Goal: Task Accomplishment & Management: Manage account settings

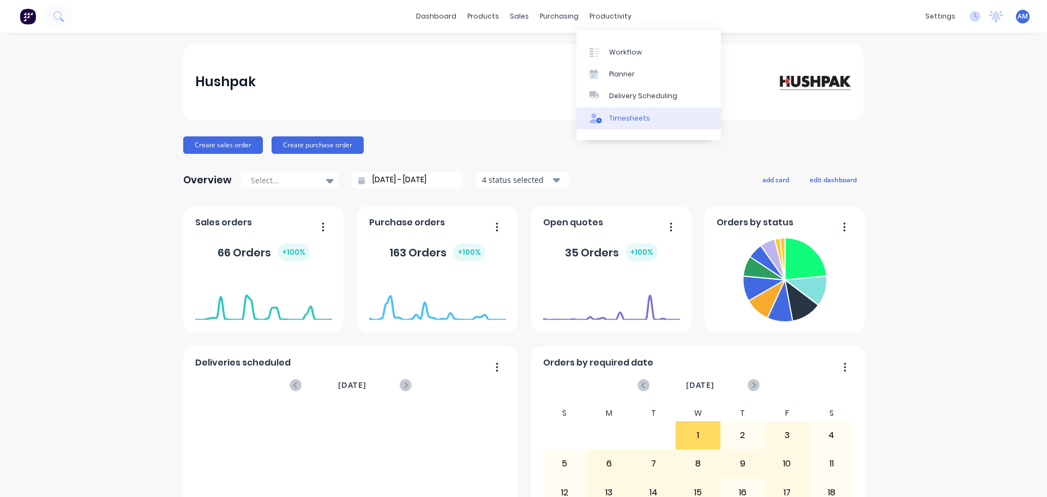
click at [628, 115] on div "Timesheets" at bounding box center [629, 118] width 41 height 10
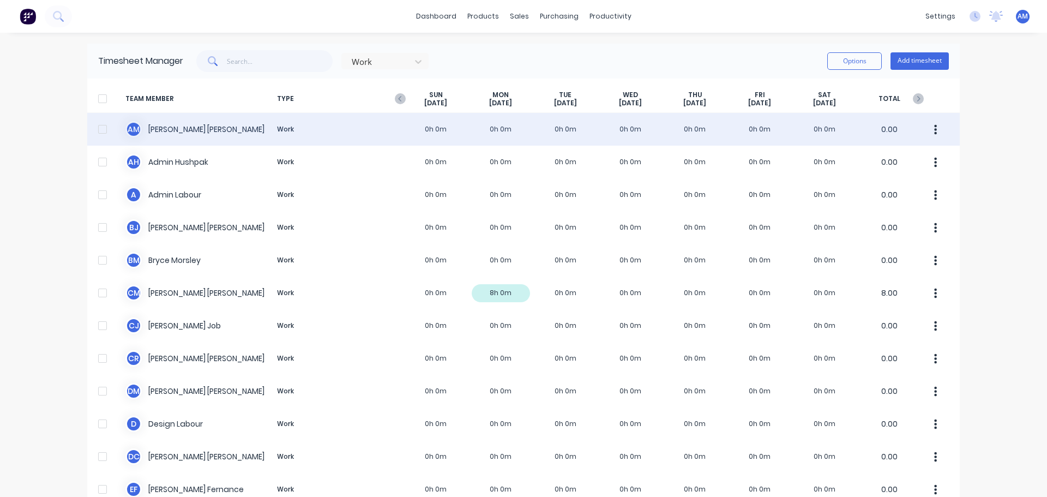
click at [181, 128] on div "A M [PERSON_NAME] Work 0h 0m 0h 0m 0h 0m 0h 0m 0h 0m 0h 0m 0h 0m 0.00" at bounding box center [523, 129] width 873 height 33
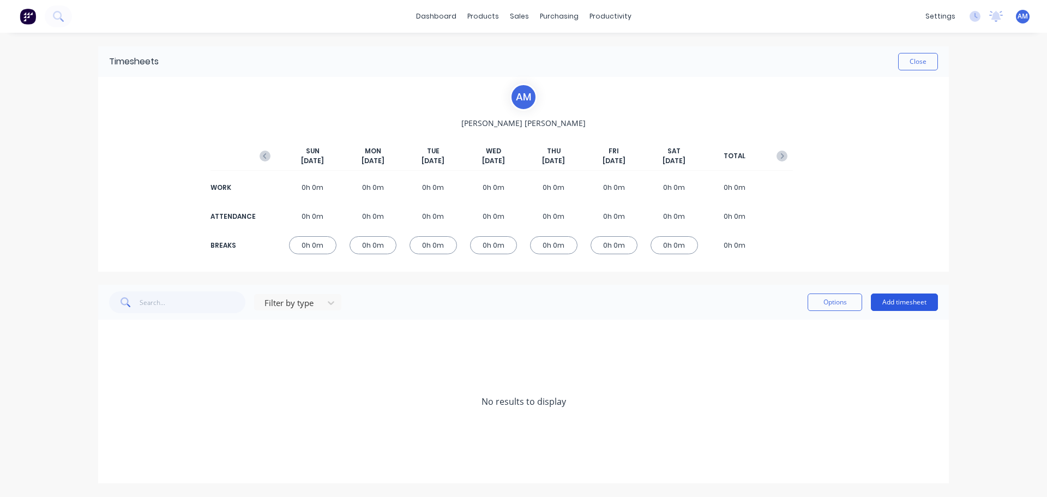
click at [909, 302] on button "Add timesheet" at bounding box center [904, 301] width 67 height 17
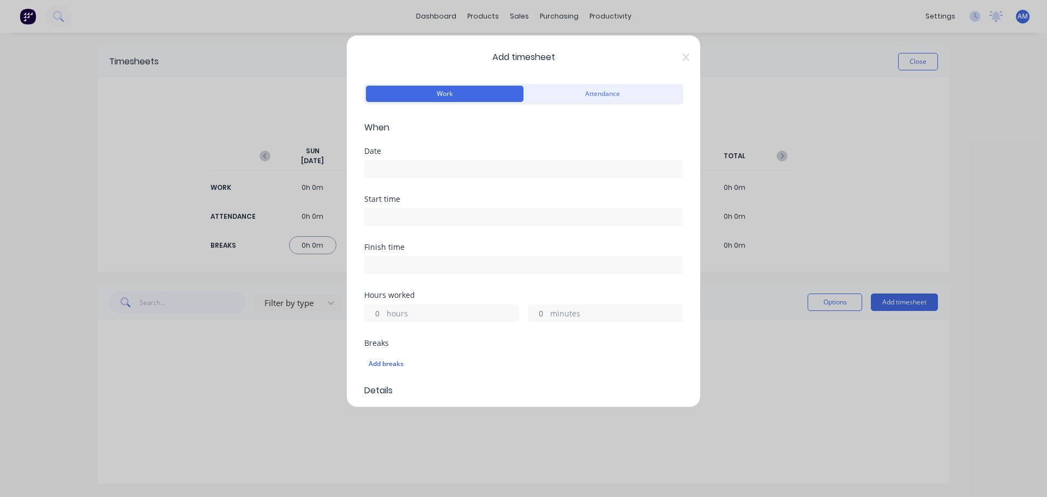
click at [383, 171] on input at bounding box center [523, 169] width 317 height 16
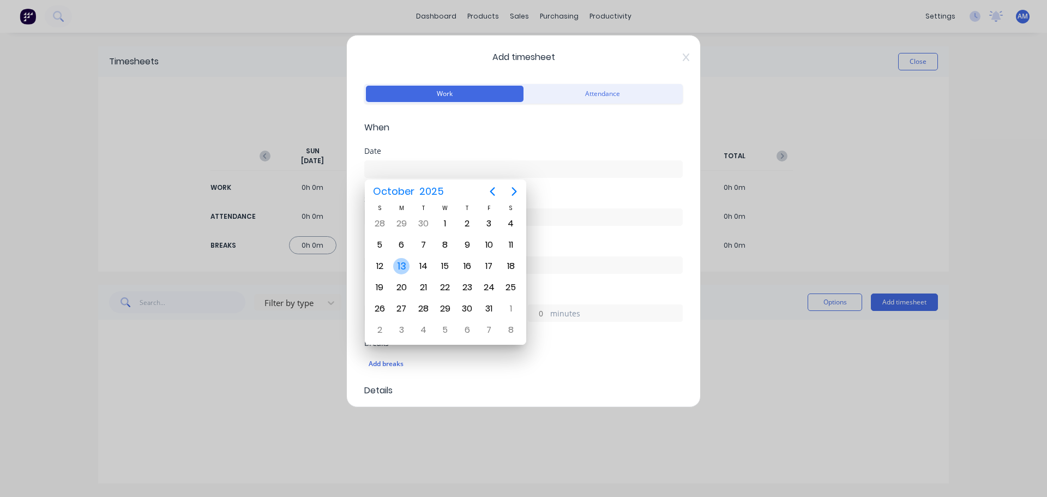
click at [403, 269] on div "13" at bounding box center [401, 266] width 16 height 16
type input "[DATE]"
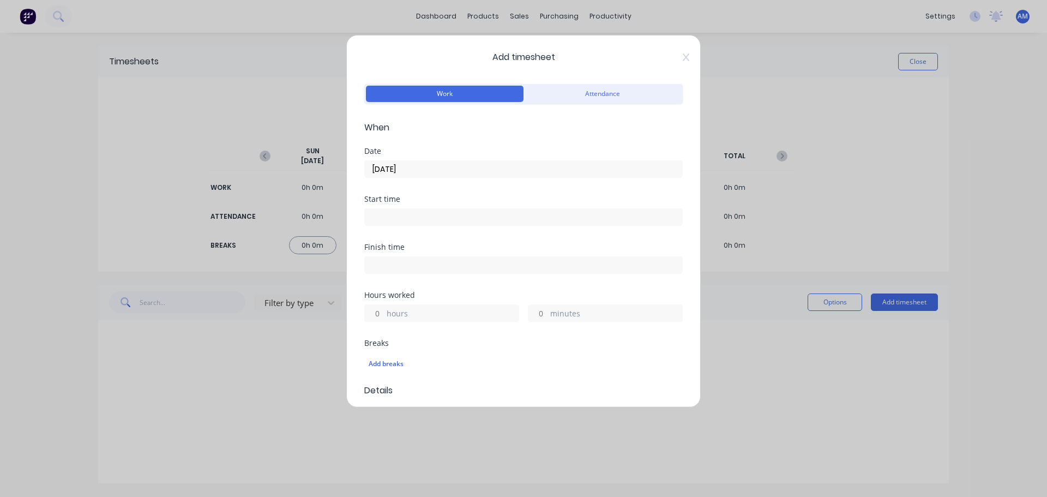
click at [389, 221] on input at bounding box center [523, 217] width 317 height 16
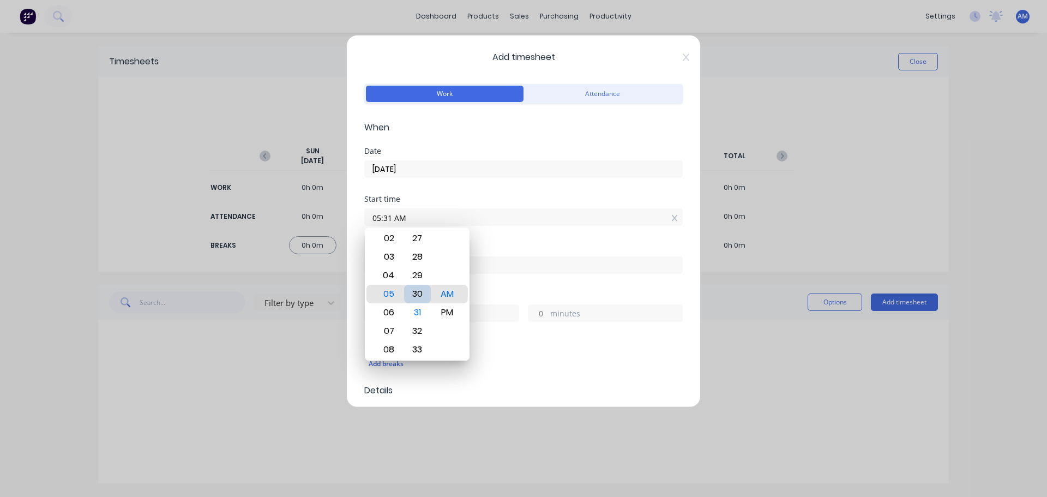
type input "05:30 AM"
click at [542, 262] on input at bounding box center [523, 265] width 317 height 16
type input "05:41 AM"
type input "0"
type input "11"
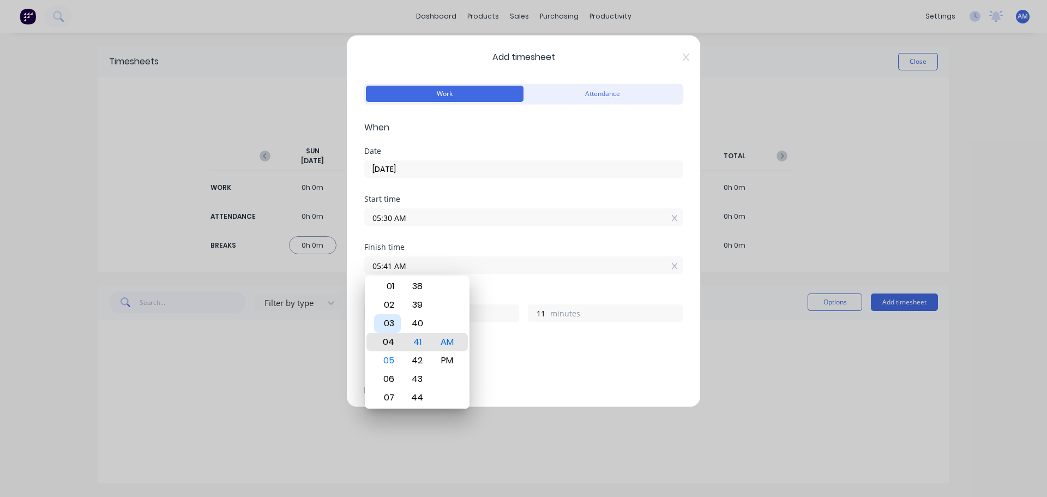
type input "04:41 AM"
type input "23"
type input "03:41 AM"
type input "22"
type input "02:41 AM"
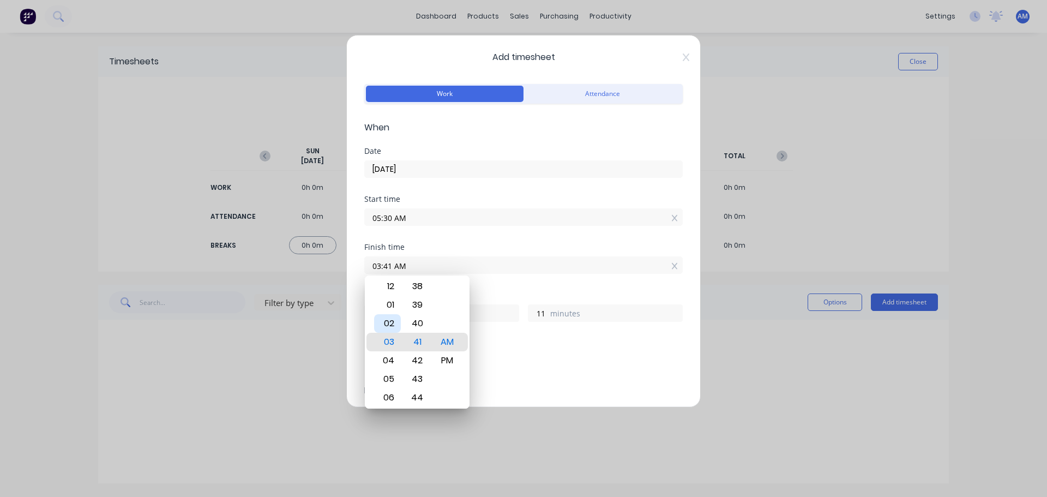
type input "21"
type input "02:44 AM"
type input "14"
type input "02:48 AM"
type input "18"
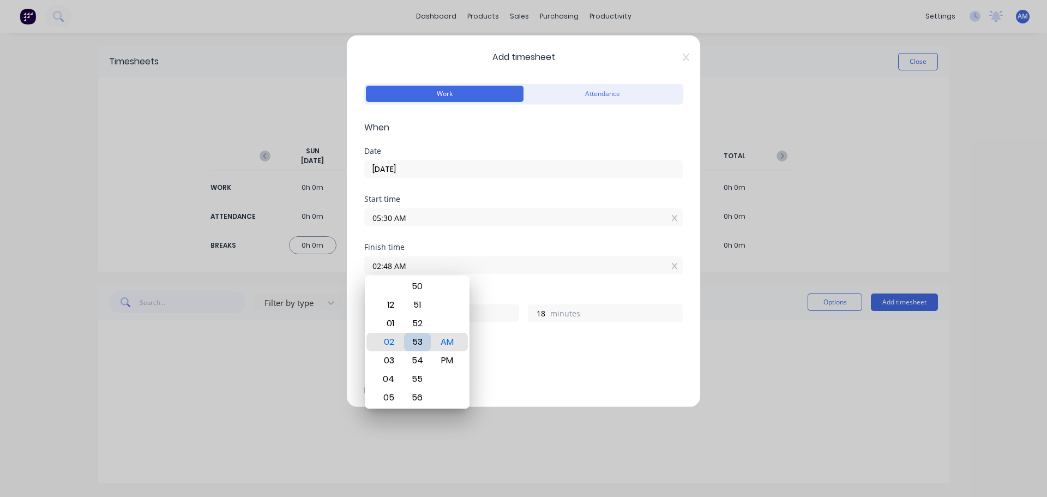
type input "02:53 AM"
type input "23"
type input "02:55 AM"
type input "25"
type input "02:59 AM"
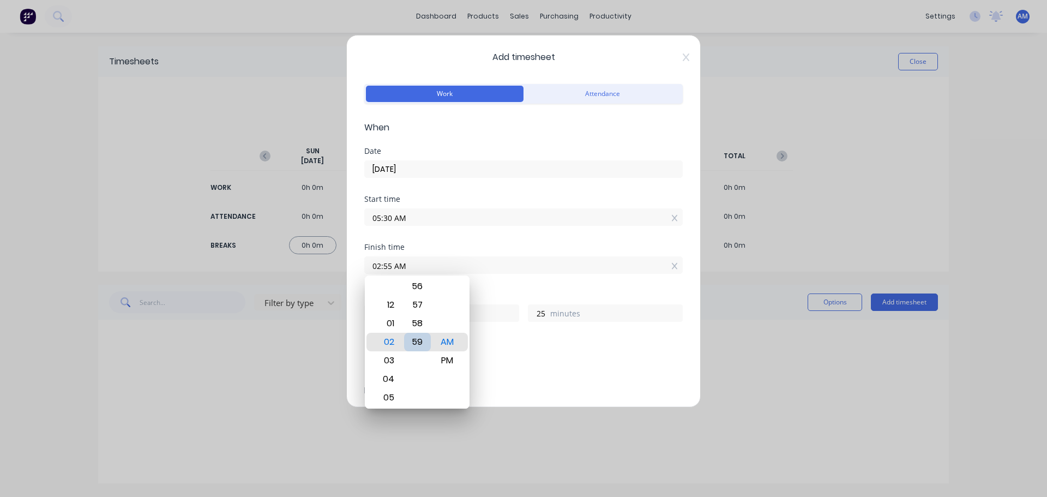
type input "29"
type input "02:54 AM"
type input "24"
type input "02:46 AM"
type input "16"
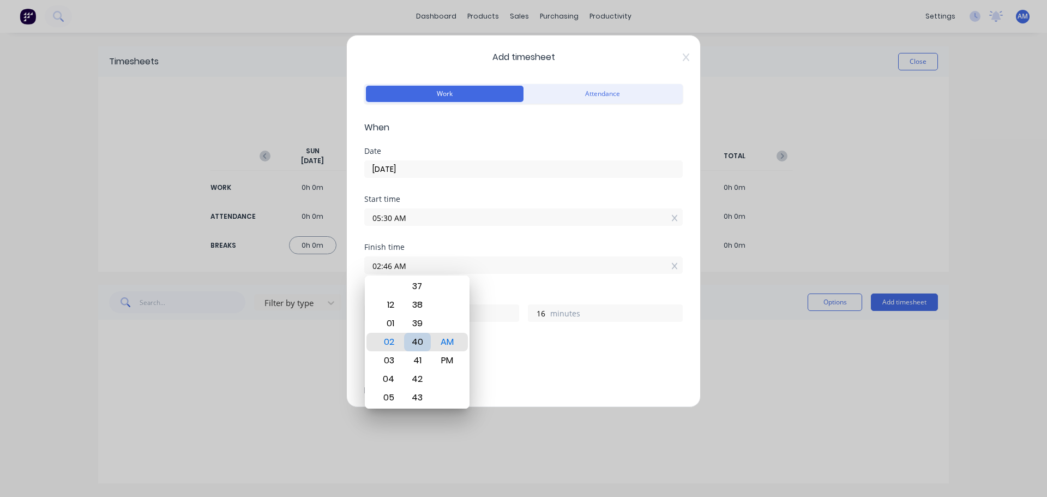
type input "02:40 AM"
type input "10"
type input "02:37 AM"
type input "7"
type input "02:35 AM"
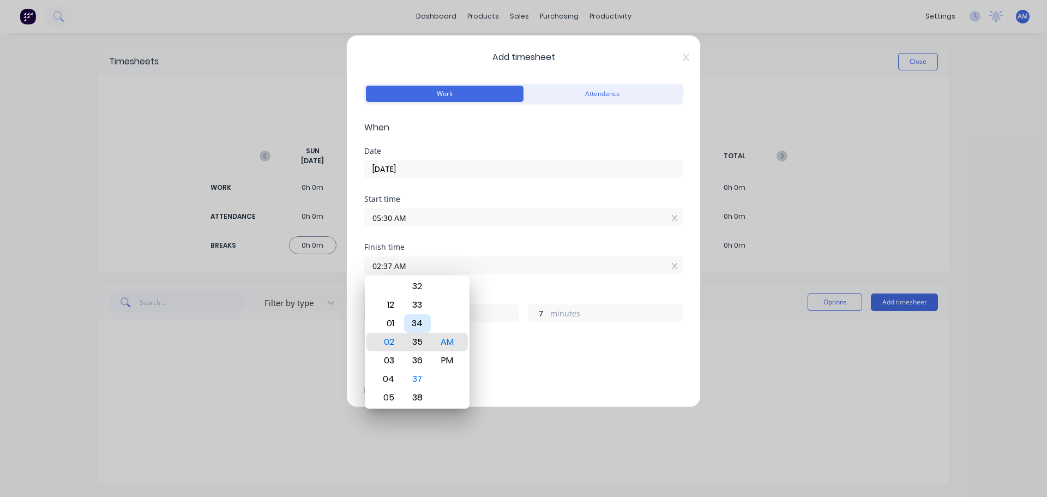
type input "5"
type input "02:32 AM"
type input "2"
type input "02:29 AM"
type input "20"
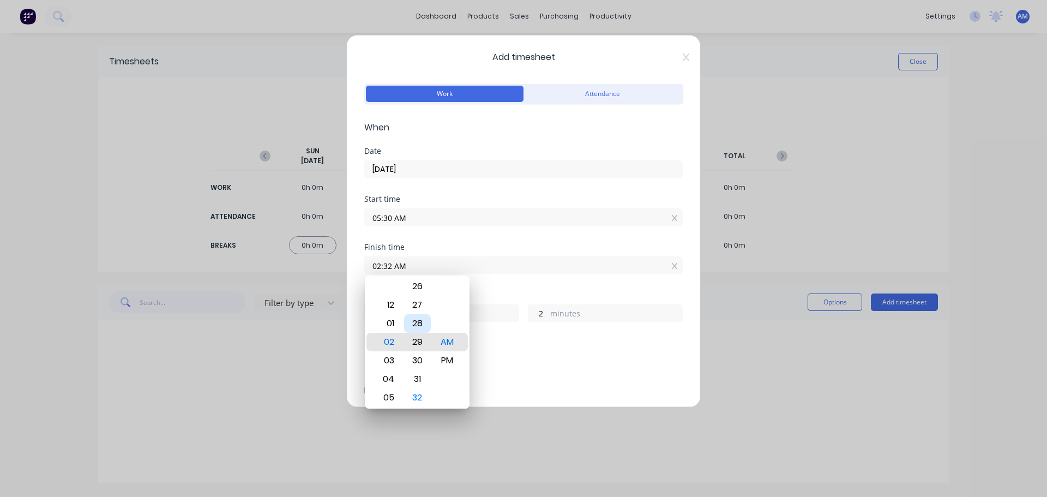
type input "59"
type input "02:24 AM"
type input "54"
type input "02:18 AM"
type input "48"
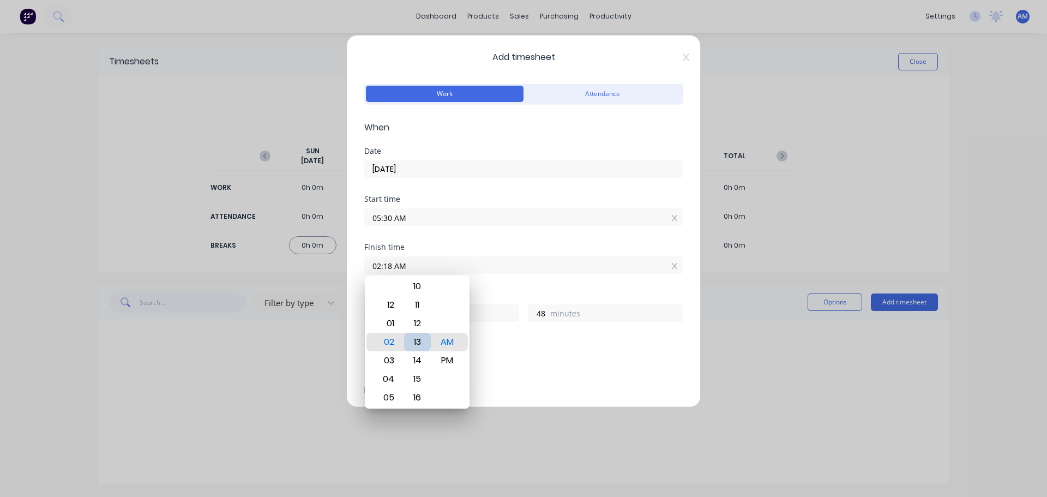
type input "02:13 AM"
type input "43"
type input "02:08 AM"
type input "38"
type input "02:04 AM"
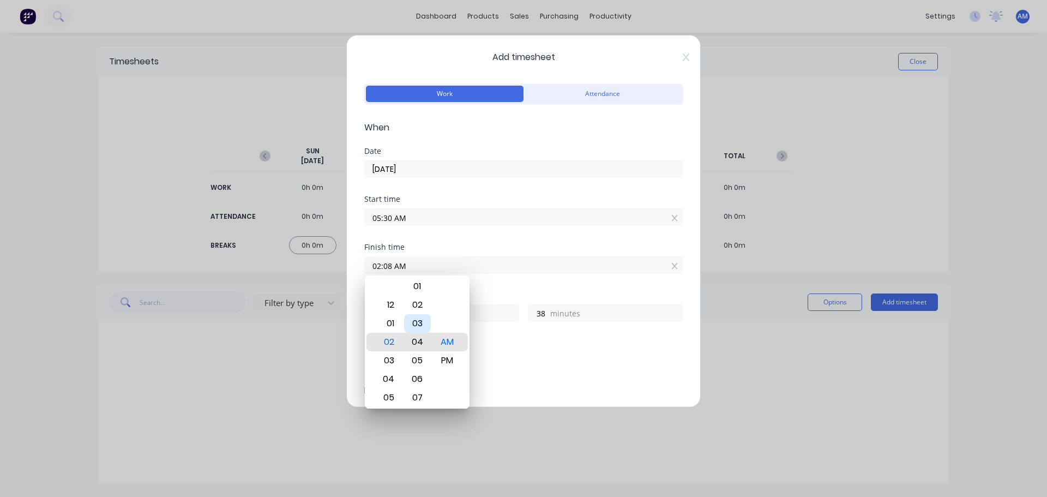
type input "34"
type input "02:01 AM"
type input "31"
type input "02:00 AM"
type input "30"
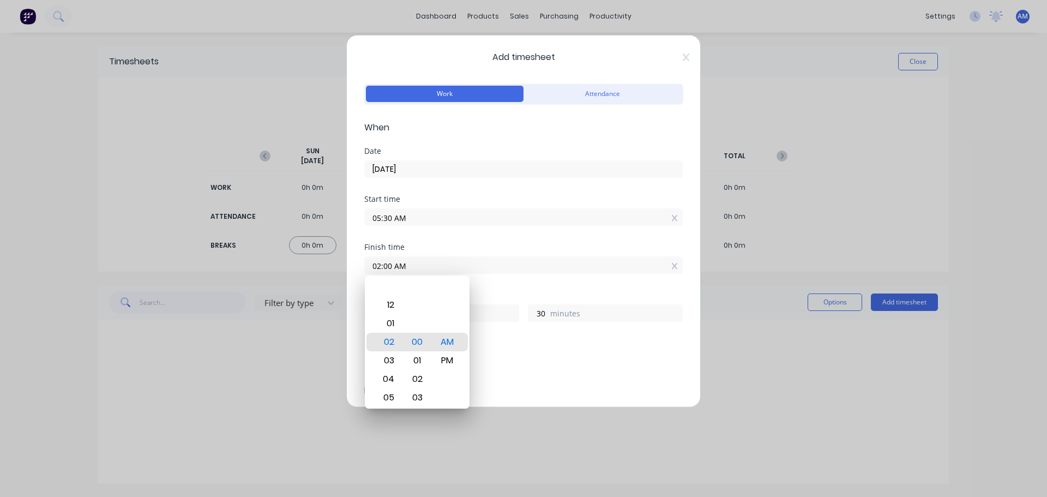
click at [501, 268] on input "02:00 AM" at bounding box center [523, 265] width 317 height 16
click at [547, 282] on div "Finish time 02:00 AM" at bounding box center [523, 267] width 319 height 48
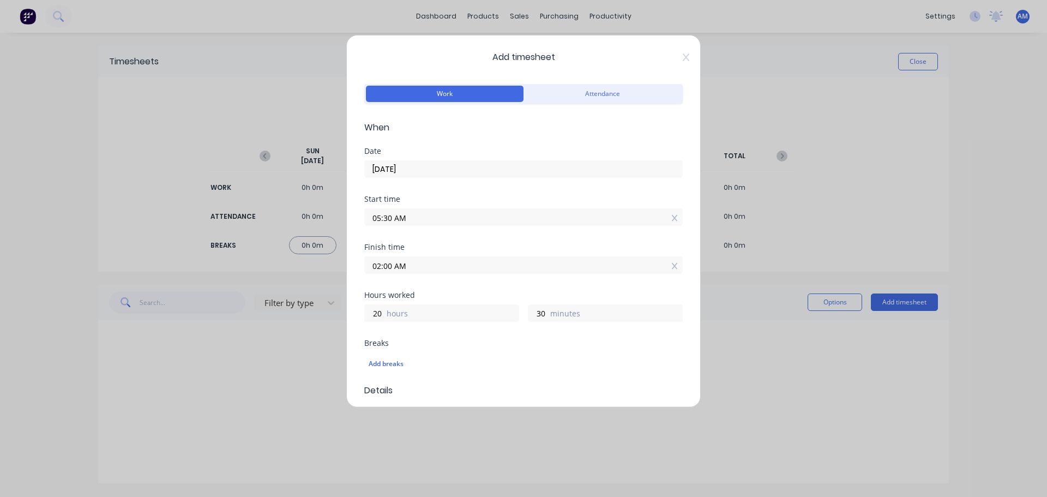
click at [410, 267] on input "02:00 AM" at bounding box center [523, 265] width 317 height 16
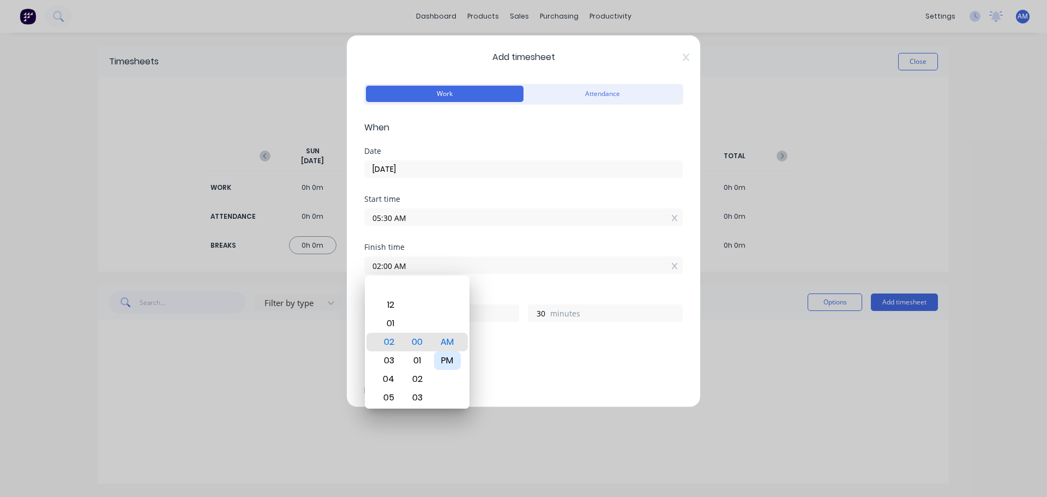
click at [453, 363] on div "PM" at bounding box center [447, 360] width 27 height 19
type input "02:00 PM"
type input "8"
click at [496, 227] on div "Start time 05:30 AM" at bounding box center [523, 219] width 319 height 48
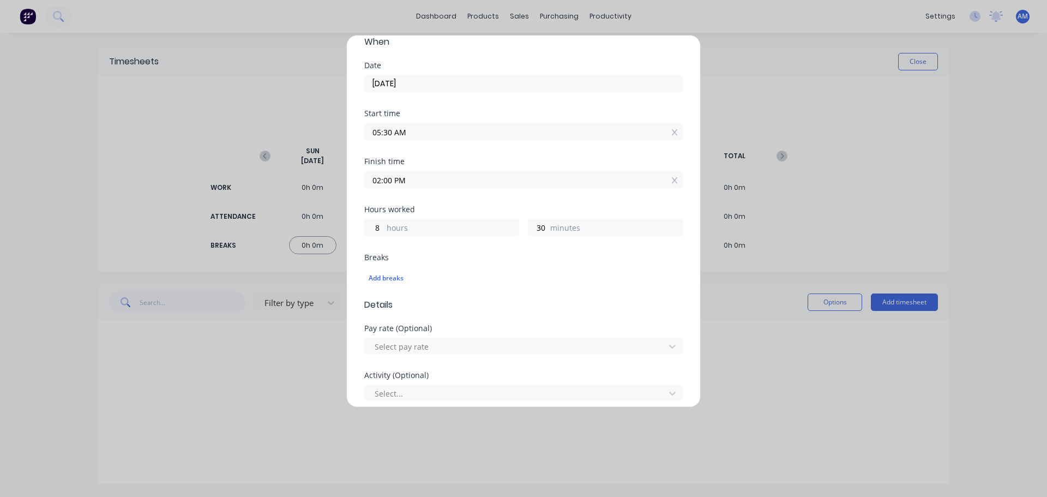
scroll to position [109, 0]
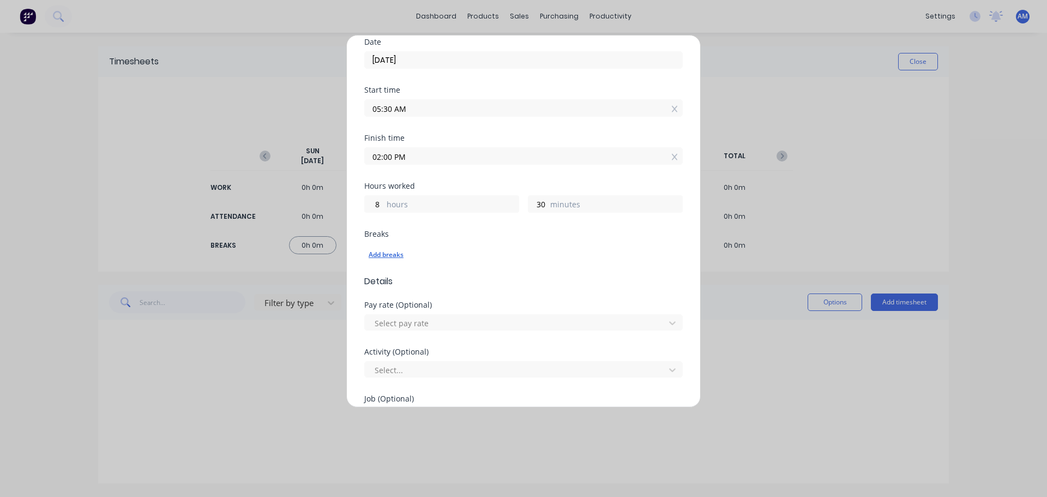
click at [393, 257] on div "Add breaks" at bounding box center [524, 255] width 310 height 14
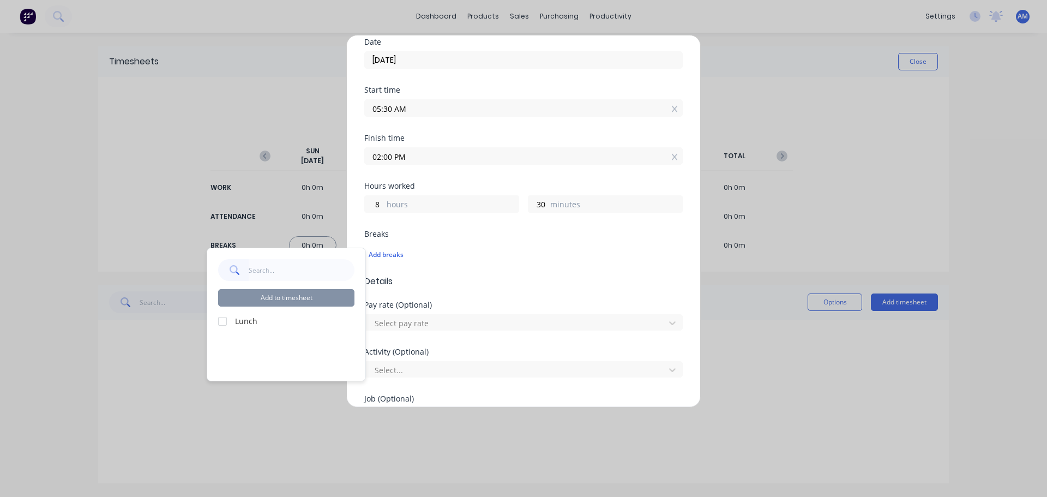
click at [221, 321] on div at bounding box center [223, 321] width 22 height 22
click at [422, 321] on div at bounding box center [517, 323] width 286 height 14
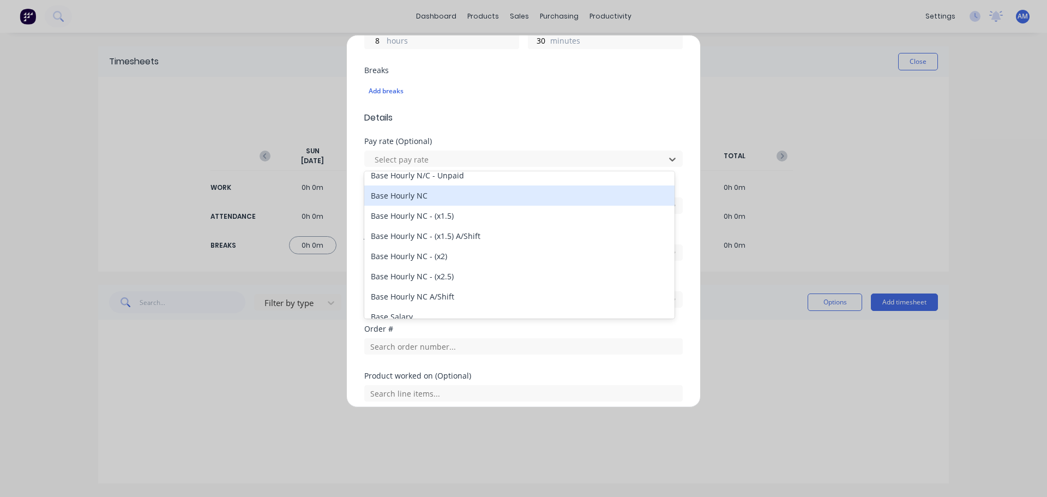
click at [421, 199] on div "Base Hourly NC" at bounding box center [519, 195] width 310 height 20
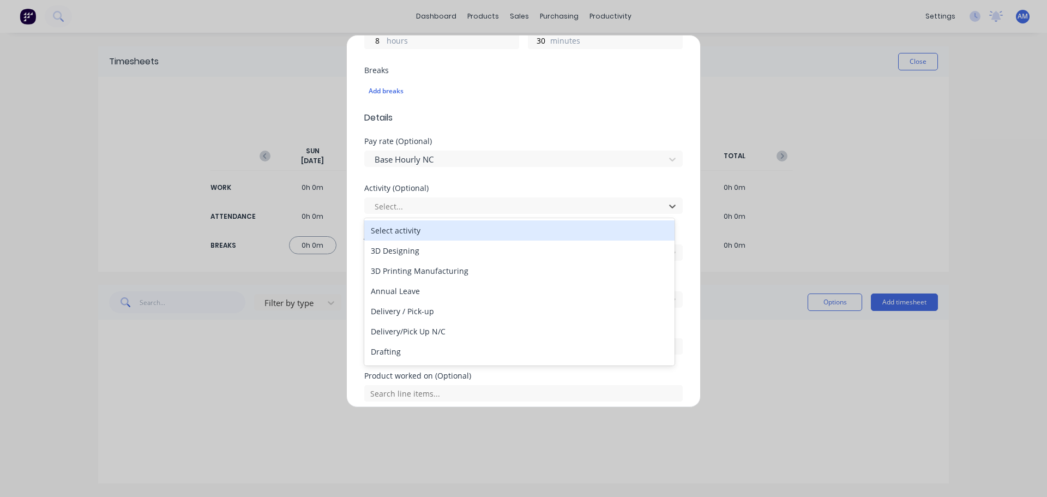
click at [421, 200] on div at bounding box center [517, 207] width 286 height 14
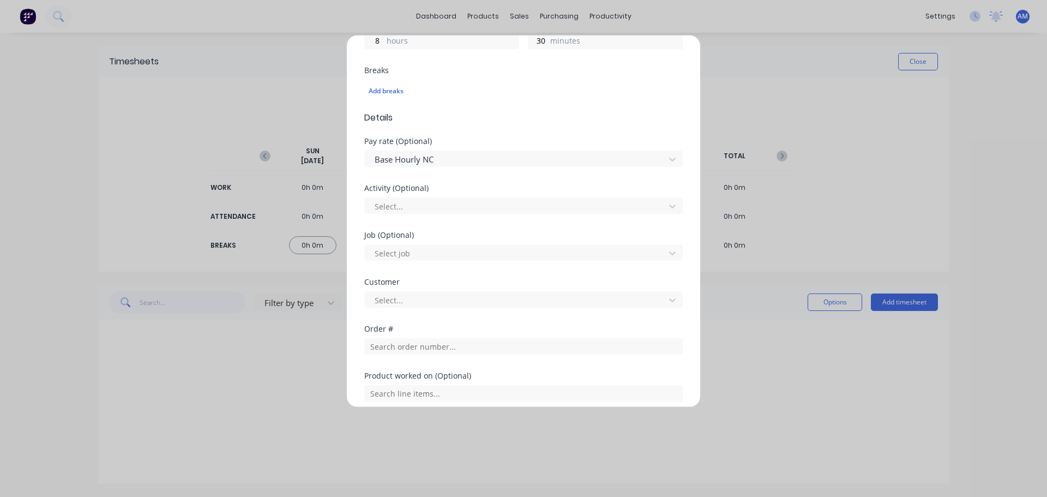
click at [525, 181] on div "Pay rate (Optional) Base Hourly NC" at bounding box center [523, 160] width 319 height 47
click at [399, 251] on div at bounding box center [517, 254] width 286 height 14
click at [510, 218] on div "Activity (Optional) Select..." at bounding box center [523, 207] width 319 height 47
click at [416, 302] on div at bounding box center [517, 300] width 286 height 14
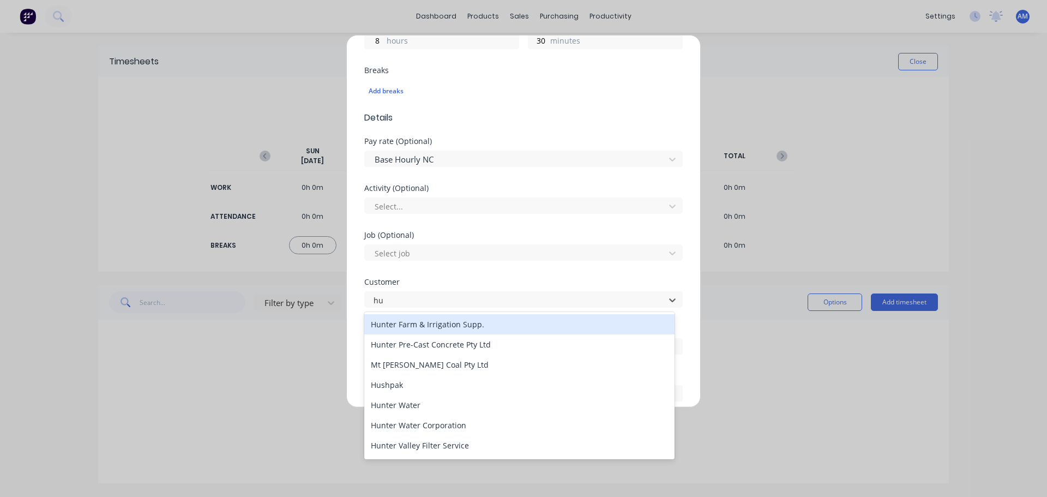
type input "hus"
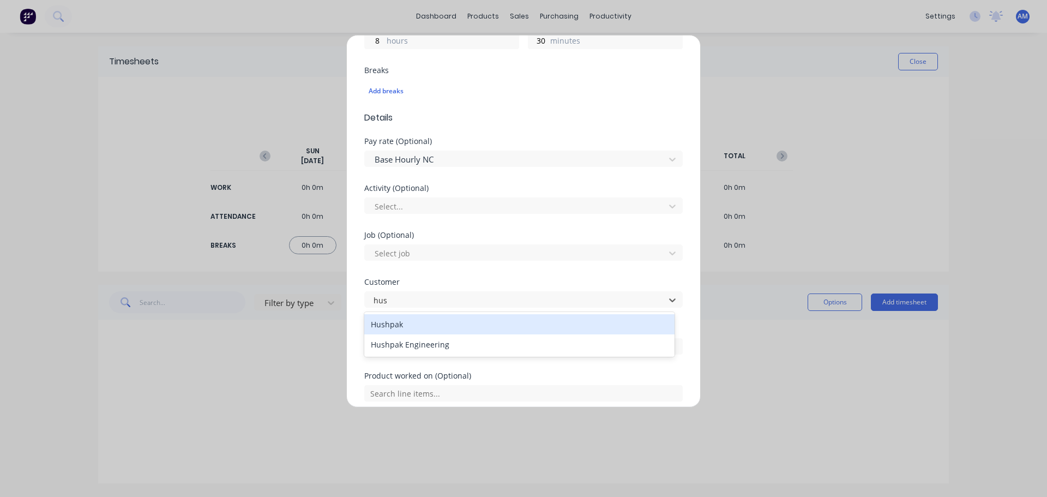
click at [450, 325] on div "Hushpak" at bounding box center [519, 324] width 310 height 20
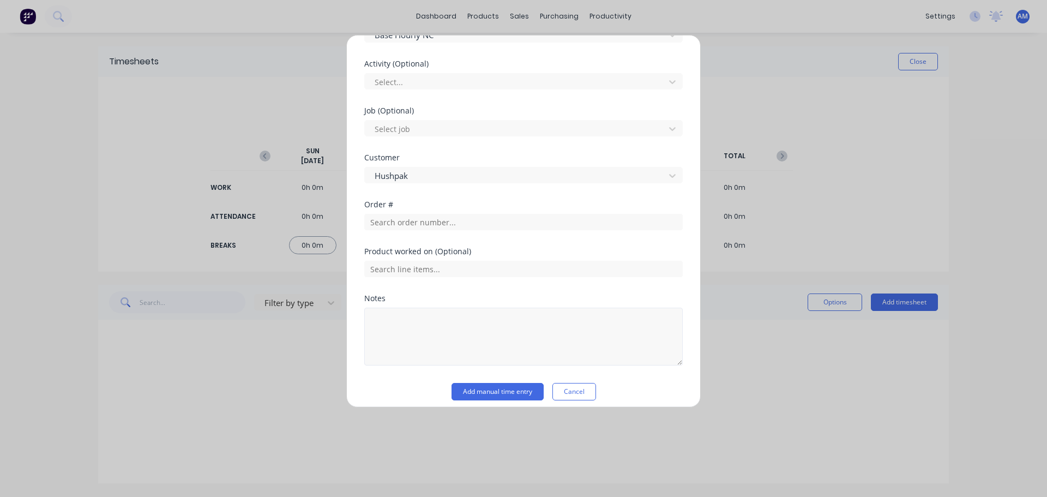
scroll to position [406, 0]
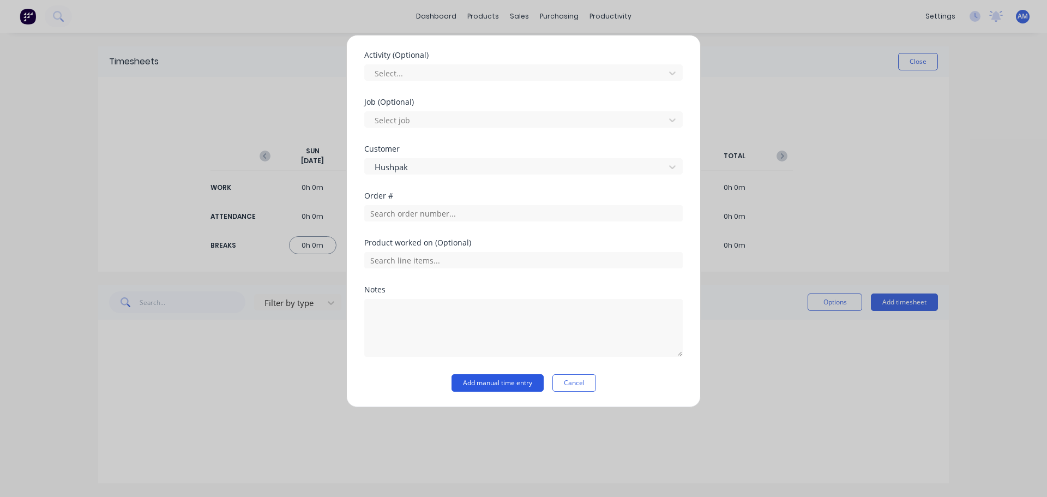
click at [498, 381] on button "Add manual time entry" at bounding box center [498, 382] width 92 height 17
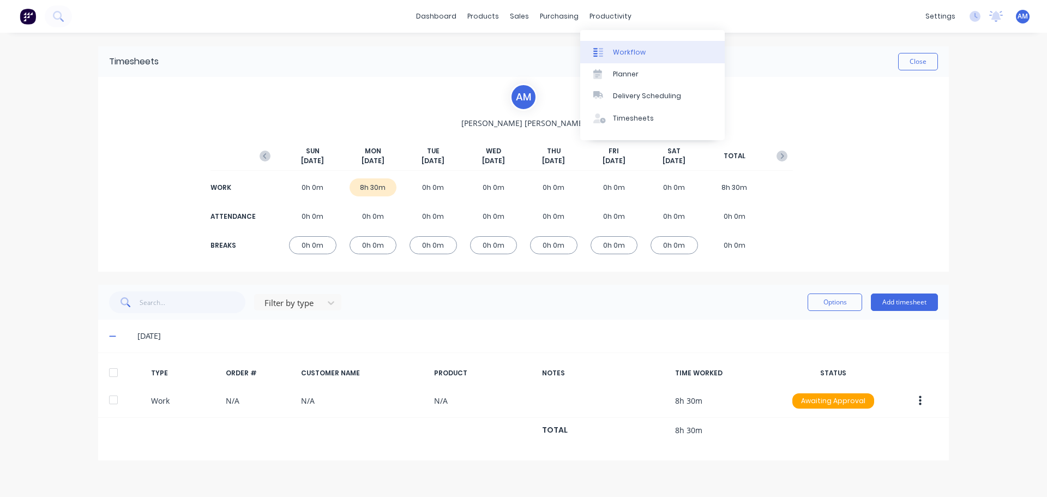
click at [618, 52] on div "Workflow" at bounding box center [629, 52] width 33 height 10
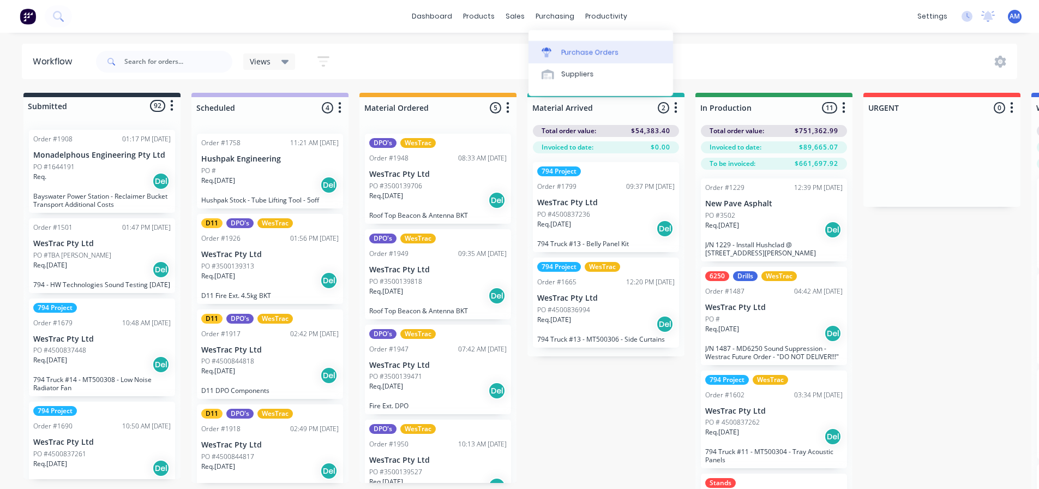
click at [586, 47] on div "Purchase Orders" at bounding box center [590, 52] width 58 height 10
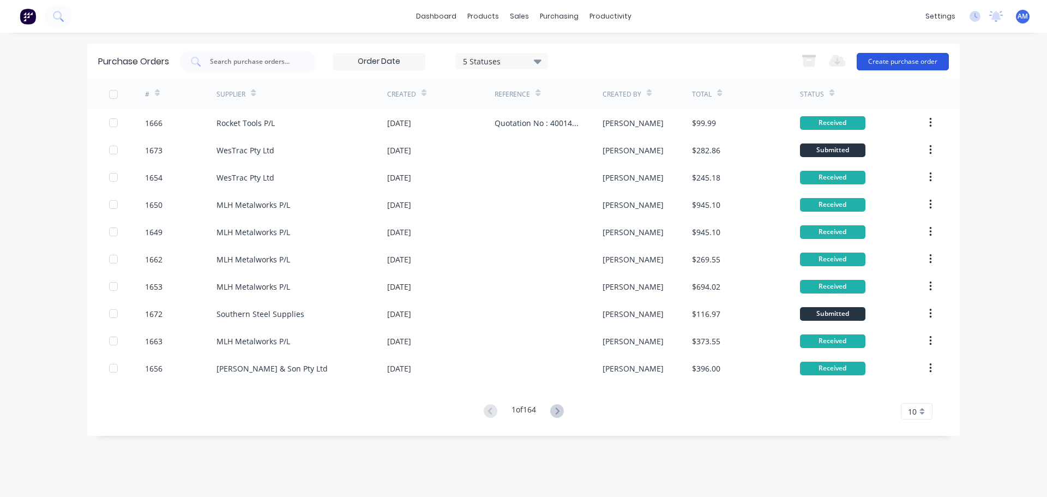
click at [908, 61] on button "Create purchase order" at bounding box center [903, 61] width 92 height 17
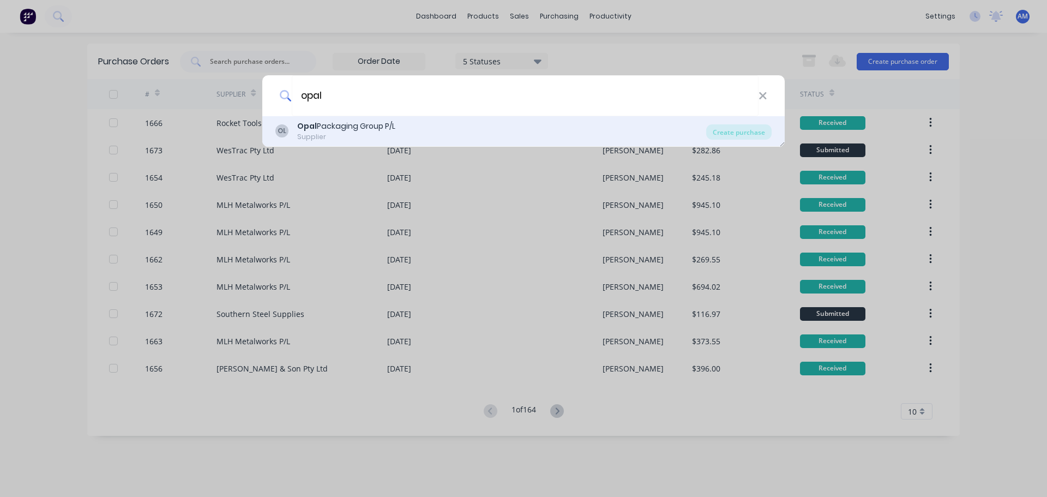
type input "opal"
click at [350, 126] on div "Opal Packaging Group P/L" at bounding box center [346, 126] width 98 height 11
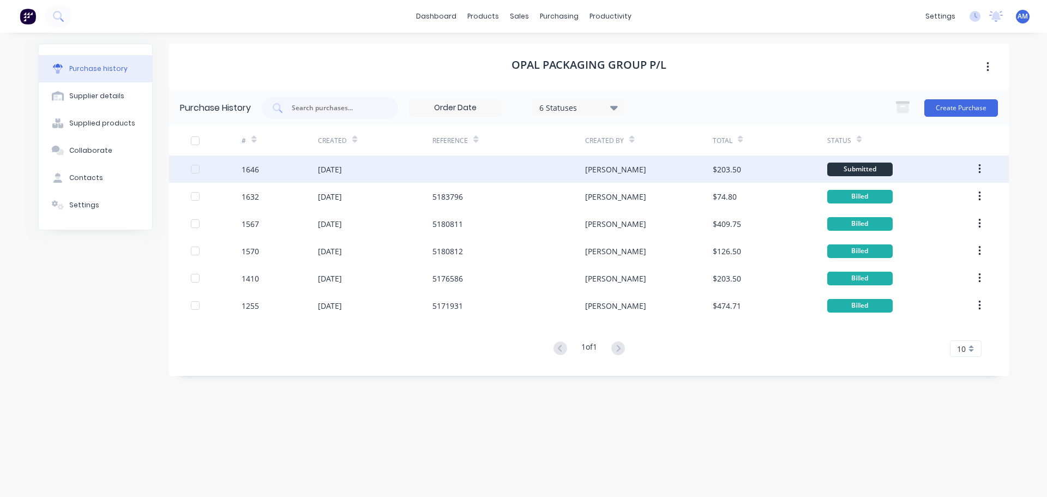
click at [718, 172] on div "$203.50" at bounding box center [727, 169] width 28 height 11
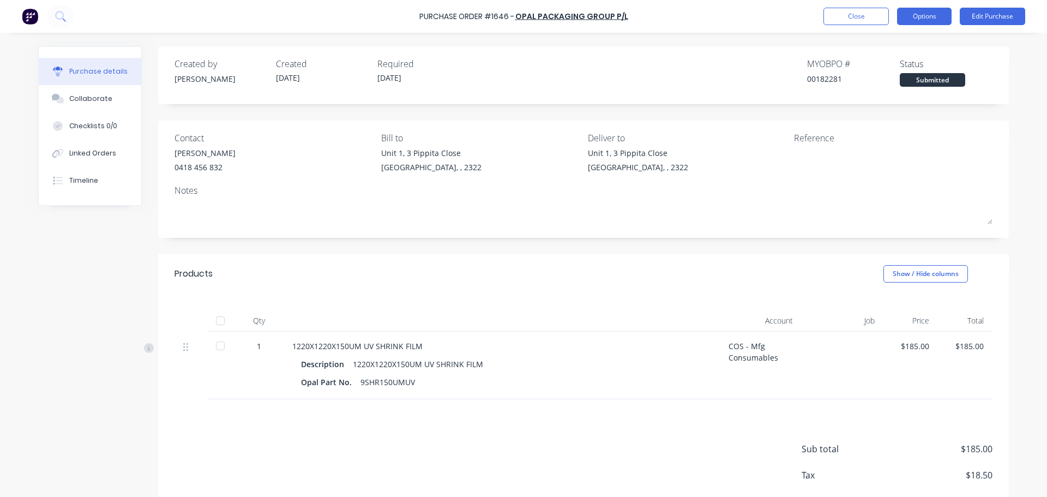
click at [922, 16] on button "Options" at bounding box center [924, 16] width 55 height 17
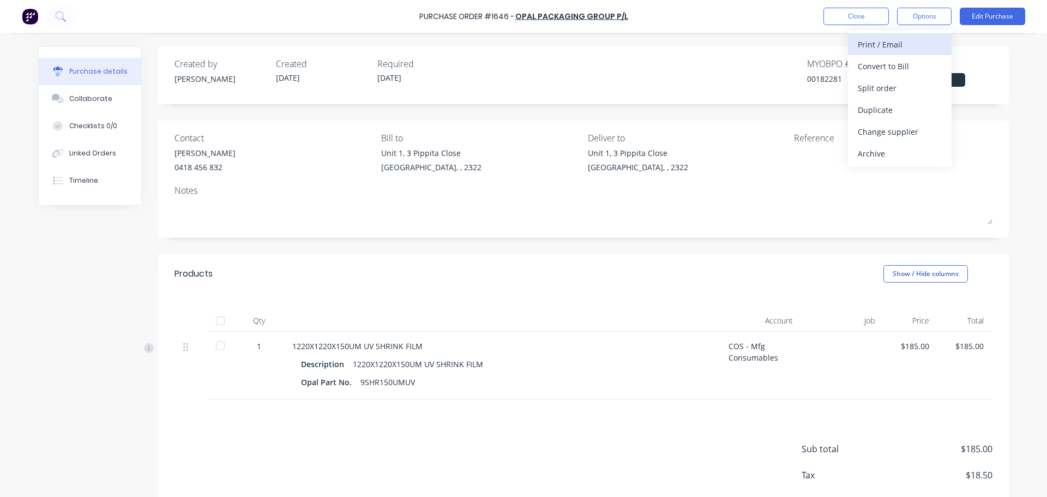
click at [891, 45] on div "Print / Email" at bounding box center [900, 45] width 84 height 16
click at [876, 67] on div "With pricing" at bounding box center [900, 66] width 84 height 16
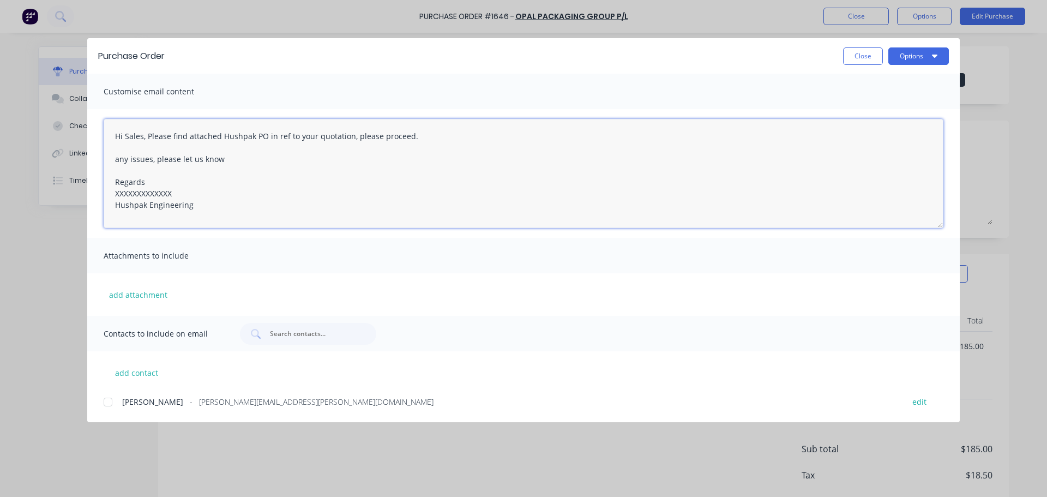
drag, startPoint x: 170, startPoint y: 193, endPoint x: 105, endPoint y: 195, distance: 64.9
click at [105, 195] on textarea "Hi Sales, Please find attached Hushpak PO in ref to your quotation, please proc…" at bounding box center [524, 173] width 840 height 109
click at [157, 195] on textarea "Hi Sales, Please find attached Hushpak PO in ref to your quotation, please proc…" at bounding box center [524, 173] width 840 height 109
click at [109, 403] on div at bounding box center [108, 402] width 22 height 22
type textarea "Hi Sales, Please find attached Hushpak PO in ref to your quotation, please proc…"
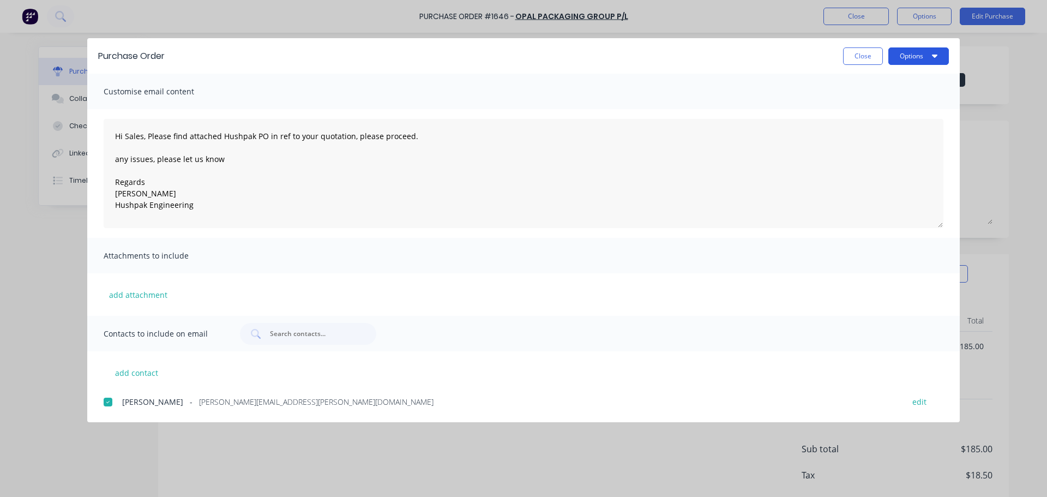
click at [914, 58] on button "Options" at bounding box center [919, 55] width 61 height 17
click at [874, 127] on div "Email" at bounding box center [897, 127] width 84 height 16
click at [906, 62] on button "Options" at bounding box center [919, 55] width 61 height 17
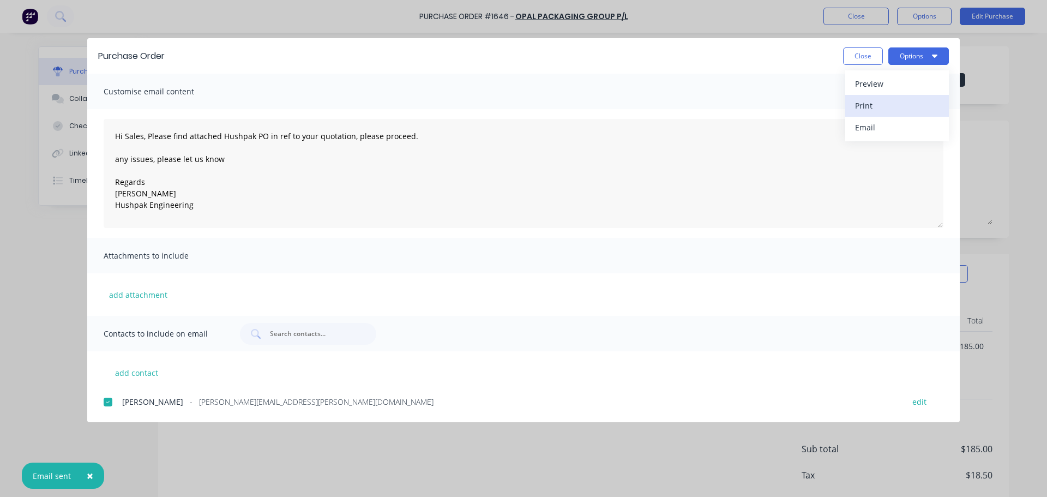
click at [863, 106] on div "Print" at bounding box center [897, 106] width 84 height 16
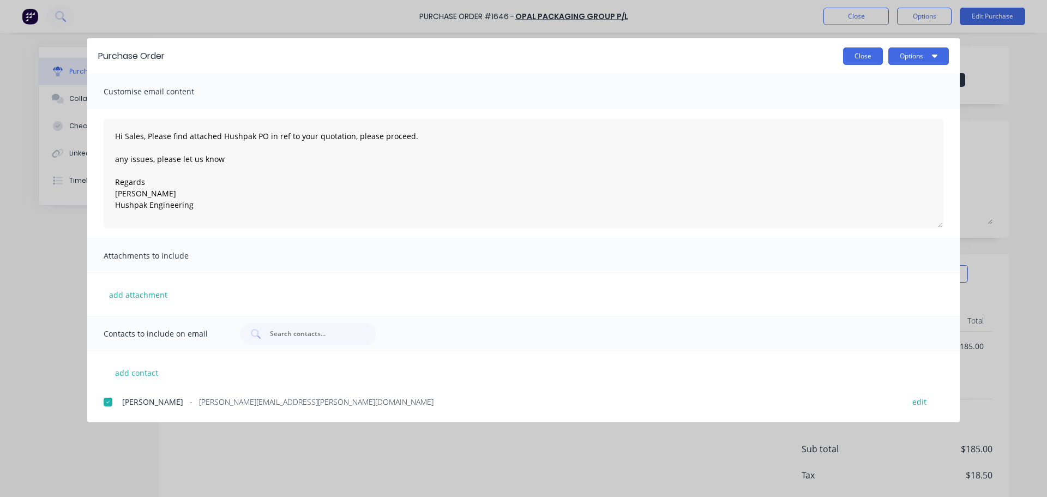
click at [851, 55] on button "Close" at bounding box center [863, 55] width 40 height 17
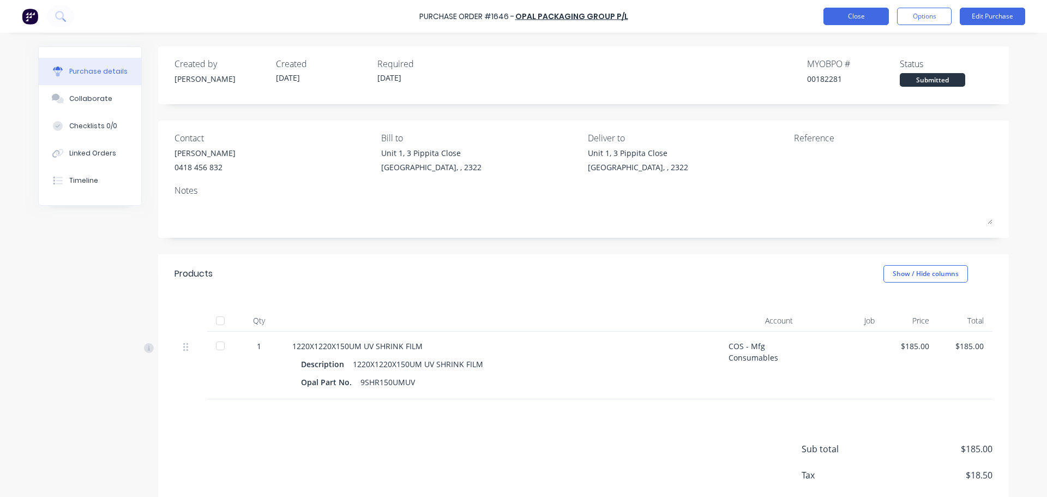
click at [858, 19] on button "Close" at bounding box center [856, 16] width 65 height 17
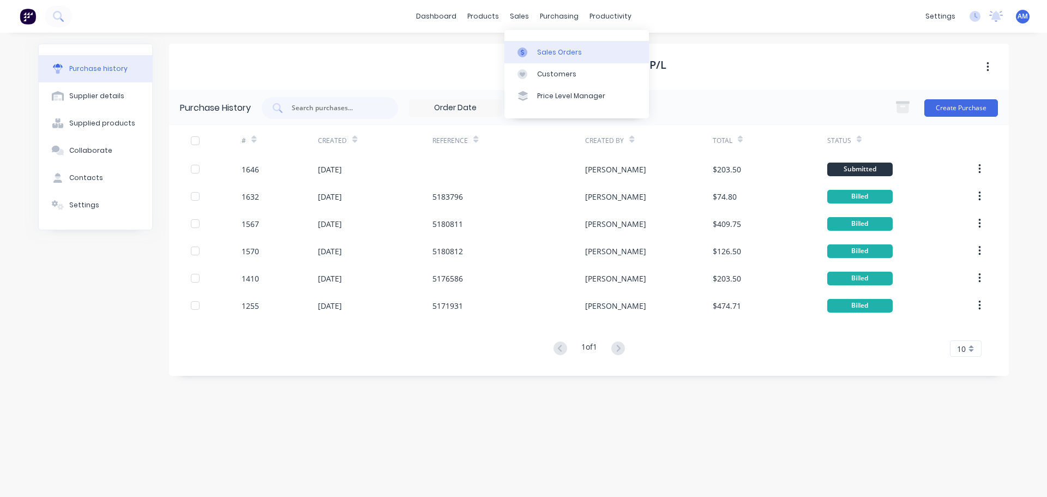
click at [549, 53] on div "Sales Orders" at bounding box center [559, 52] width 45 height 10
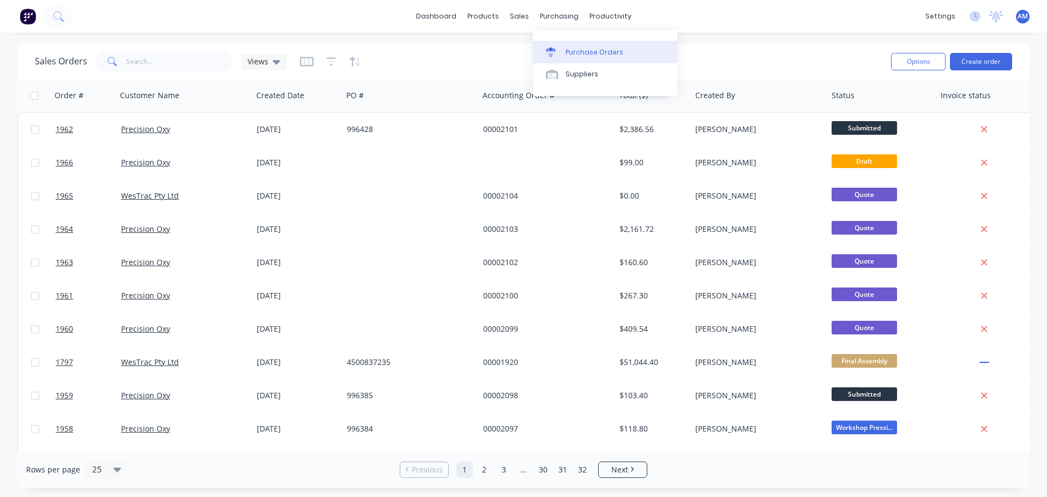
click at [593, 47] on div "Purchase Orders" at bounding box center [595, 52] width 58 height 10
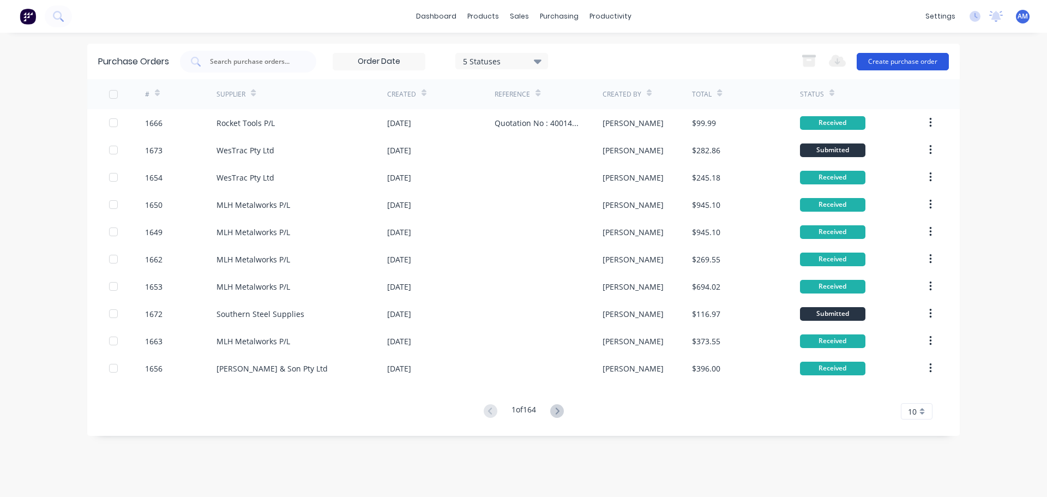
click at [917, 64] on button "Create purchase order" at bounding box center [903, 61] width 92 height 17
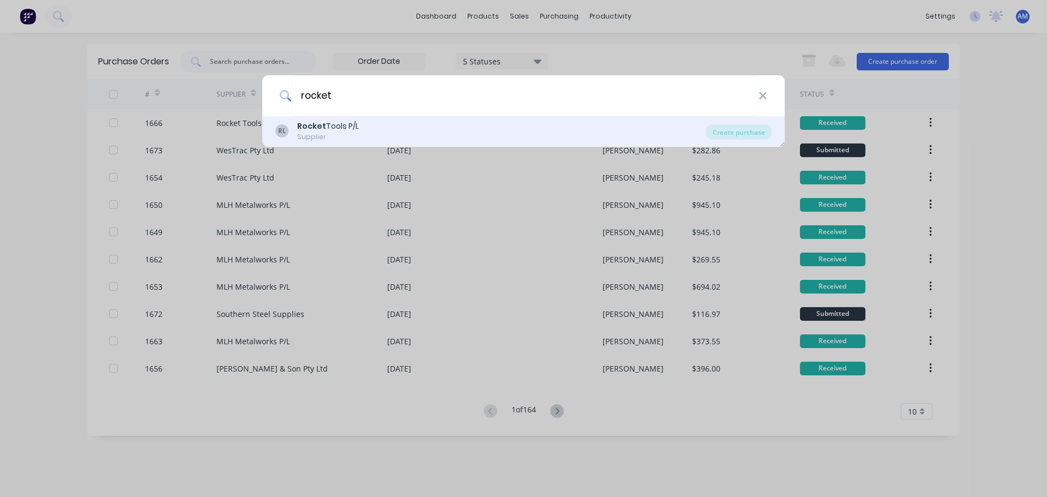
type input "rocket"
click at [344, 129] on div "Rocket Tools P/L" at bounding box center [328, 126] width 62 height 11
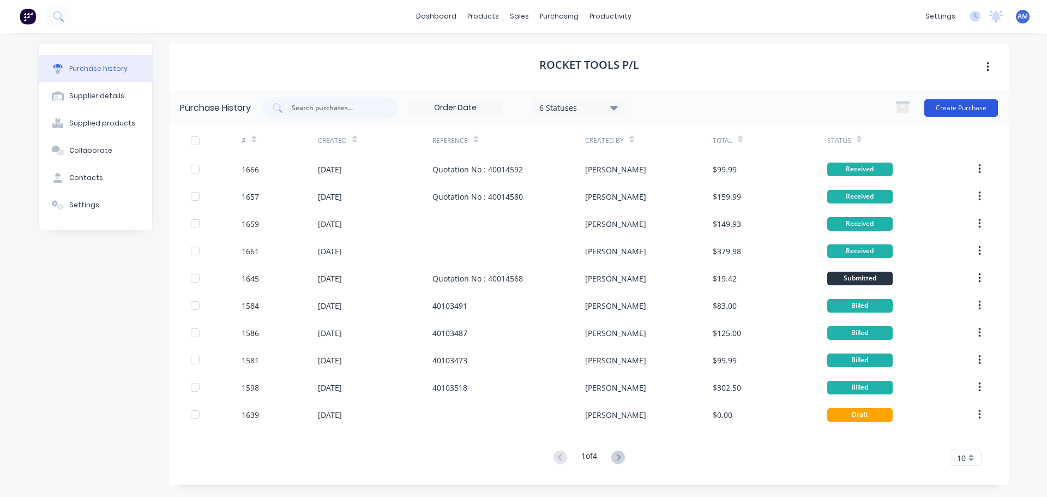
click at [952, 110] on button "Create Purchase" at bounding box center [962, 107] width 74 height 17
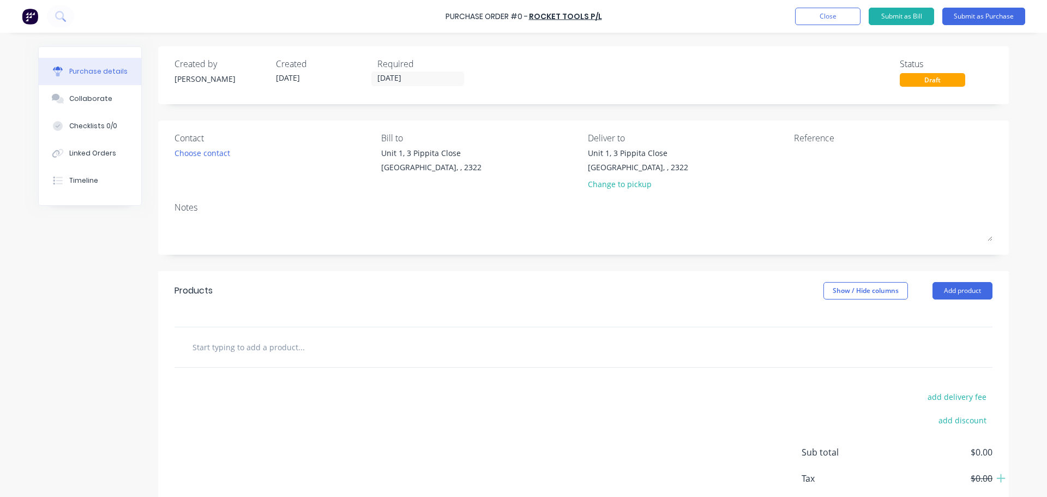
click at [243, 353] on input "text" at bounding box center [301, 347] width 218 height 22
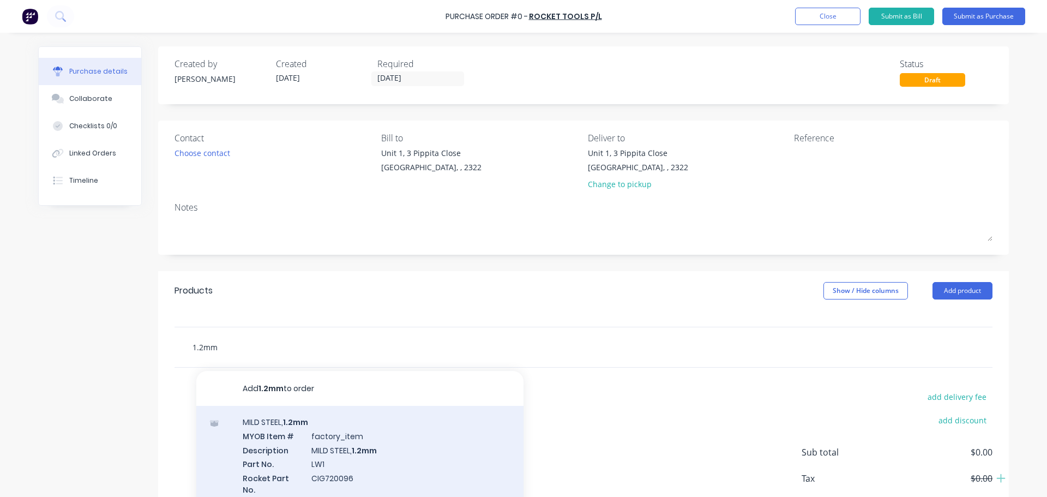
type input "1.2mm"
click at [327, 430] on div "MILD STEEL, 1.2mm MYOB Item # factory_item Description MILD STEEL, 1.2mm Part N…" at bounding box center [359, 475] width 327 height 139
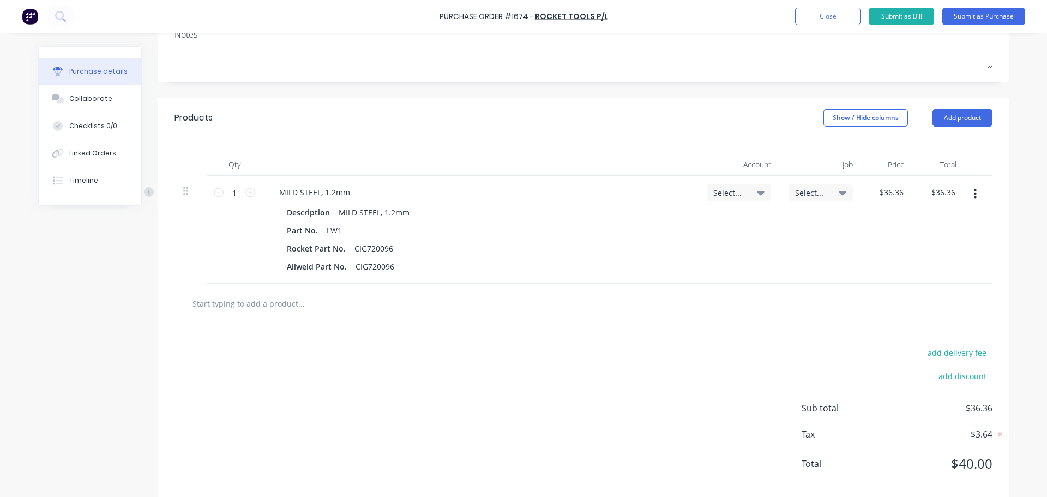
scroll to position [190, 0]
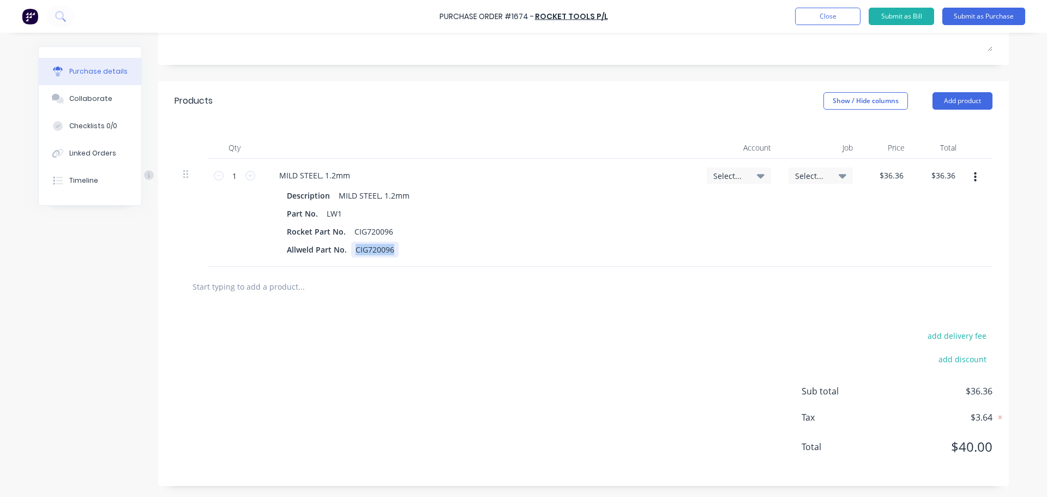
drag, startPoint x: 392, startPoint y: 251, endPoint x: 275, endPoint y: 247, distance: 116.8
click at [275, 247] on div "Description MILD STEEL, 1.2mm Part No. LW1 Rocket Part No. CIG720096 Allweld Pa…" at bounding box center [480, 223] width 419 height 70
drag, startPoint x: 337, startPoint y: 250, endPoint x: 271, endPoint y: 248, distance: 66.0
click at [271, 248] on div "Description MILD STEEL, 1.2mm Part No. LW1 Rocket Part No. CIG720096 Allweld Pa…" at bounding box center [480, 223] width 419 height 70
drag, startPoint x: 350, startPoint y: 249, endPoint x: 256, endPoint y: 248, distance: 94.4
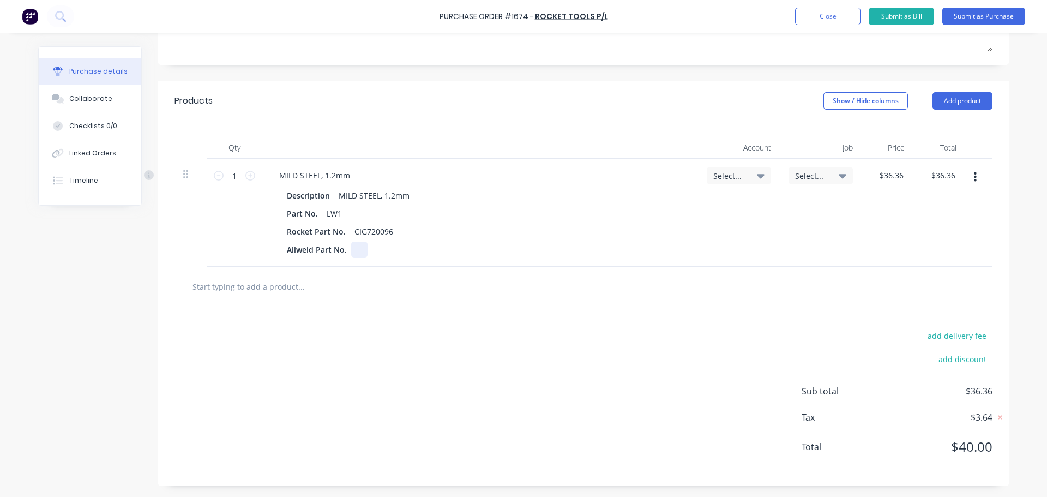
click at [256, 248] on div "1 1 MILD STEEL, 1.2mm Description MILD STEEL, 1.2mm Part No. LW1 Rocket Part No…" at bounding box center [584, 213] width 818 height 108
drag, startPoint x: 345, startPoint y: 253, endPoint x: 249, endPoint y: 243, distance: 96.5
click at [249, 243] on div "1 1 MILD STEEL, 1.2mm Description MILD STEEL, 1.2mm Part No. LW1 Rocket Part No…" at bounding box center [584, 213] width 818 height 108
click at [232, 179] on input "1" at bounding box center [235, 175] width 22 height 16
click at [245, 175] on icon at bounding box center [250, 176] width 10 height 10
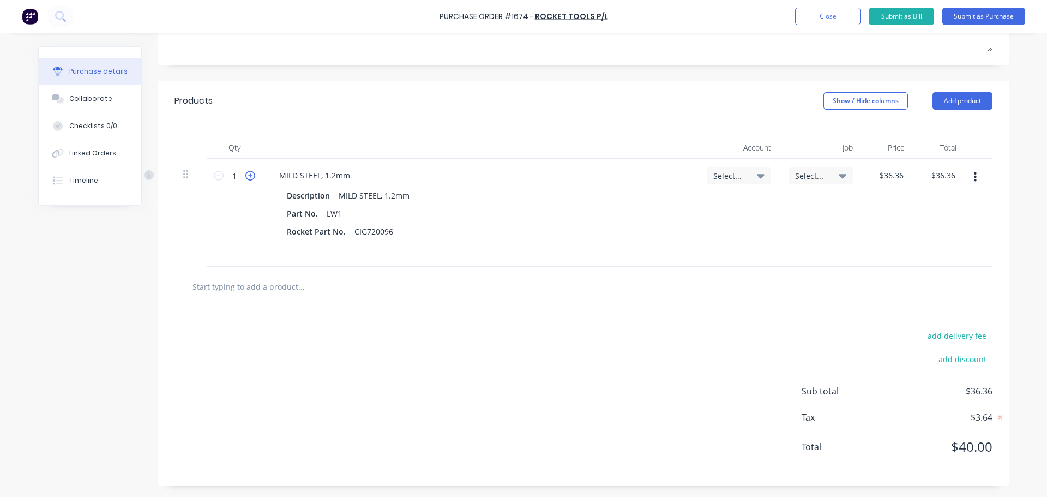
type input "2"
type input "$72.72"
click at [245, 175] on icon at bounding box center [250, 176] width 10 height 10
type input "3"
type input "$109.08"
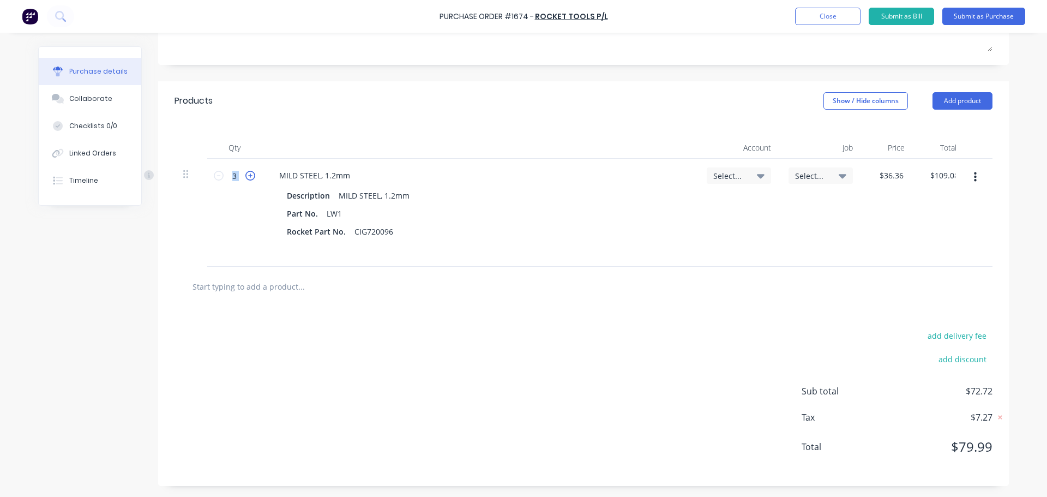
click at [245, 175] on icon at bounding box center [250, 176] width 10 height 10
type input "4"
type input "$145.44"
click at [245, 175] on icon at bounding box center [250, 176] width 10 height 10
type input "5"
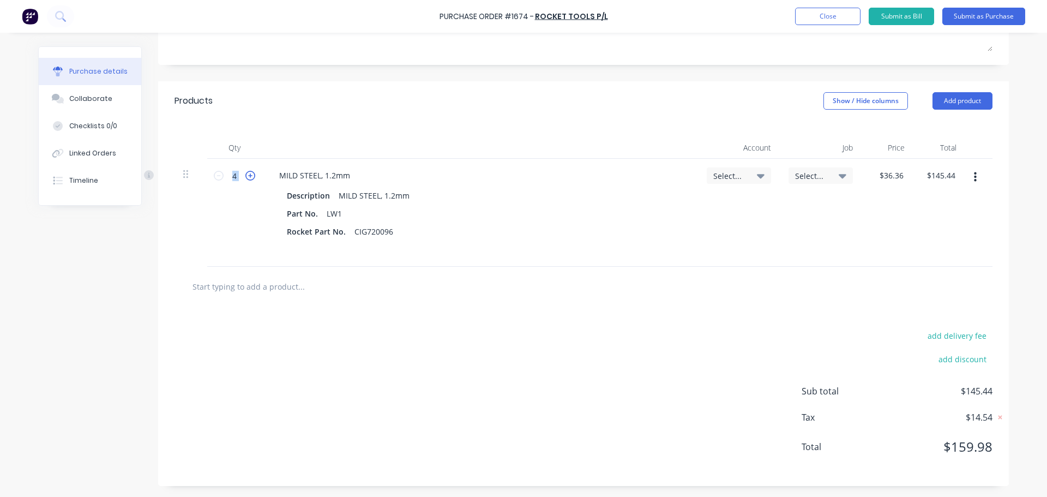
type input "$181.80"
click at [245, 175] on icon at bounding box center [250, 176] width 10 height 10
type input "6"
type input "$218.16"
click at [759, 173] on icon at bounding box center [761, 176] width 8 height 12
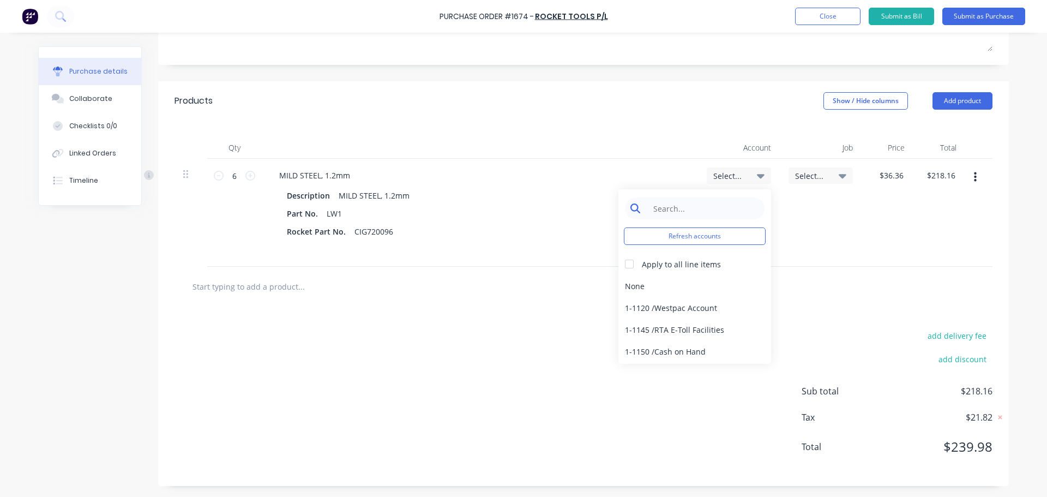
click at [700, 208] on input at bounding box center [704, 208] width 112 height 22
type input "5-8050"
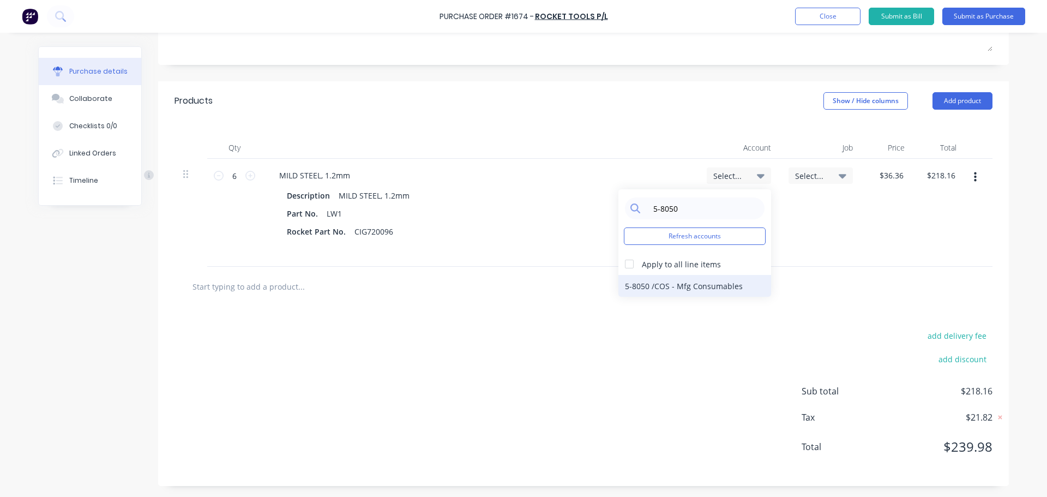
click at [687, 281] on div "5-8050 / COS - Mfg Consumables" at bounding box center [695, 286] width 153 height 22
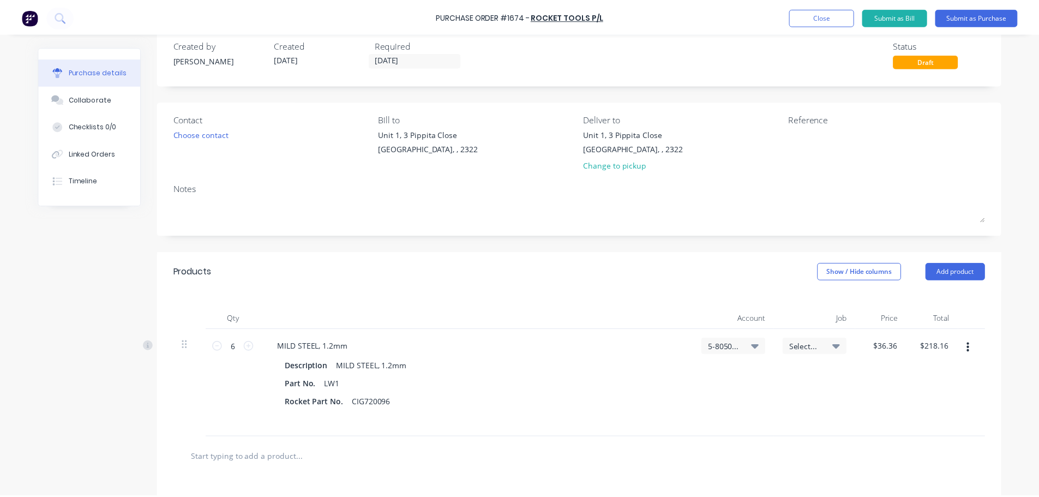
scroll to position [0, 0]
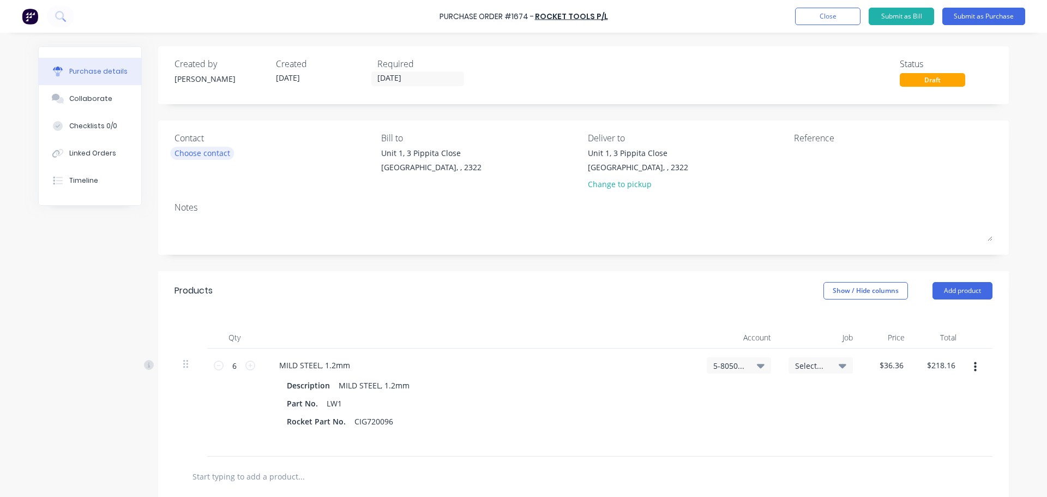
click at [208, 153] on div "Choose contact" at bounding box center [203, 152] width 56 height 11
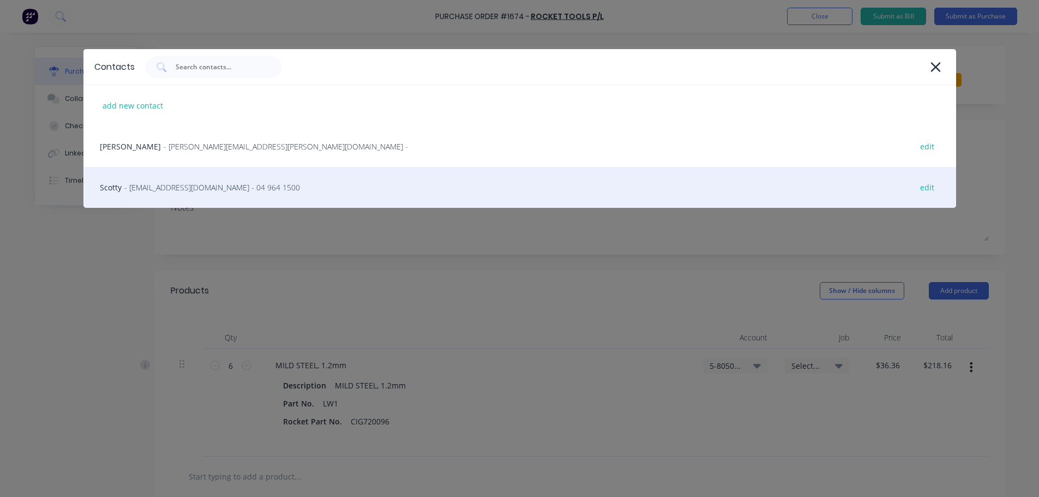
click at [199, 185] on span "- newcastlesales@tools.com.au - 04 964 1500" at bounding box center [212, 187] width 176 height 11
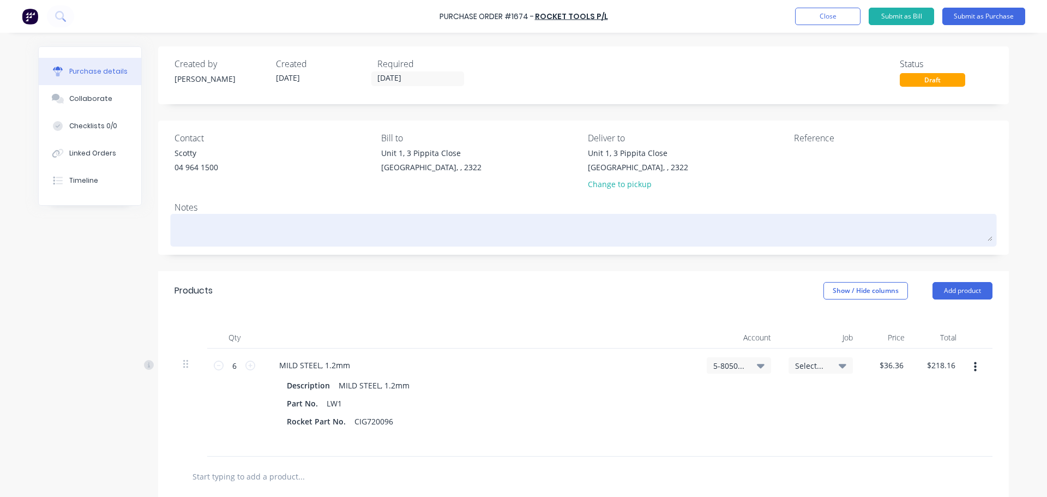
click at [268, 227] on textarea at bounding box center [584, 229] width 818 height 25
type textarea "x"
type textarea "S"
type textarea "x"
type textarea "St"
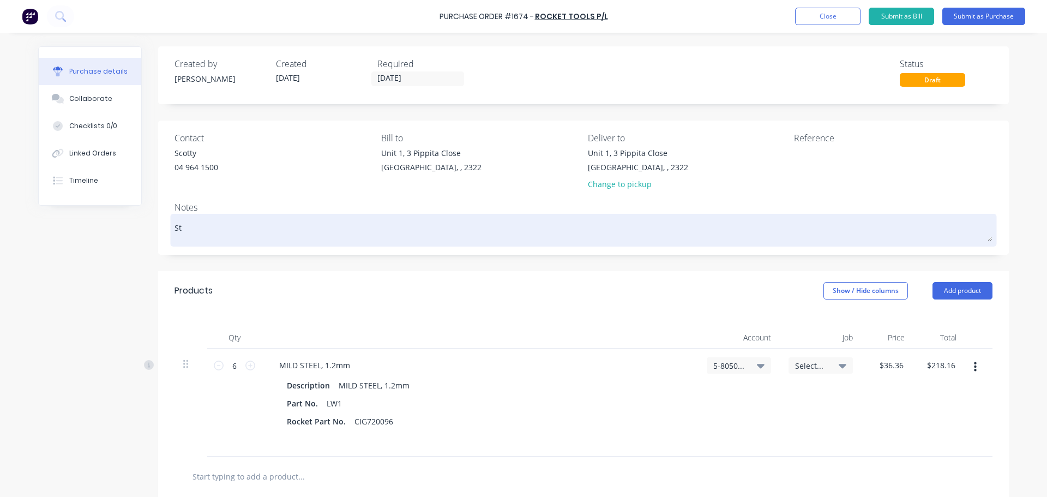
type textarea "x"
type textarea "Sto"
type textarea "x"
type textarea "Stoc"
type textarea "x"
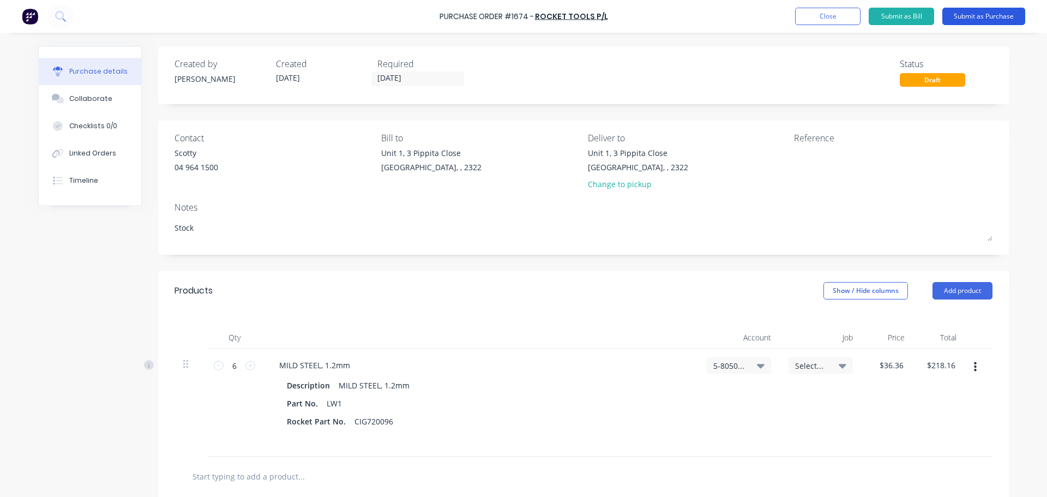
type textarea "Stock"
type textarea "x"
type textarea "Stock"
click at [979, 20] on button "Submit as Purchase" at bounding box center [984, 16] width 83 height 17
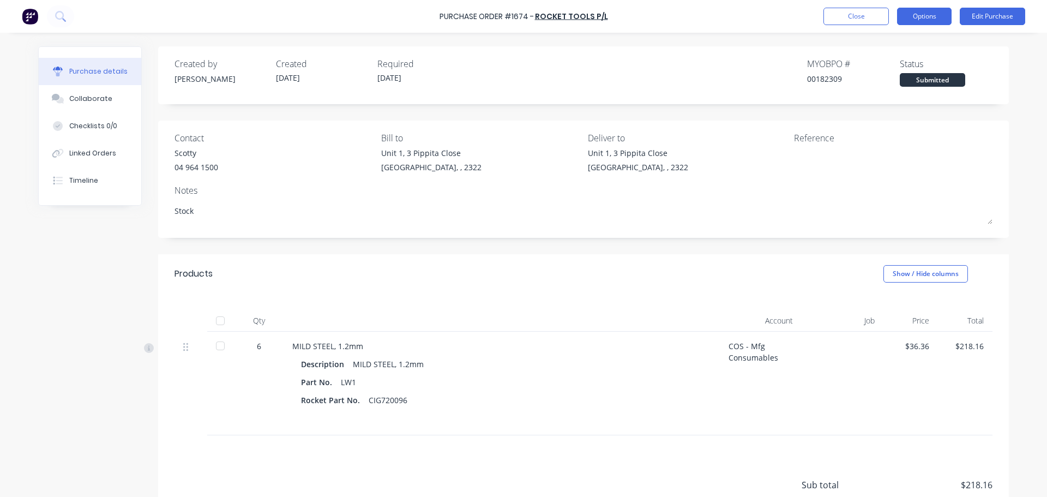
click at [922, 16] on button "Options" at bounding box center [924, 16] width 55 height 17
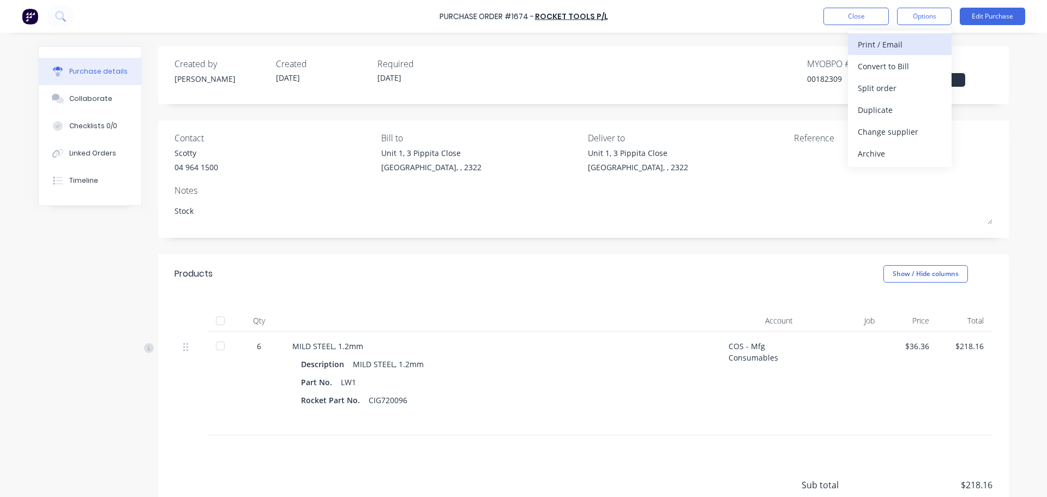
click at [891, 40] on div "Print / Email" at bounding box center [900, 45] width 84 height 16
click at [888, 71] on div "With pricing" at bounding box center [900, 66] width 84 height 16
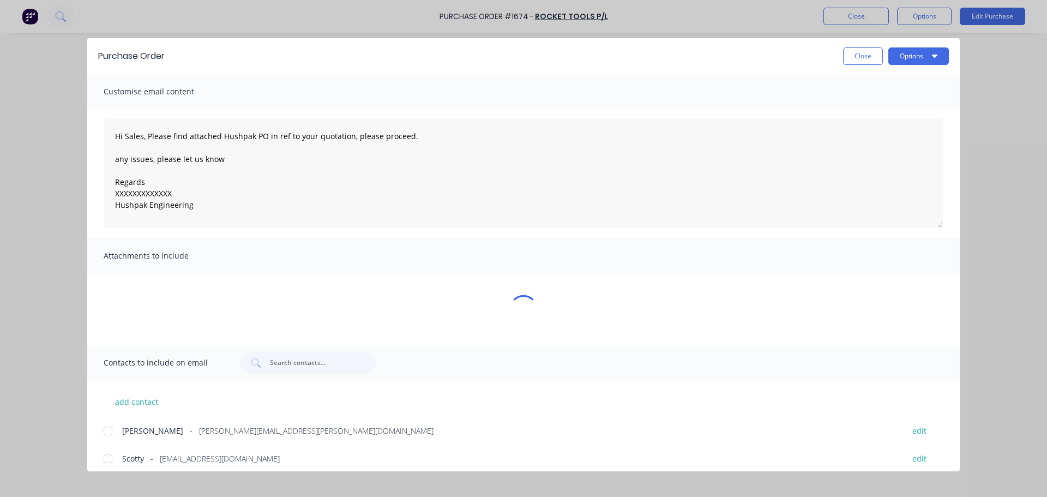
type textarea "x"
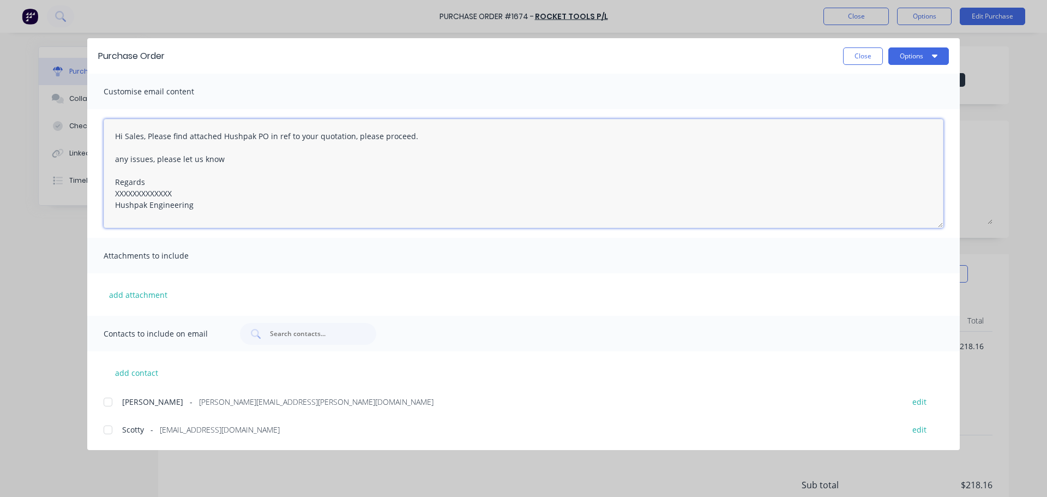
drag, startPoint x: 175, startPoint y: 194, endPoint x: 75, endPoint y: 181, distance: 100.8
click at [82, 187] on div "Purchase Order Close Options Customise email content Hi Sales, Please find atta…" at bounding box center [523, 248] width 1047 height 497
click at [211, 203] on textarea "Hi Sales, Please find attached Hushpak PO in ref to your quotation, please proc…" at bounding box center [524, 173] width 840 height 109
drag, startPoint x: 184, startPoint y: 190, endPoint x: 105, endPoint y: 188, distance: 79.1
click at [105, 188] on textarea "Hi Sales, Please find attached Hushpak PO in ref to your quotation, please proc…" at bounding box center [524, 173] width 840 height 109
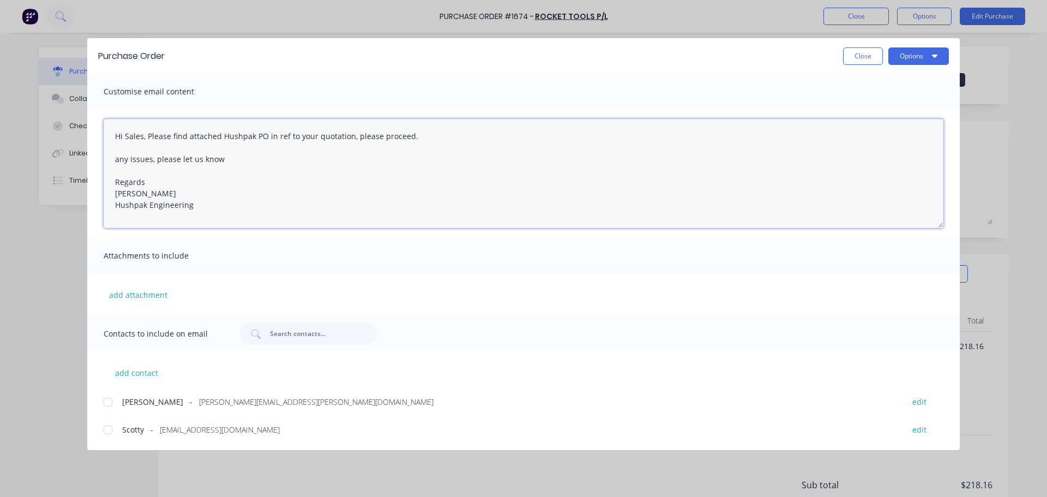
click at [106, 430] on div at bounding box center [108, 430] width 22 height 22
click at [106, 402] on div at bounding box center [108, 402] width 22 height 22
type textarea "Hi Sales, Please find attached Hushpak PO in ref to your quotation, please proc…"
click at [909, 56] on button "Options" at bounding box center [919, 55] width 61 height 17
click at [879, 128] on div "Email" at bounding box center [897, 127] width 84 height 16
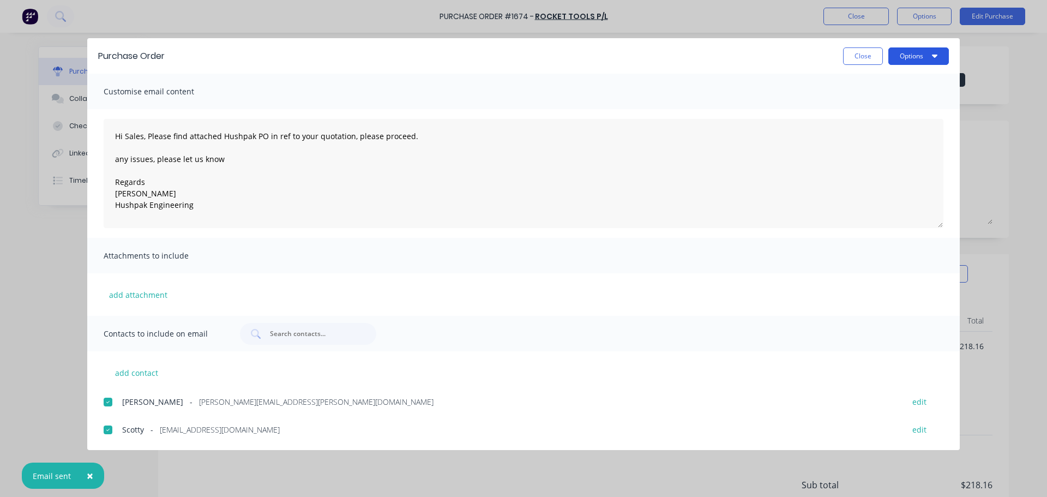
click at [912, 60] on button "Options" at bounding box center [919, 55] width 61 height 17
click at [876, 104] on div "Print" at bounding box center [897, 106] width 84 height 16
click at [1024, 148] on div "Purchase Order Close Options Customise email content Hi Sales, Please find atta…" at bounding box center [523, 248] width 1047 height 497
click at [853, 59] on button "Close" at bounding box center [863, 55] width 40 height 17
type textarea "x"
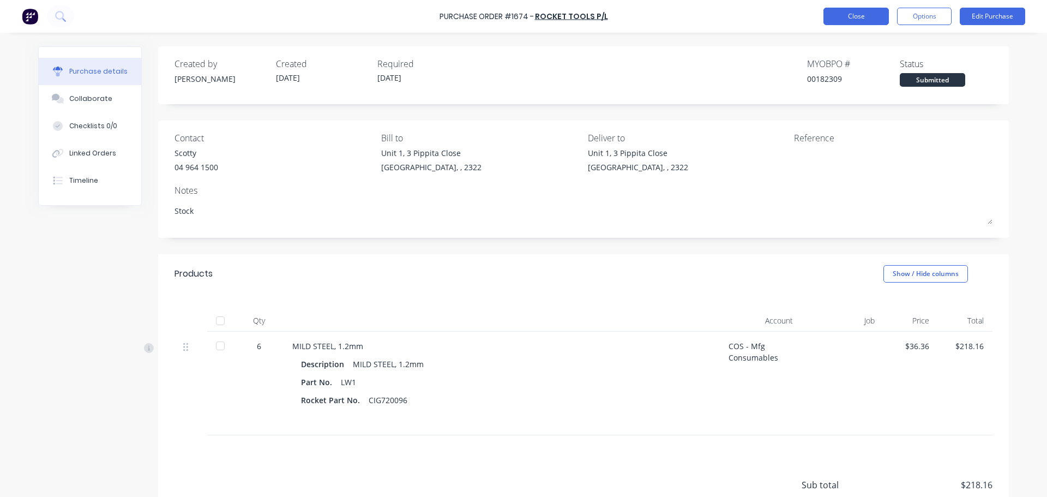
click at [853, 17] on button "Close" at bounding box center [856, 16] width 65 height 17
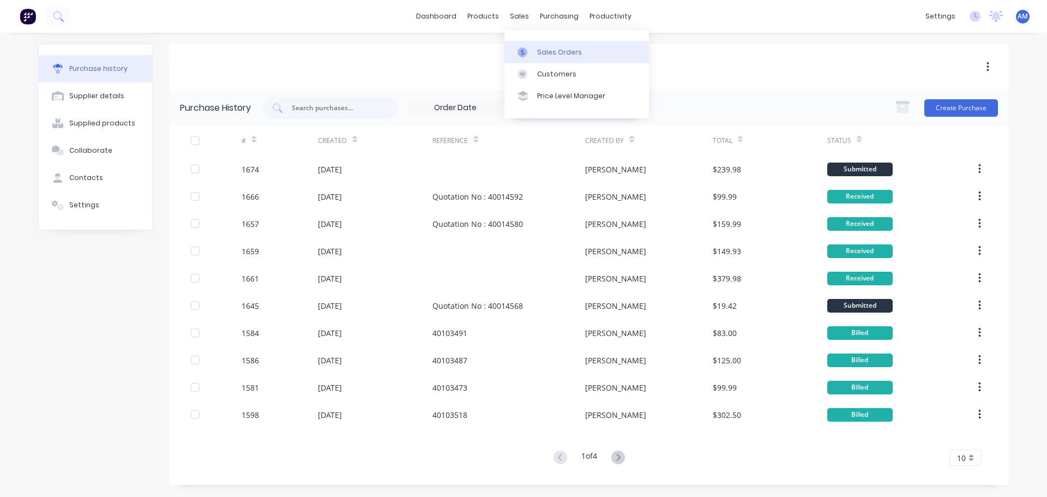
click at [540, 49] on div "Sales Orders" at bounding box center [559, 52] width 45 height 10
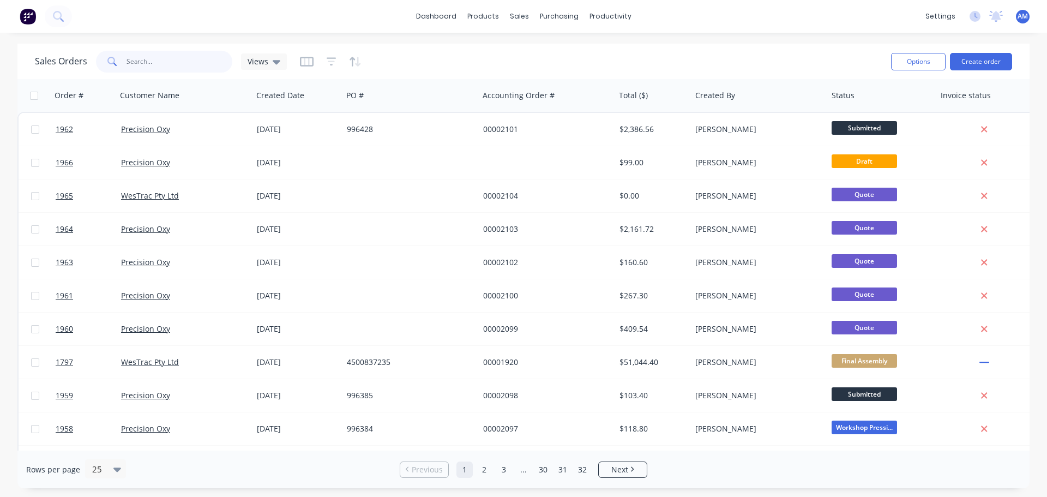
click at [187, 56] on input "text" at bounding box center [180, 62] width 106 height 22
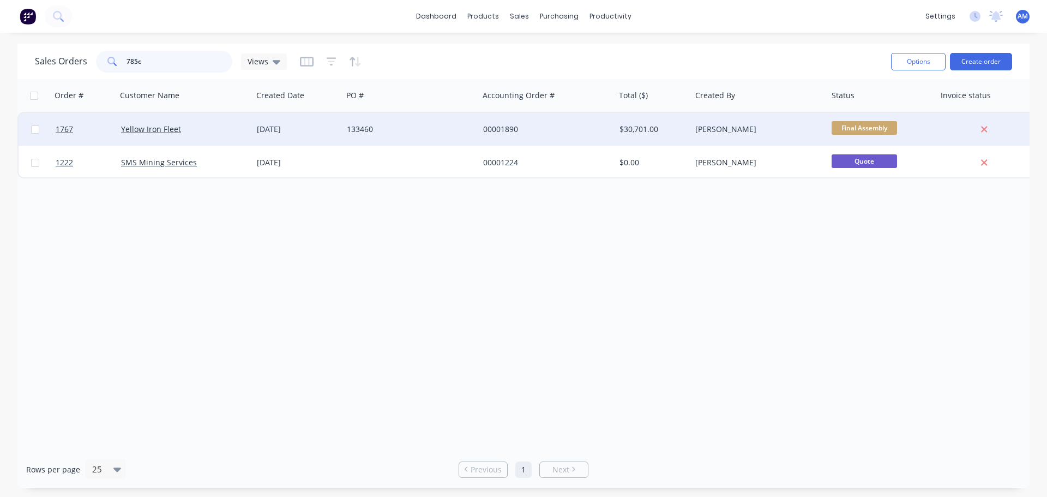
type input "785c"
click at [512, 126] on div "00001890" at bounding box center [543, 129] width 121 height 11
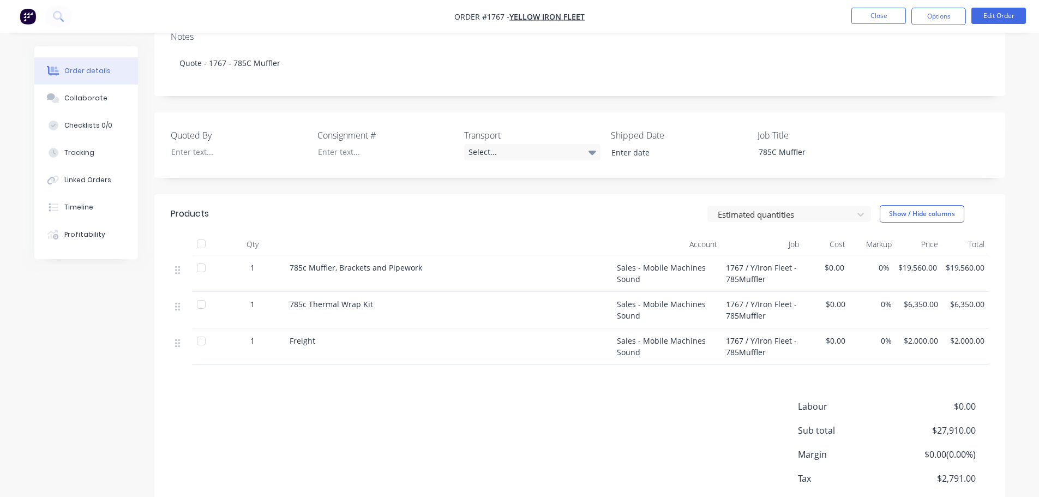
scroll to position [218, 0]
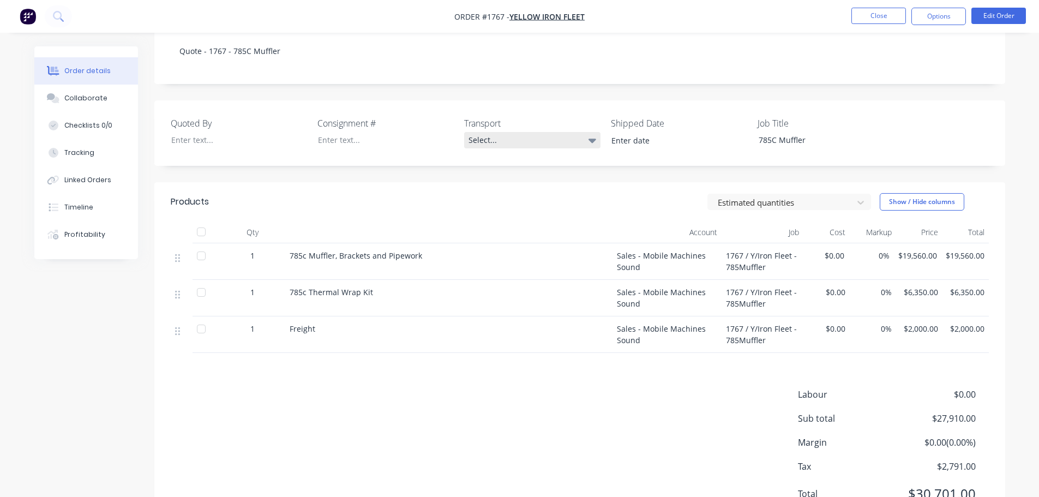
click at [487, 132] on div "Select..." at bounding box center [532, 140] width 136 height 16
click at [577, 70] on div "Created by KAYSEE Created 09/09/25 Required 12/08/25 Assigned to Add team membe…" at bounding box center [579, 179] width 851 height 703
click at [661, 403] on div "Labour $0.00 Sub total $27,910.00 Margin $0.00 ( 0.00 %) Tax $2,791.00 Total $3…" at bounding box center [580, 451] width 818 height 127
click at [878, 16] on button "Close" at bounding box center [879, 16] width 55 height 16
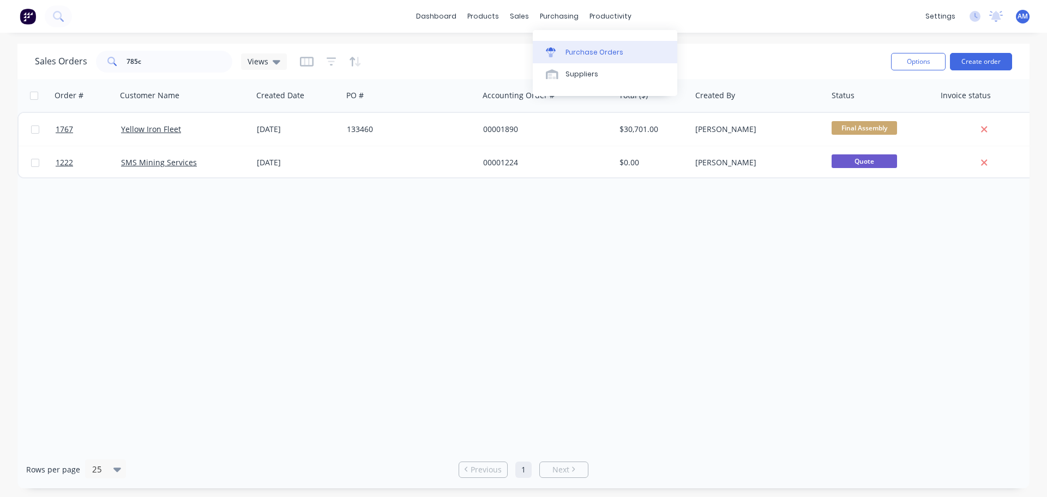
click at [590, 50] on div "Purchase Orders" at bounding box center [595, 52] width 58 height 10
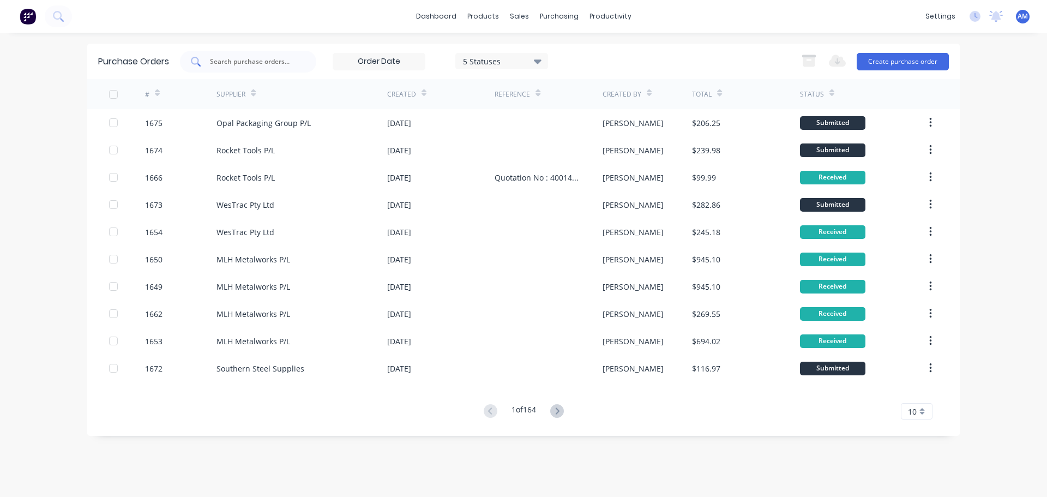
click at [287, 58] on input "text" at bounding box center [254, 61] width 91 height 11
type input "1672"
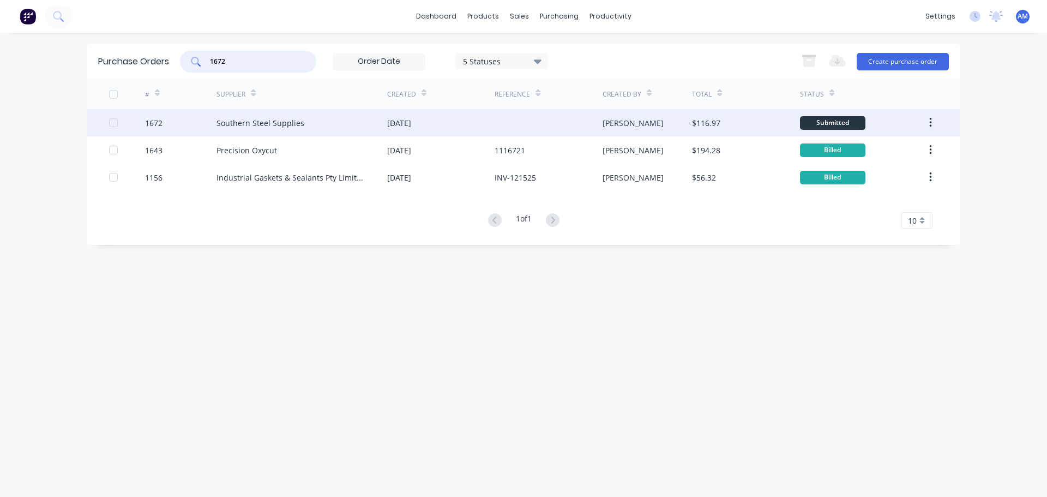
click at [301, 122] on div "Southern Steel Supplies" at bounding box center [261, 122] width 88 height 11
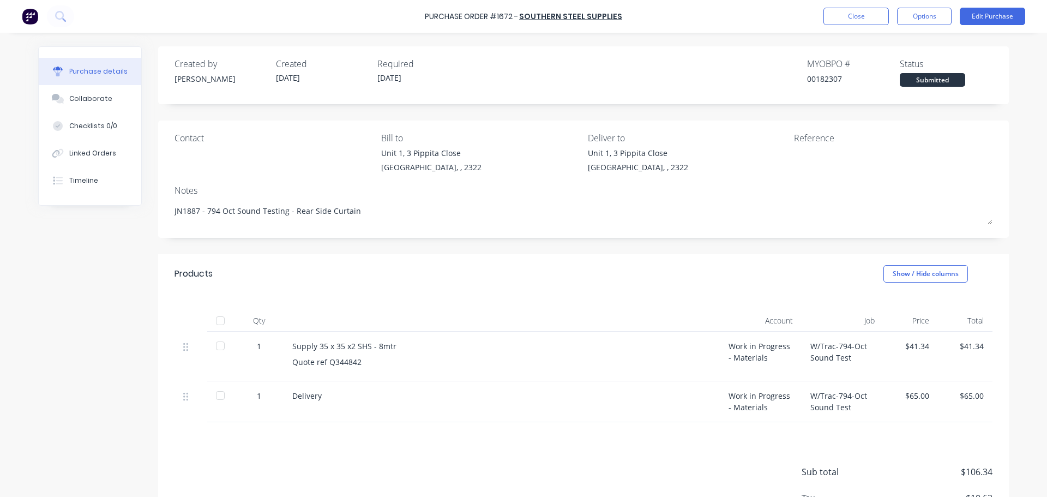
click at [662, 408] on div "Delivery" at bounding box center [502, 401] width 436 height 41
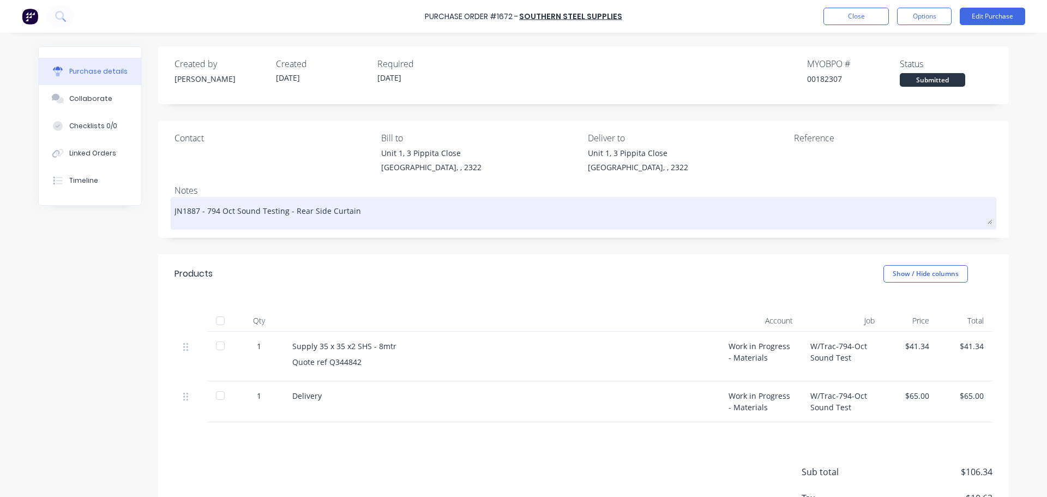
drag, startPoint x: 199, startPoint y: 212, endPoint x: 179, endPoint y: 214, distance: 19.7
click at [179, 214] on textarea "JN1887 - 794 Oct Sound Testing - Rear Side Curtain" at bounding box center [584, 212] width 818 height 25
click at [196, 213] on textarea "JN1887 - 794 Oct Sound Testing - Rear Side Curtain" at bounding box center [584, 212] width 818 height 25
drag, startPoint x: 196, startPoint y: 211, endPoint x: 179, endPoint y: 211, distance: 16.9
click at [179, 211] on textarea "JN1887 - 794 Oct Sound Testing - Rear Side Curtain" at bounding box center [584, 212] width 818 height 25
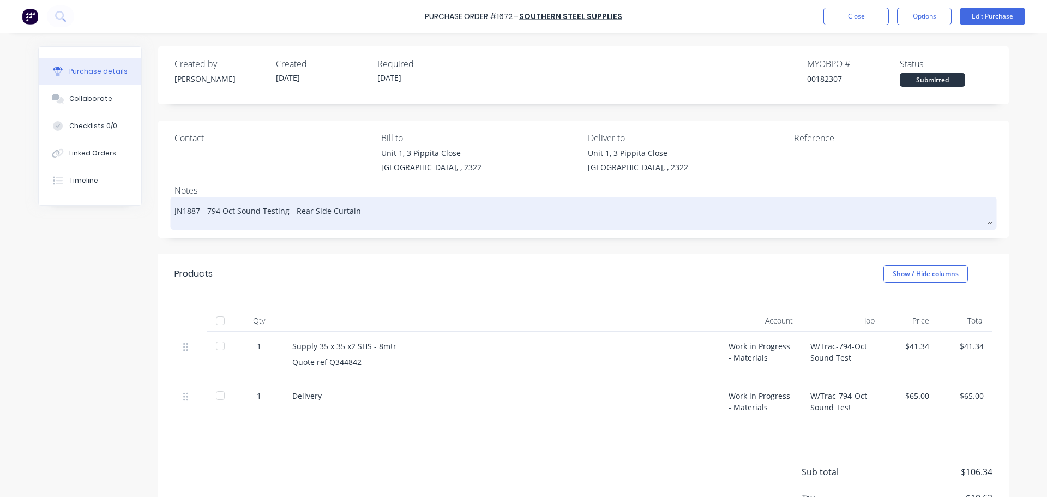
drag, startPoint x: 351, startPoint y: 212, endPoint x: 232, endPoint y: 205, distance: 119.1
click at [232, 205] on textarea "JN1887 - 794 Oct Sound Testing - Rear Side Curtain" at bounding box center [584, 212] width 818 height 25
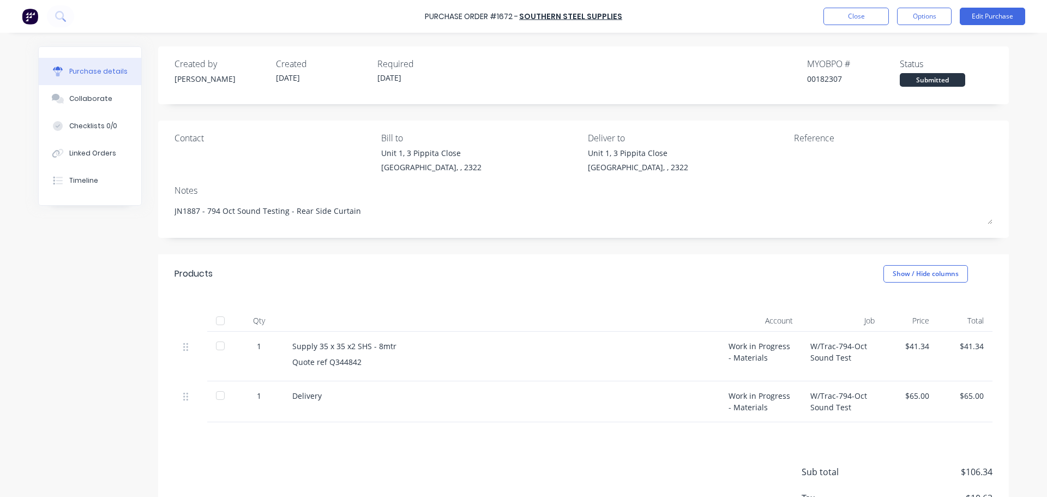
drag, startPoint x: 215, startPoint y: 322, endPoint x: 223, endPoint y: 328, distance: 10.1
click at [215, 322] on div at bounding box center [220, 321] width 22 height 22
type textarea "x"
click at [570, 352] on div "Supply 35 x 35 x2 SHS - 8mtr Quote ref Q344842" at bounding box center [502, 357] width 436 height 50
click at [852, 15] on button "Close" at bounding box center [856, 16] width 65 height 17
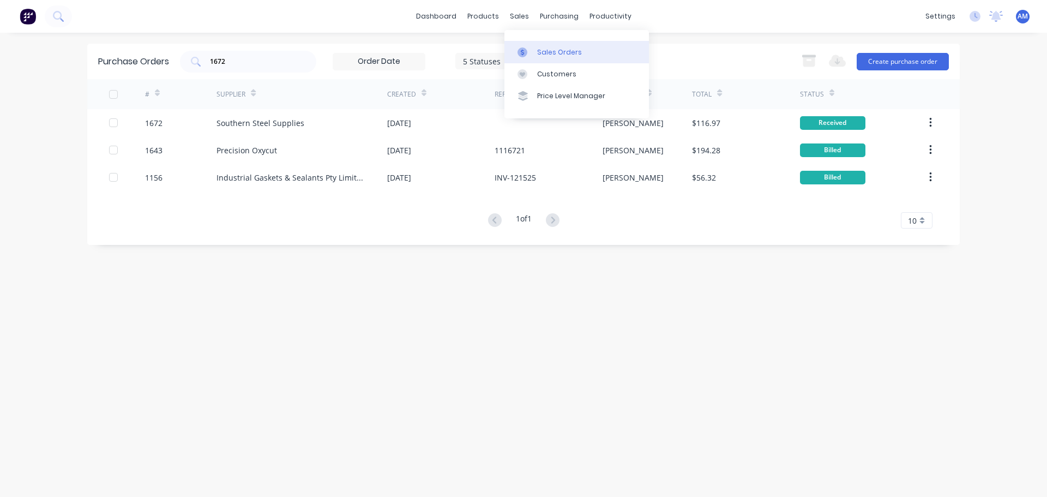
click at [543, 51] on div "Sales Orders" at bounding box center [559, 52] width 45 height 10
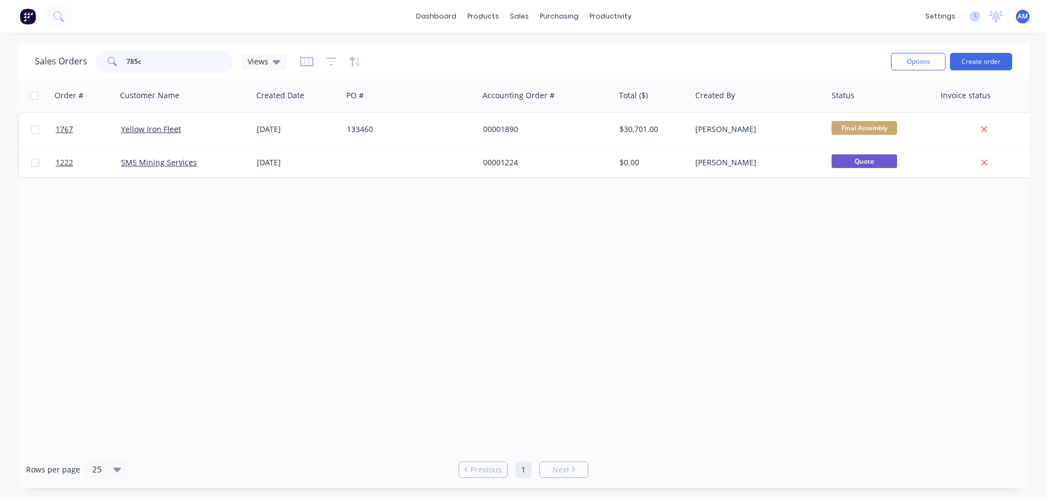
drag, startPoint x: 163, startPoint y: 59, endPoint x: 98, endPoint y: 59, distance: 64.9
click at [98, 59] on div "785c" at bounding box center [164, 62] width 136 height 22
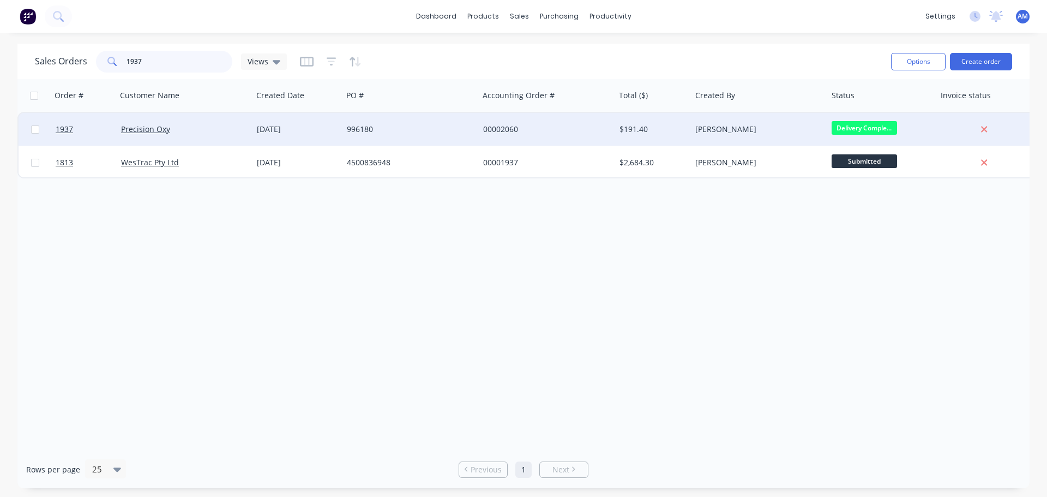
type input "1937"
click at [283, 129] on div "01 Oct 2025" at bounding box center [297, 129] width 81 height 11
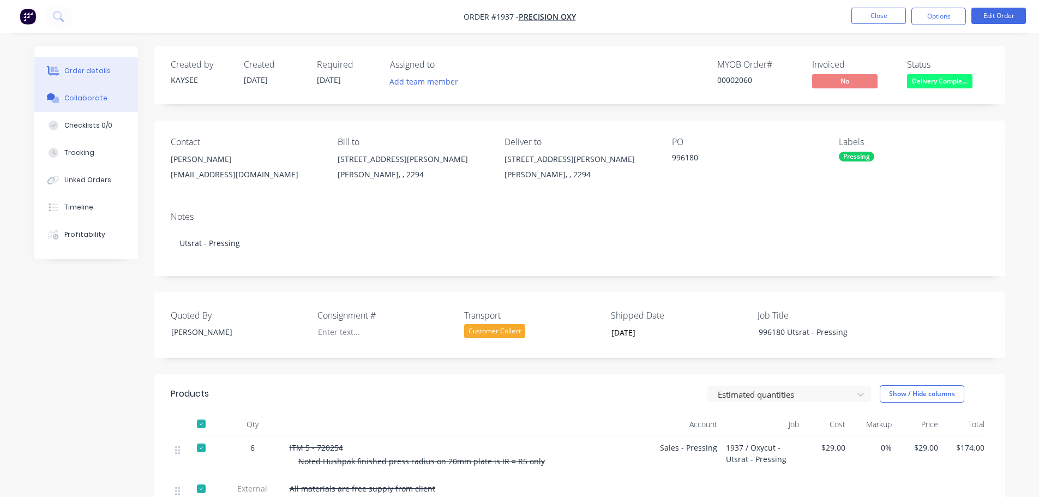
click at [81, 100] on div "Collaborate" at bounding box center [85, 98] width 43 height 10
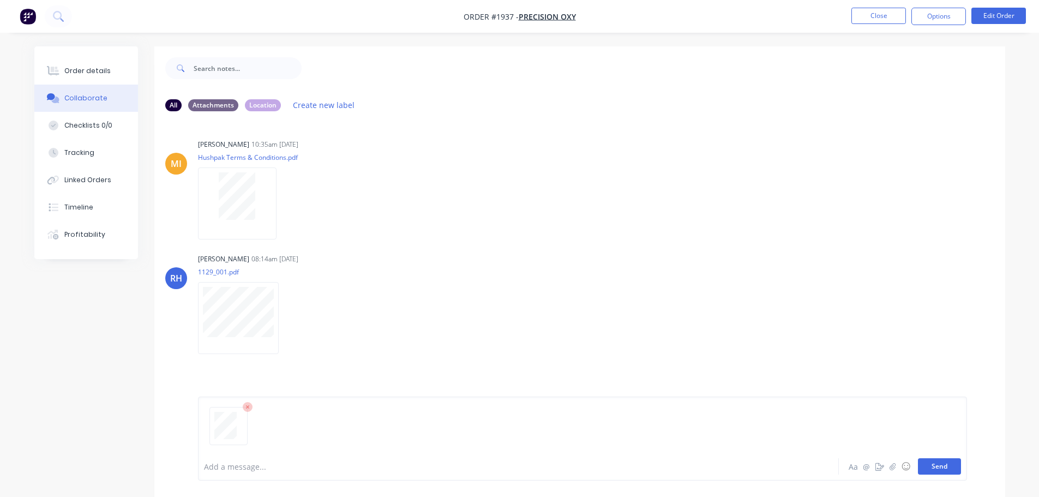
click at [933, 465] on button "Send" at bounding box center [939, 466] width 43 height 16
click at [879, 18] on button "Close" at bounding box center [879, 16] width 55 height 16
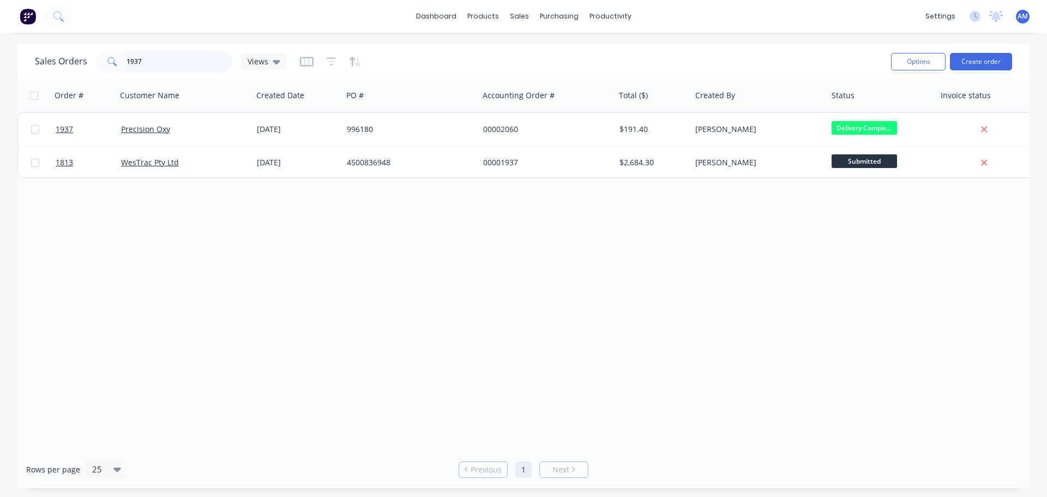
click at [155, 61] on input "1937" at bounding box center [180, 62] width 106 height 22
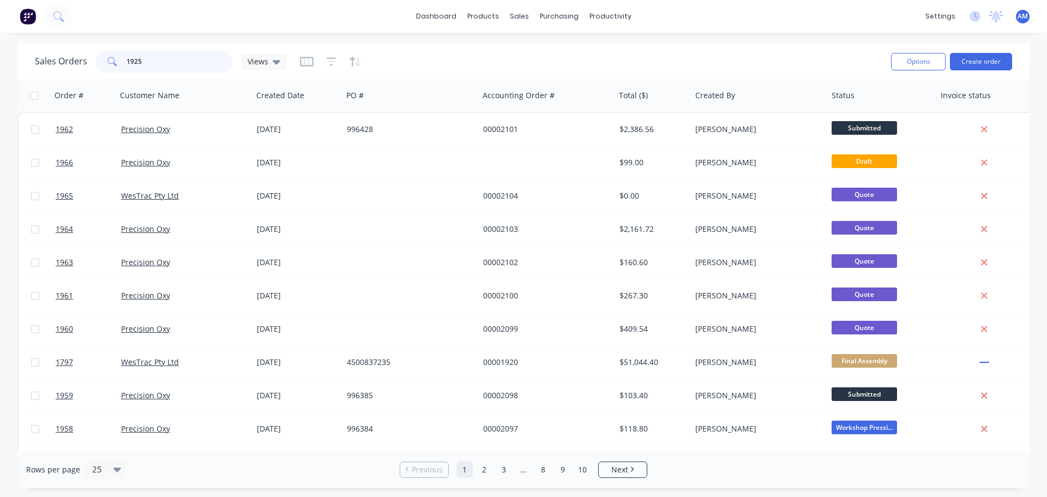
type input "1925"
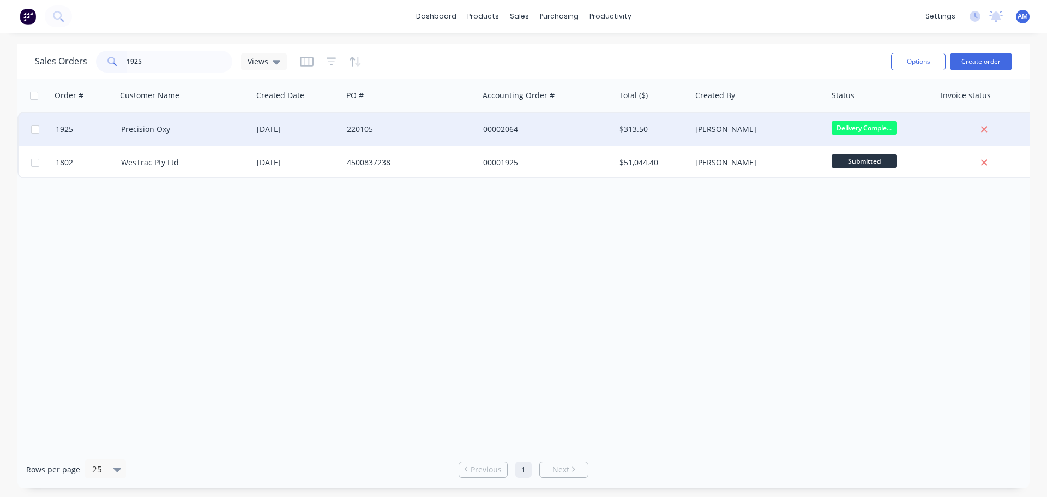
click at [548, 129] on div "00002064" at bounding box center [543, 129] width 121 height 11
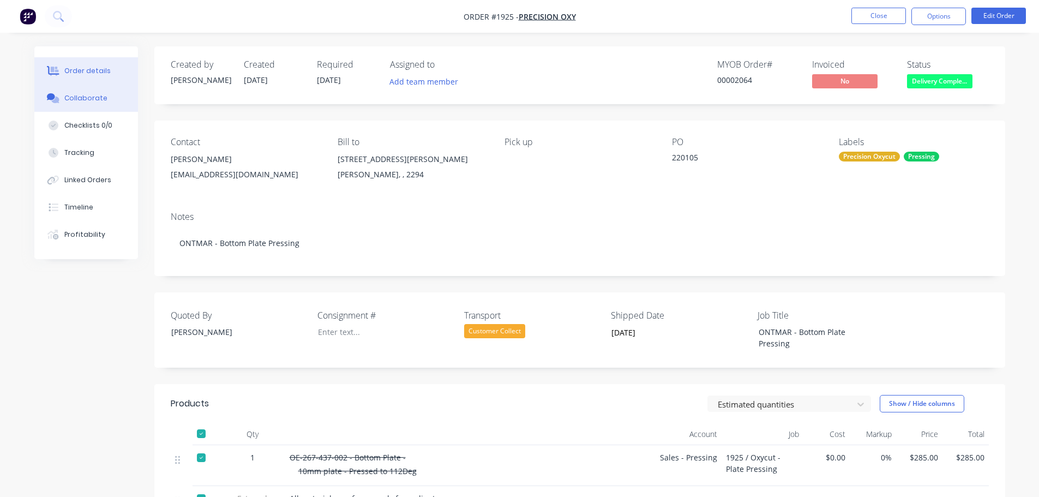
click at [82, 97] on div "Collaborate" at bounding box center [85, 98] width 43 height 10
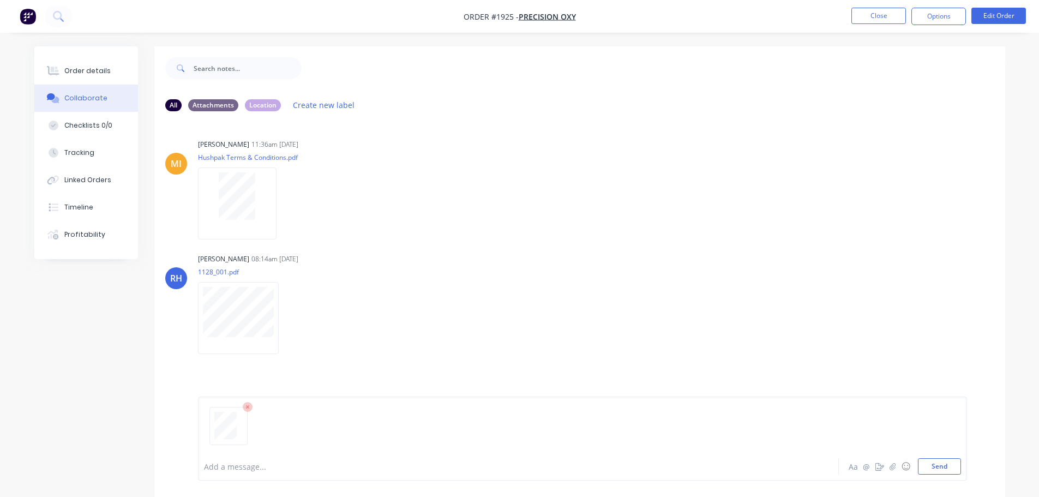
drag, startPoint x: 938, startPoint y: 466, endPoint x: 915, endPoint y: 456, distance: 25.4
click at [938, 466] on button "Send" at bounding box center [939, 466] width 43 height 16
click at [885, 16] on button "Close" at bounding box center [879, 16] width 55 height 16
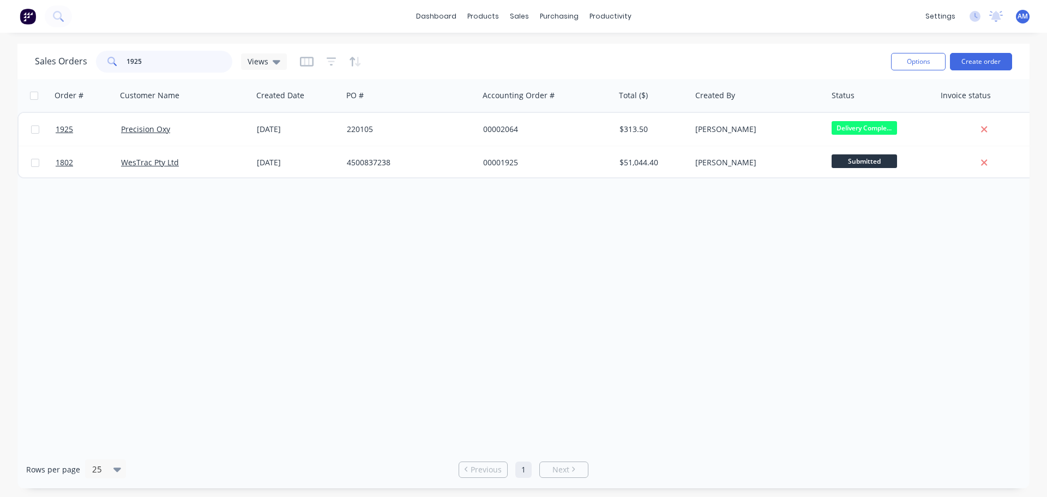
drag, startPoint x: 154, startPoint y: 58, endPoint x: 76, endPoint y: 63, distance: 78.2
click at [76, 63] on div "Sales Orders 1925 Views" at bounding box center [161, 62] width 252 height 22
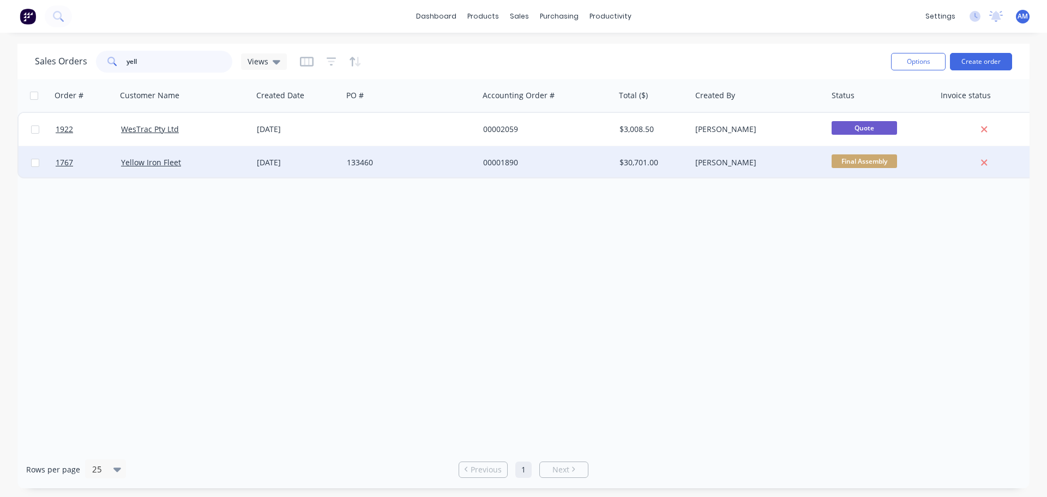
type input "yell"
click at [499, 154] on div "00001890" at bounding box center [547, 162] width 136 height 33
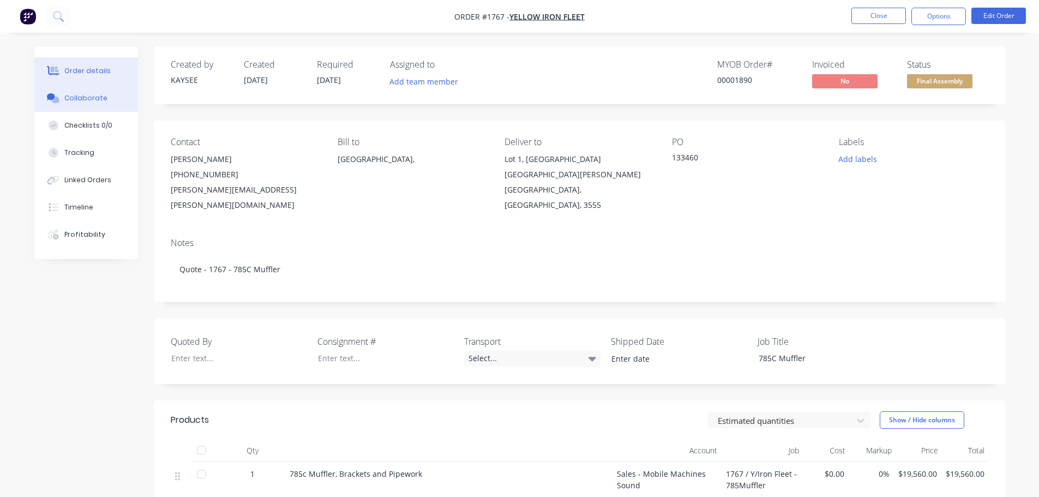
click at [97, 99] on div "Collaborate" at bounding box center [85, 98] width 43 height 10
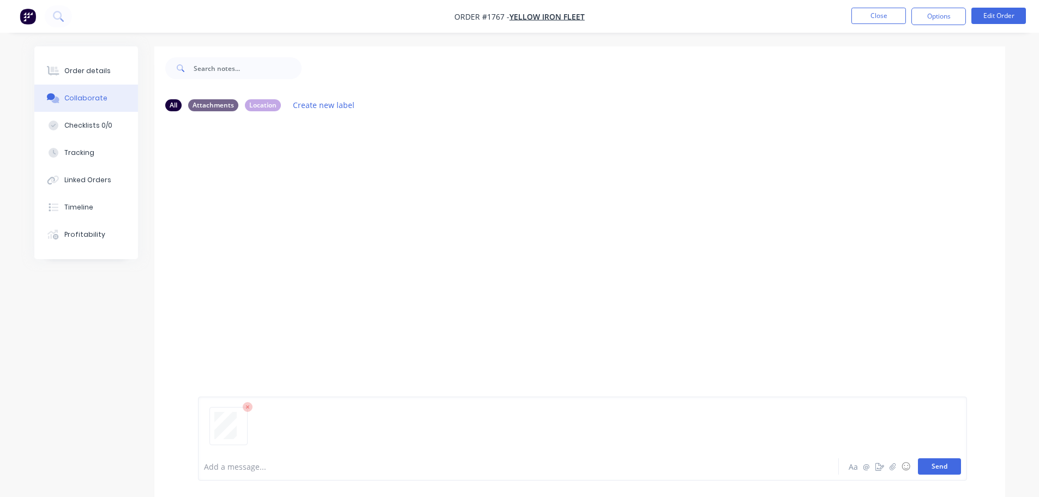
click at [937, 472] on button "Send" at bounding box center [939, 466] width 43 height 16
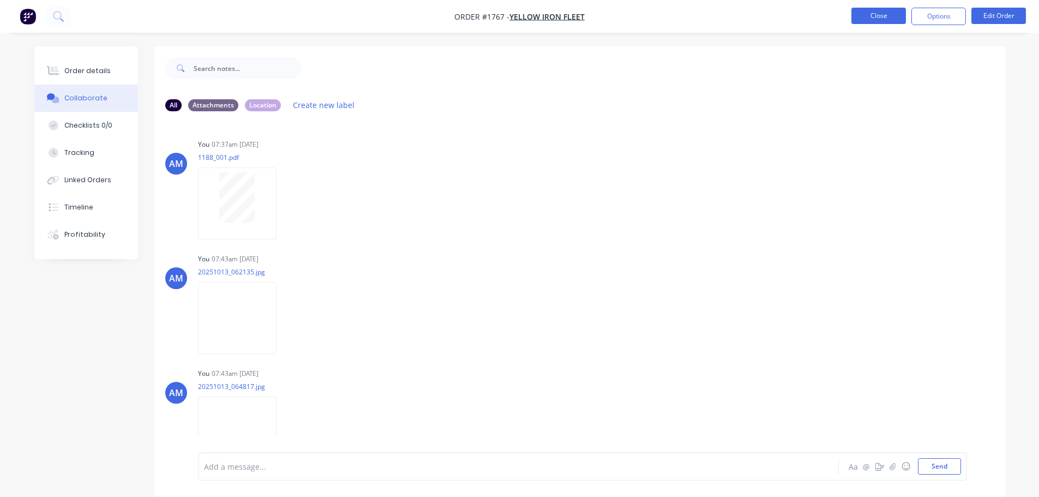
click at [870, 14] on button "Close" at bounding box center [879, 16] width 55 height 16
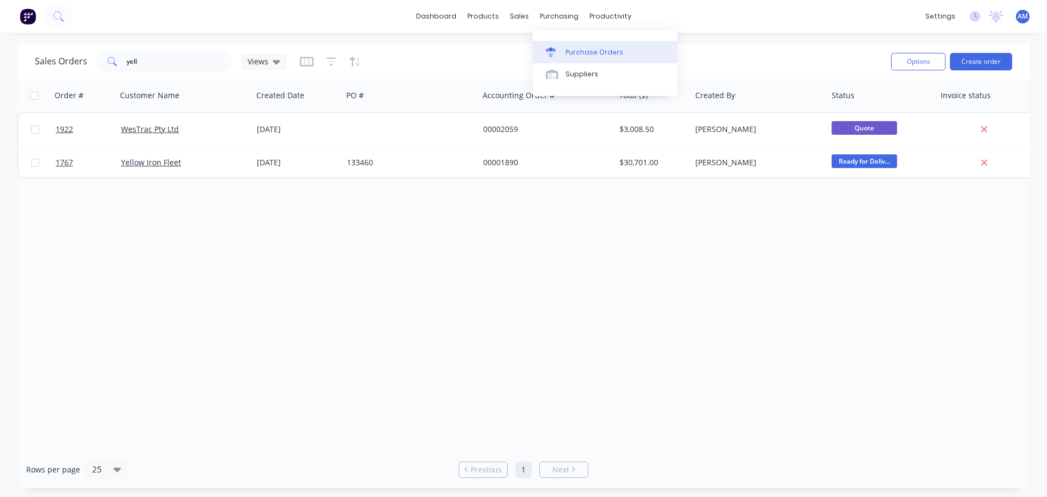
click at [586, 50] on div "Purchase Orders" at bounding box center [595, 52] width 58 height 10
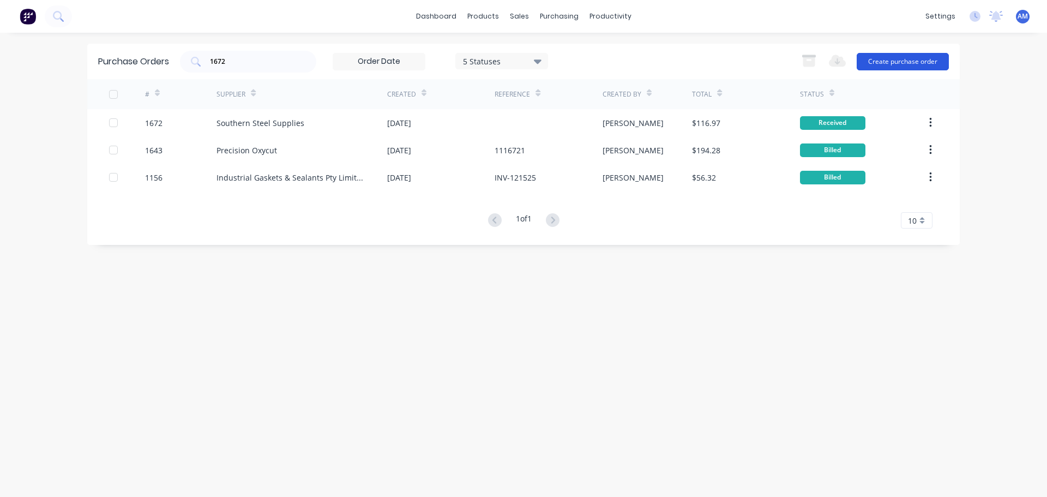
click at [904, 64] on button "Create purchase order" at bounding box center [903, 61] width 92 height 17
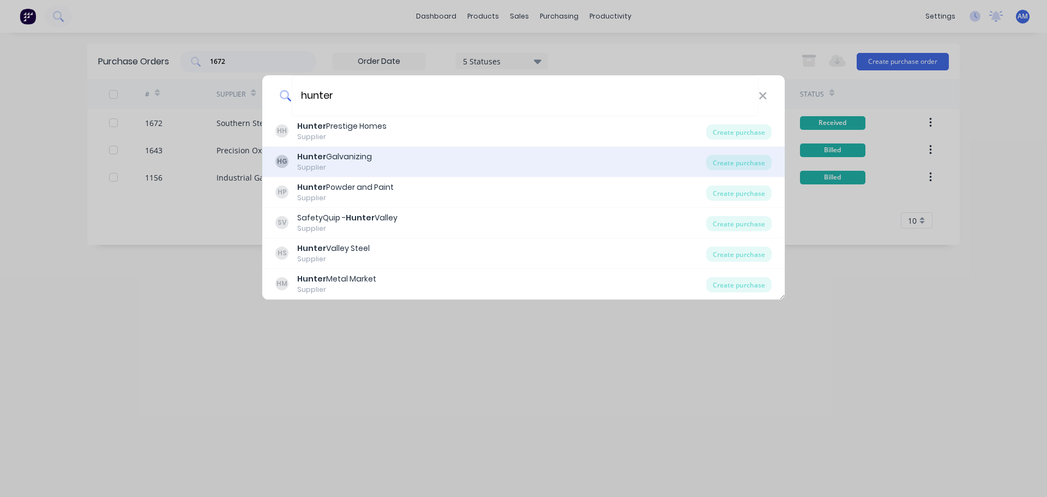
type input "hunter"
click at [343, 154] on div "Hunter Galvanizing" at bounding box center [334, 156] width 75 height 11
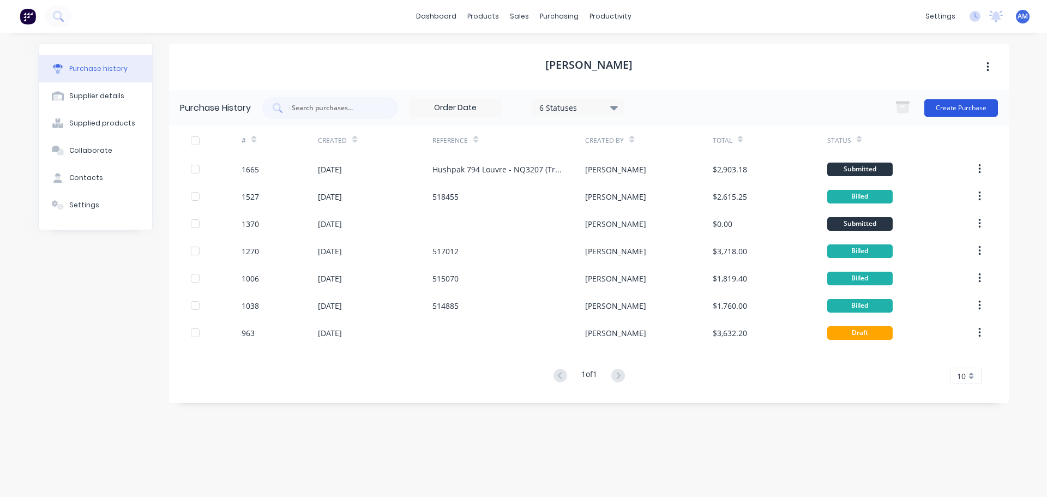
click at [960, 110] on button "Create Purchase" at bounding box center [962, 107] width 74 height 17
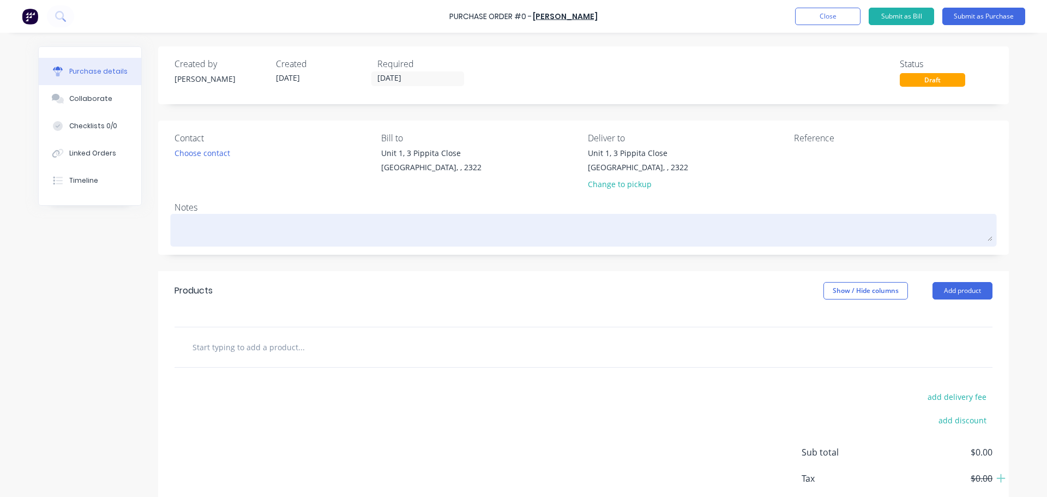
click at [191, 225] on textarea at bounding box center [584, 229] width 818 height 25
paste textarea "Your quoted rate for these Louvres is $1800 per tonne"
type textarea "x"
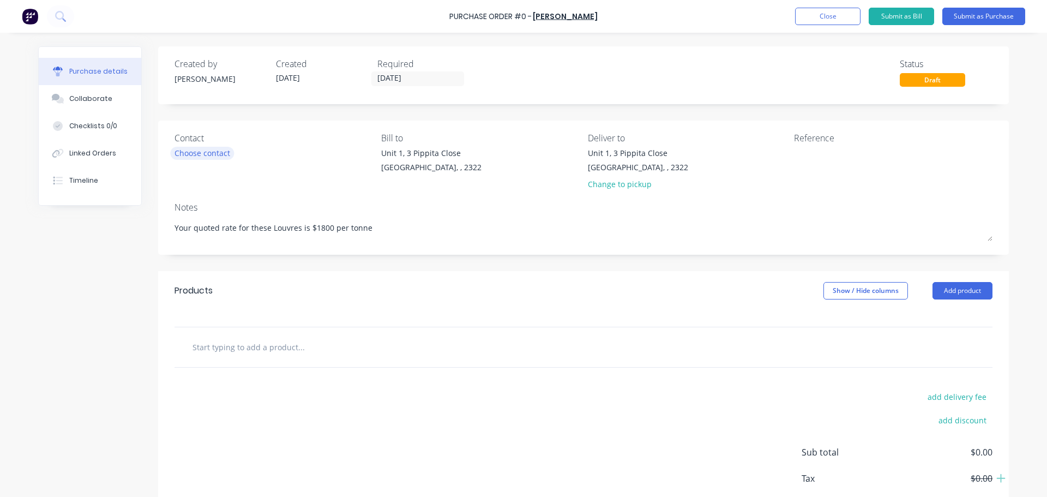
type textarea "Your quoted rate for these Louvres is $1800 per tonne"
type textarea "x"
type textarea "Your quoted rate for these Louvres is $1800 per tonne"
click at [213, 148] on div "Choose contact" at bounding box center [203, 152] width 56 height 11
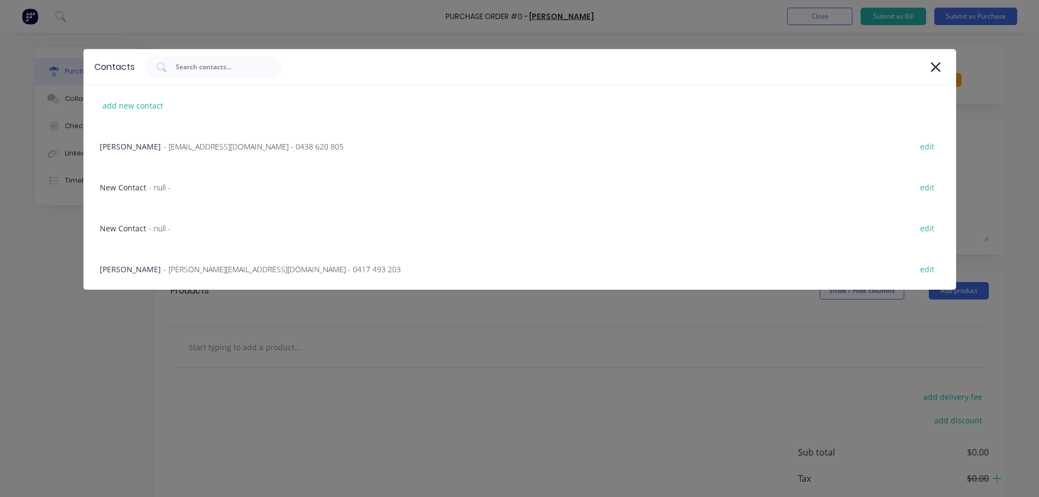
click at [213, 148] on span "- kylehesketh@huntergal.com.au - 0438 620 805" at bounding box center [254, 146] width 180 height 11
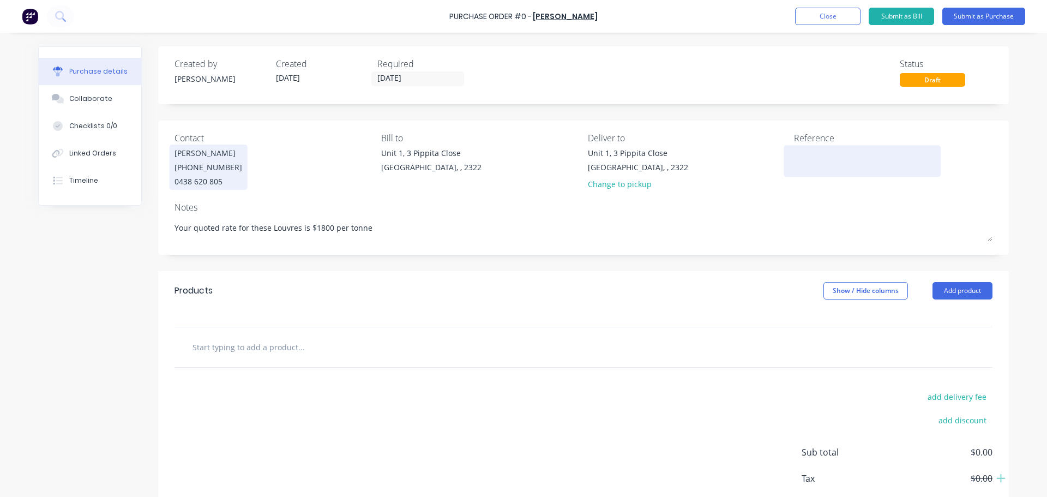
type textarea "x"
click at [803, 163] on textarea at bounding box center [862, 159] width 136 height 25
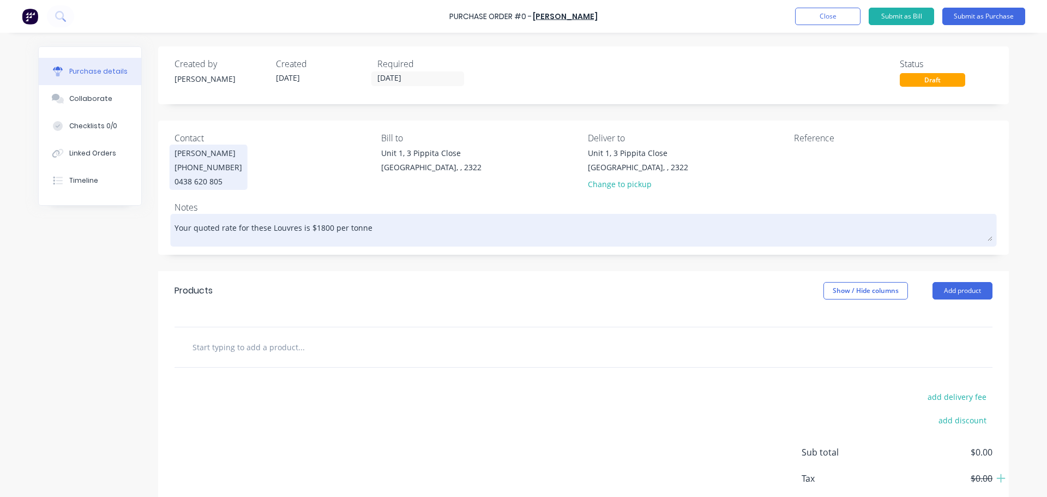
click at [388, 227] on textarea "Your quoted rate for these Louvres is $1800 per tonne" at bounding box center [584, 229] width 818 height 25
type textarea "x"
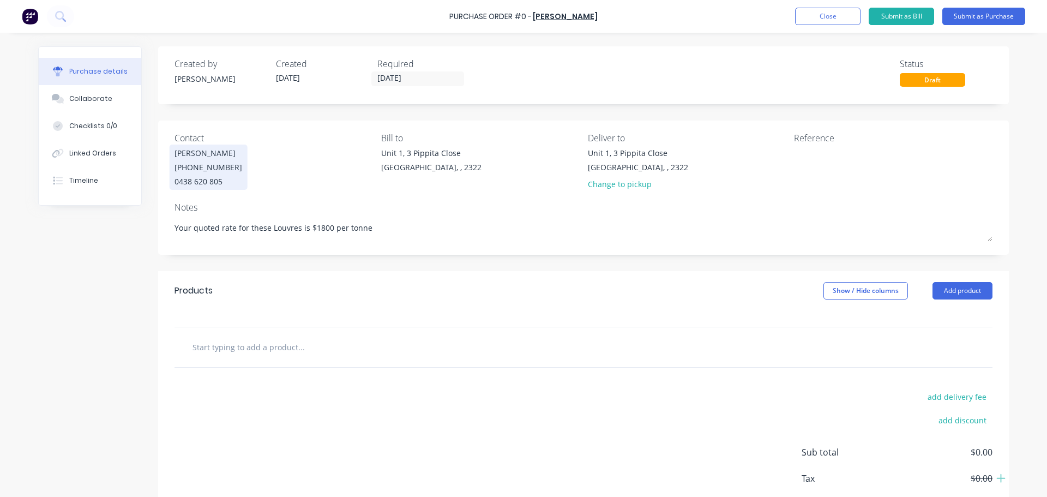
type textarea "Your quoted rate for these Louvres is $1800 per tonne"
type textarea "x"
type textarea "Your quoted rate for these Louvres is $1800 per tonne"
click at [268, 352] on input "text" at bounding box center [301, 347] width 218 height 22
paste input "General galvanizing Dip"
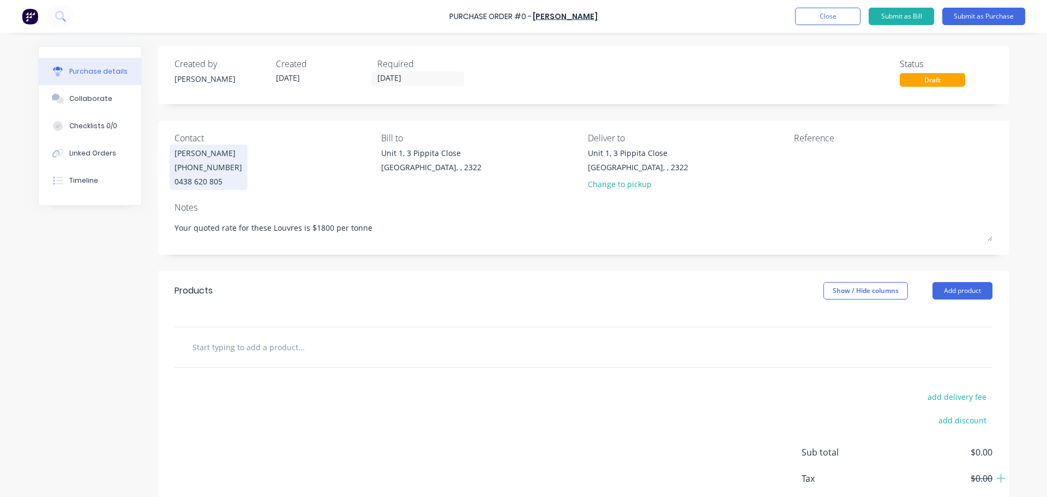
type textarea "x"
type input "General galvanizing Dip"
type textarea "x"
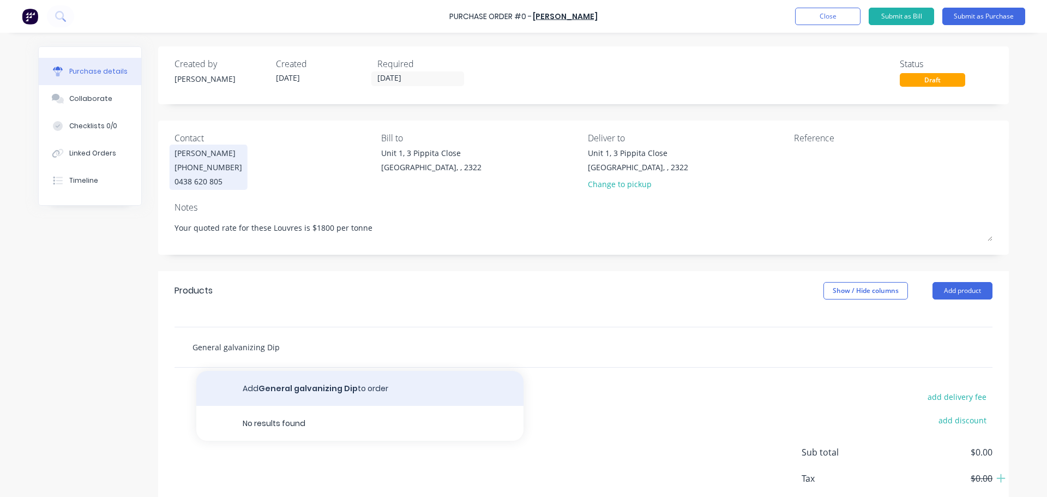
type input "General galvanizing Dip"
click at [321, 388] on button "Add General galvanizing Dip to order" at bounding box center [359, 388] width 327 height 35
type textarea "x"
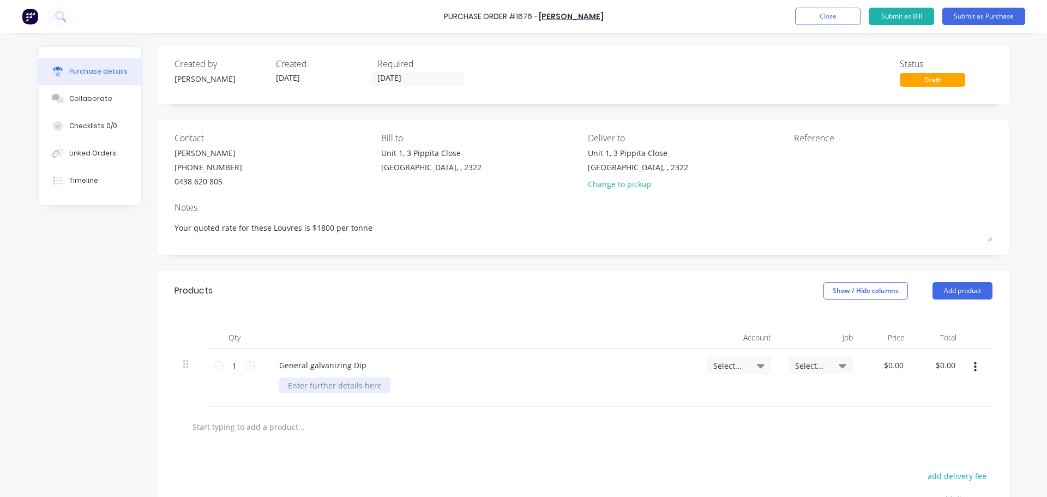
type textarea "x"
click at [351, 385] on div at bounding box center [334, 385] width 111 height 16
click at [274, 428] on input "text" at bounding box center [301, 427] width 218 height 22
paste input "50-SBHG Sand Blasting - Hunter Gal WHIP BLAST& PAINT"
type textarea "x"
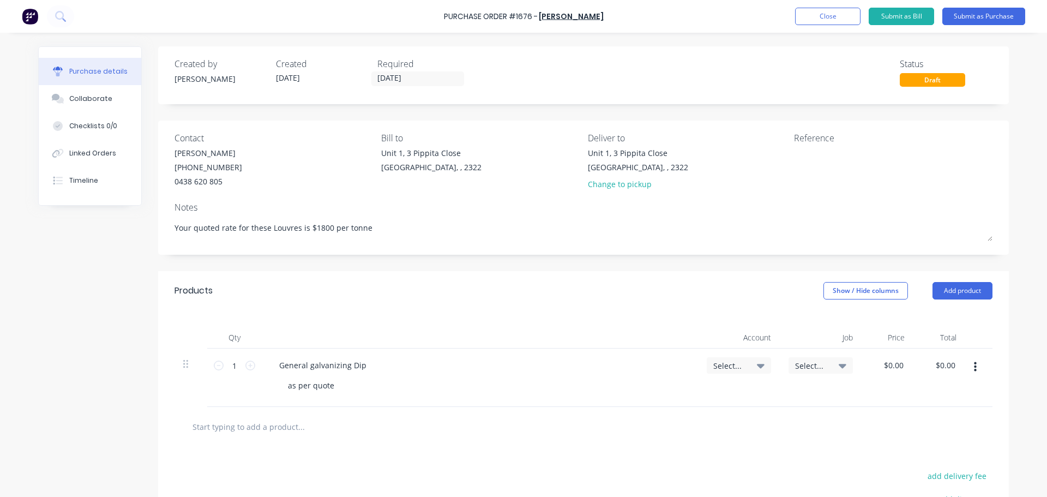
type input "50-SBHG Sand Blasting - Hunter Gal WHIP BLAST& PAINT"
type textarea "x"
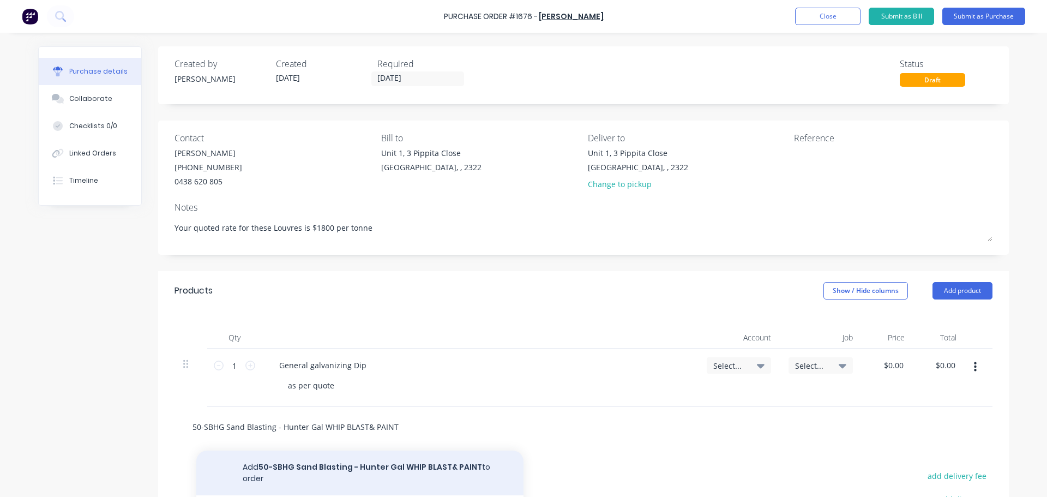
type input "50-SBHG Sand Blasting - Hunter Gal WHIP BLAST& PAINT"
click at [441, 470] on button "Add 50-SBHG Sand Blasting - Hunter Gal WHIP BLAST& PAINT to order" at bounding box center [359, 473] width 327 height 45
type textarea "x"
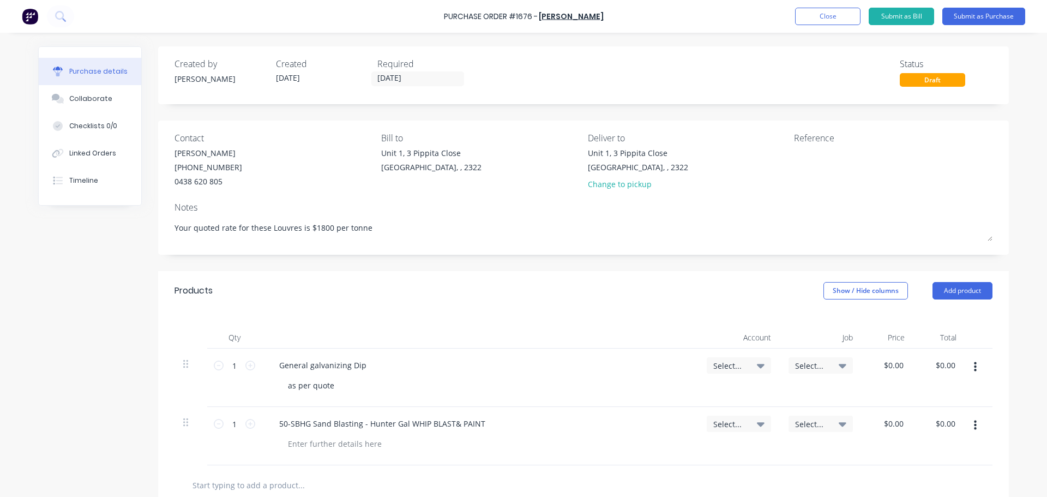
click at [757, 369] on icon at bounding box center [761, 365] width 8 height 12
type textarea "x"
click at [686, 398] on input at bounding box center [704, 398] width 112 height 22
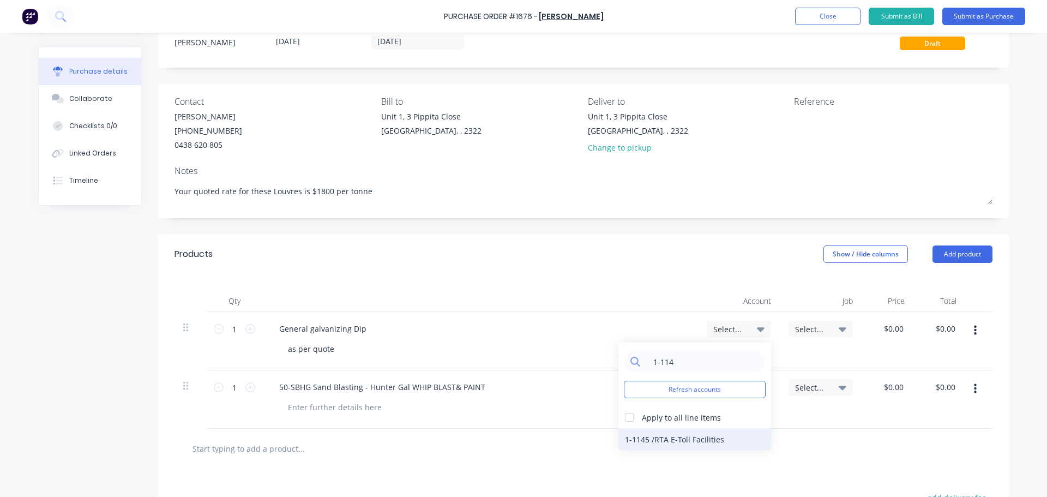
scroll to position [55, 0]
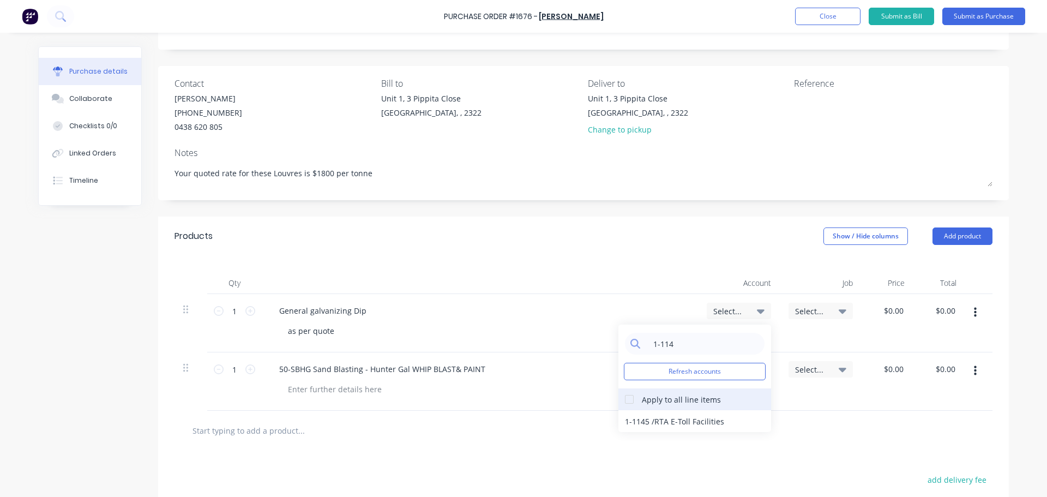
type input "1-114"
click at [624, 399] on div at bounding box center [630, 399] width 22 height 22
click at [653, 416] on div "1-1145 / RTA E-Toll Facilities" at bounding box center [695, 421] width 153 height 22
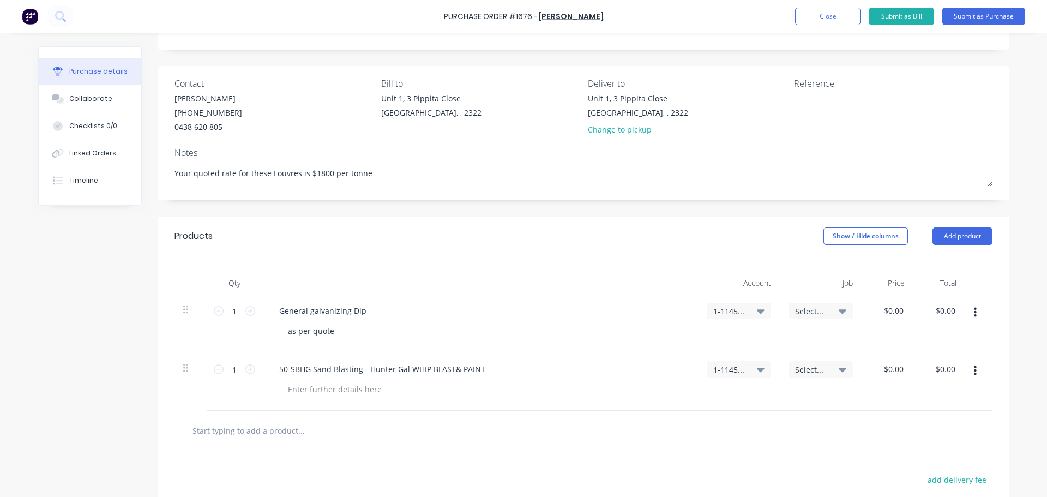
click at [841, 311] on icon at bounding box center [843, 311] width 8 height 4
type textarea "x"
click at [763, 344] on input at bounding box center [785, 344] width 112 height 22
type input "1547"
click at [770, 393] on div "1547 / 794 Rad louvre-rework" at bounding box center [776, 392] width 153 height 22
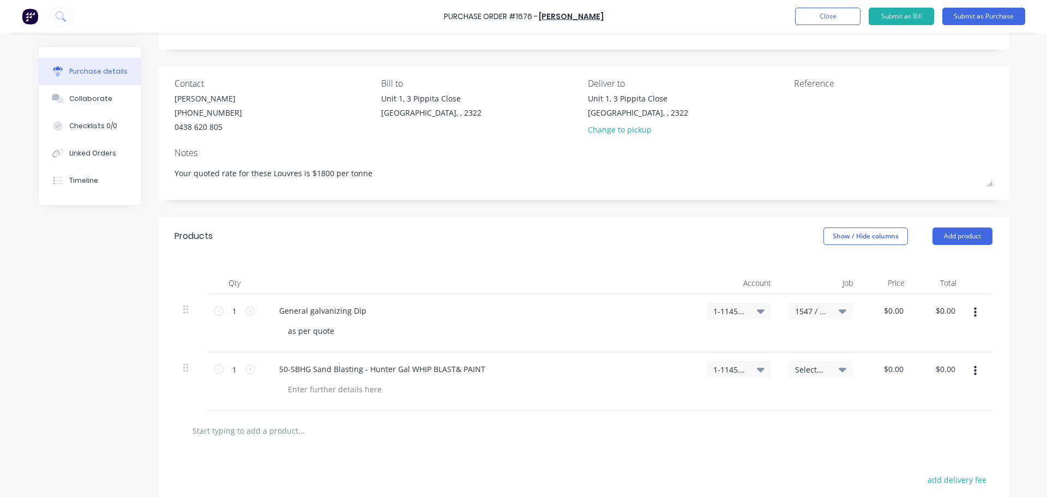
click at [810, 371] on span "Select..." at bounding box center [811, 369] width 33 height 11
type textarea "x"
click at [771, 397] on input at bounding box center [785, 402] width 112 height 22
type input "1547"
click at [737, 453] on div "1547 / 794 Rad louvre-rework" at bounding box center [776, 450] width 153 height 22
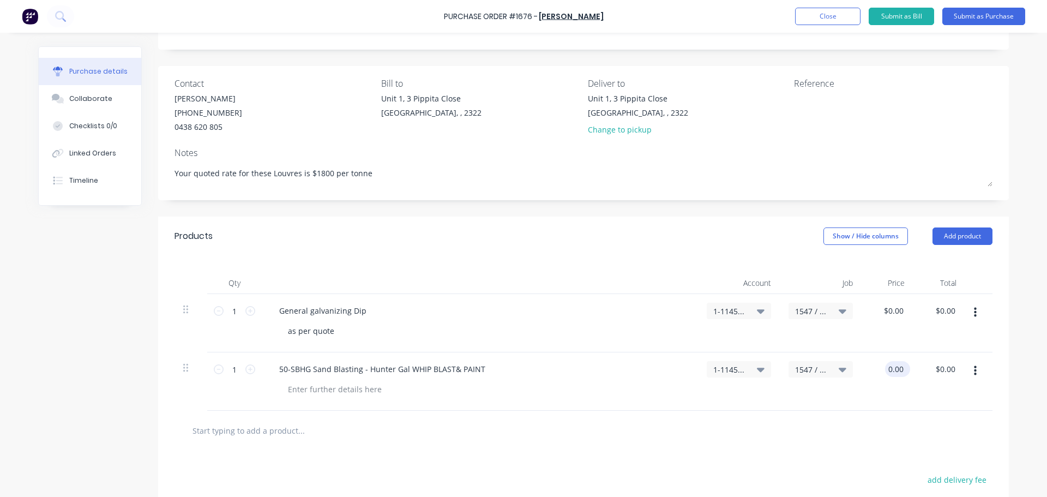
type textarea "x"
click at [902, 369] on input "0.00" at bounding box center [895, 369] width 21 height 16
type input "0.00108"
type textarea "x"
drag, startPoint x: 900, startPoint y: 367, endPoint x: 864, endPoint y: 371, distance: 35.7
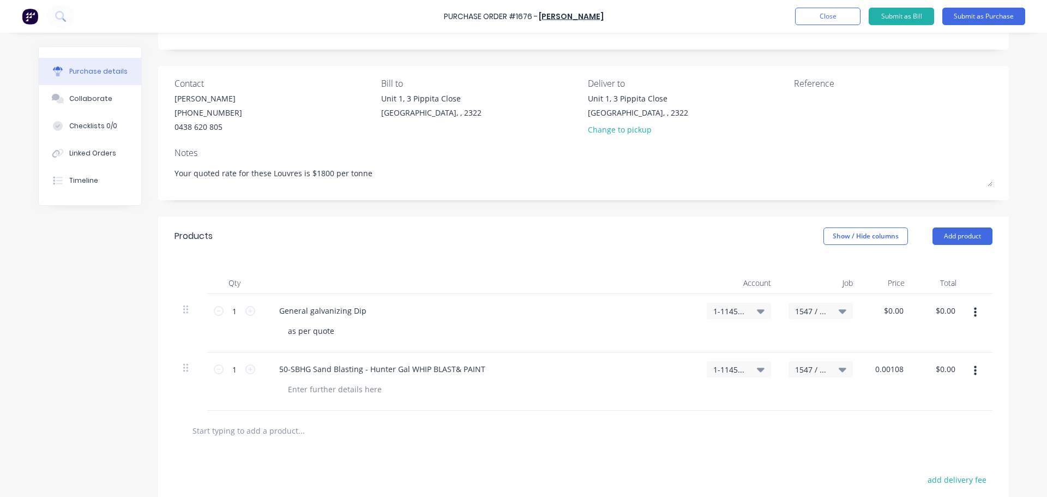
click at [864, 371] on div "0.00108 0.00108" at bounding box center [888, 381] width 52 height 58
type input "1080"
type textarea "x"
type input "$1,080.00"
type input "1080.00"
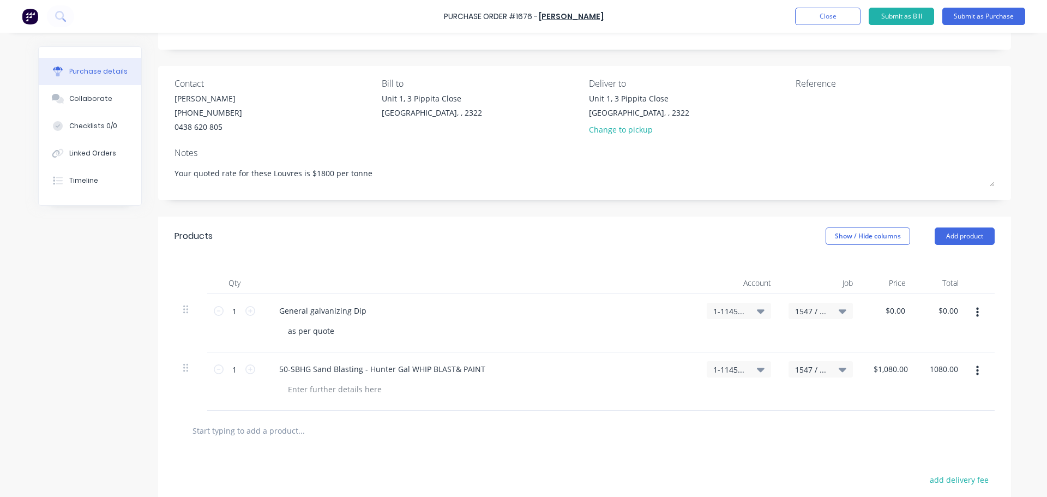
scroll to position [0, 0]
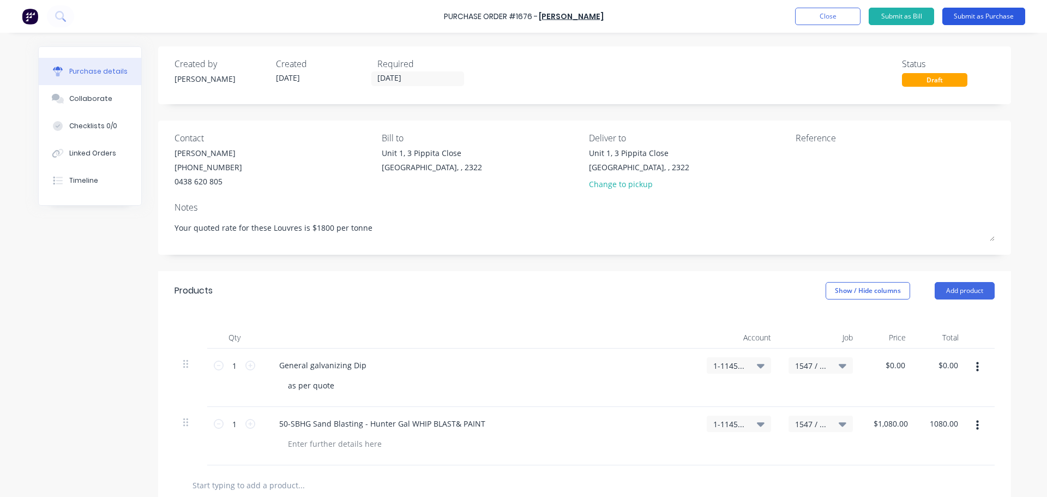
type textarea "x"
type input "$1,080.00"
click at [986, 17] on button "Submit as Purchase" at bounding box center [984, 16] width 83 height 17
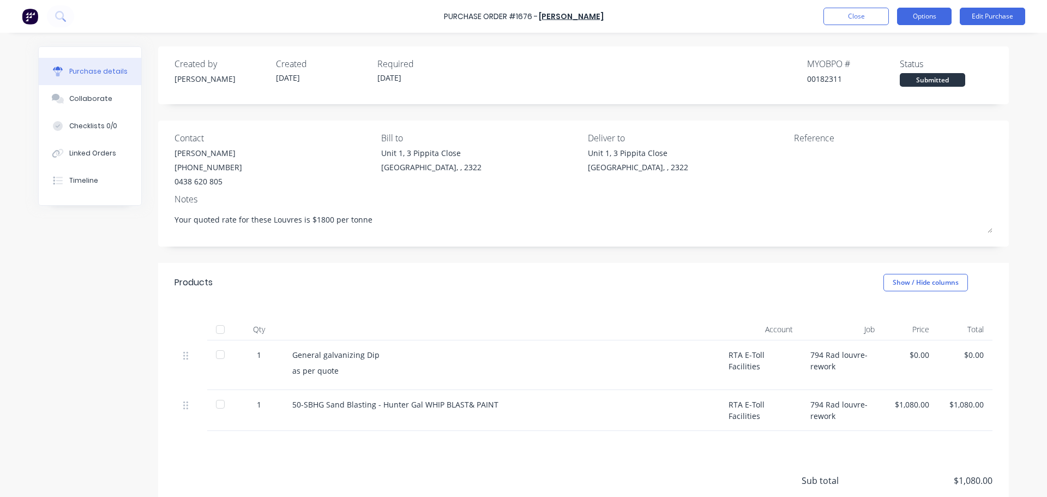
click at [913, 21] on button "Options" at bounding box center [924, 16] width 55 height 17
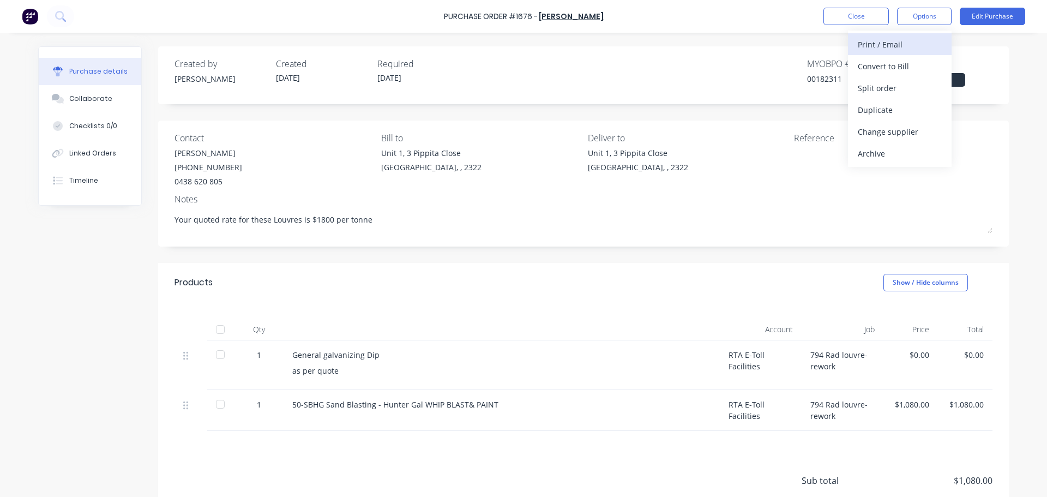
click at [894, 45] on div "Print / Email" at bounding box center [900, 45] width 84 height 16
click at [885, 67] on div "With pricing" at bounding box center [900, 66] width 84 height 16
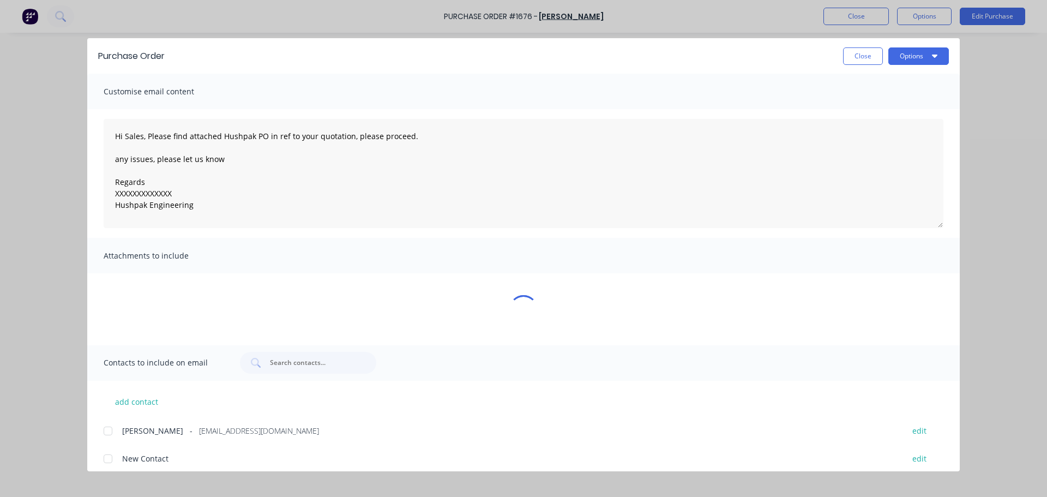
type textarea "x"
type textarea "Hi Sales, Please find attached Hushpak PO in ref to your quotation, please proc…"
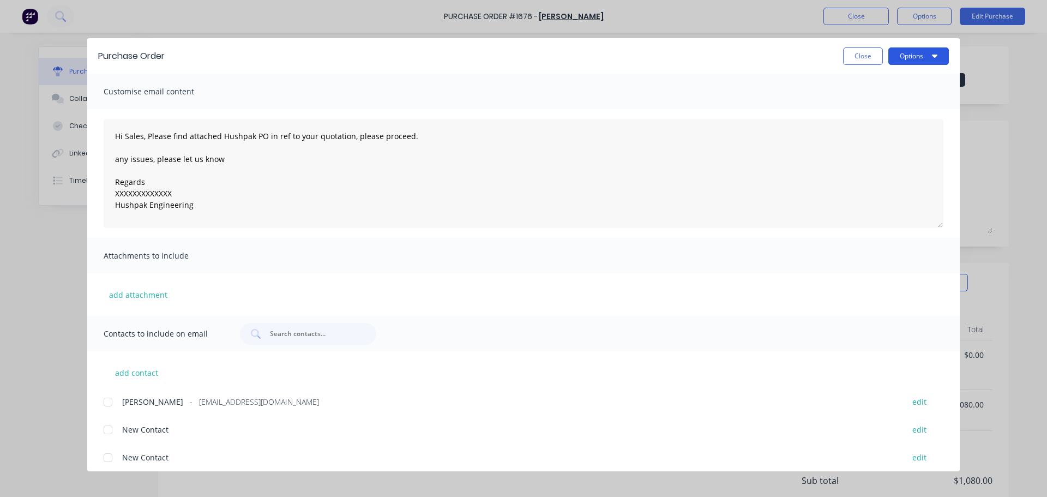
click at [907, 57] on button "Options" at bounding box center [919, 55] width 61 height 17
click at [875, 99] on div "Print" at bounding box center [897, 106] width 84 height 16
type textarea "x"
type textarea "Hi Sales, Please find attached Hushpak PO in ref to your quotation, please proc…"
type textarea "x"
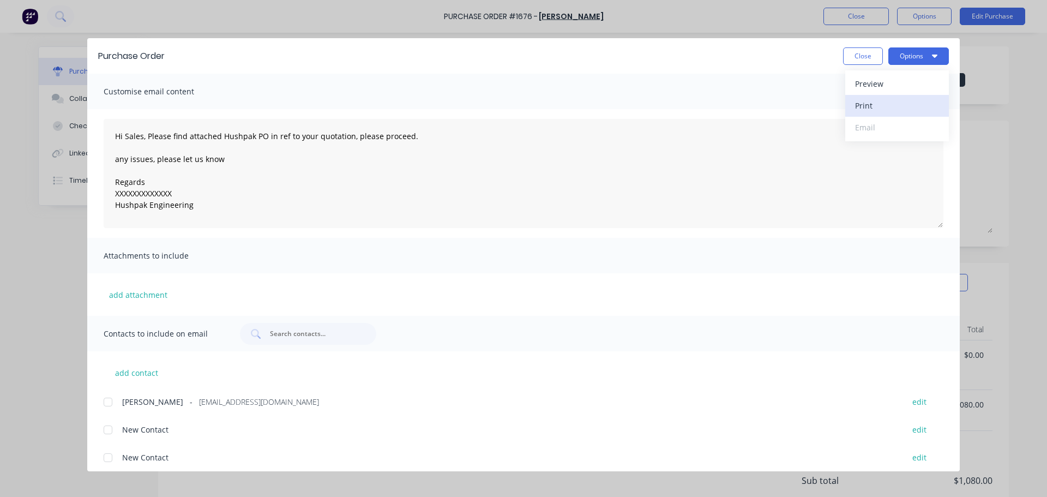
type textarea "Hi Sales, Please find attached Hushpak PO in ref to your quotation, please proc…"
click at [855, 59] on button "Close" at bounding box center [863, 55] width 40 height 17
type textarea "x"
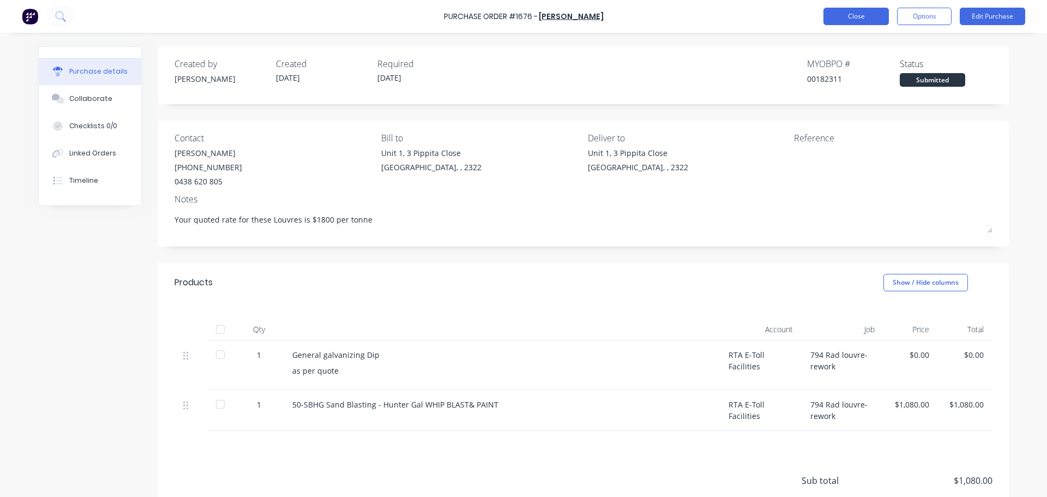
click at [855, 17] on button "Close" at bounding box center [856, 16] width 65 height 17
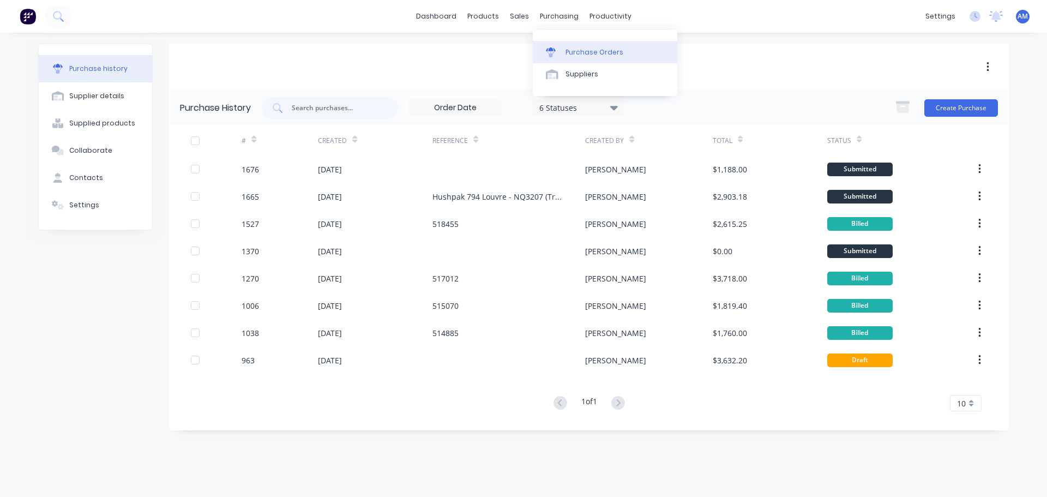
click at [588, 47] on div "Purchase Orders" at bounding box center [595, 52] width 58 height 10
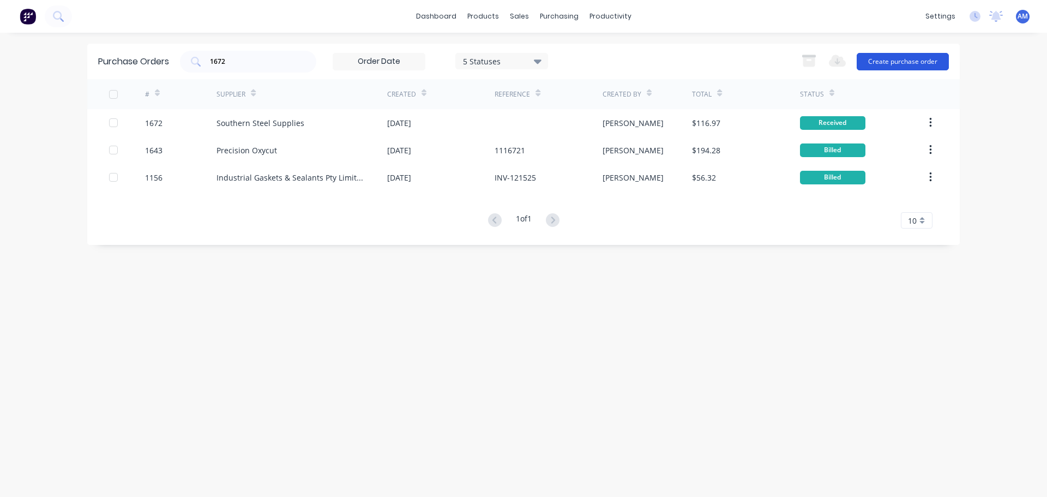
click at [907, 61] on button "Create purchase order" at bounding box center [903, 61] width 92 height 17
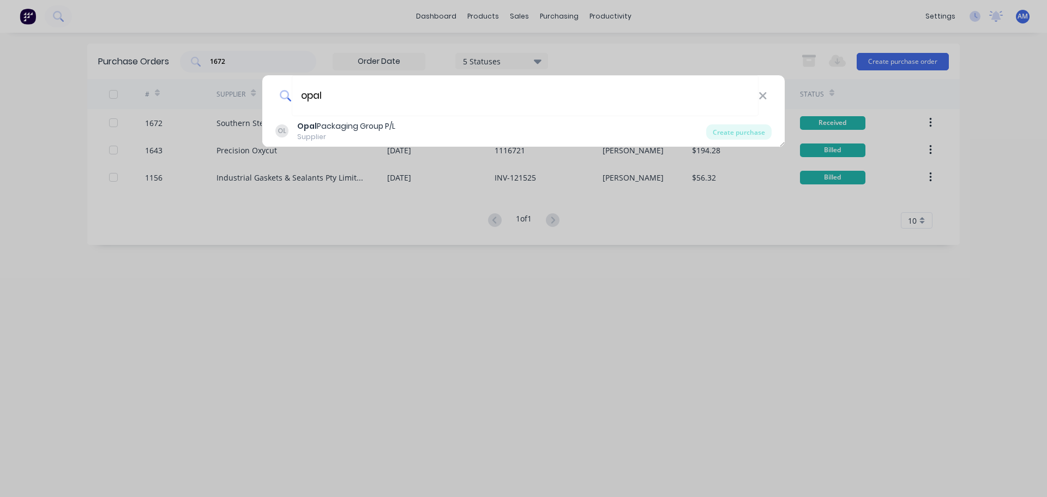
type input "opal"
click at [380, 119] on div "OL Opal Packaging Group P/L Supplier Create purchase" at bounding box center [523, 131] width 523 height 31
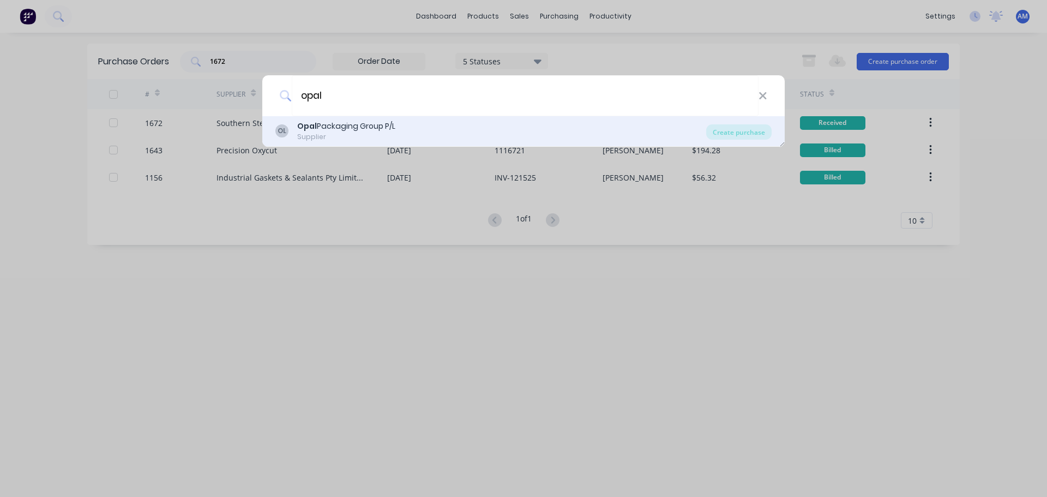
click at [374, 121] on div "Opal Packaging Group P/L" at bounding box center [346, 126] width 98 height 11
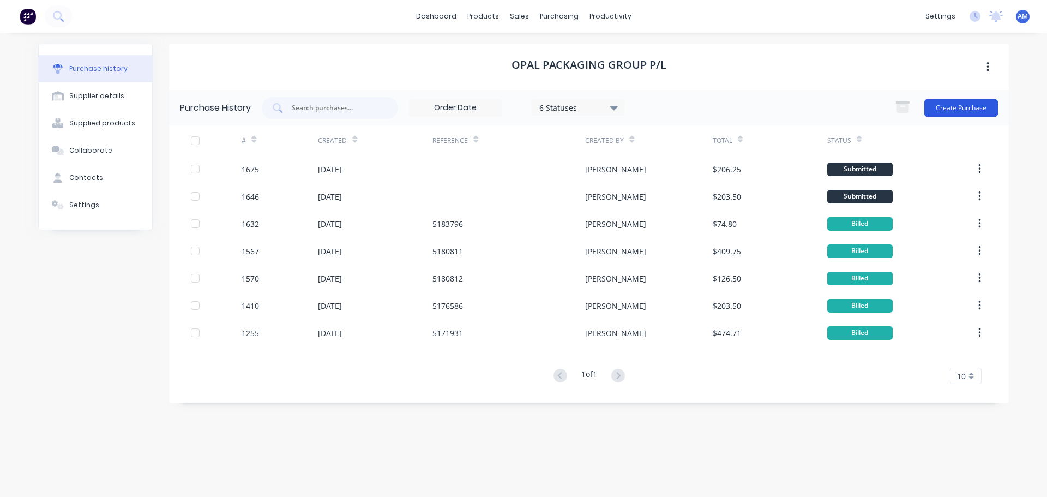
click at [961, 107] on button "Create Purchase" at bounding box center [962, 107] width 74 height 17
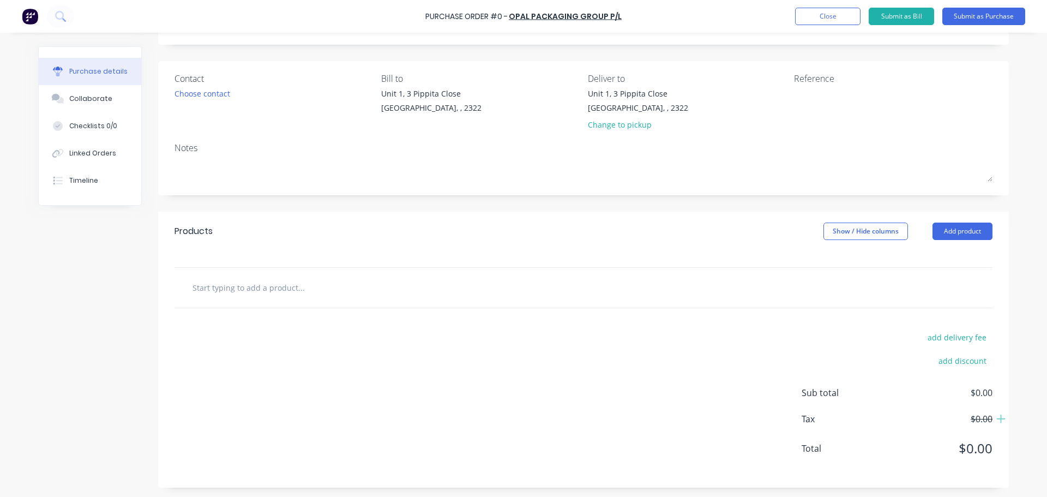
scroll to position [61, 0]
click at [236, 288] on input "text" at bounding box center [301, 286] width 218 height 22
paste input "1220 X 1190 HEAT SHRINK FILM TUBE 200UM. 50KG ROLL."
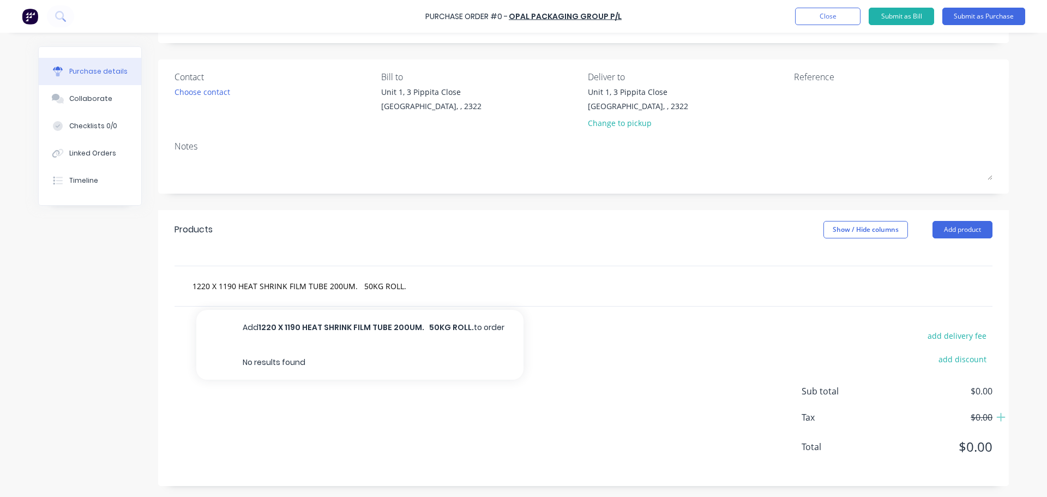
click at [408, 287] on div "1220 X 1190 HEAT SHRINK FILM TUBE 200UM. 50KG ROLL. Add 1220 X 1190 HEAT SHRINK…" at bounding box center [346, 286] width 327 height 22
click at [402, 284] on input "1220 X 1190 HEAT SHRINK FILM TUBE 200UM. 50KG ROLL." at bounding box center [301, 286] width 218 height 22
paste input "9SHR12201190200"
type input "1220 X 1190 HEAT SHRINK FILM TUBE 200UM. 50KG ROLL.9SHR12201190200"
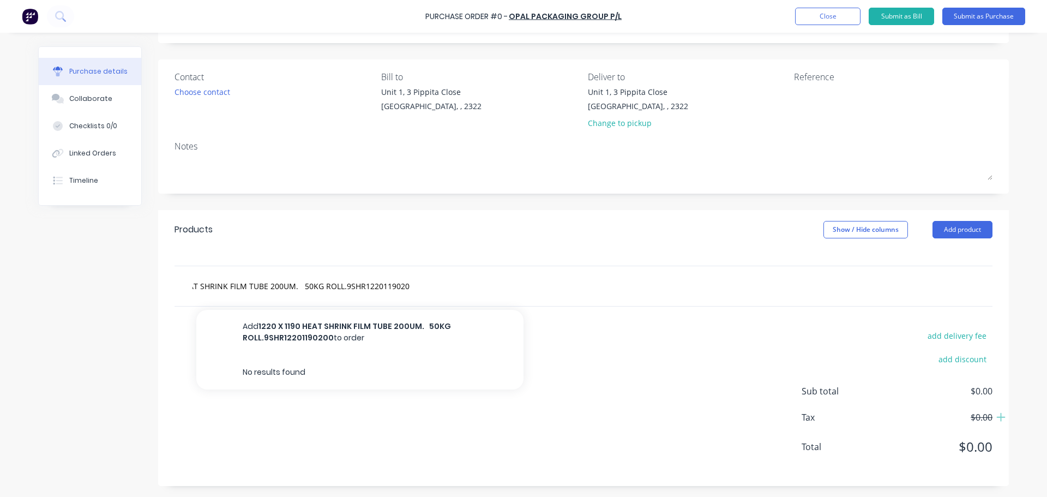
scroll to position [0, 0]
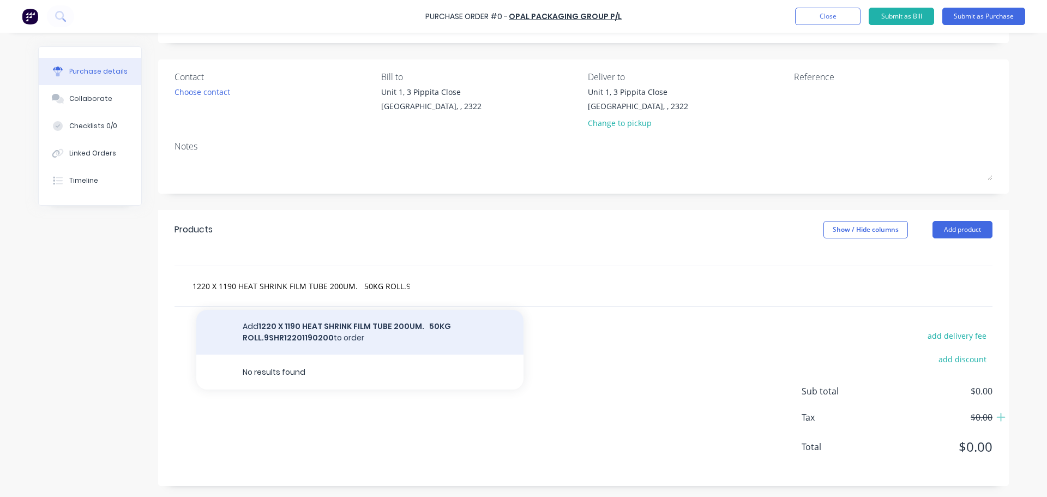
click at [397, 326] on button "Add 1220 X 1190 HEAT SHRINK FILM TUBE 200UM. 50KG ROLL.9SHR12201190200 to order" at bounding box center [359, 332] width 327 height 45
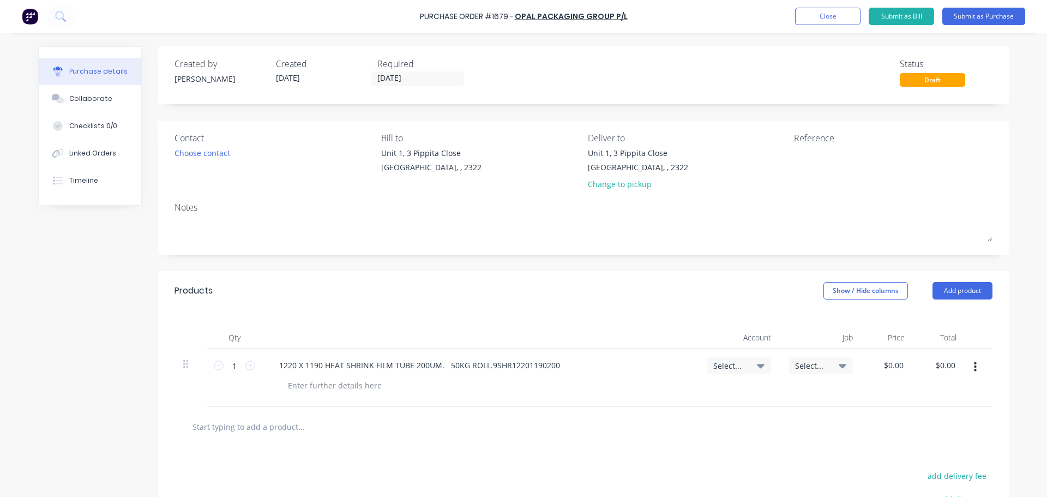
click at [760, 364] on icon at bounding box center [761, 366] width 8 height 4
click at [694, 393] on input at bounding box center [704, 398] width 112 height 22
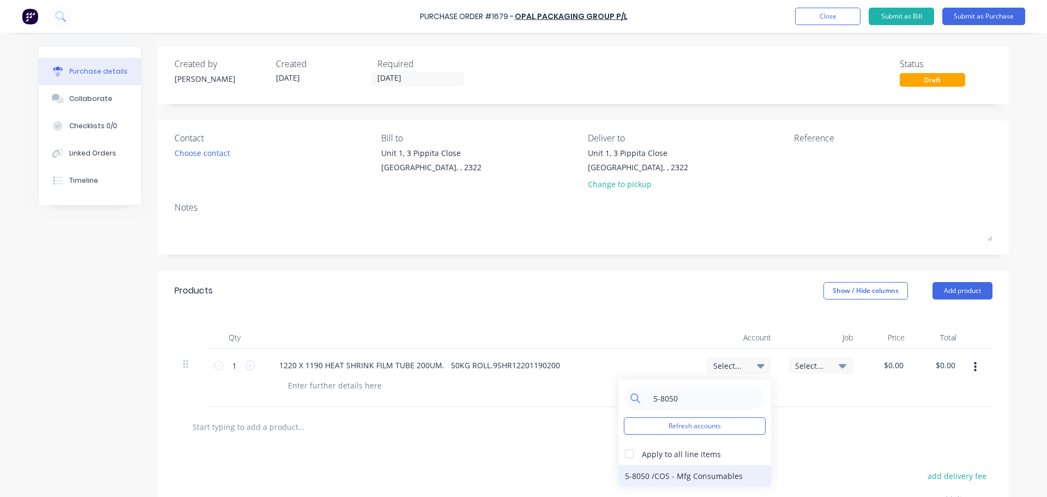
type input "5-8050"
click at [685, 471] on div "5-8050 / COS - Mfg Consumables" at bounding box center [695, 476] width 153 height 22
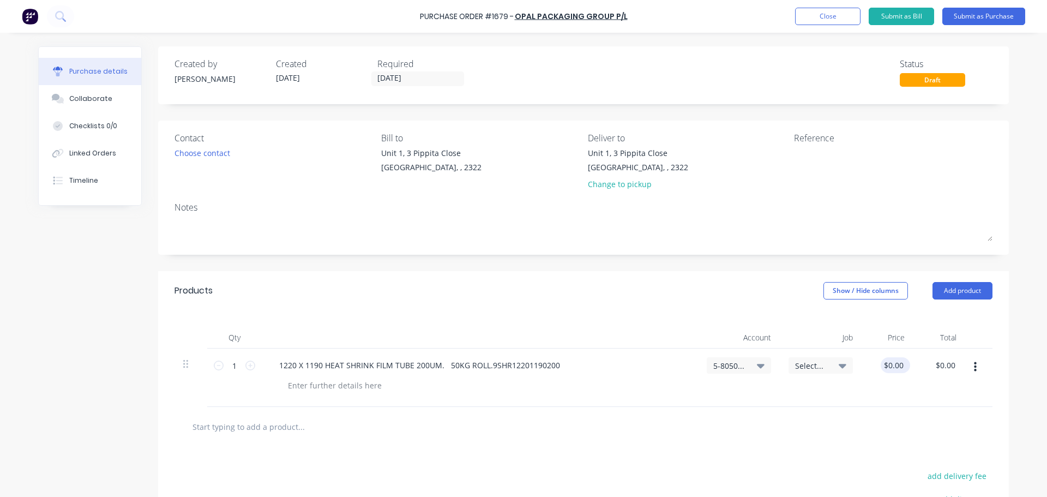
drag, startPoint x: 907, startPoint y: 363, endPoint x: 877, endPoint y: 365, distance: 30.7
click at [877, 365] on div "$0.00 $0.00" at bounding box center [888, 378] width 52 height 58
drag, startPoint x: 911, startPoint y: 370, endPoint x: 905, endPoint y: 365, distance: 7.8
click at [909, 369] on div "1 1 1220 X 1190 HEAT SHRINK FILM TUBE 200UM. 50KG ROLL.9SHR12201190200 5-8050 /…" at bounding box center [584, 378] width 818 height 58
drag, startPoint x: 878, startPoint y: 367, endPoint x: 889, endPoint y: 368, distance: 11.0
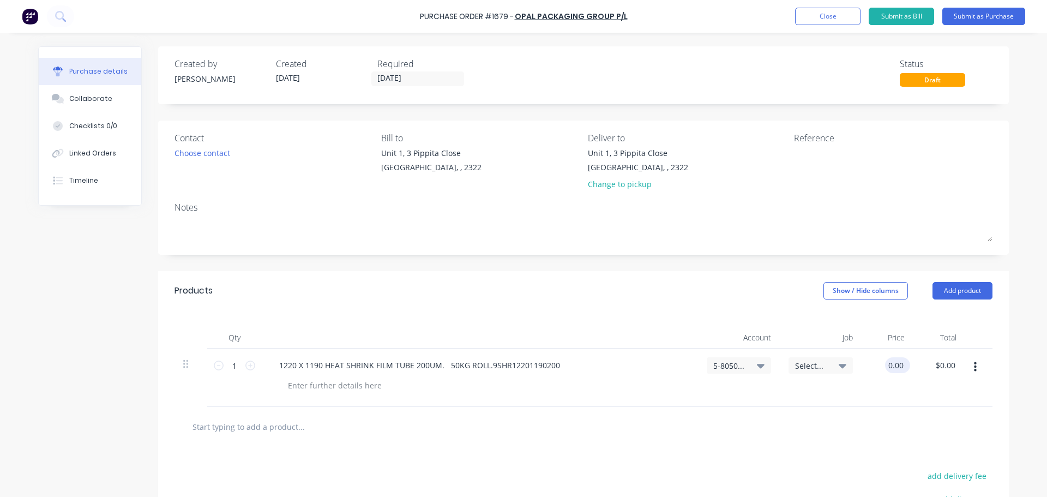
click at [889, 368] on div "0.00 0.00" at bounding box center [888, 378] width 52 height 58
click at [903, 364] on div "$0.00 0.00" at bounding box center [897, 365] width 25 height 16
drag, startPoint x: 898, startPoint y: 365, endPoint x: 883, endPoint y: 365, distance: 15.3
click at [885, 365] on input "0.00" at bounding box center [895, 365] width 21 height 16
drag, startPoint x: 880, startPoint y: 367, endPoint x: 904, endPoint y: 366, distance: 24.0
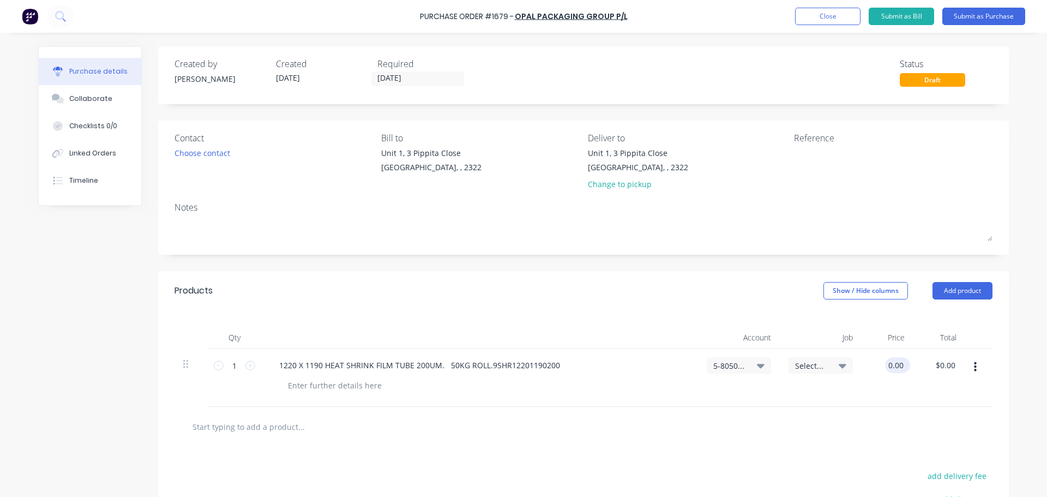
click at [904, 366] on div "0.00 0.00" at bounding box center [888, 378] width 52 height 58
drag, startPoint x: 882, startPoint y: 365, endPoint x: 902, endPoint y: 365, distance: 20.7
click at [902, 365] on div "0.00 0.00" at bounding box center [888, 378] width 52 height 58
paste input "$276"
type input "$276.00"
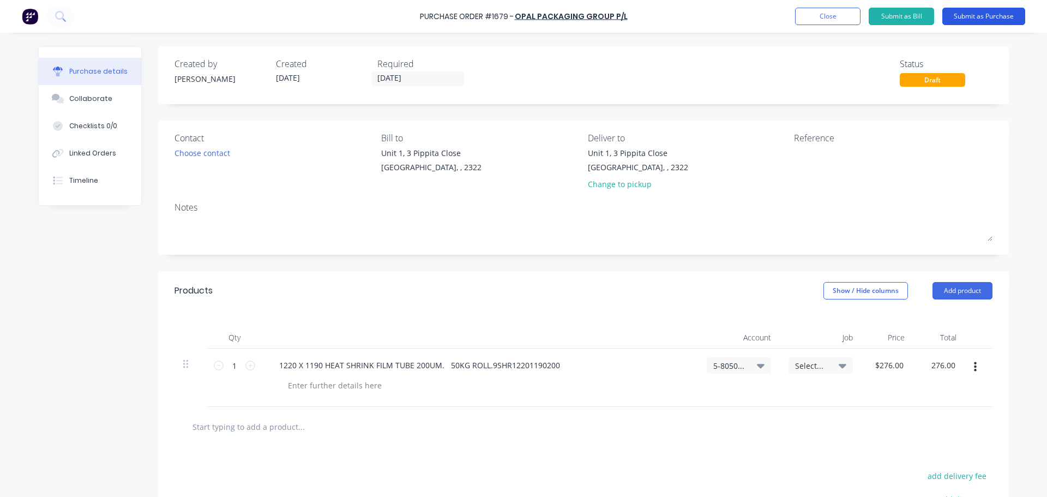
type input "$276.00"
click at [980, 19] on button "Submit as Purchase" at bounding box center [984, 16] width 83 height 17
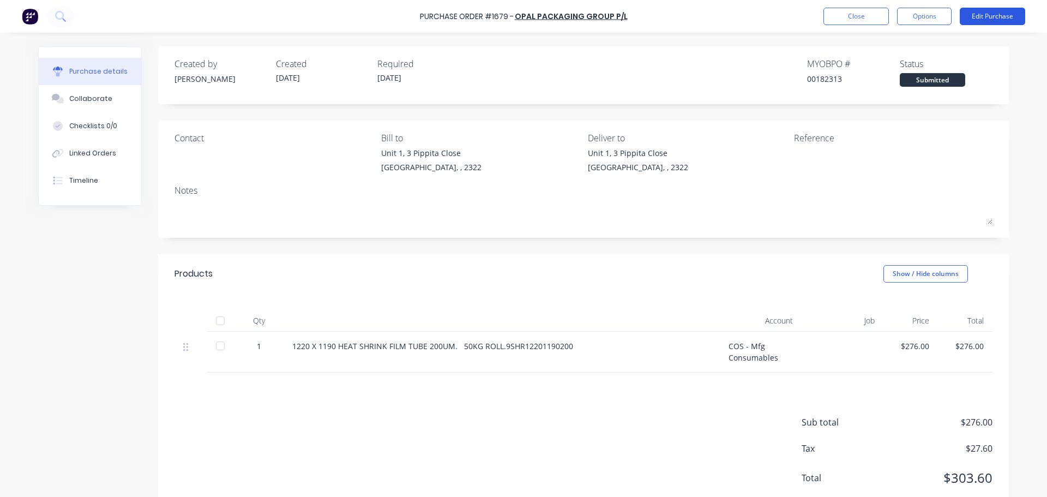
click at [981, 19] on button "Edit Purchase" at bounding box center [992, 16] width 65 height 17
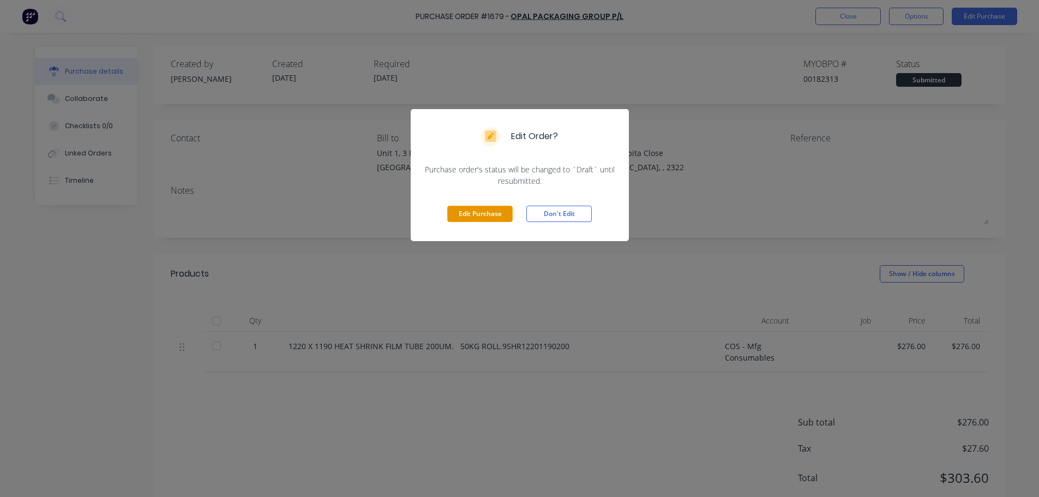
click at [466, 213] on button "Edit Purchase" at bounding box center [479, 214] width 65 height 16
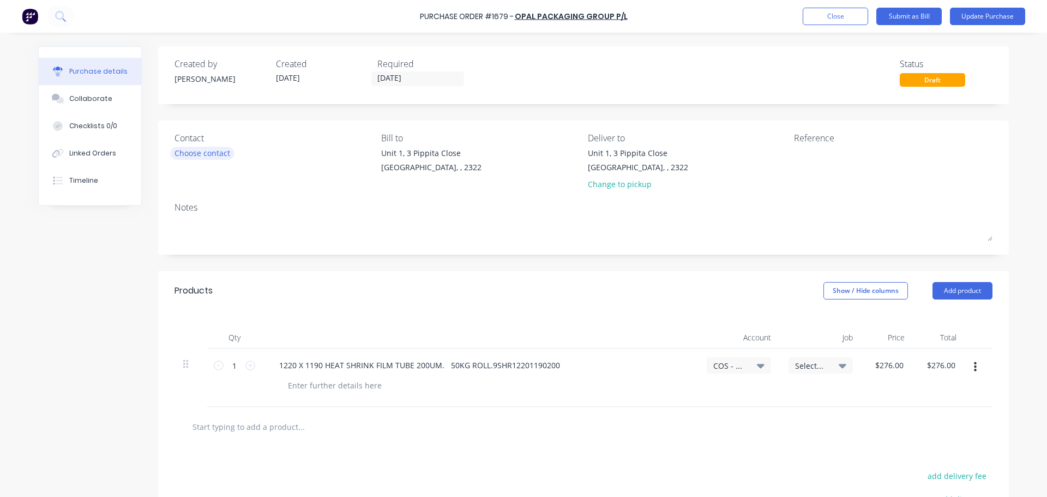
click at [216, 153] on div "Choose contact" at bounding box center [203, 152] width 56 height 11
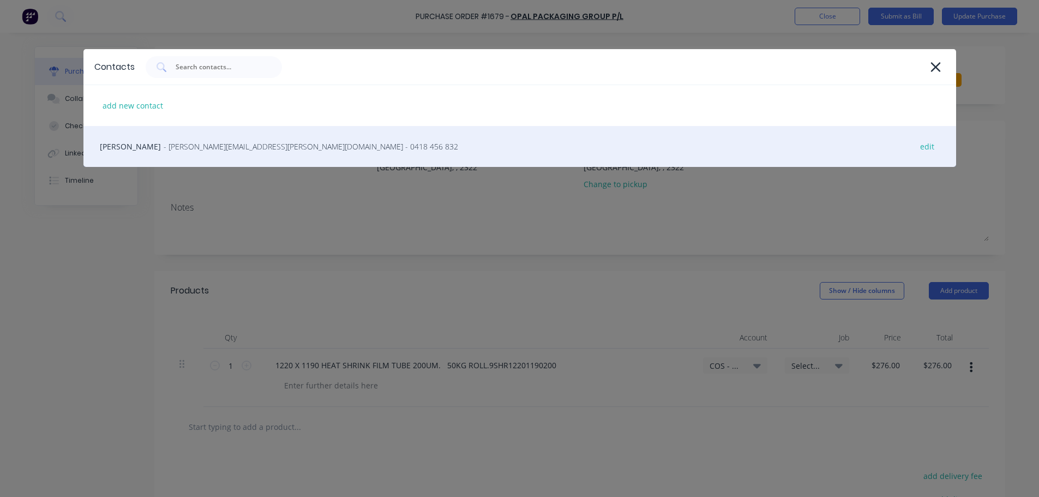
click at [188, 148] on span "- john.maher@opalanz.com - 0418 456 832" at bounding box center [311, 146] width 295 height 11
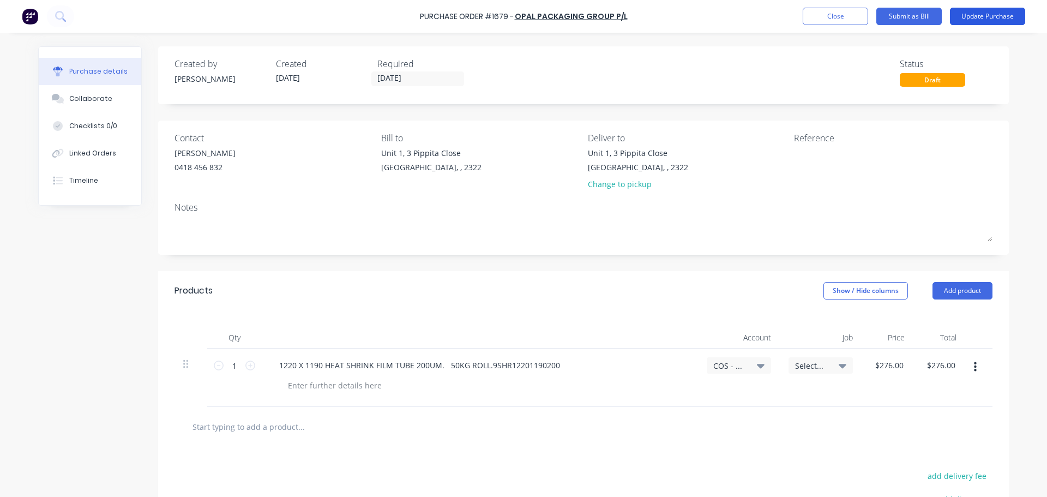
click at [984, 18] on button "Update Purchase" at bounding box center [987, 16] width 75 height 17
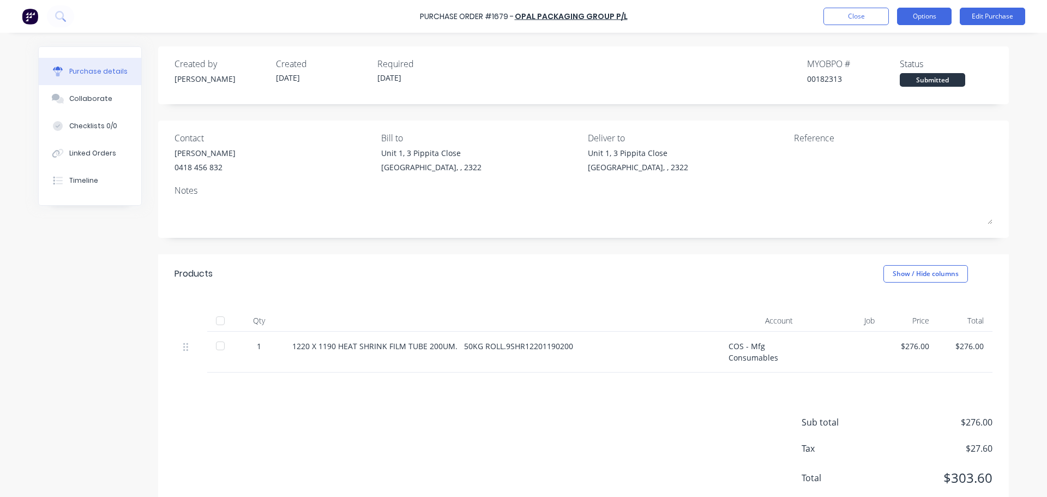
click at [925, 21] on button "Options" at bounding box center [924, 16] width 55 height 17
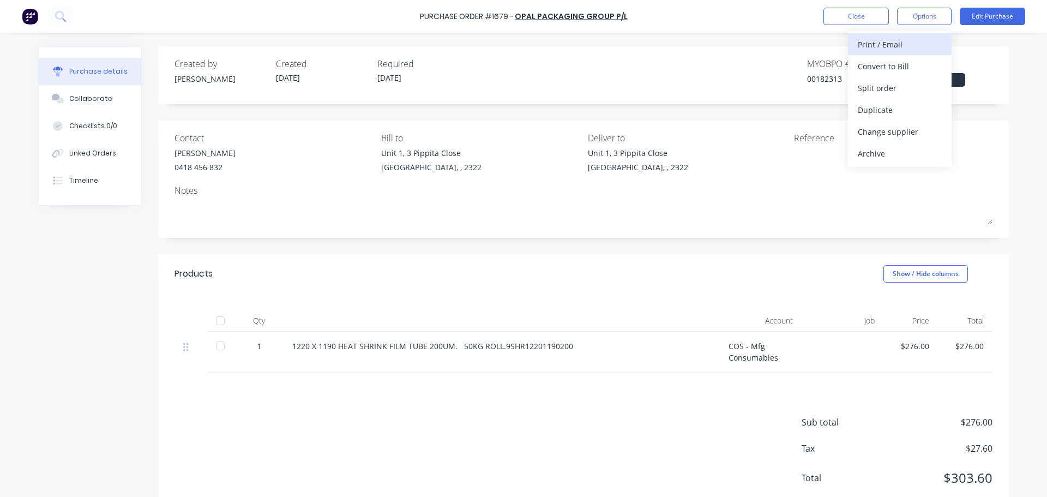
click at [891, 41] on div "Print / Email" at bounding box center [900, 45] width 84 height 16
click at [886, 65] on div "With pricing" at bounding box center [900, 66] width 84 height 16
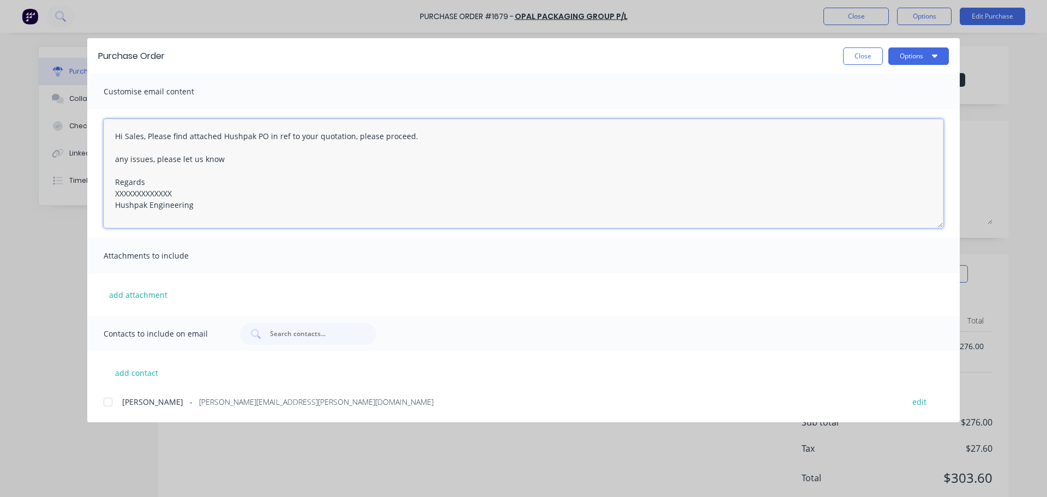
drag, startPoint x: 173, startPoint y: 194, endPoint x: 104, endPoint y: 193, distance: 68.7
click at [104, 193] on textarea "Hi Sales, Please find attached Hushpak PO in ref to your quotation, please proc…" at bounding box center [524, 173] width 840 height 109
type textarea "Hi Sales, Please find attached Hushpak PO in ref to your quotation, please proc…"
click at [144, 368] on button "add contact" at bounding box center [136, 372] width 65 height 16
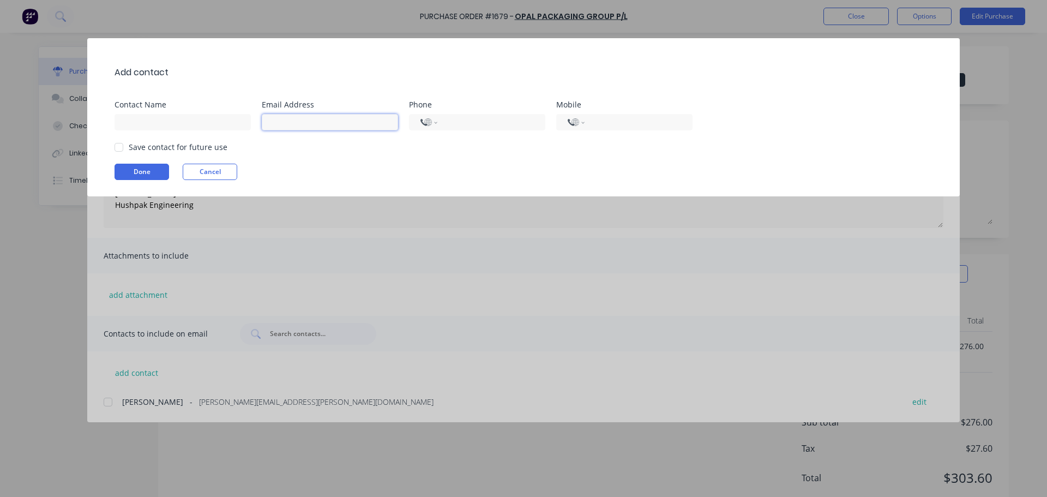
click at [275, 119] on input at bounding box center [330, 122] width 136 height 16
paste input "catherine.wright@opalanz.com"
type input "catherine.wright@opalanz.com"
click at [158, 118] on input at bounding box center [183, 122] width 136 height 16
paste input "Catherine Wright"
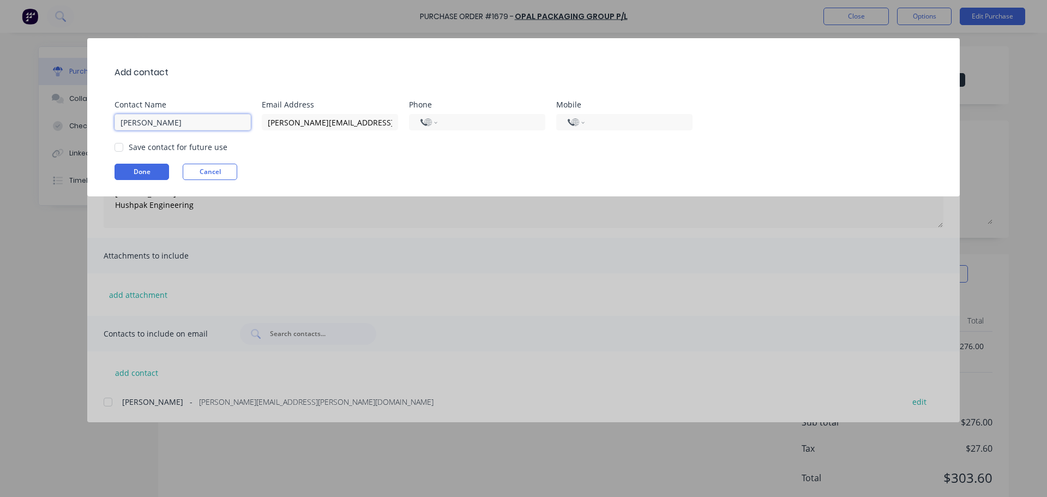
click at [117, 150] on div at bounding box center [119, 147] width 22 height 22
type input "Catherine Wright"
click at [138, 171] on button "Done" at bounding box center [142, 172] width 55 height 16
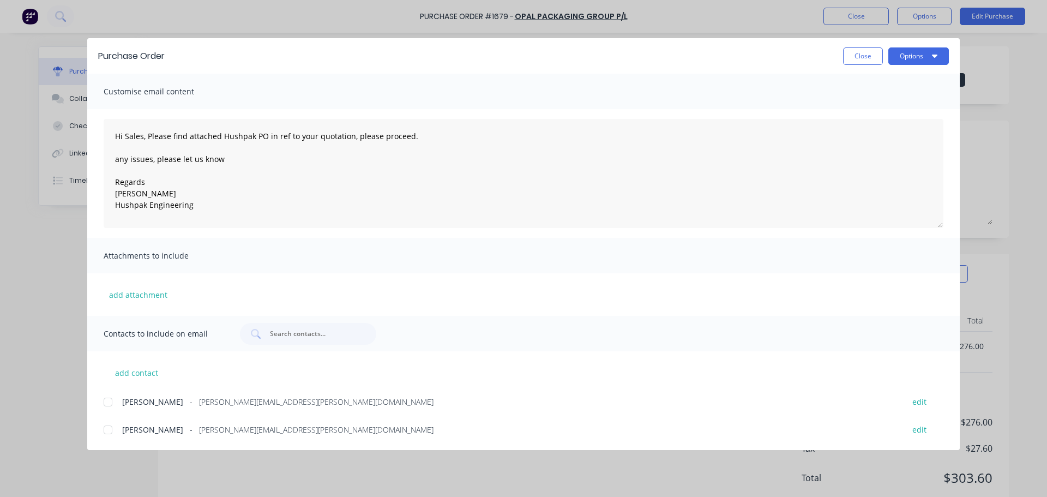
click at [111, 402] on div at bounding box center [108, 402] width 22 height 22
click at [110, 434] on div at bounding box center [108, 430] width 22 height 22
click at [919, 58] on button "Options" at bounding box center [919, 55] width 61 height 17
click at [880, 125] on div "Email" at bounding box center [897, 127] width 84 height 16
click at [901, 57] on button "Options" at bounding box center [919, 55] width 61 height 17
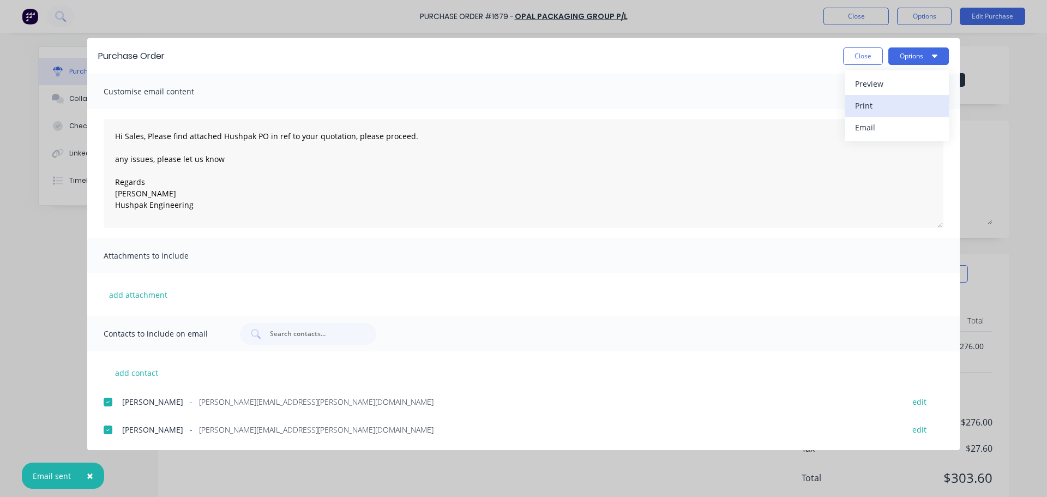
click at [872, 105] on div "Print" at bounding box center [897, 106] width 84 height 16
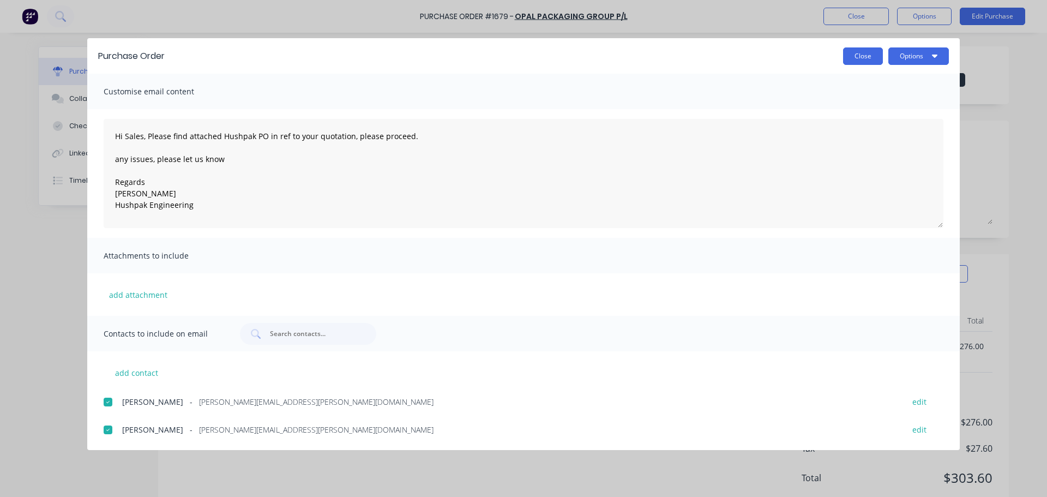
click at [855, 58] on button "Close" at bounding box center [863, 55] width 40 height 17
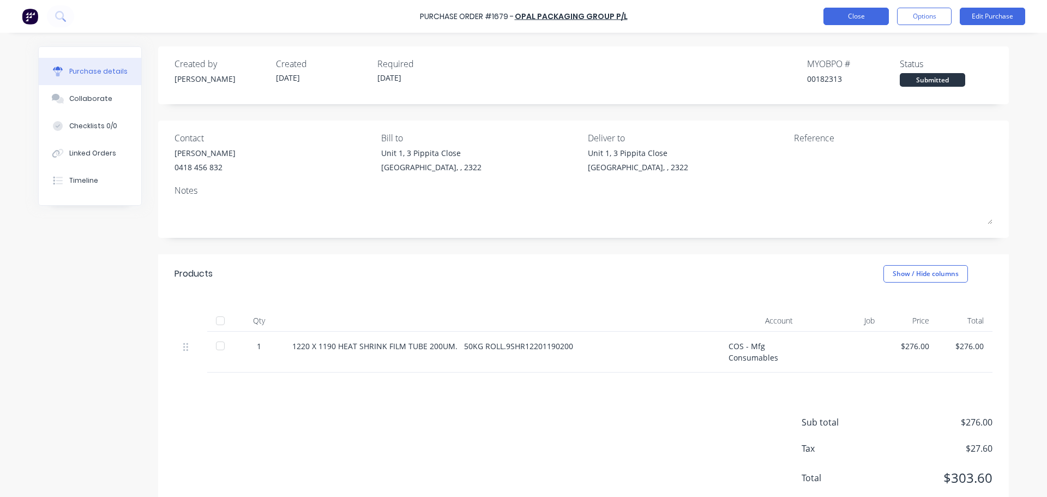
click at [850, 20] on button "Close" at bounding box center [856, 16] width 65 height 17
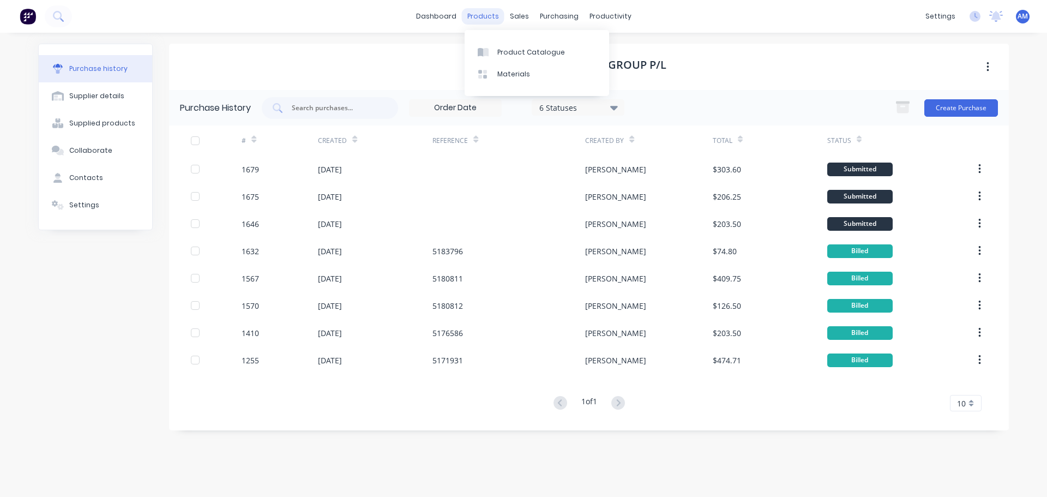
click at [487, 14] on div "products" at bounding box center [483, 16] width 43 height 16
click at [512, 51] on div "Product Catalogue" at bounding box center [532, 52] width 68 height 10
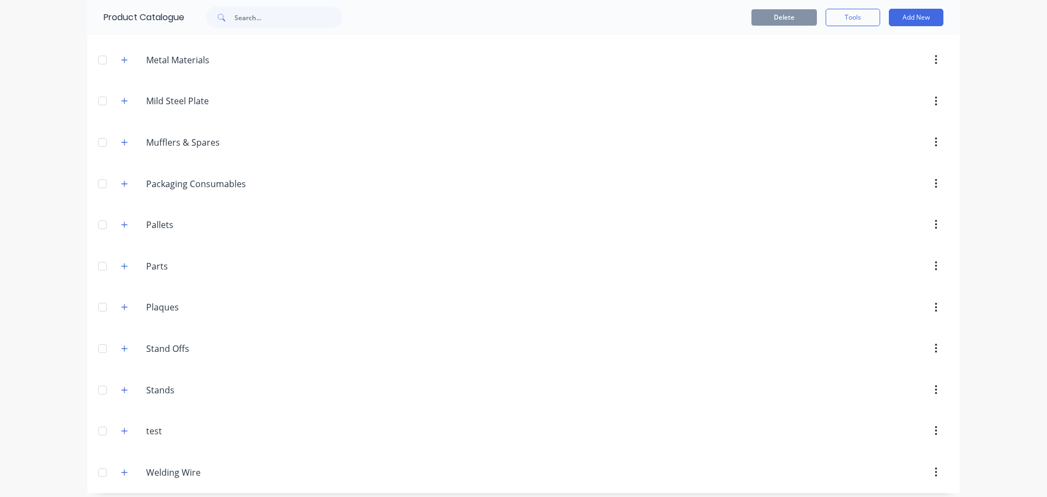
scroll to position [989, 0]
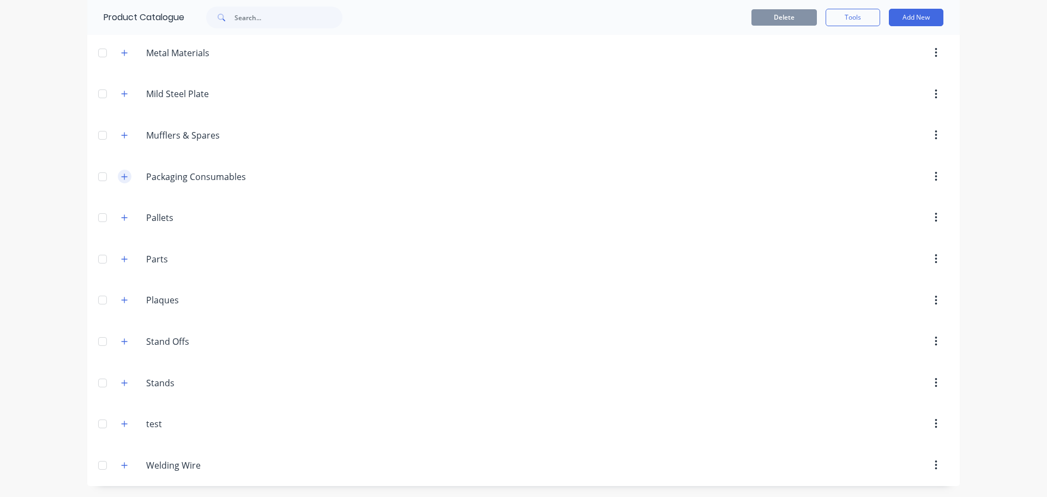
click at [121, 179] on icon "button" at bounding box center [124, 177] width 7 height 8
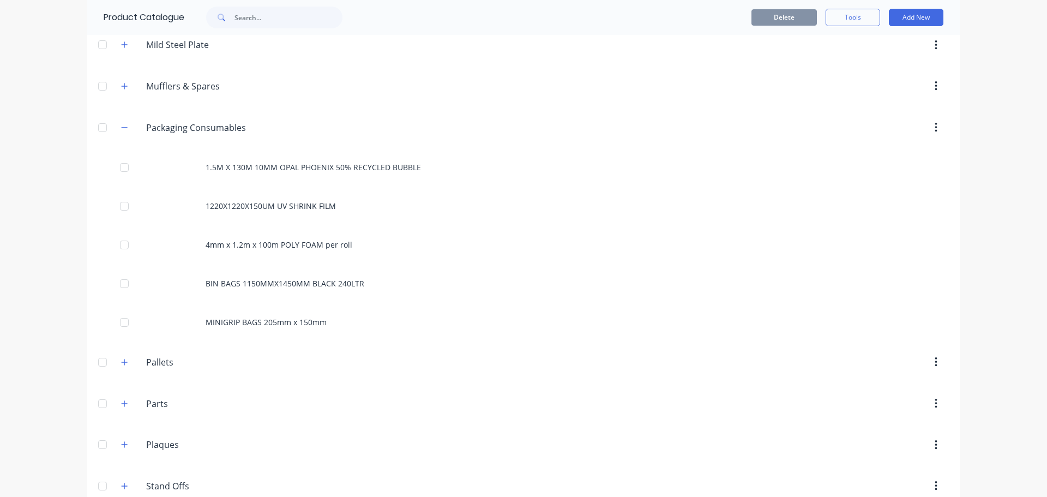
scroll to position [1153, 0]
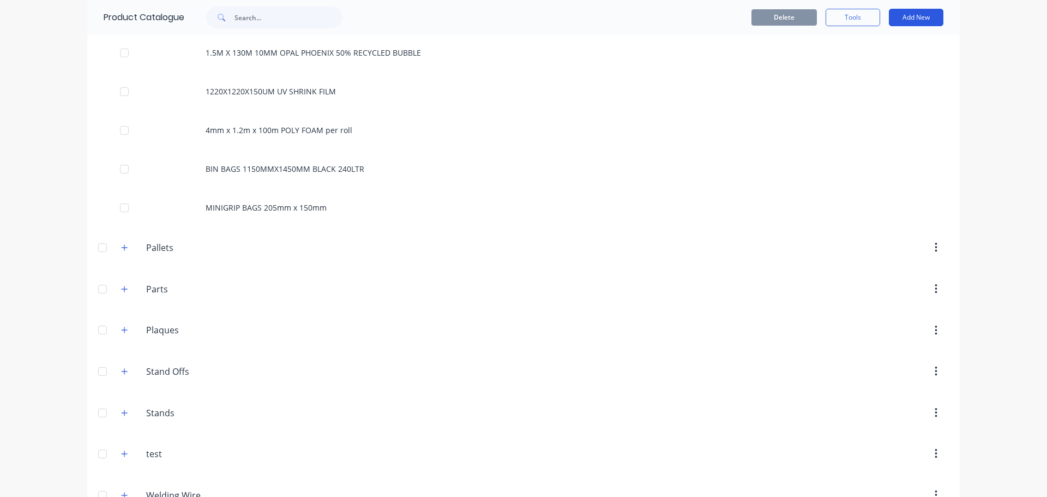
click at [912, 19] on button "Add New" at bounding box center [916, 17] width 55 height 17
click at [872, 65] on div "Product" at bounding box center [892, 67] width 84 height 16
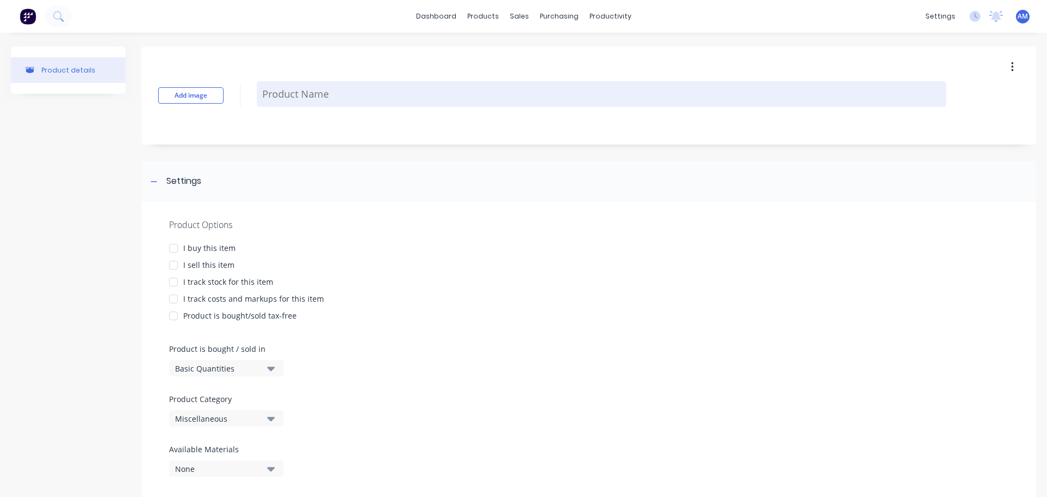
click at [295, 96] on textarea at bounding box center [602, 94] width 690 height 26
paste textarea "1220 X 1190 HEAT SHRINK FILM TUBE 200UM. 50KG ROLL."
type textarea "x"
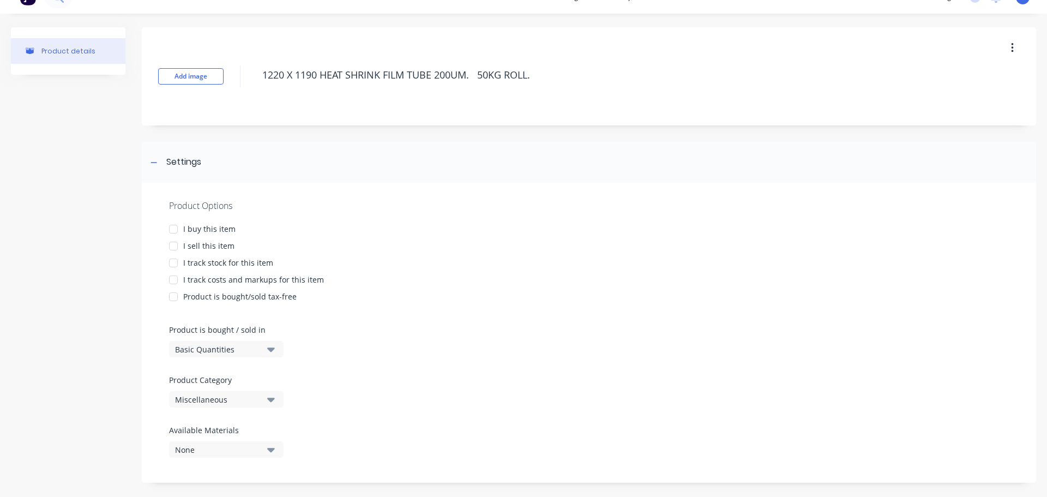
scroll to position [29, 0]
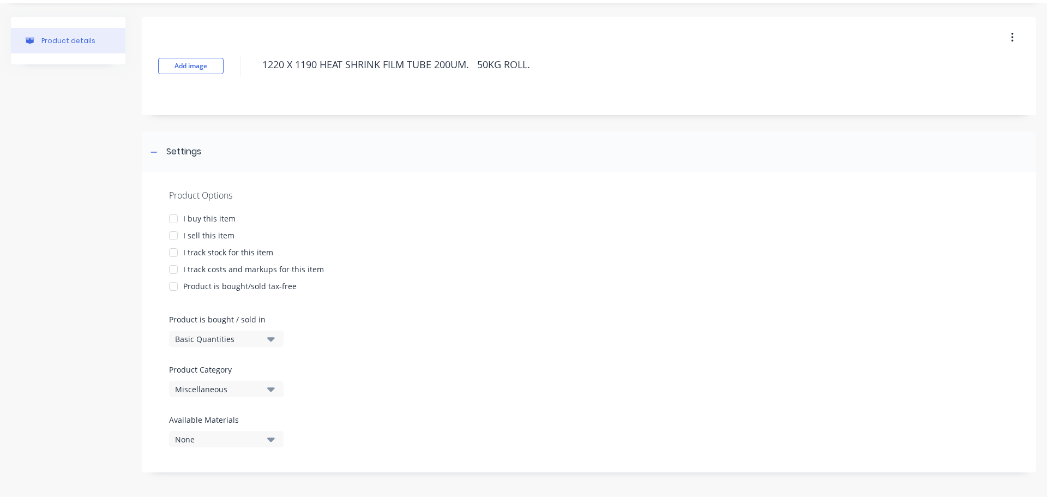
type textarea "1220 X 1190 HEAT SHRINK FILM TUBE 200UM. 50KG ROLL."
type textarea "x"
type textarea "1220 X 1190 HEAT SHRINK FILM TUBE 200UM. 50KG ROLL."
click at [266, 392] on button "Miscellaneous" at bounding box center [226, 389] width 115 height 16
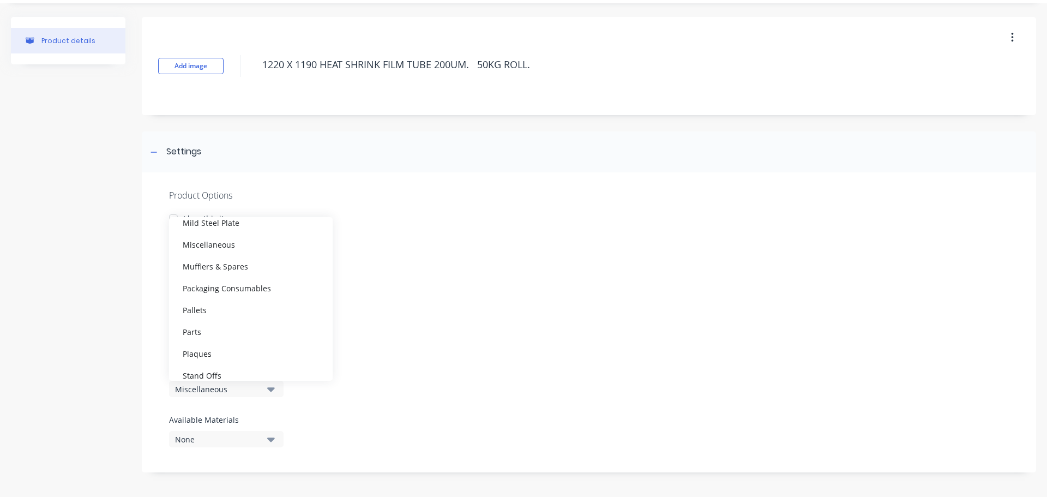
scroll to position [600, 0]
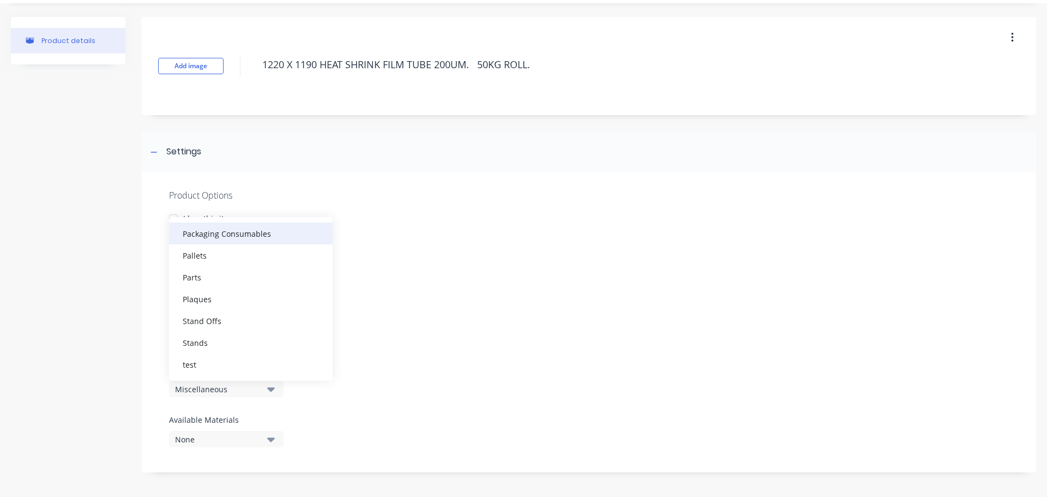
click at [255, 232] on div "Packaging Consumables" at bounding box center [251, 234] width 164 height 22
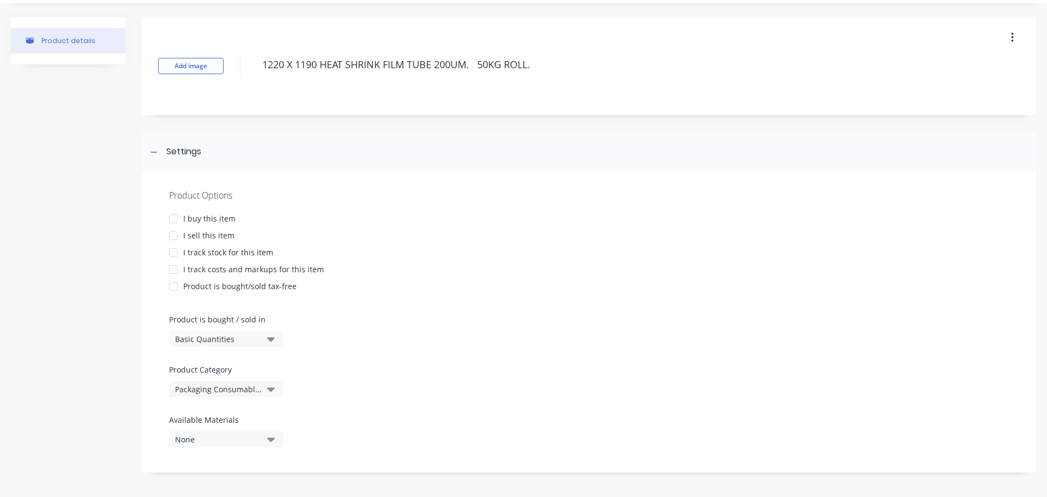
click at [172, 221] on div at bounding box center [174, 219] width 22 height 22
click at [175, 259] on div at bounding box center [174, 270] width 22 height 22
click at [175, 254] on div at bounding box center [174, 253] width 22 height 22
type textarea "x"
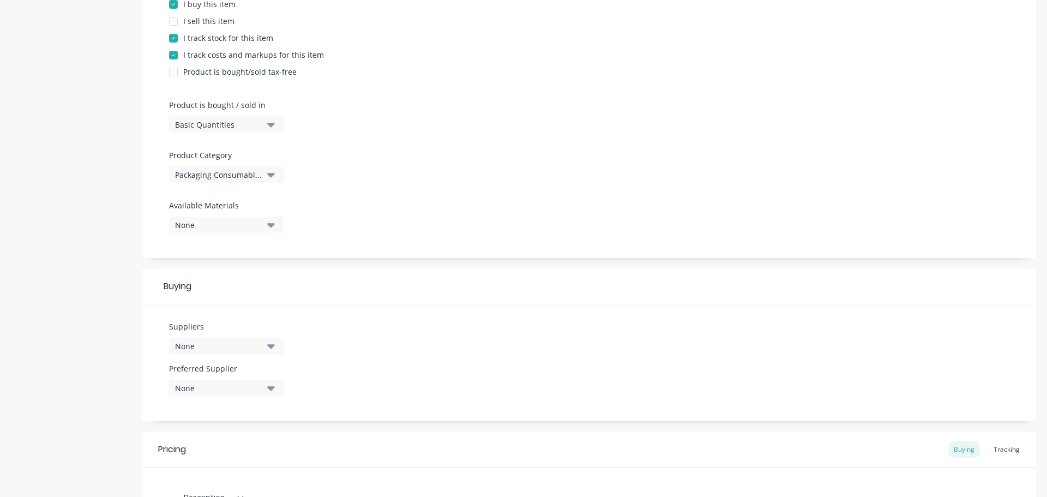
scroll to position [302, 0]
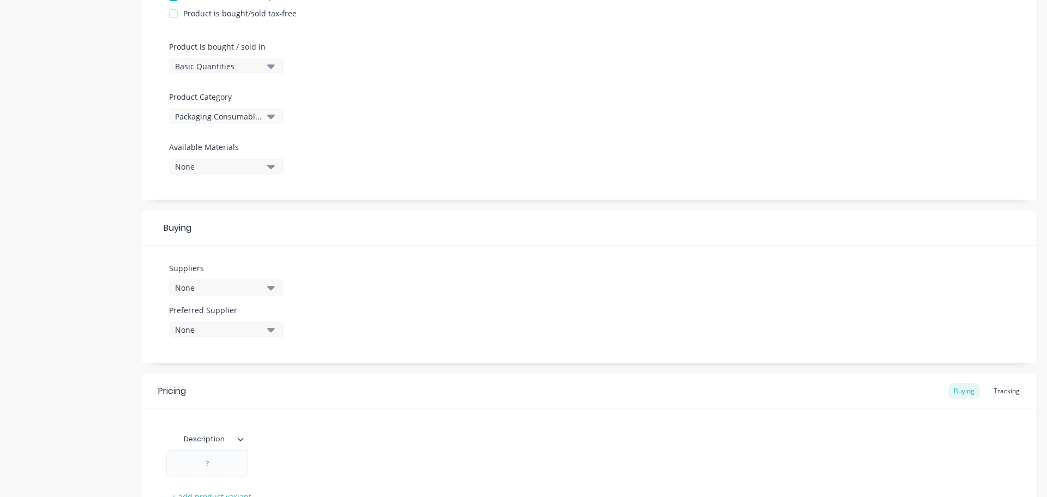
click at [268, 286] on icon "button" at bounding box center [271, 288] width 8 height 4
click at [249, 306] on div at bounding box center [251, 317] width 164 height 27
click at [248, 321] on input "text" at bounding box center [259, 320] width 116 height 22
type input "op"
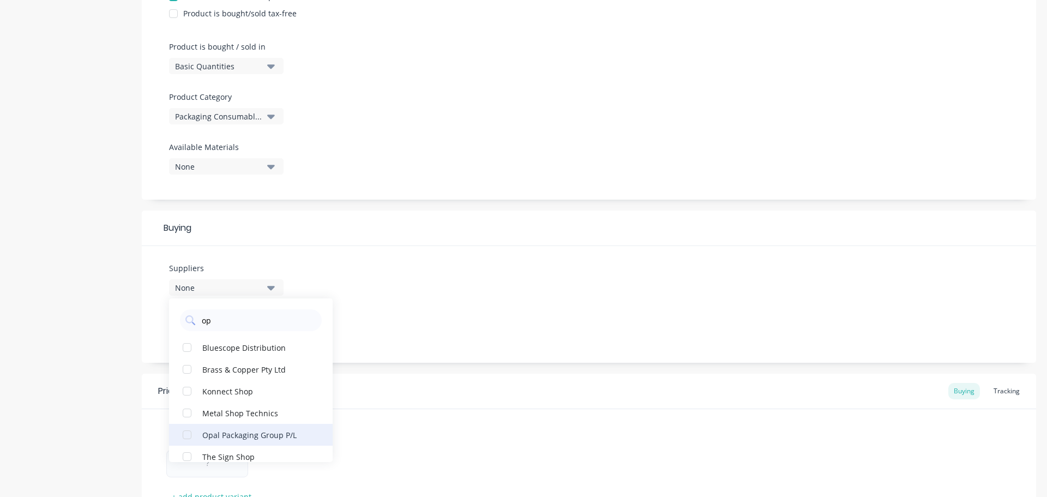
click at [241, 432] on div "Opal Packaging Group P/L" at bounding box center [256, 434] width 109 height 11
click at [405, 328] on div "Suppliers 1 suppliers selected op Opal Packaging Group P/L Bluescope Distributi…" at bounding box center [589, 304] width 895 height 117
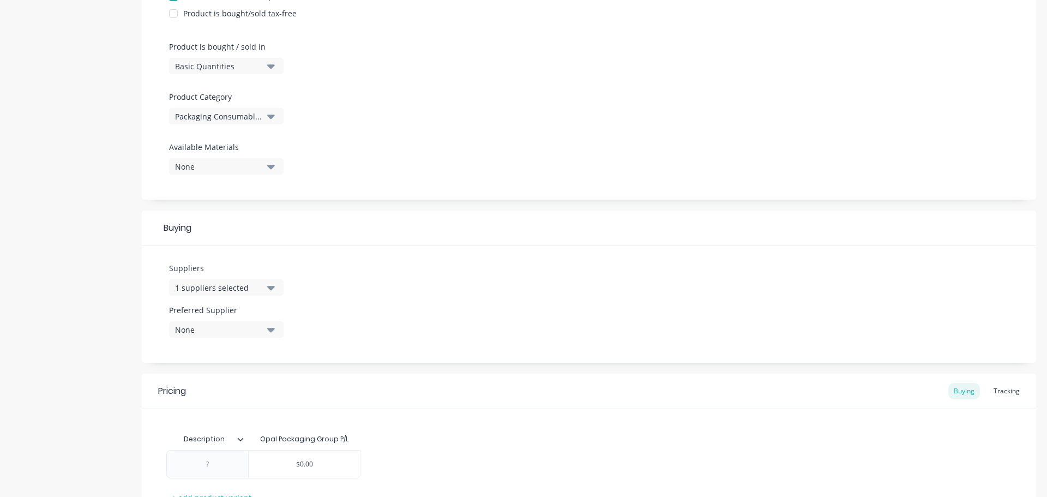
click at [271, 330] on icon "button" at bounding box center [271, 330] width 8 height 4
click at [258, 391] on div "Opal Packaging Group P/L" at bounding box center [256, 388] width 109 height 11
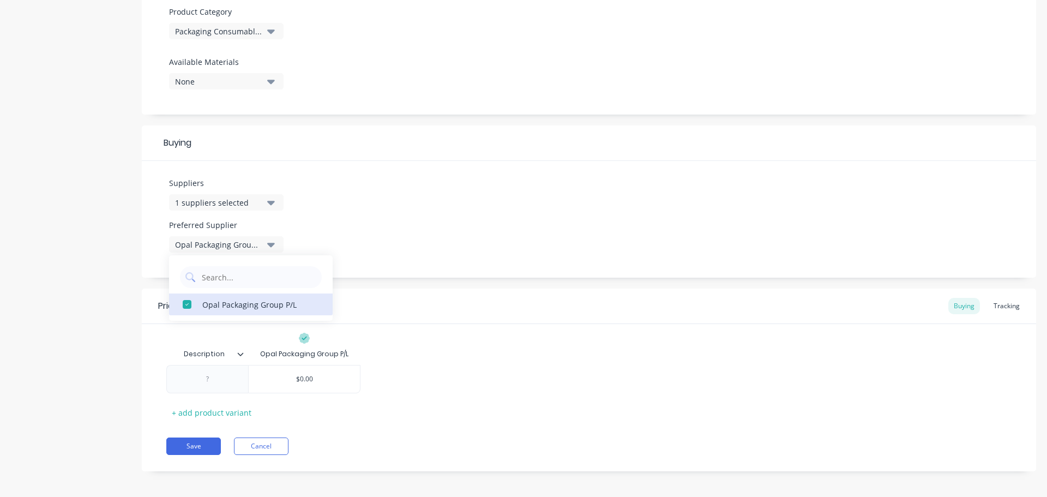
scroll to position [392, 0]
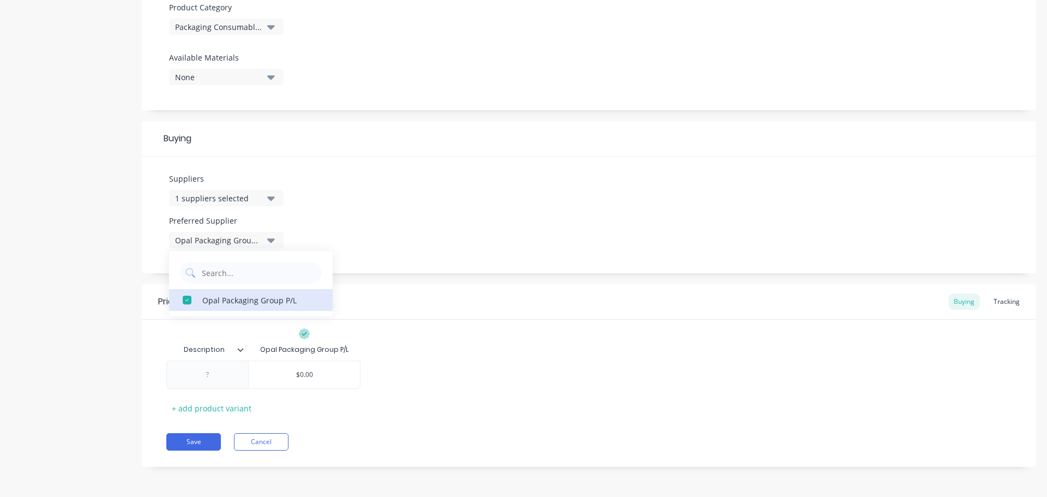
click at [240, 351] on icon at bounding box center [241, 349] width 6 height 3
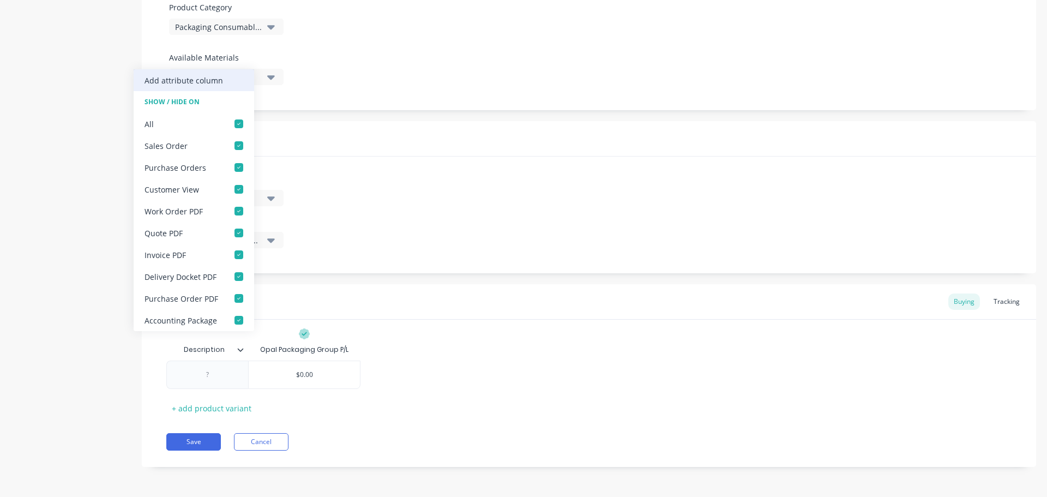
click at [218, 75] on div "Add attribute column" at bounding box center [184, 80] width 79 height 11
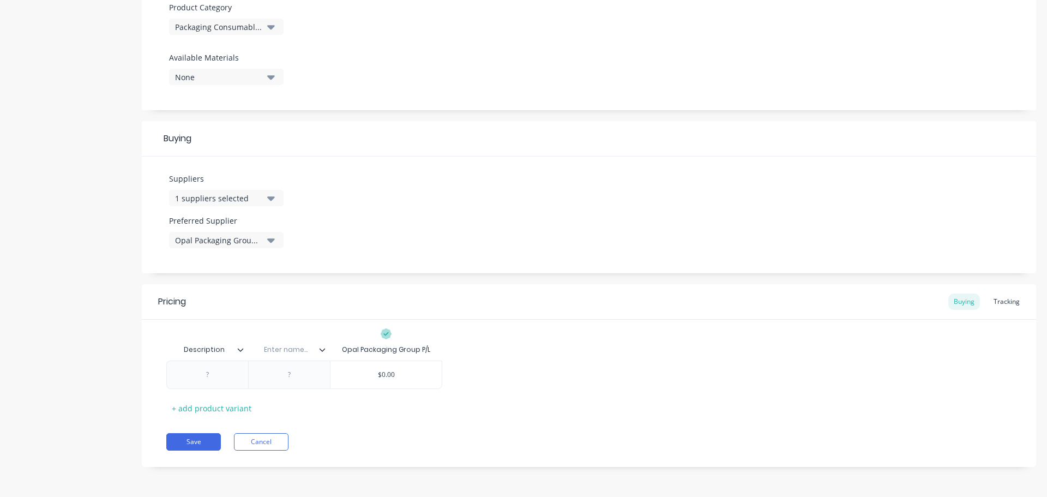
click at [322, 349] on icon at bounding box center [322, 349] width 7 height 7
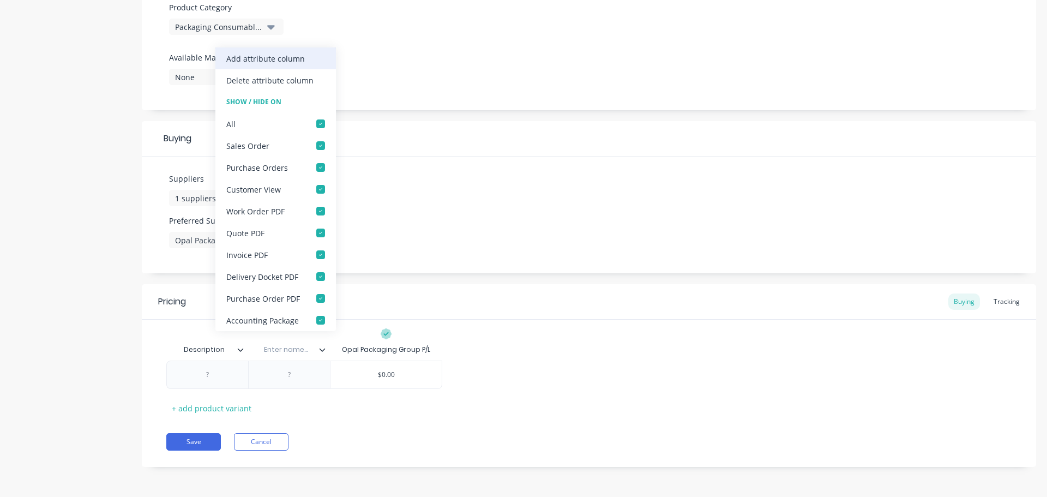
click at [291, 57] on div "Add attribute column" at bounding box center [265, 58] width 79 height 11
type textarea "x"
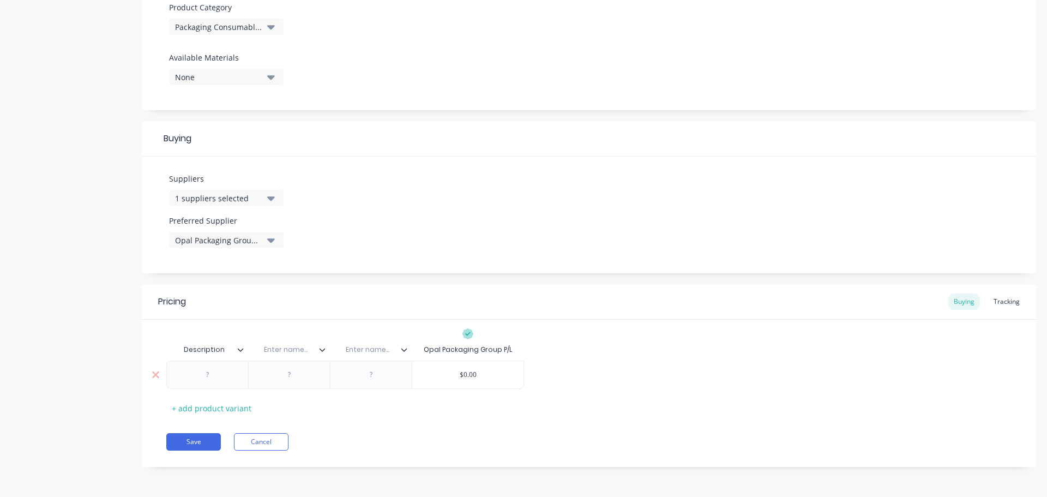
click at [207, 378] on div at bounding box center [208, 375] width 55 height 14
paste div
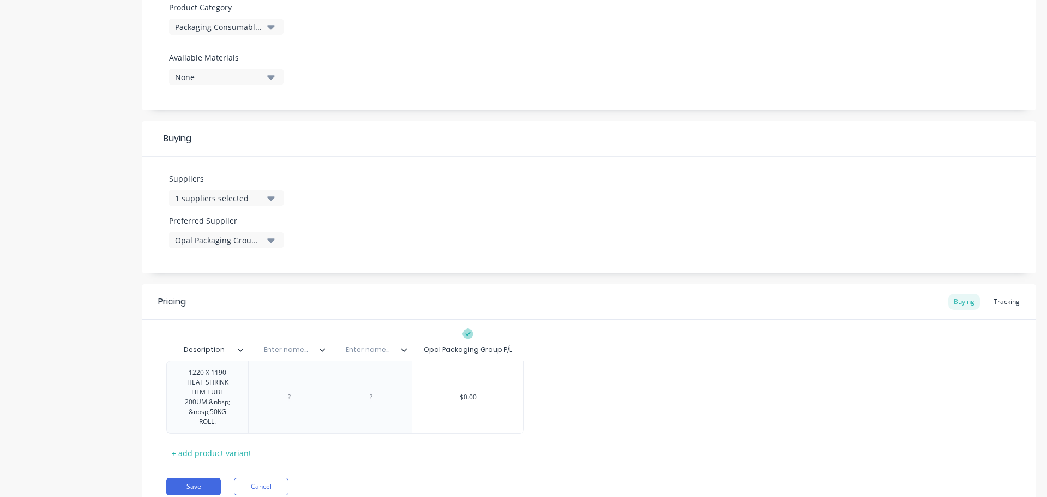
type textarea "x"
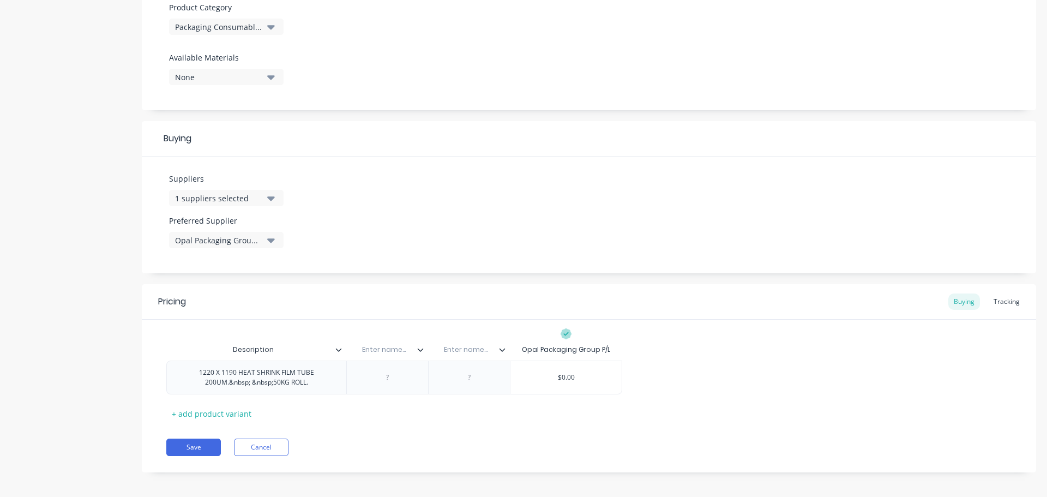
click at [389, 347] on input "text" at bounding box center [383, 350] width 75 height 10
type input "Location"
type textarea "x"
click at [471, 351] on input "text" at bounding box center [465, 350] width 75 height 10
type input "Opal part No."
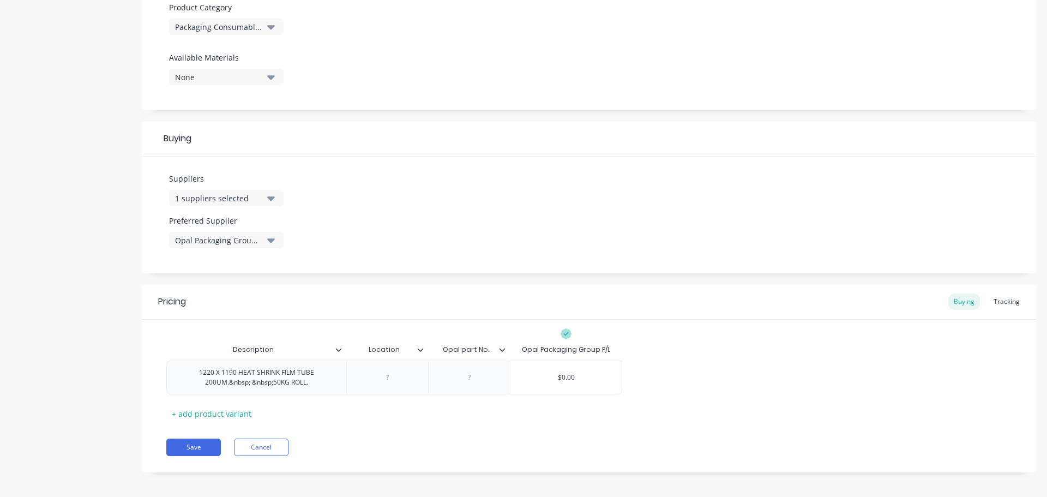
type textarea "x"
click at [474, 379] on div at bounding box center [469, 377] width 55 height 14
paste div
type textarea "x"
click at [388, 379] on div at bounding box center [388, 377] width 55 height 14
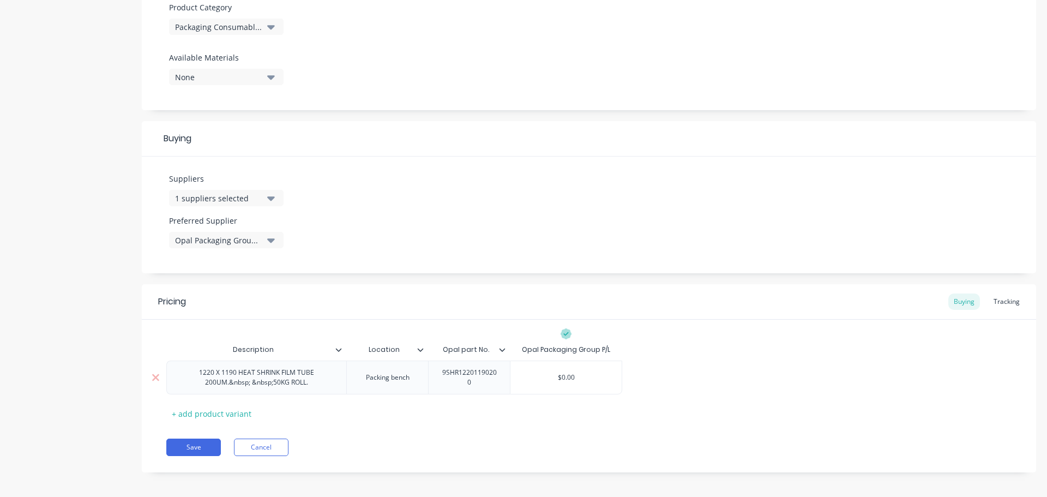
type textarea "x"
type input "$0.00"
drag, startPoint x: 576, startPoint y: 379, endPoint x: 553, endPoint y: 373, distance: 23.8
click at [553, 373] on input "$0.00" at bounding box center [566, 378] width 111 height 10
paste input "$276"
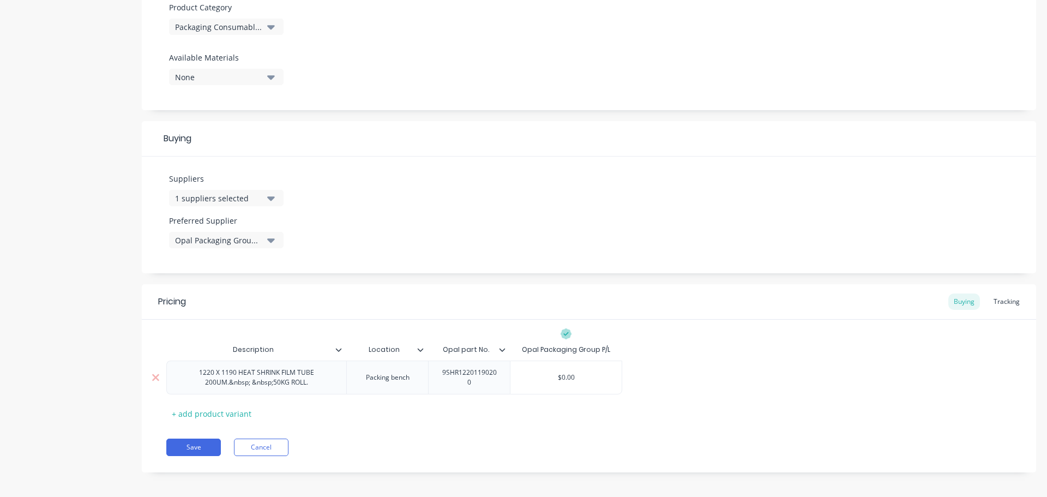
type textarea "x"
type input "$276.00"
click at [189, 445] on button "Save" at bounding box center [193, 447] width 55 height 17
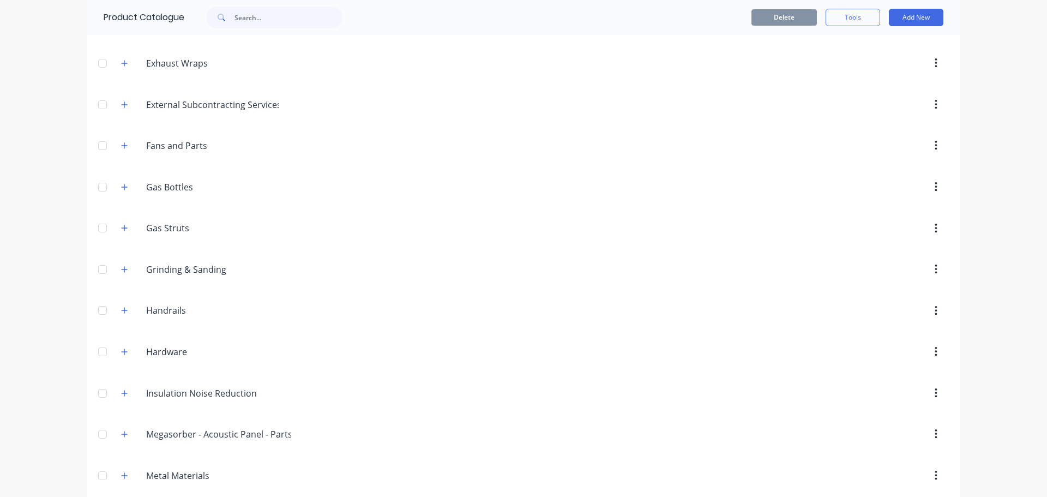
scroll to position [600, 0]
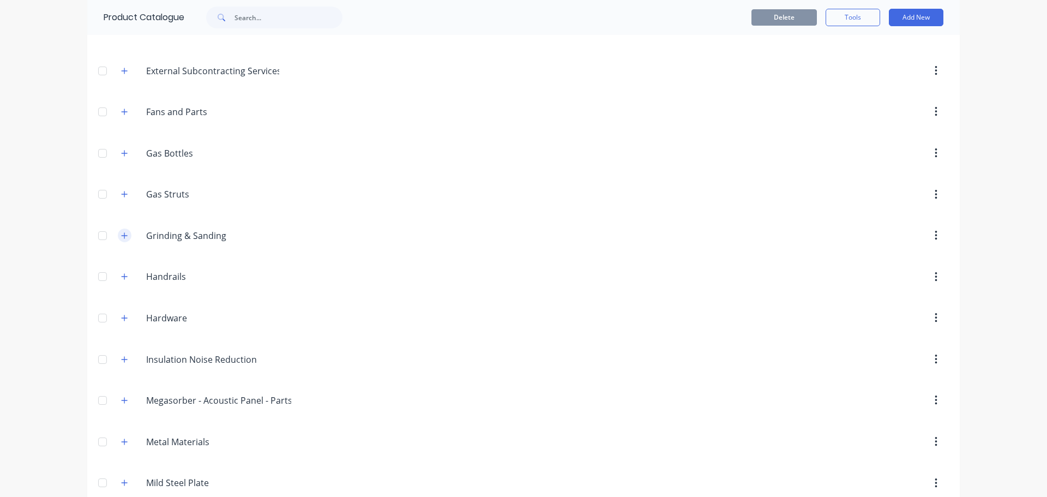
click at [122, 235] on icon "button" at bounding box center [124, 236] width 7 height 8
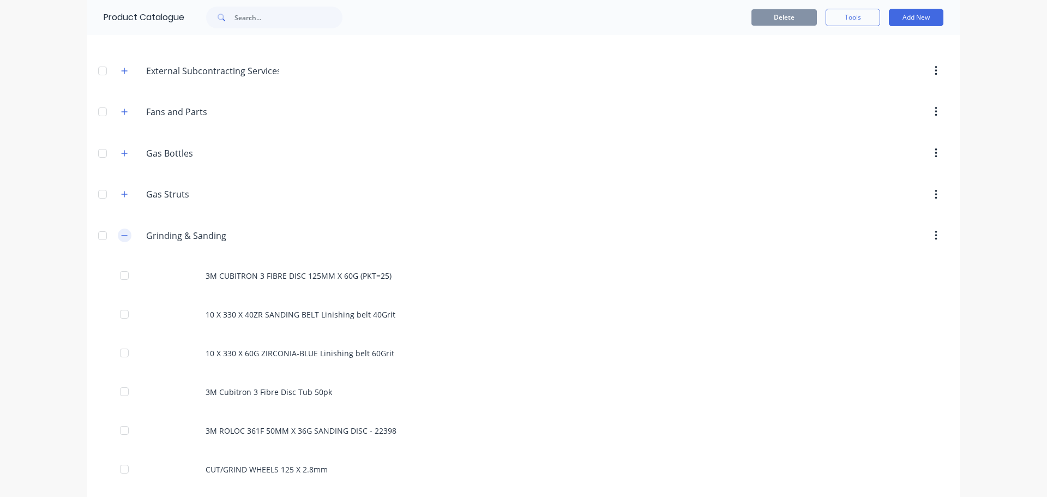
click at [121, 234] on icon "button" at bounding box center [124, 236] width 7 height 8
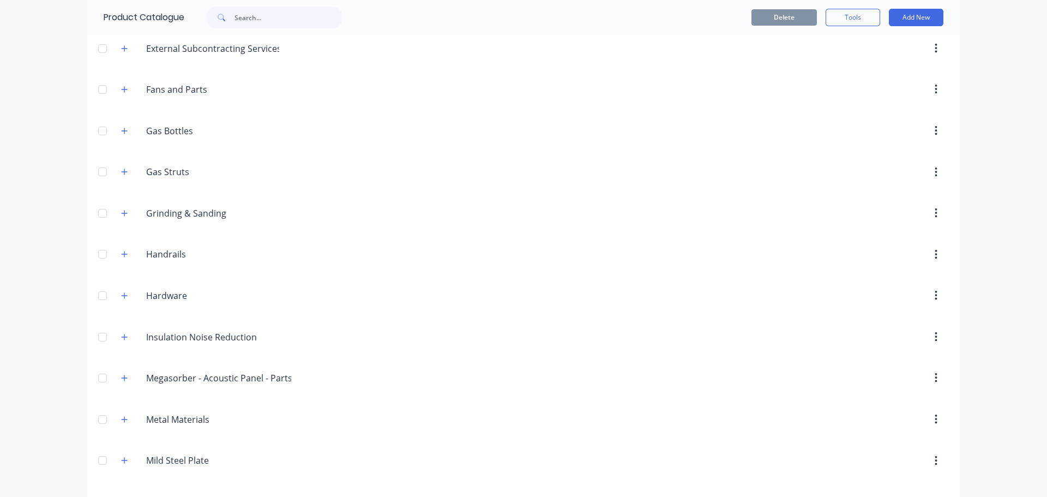
scroll to position [621, 0]
click at [122, 130] on icon "button" at bounding box center [124, 132] width 7 height 8
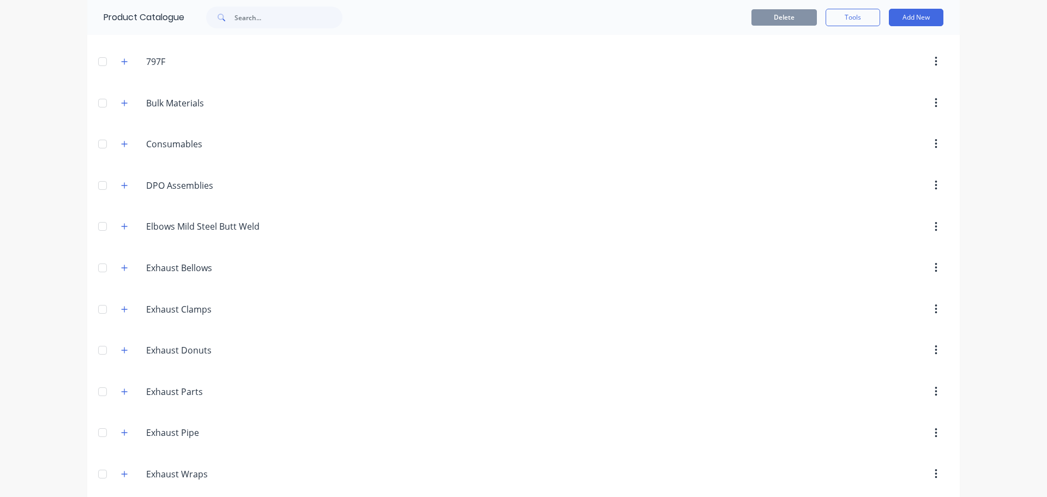
scroll to position [152, 0]
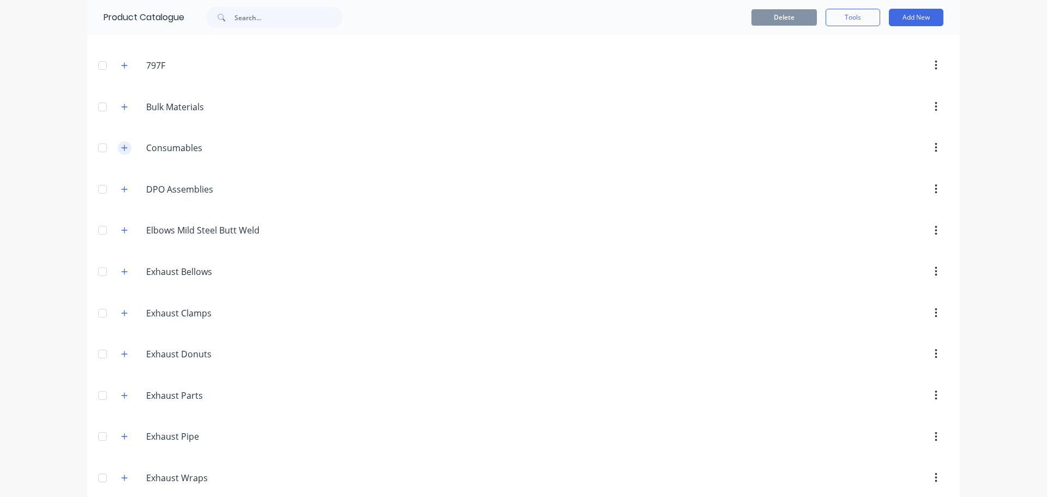
click at [125, 149] on button "button" at bounding box center [125, 148] width 14 height 14
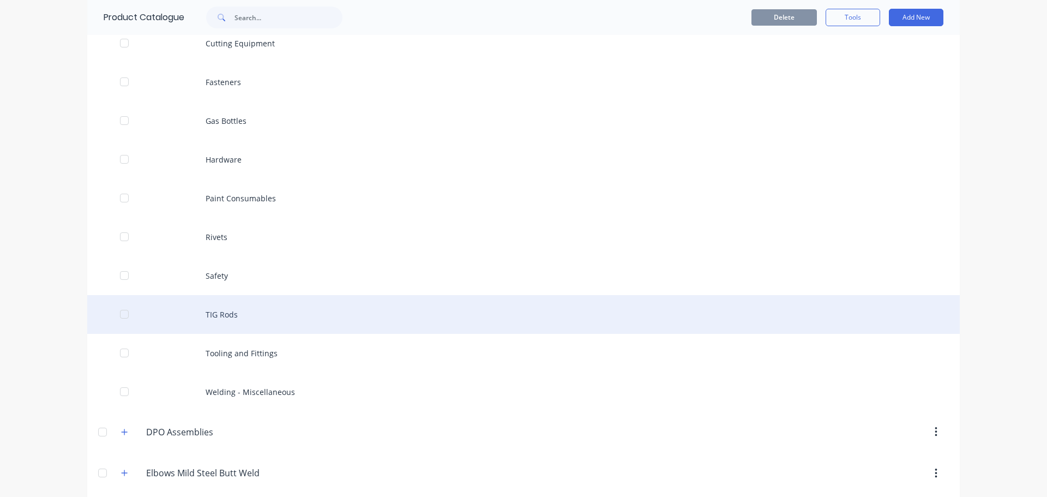
scroll to position [315, 0]
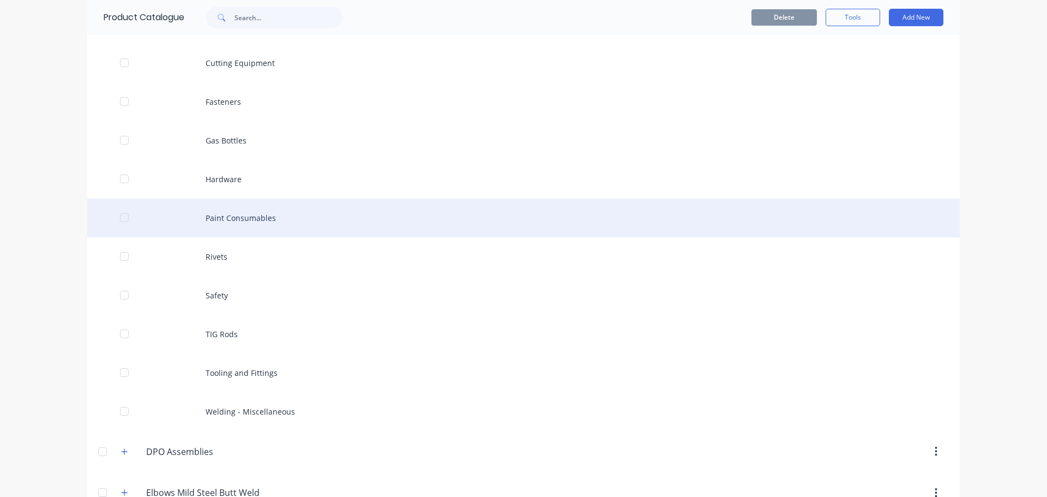
click at [239, 215] on div "Paint Consumables" at bounding box center [523, 218] width 873 height 39
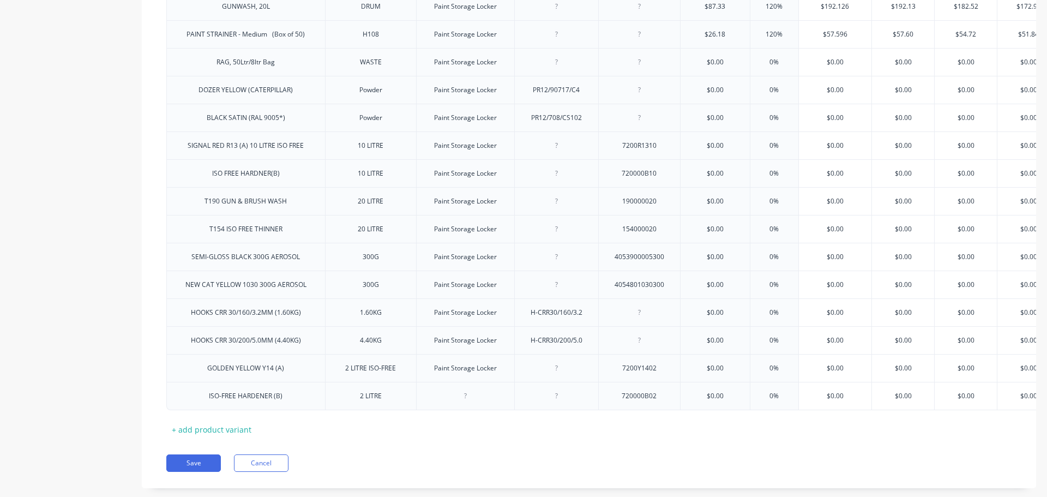
scroll to position [891, 0]
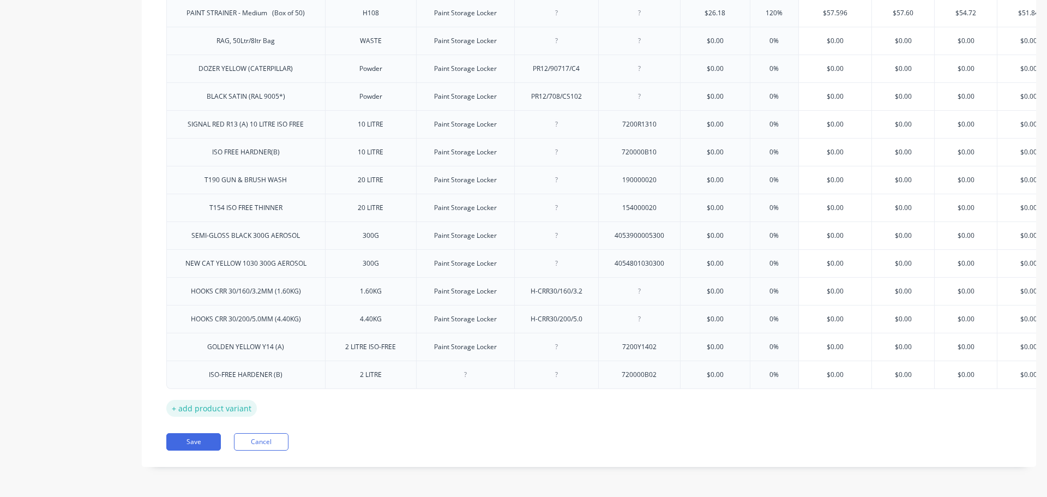
click at [214, 400] on div "+ add product variant" at bounding box center [211, 408] width 91 height 17
type textarea "x"
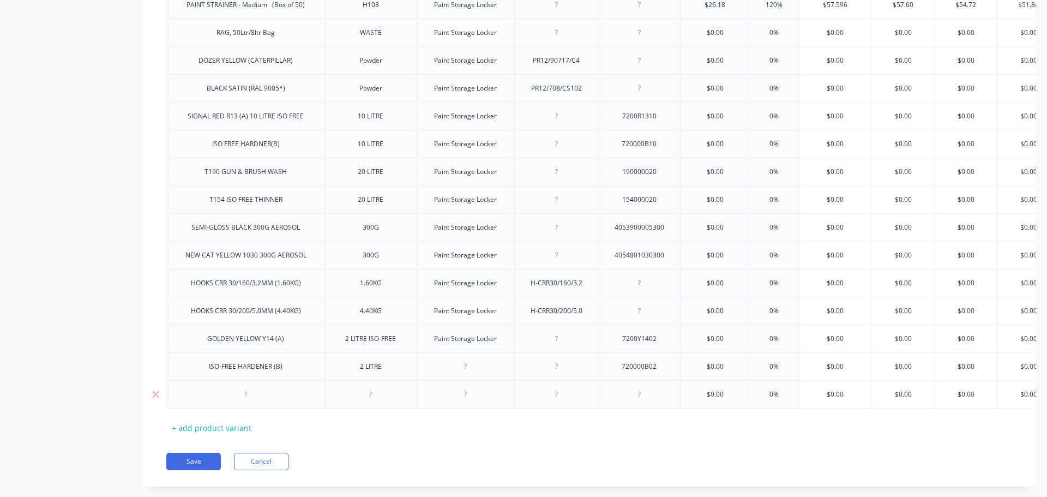
scroll to position [919, 0]
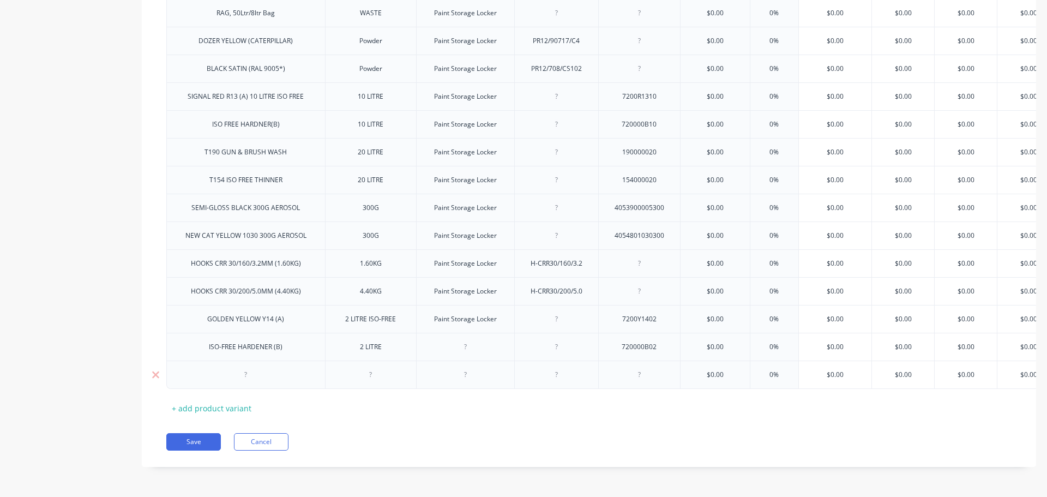
click at [246, 370] on div at bounding box center [246, 375] width 55 height 14
paste div
drag, startPoint x: 274, startPoint y: 370, endPoint x: 209, endPoint y: 370, distance: 64.9
click at [209, 370] on div "720RAL603710" at bounding box center [245, 375] width 159 height 28
copy div "720RAL603710"
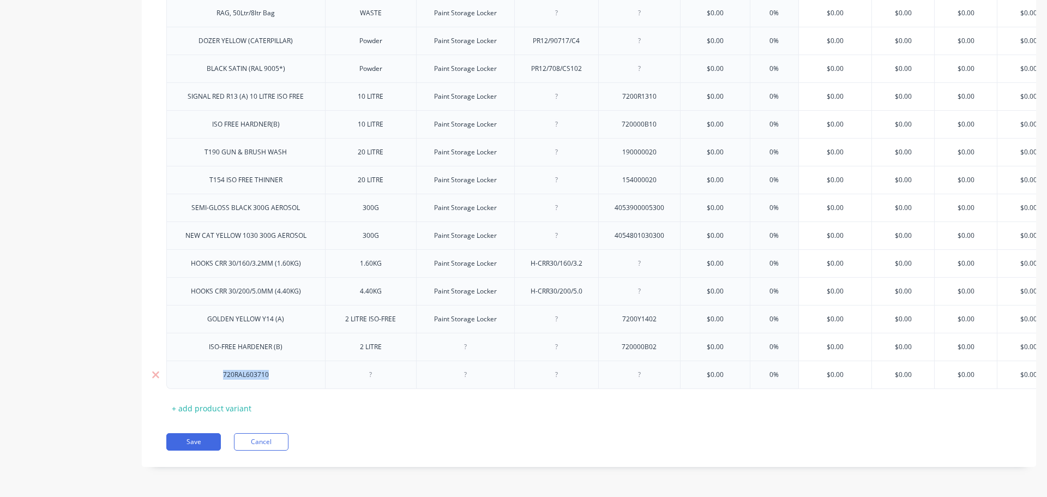
type textarea "x"
click at [639, 372] on div at bounding box center [639, 375] width 55 height 14
paste div
drag, startPoint x: 272, startPoint y: 370, endPoint x: 211, endPoint y: 371, distance: 61.1
click at [211, 371] on div "720RAL603710" at bounding box center [245, 375] width 159 height 28
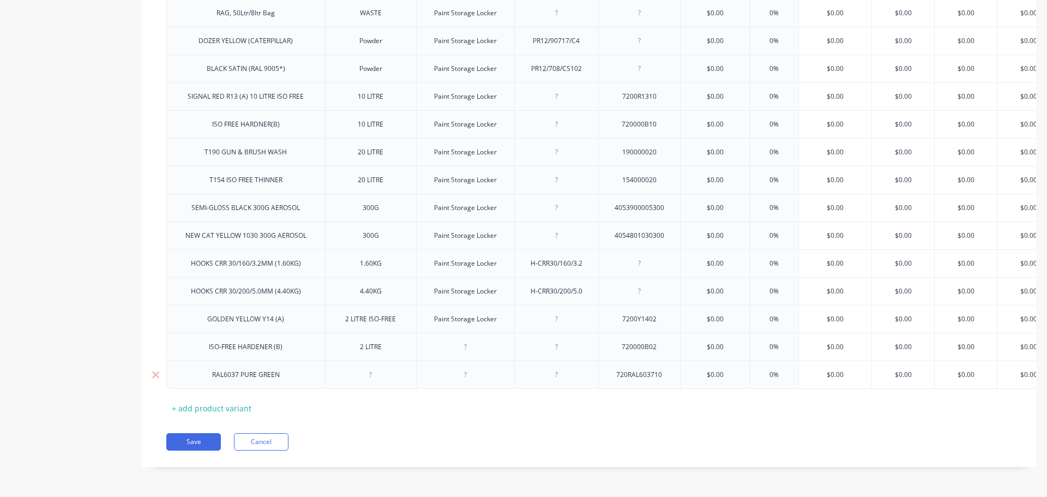
drag, startPoint x: 369, startPoint y: 367, endPoint x: 376, endPoint y: 373, distance: 9.4
click at [369, 368] on div at bounding box center [371, 375] width 55 height 14
type textarea "x"
paste div
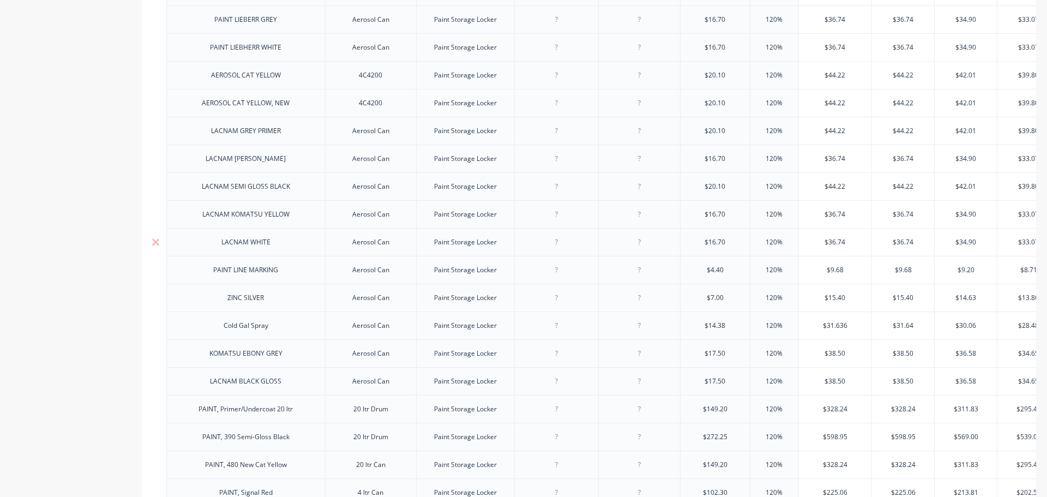
scroll to position [46, 0]
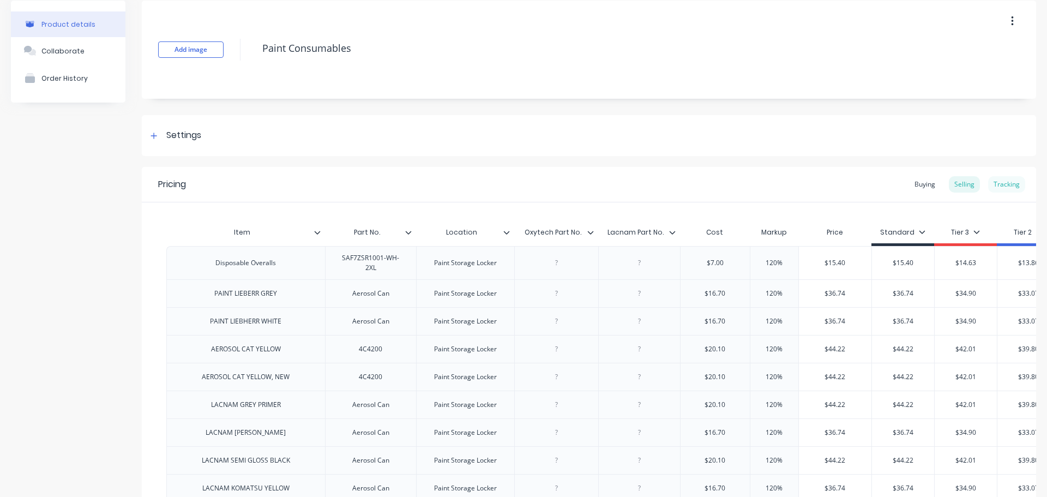
click at [1002, 185] on div "Tracking" at bounding box center [1006, 184] width 37 height 16
type textarea "x"
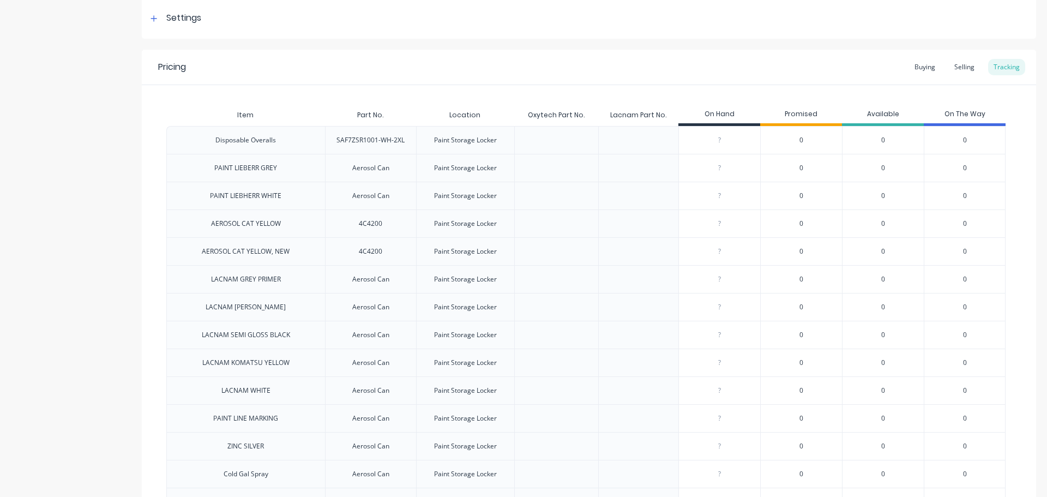
scroll to position [0, 0]
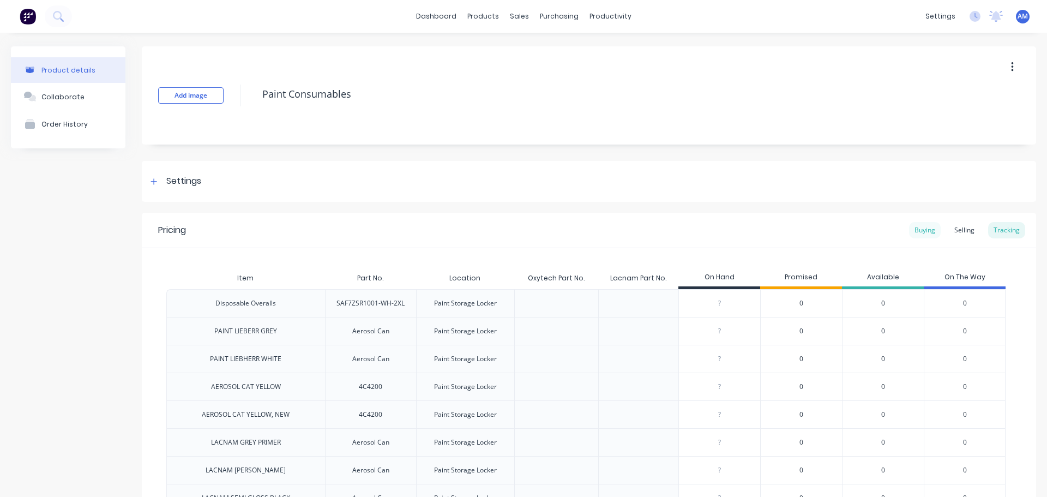
click at [916, 226] on div "Buying" at bounding box center [925, 230] width 32 height 16
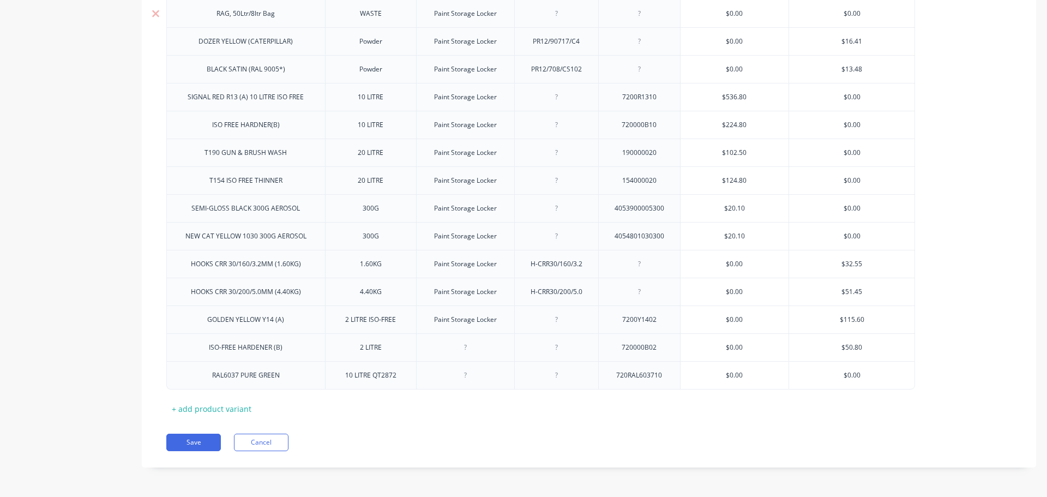
scroll to position [908, 0]
type input "$0.00"
drag, startPoint x: 748, startPoint y: 375, endPoint x: 723, endPoint y: 372, distance: 25.3
click at [723, 372] on input "$0.00" at bounding box center [735, 375] width 109 height 10
paste input "536.8"
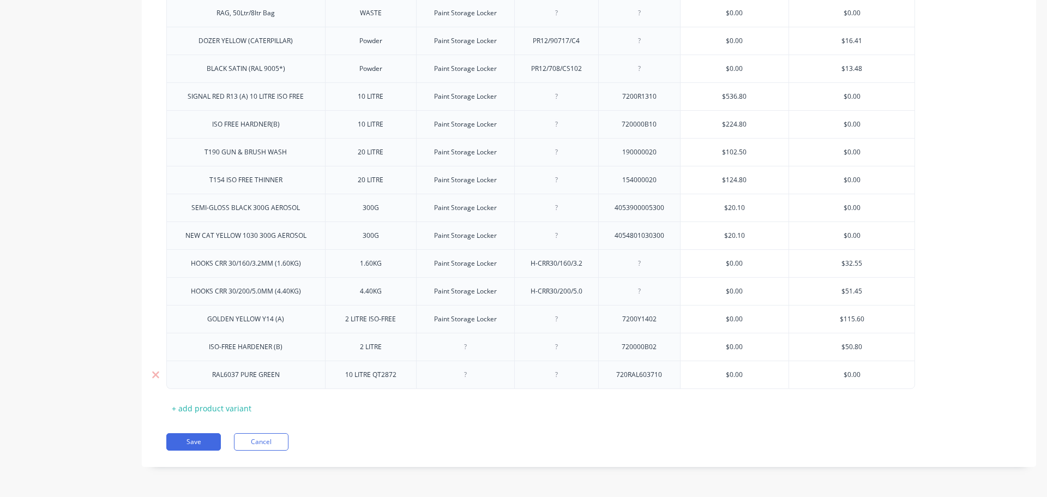
type textarea "x"
type input "536.80"
type input "$0.00"
click at [230, 408] on div "+ add product variant" at bounding box center [211, 408] width 91 height 17
type textarea "x"
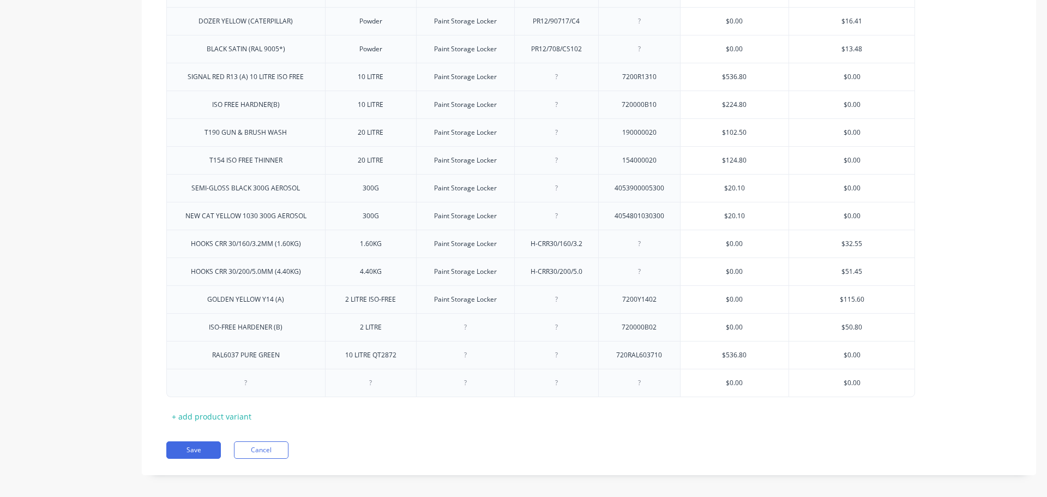
scroll to position [936, 0]
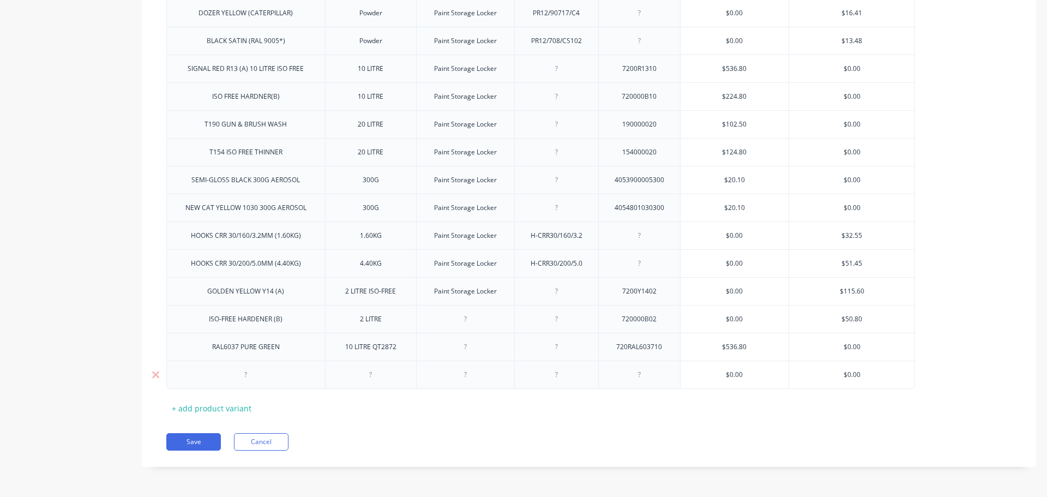
click at [640, 377] on div at bounding box center [639, 375] width 55 height 14
paste div
type textarea "x"
click at [245, 380] on div at bounding box center [246, 375] width 55 height 14
paste div
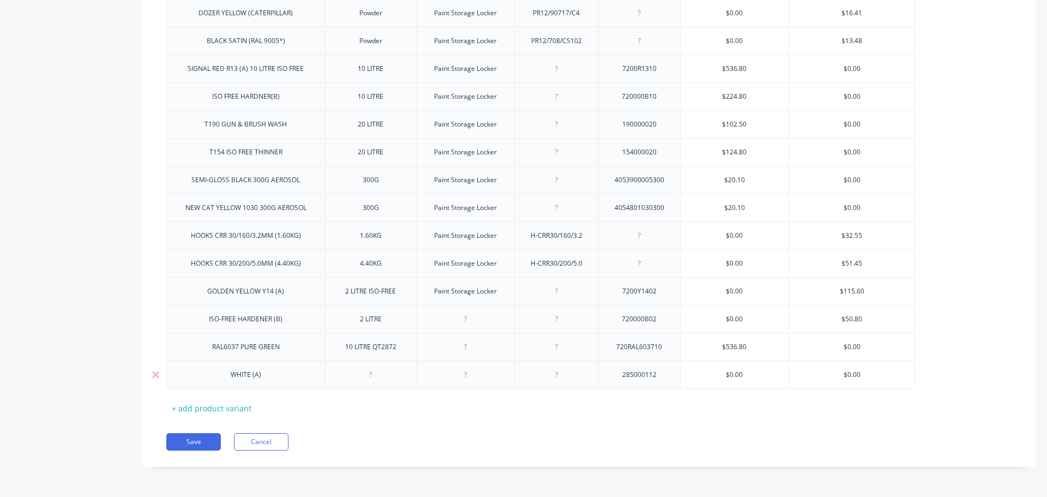
click at [370, 375] on div at bounding box center [371, 375] width 55 height 14
type textarea "x"
paste div
type textarea "x"
type input "$0.00"
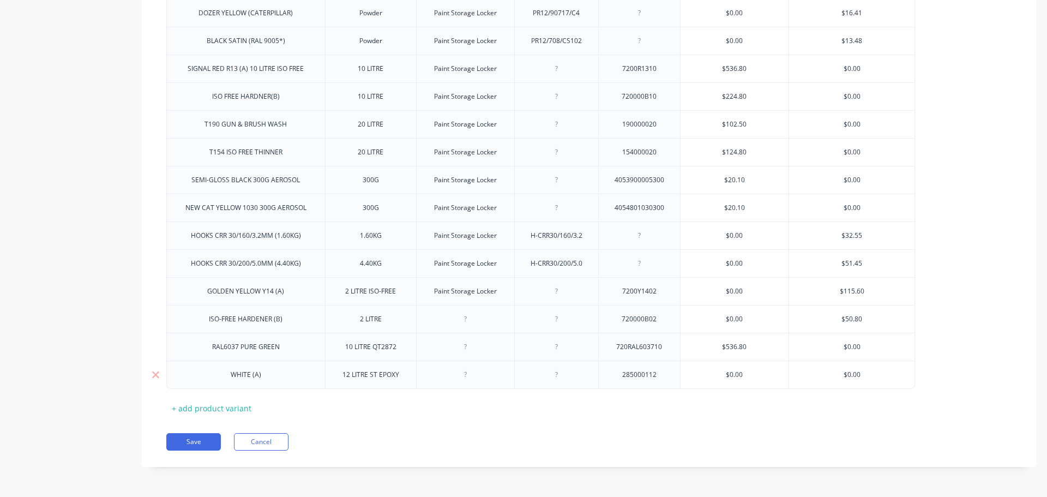
drag, startPoint x: 745, startPoint y: 375, endPoint x: 721, endPoint y: 374, distance: 24.0
click at [721, 374] on input "$0.00" at bounding box center [735, 375] width 109 height 10
paste input "32.2"
type textarea "x"
type input "32.20"
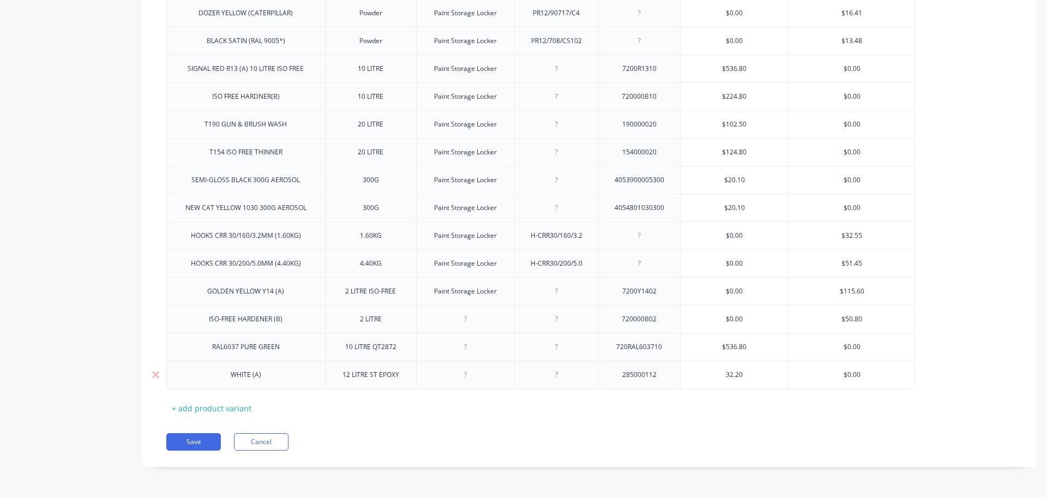
click at [725, 373] on input "32.20" at bounding box center [735, 375] width 109 height 10
type textarea "x"
type input "232.20"
type input "$0.00"
click at [241, 408] on div "+ add product variant" at bounding box center [211, 408] width 91 height 17
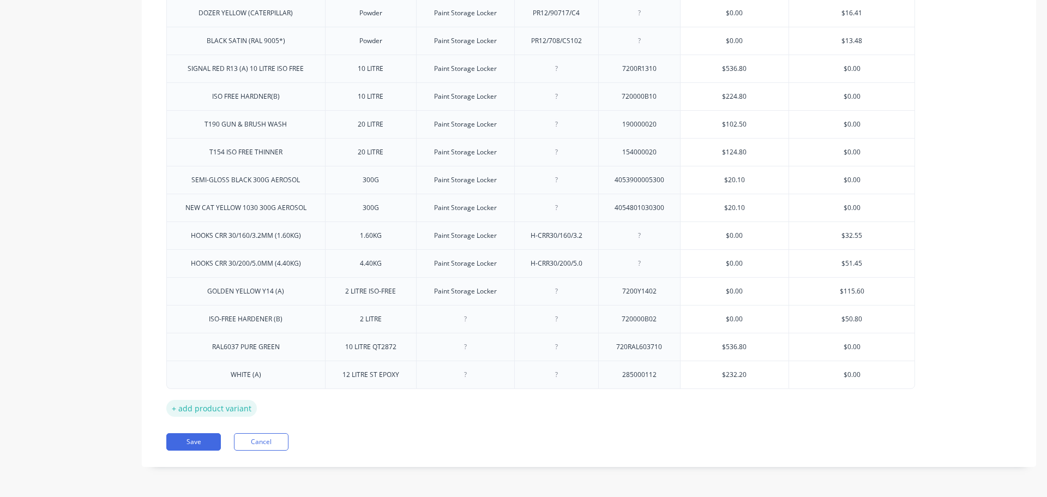
type textarea "x"
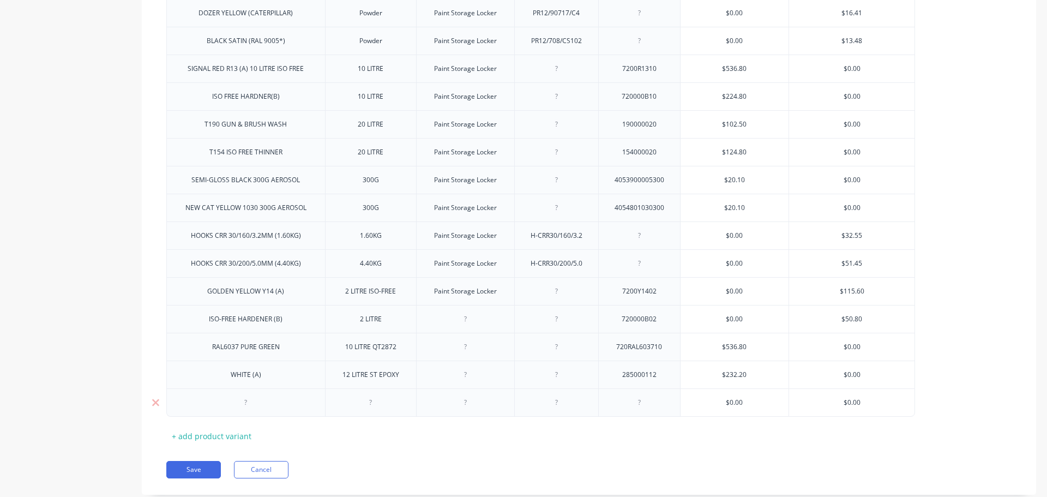
click at [640, 405] on div at bounding box center [639, 403] width 55 height 14
paste div
click at [246, 403] on div at bounding box center [246, 403] width 55 height 14
type textarea "x"
paste div
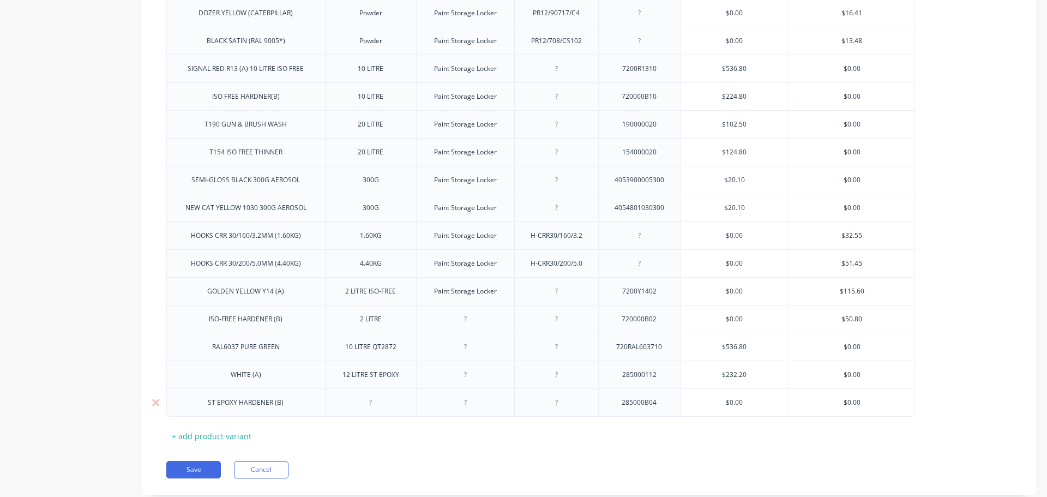
click at [371, 405] on div at bounding box center [371, 403] width 55 height 14
paste div
drag, startPoint x: 744, startPoint y: 401, endPoint x: 723, endPoint y: 401, distance: 21.3
click at [723, 401] on input "$0.00" at bounding box center [735, 403] width 109 height 10
paste input "134.4"
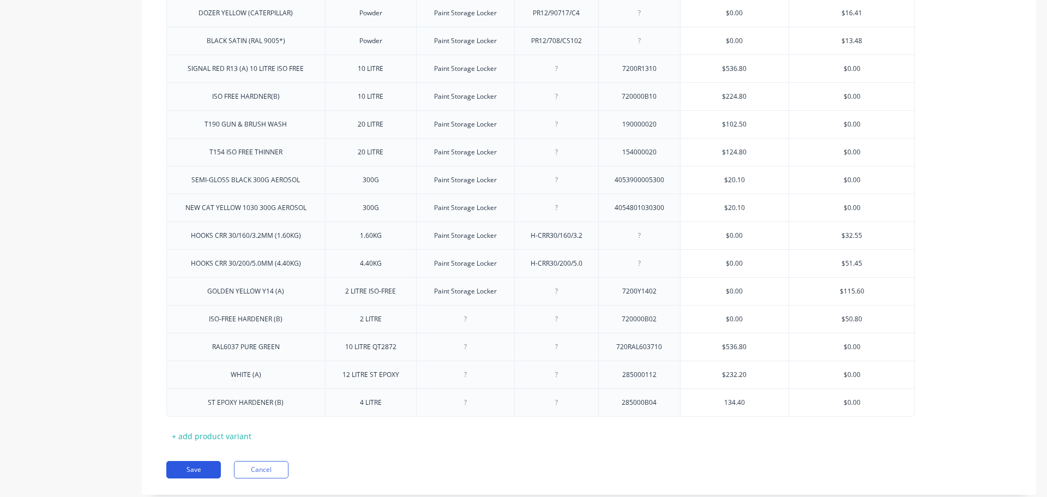
click at [186, 468] on button "Save" at bounding box center [193, 469] width 55 height 17
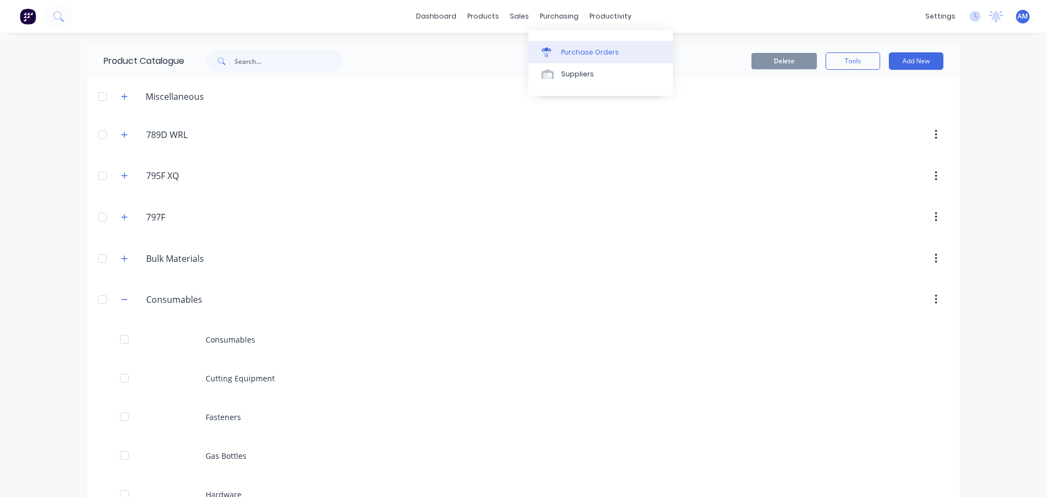
click at [589, 50] on div "Purchase Orders" at bounding box center [590, 52] width 58 height 10
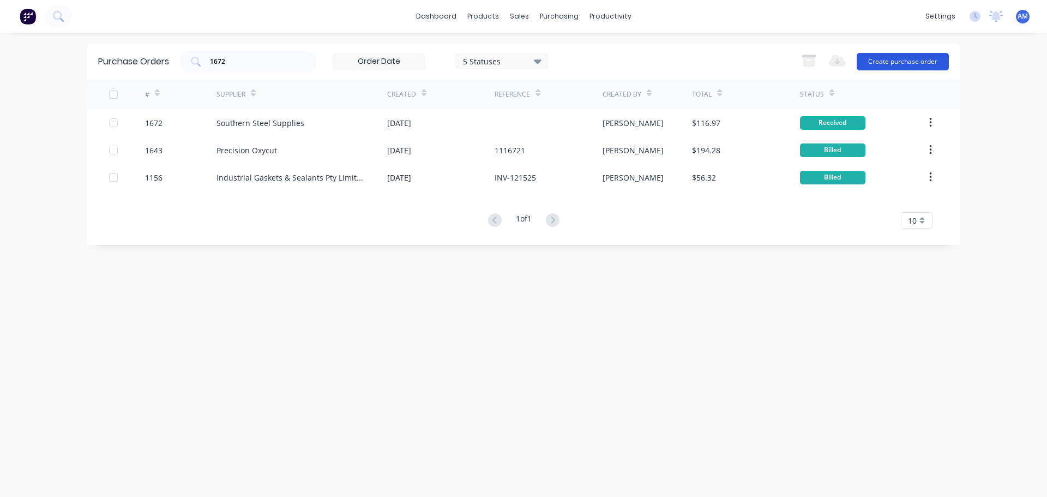
click at [902, 62] on button "Create purchase order" at bounding box center [903, 61] width 92 height 17
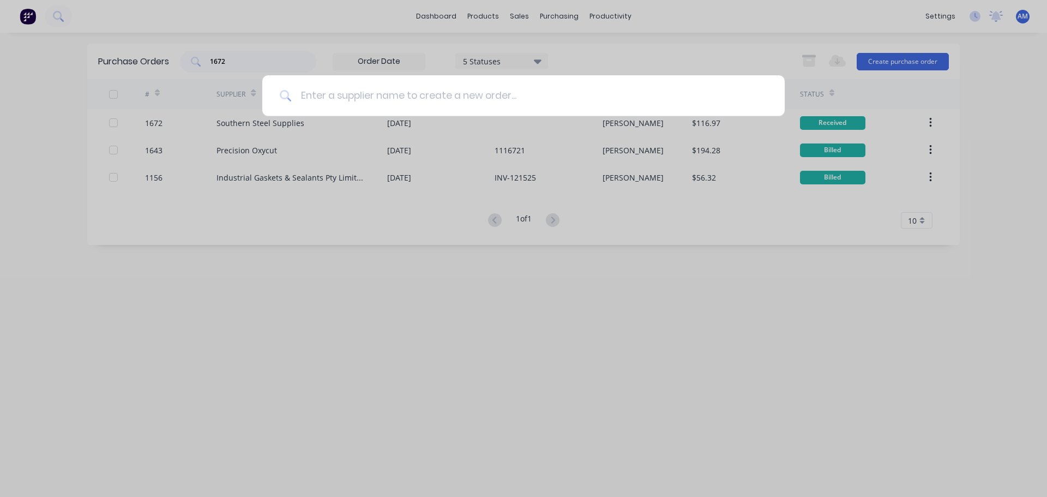
click at [488, 92] on input at bounding box center [530, 95] width 476 height 41
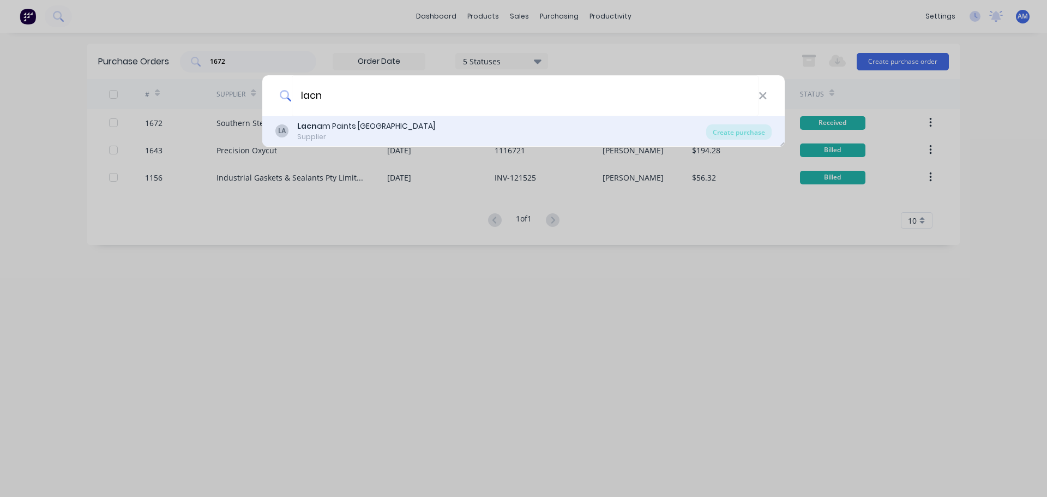
click at [369, 128] on div "Lacn am Paints Australia" at bounding box center [366, 126] width 138 height 11
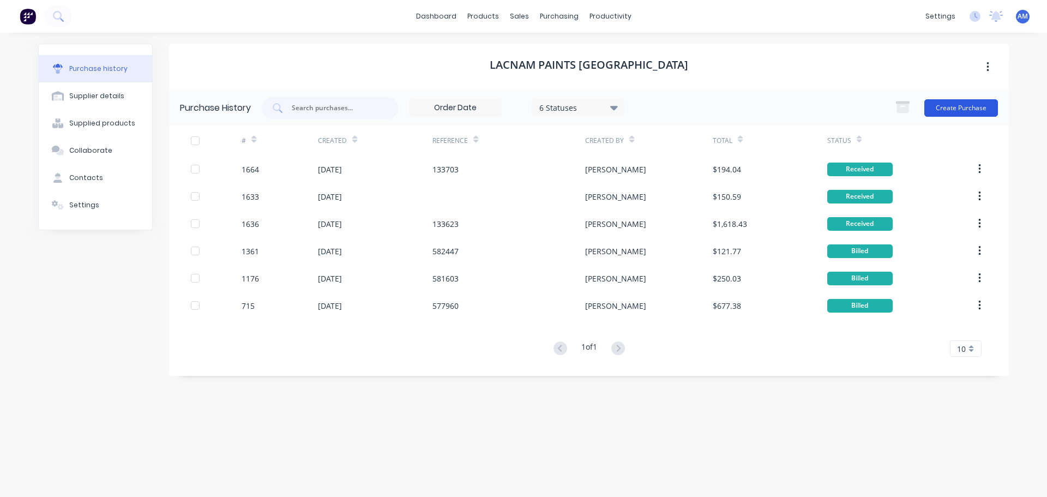
click at [960, 107] on button "Create Purchase" at bounding box center [962, 107] width 74 height 17
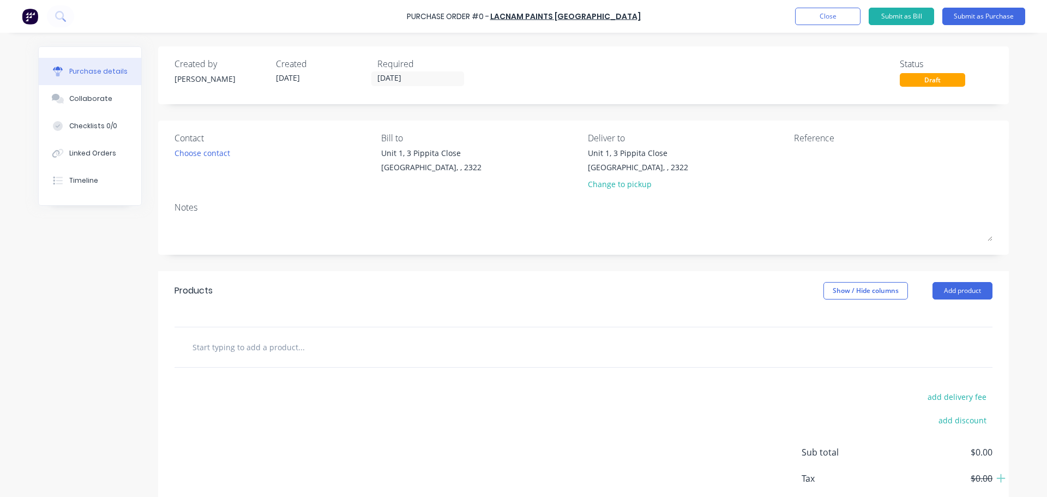
click at [277, 353] on input "text" at bounding box center [301, 347] width 218 height 22
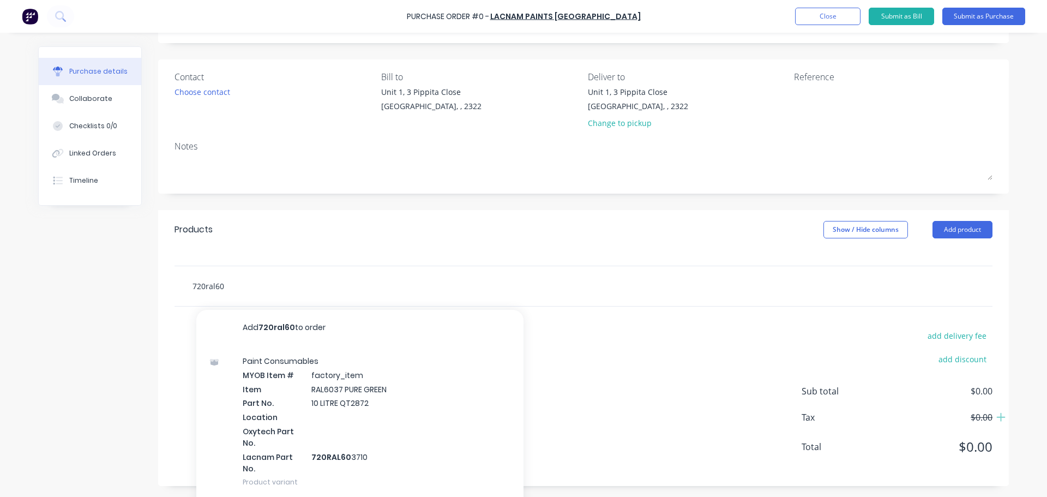
scroll to position [76, 0]
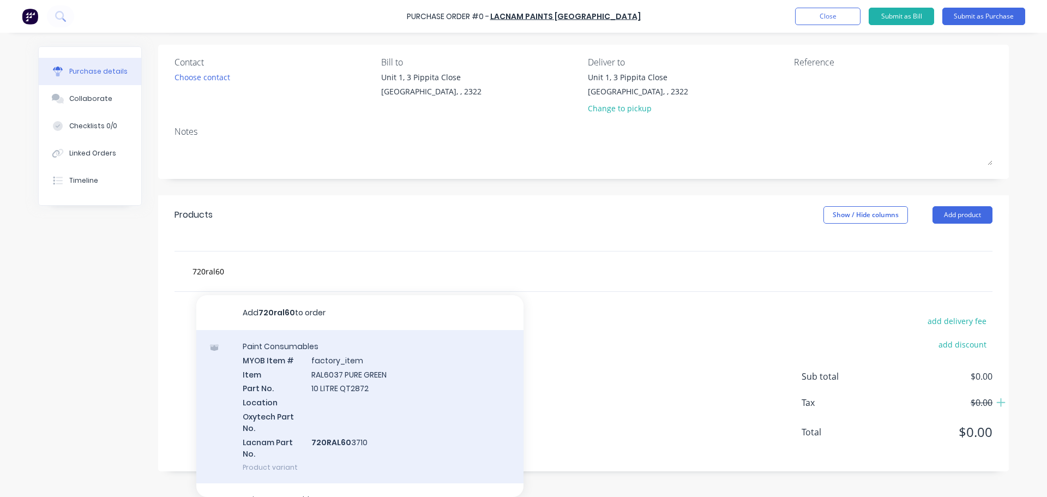
click at [353, 382] on div "Paint Consumables MYOB Item # factory_item Item RAL6037 PURE GREEN Part No. 10 …" at bounding box center [359, 406] width 327 height 153
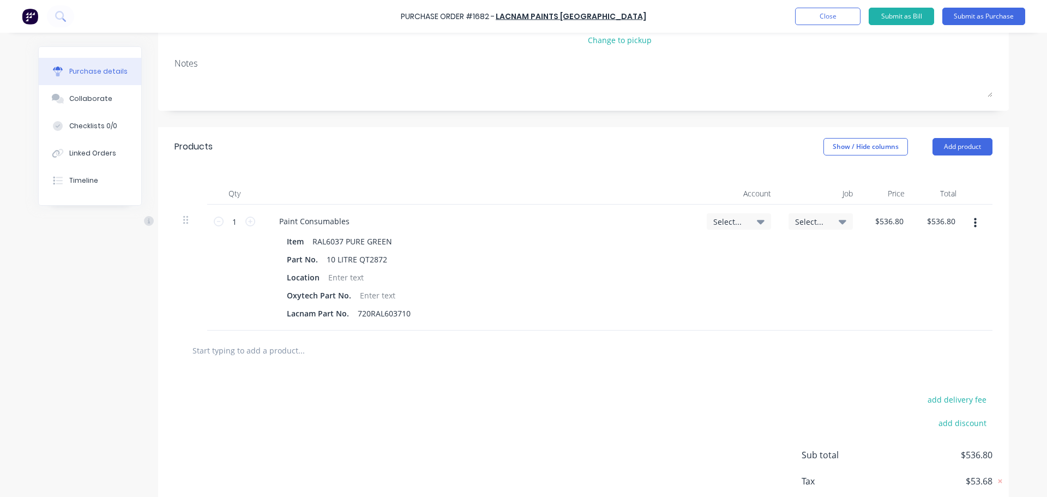
scroll to position [164, 0]
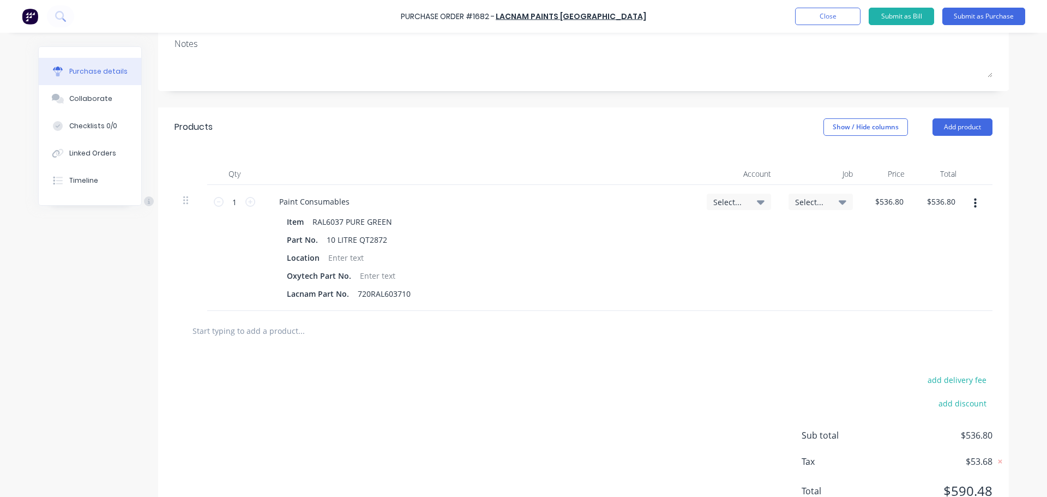
click at [259, 332] on input "text" at bounding box center [301, 331] width 218 height 22
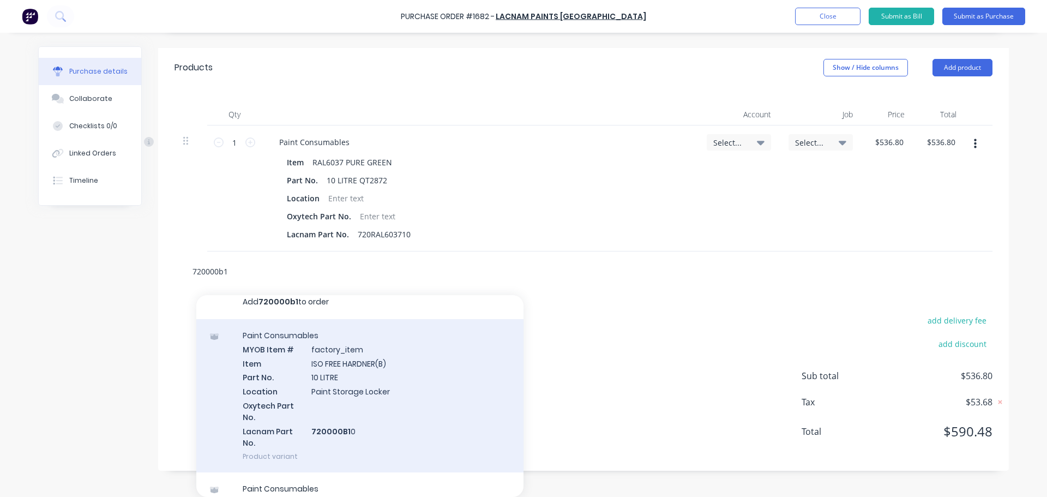
scroll to position [0, 0]
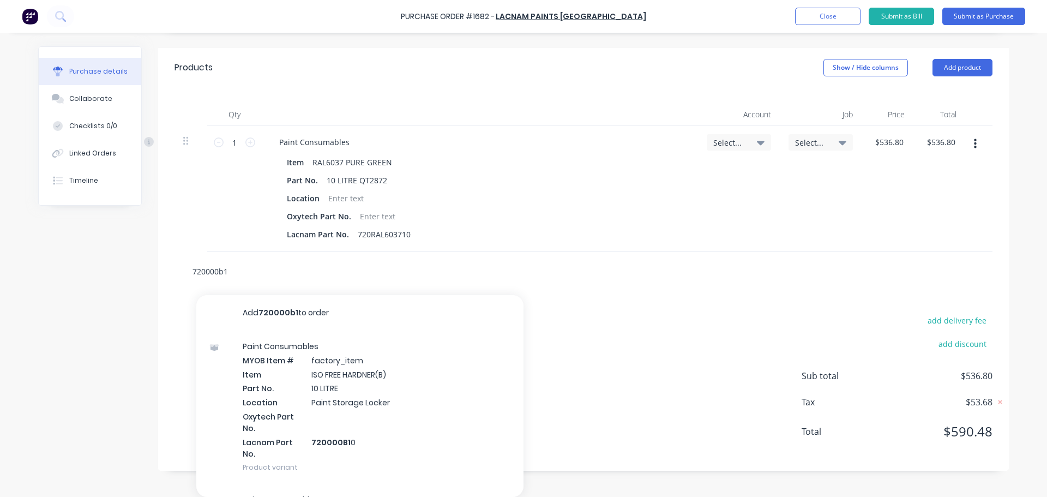
drag, startPoint x: 227, startPoint y: 269, endPoint x: 175, endPoint y: 269, distance: 52.9
click at [175, 269] on div "720000b1 Add 720000b1 to order Paint Consumables MYOB Item # factory_item Item …" at bounding box center [584, 271] width 818 height 40
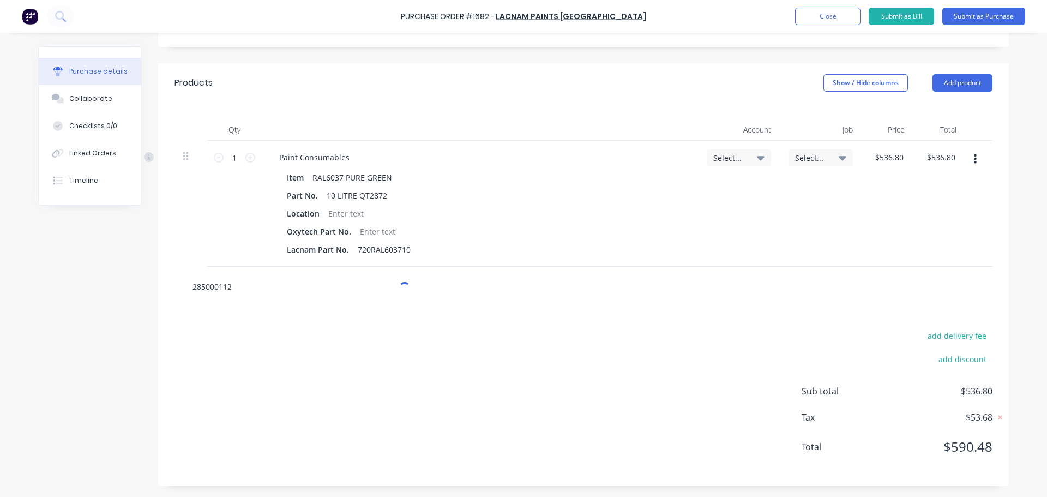
scroll to position [223, 0]
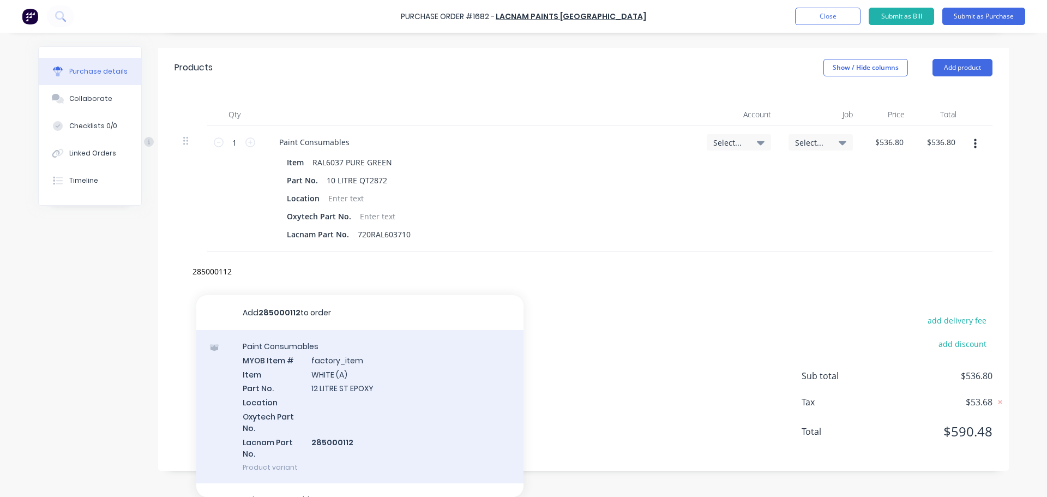
click at [324, 380] on div "Paint Consumables MYOB Item # factory_item Item WHITE (A) Part No. 12 LITRE ST …" at bounding box center [359, 406] width 327 height 153
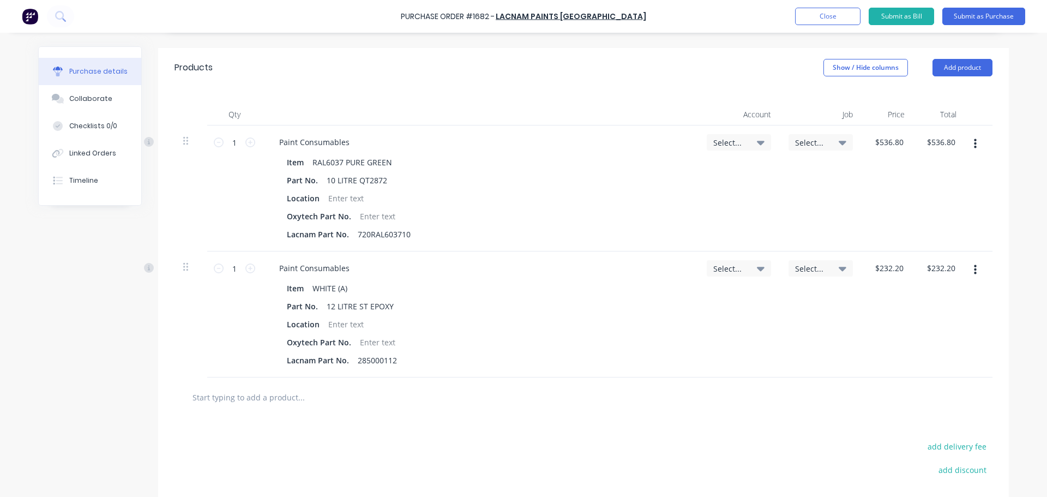
click at [230, 400] on input "text" at bounding box center [301, 397] width 218 height 22
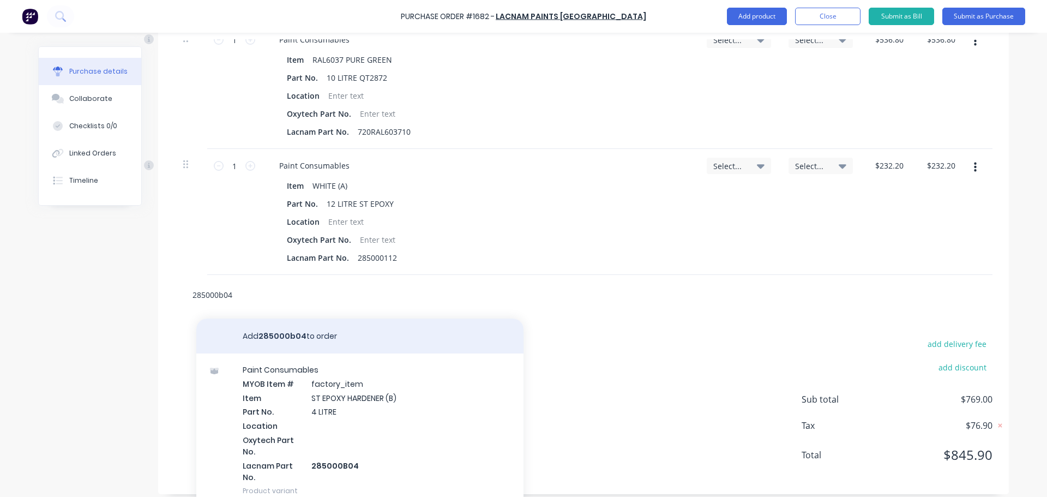
scroll to position [349, 0]
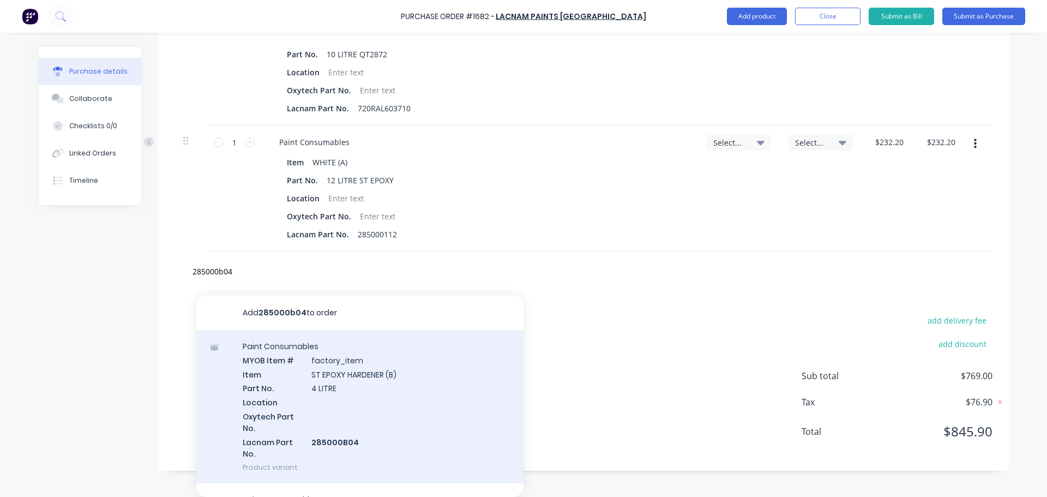
click at [314, 379] on div "Paint Consumables MYOB Item # factory_item Item ST EPOXY HARDENER (B) Part No. …" at bounding box center [359, 406] width 327 height 153
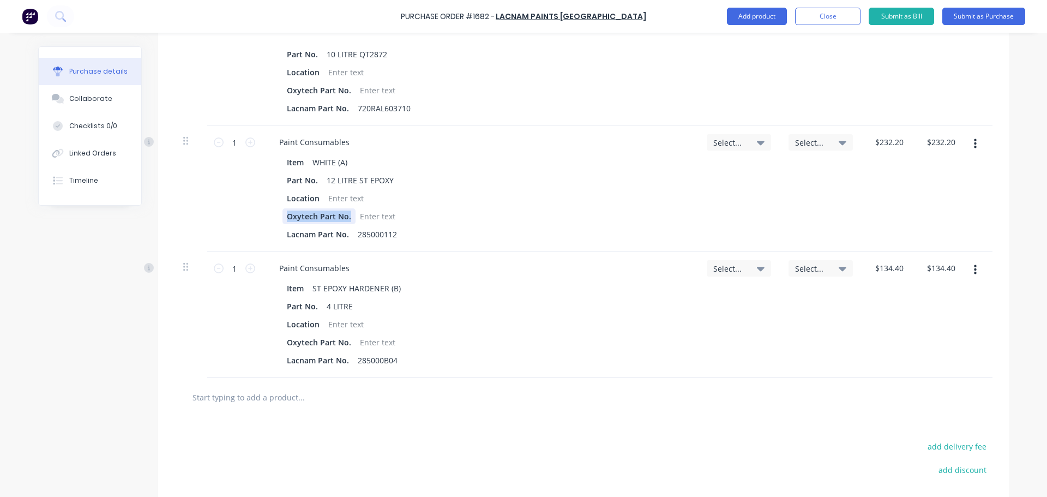
drag, startPoint x: 346, startPoint y: 219, endPoint x: 270, endPoint y: 218, distance: 75.8
click at [271, 218] on div "Item WHITE (A) Part No. 12 LITRE ST EPOXY Location Oxytech Part No. Lacnam Part…" at bounding box center [480, 198] width 419 height 88
drag, startPoint x: 347, startPoint y: 344, endPoint x: 272, endPoint y: 343, distance: 75.3
click at [275, 343] on div "Item ST EPOXY HARDENER (B) Part No. 4 LITRE Location Oxytech Part No. Lacnam Pa…" at bounding box center [480, 324] width 419 height 88
drag, startPoint x: 345, startPoint y: 93, endPoint x: 266, endPoint y: 93, distance: 78.6
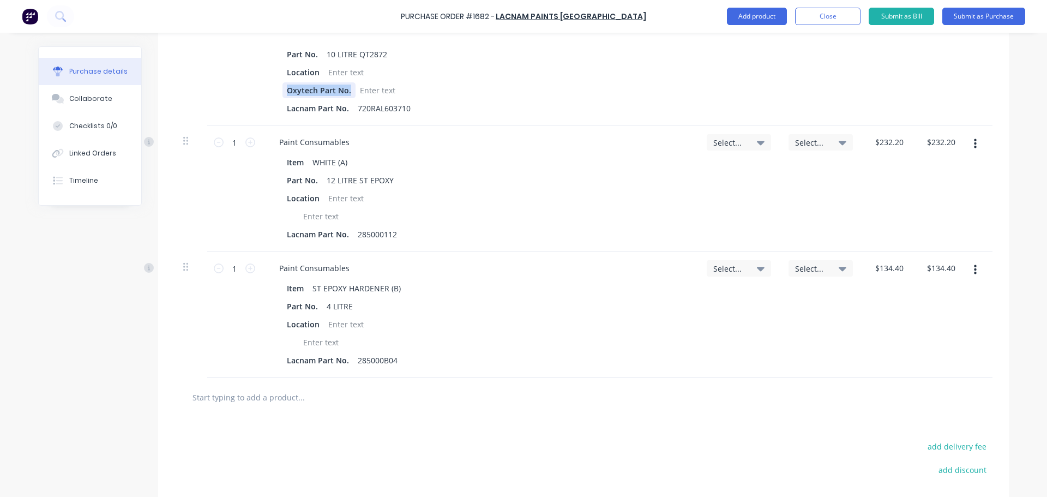
click at [271, 93] on div "Item RAL6037 PURE GREEN Part No. 10 LITRE QT2872 Location Oxytech Part No. Lacn…" at bounding box center [480, 72] width 419 height 88
click at [249, 397] on input "text" at bounding box center [301, 397] width 218 height 22
paste input "134.40"
drag, startPoint x: 207, startPoint y: 398, endPoint x: 170, endPoint y: 396, distance: 36.6
click at [175, 396] on div "134.40 Add 134.40 to order No results found" at bounding box center [584, 397] width 818 height 40
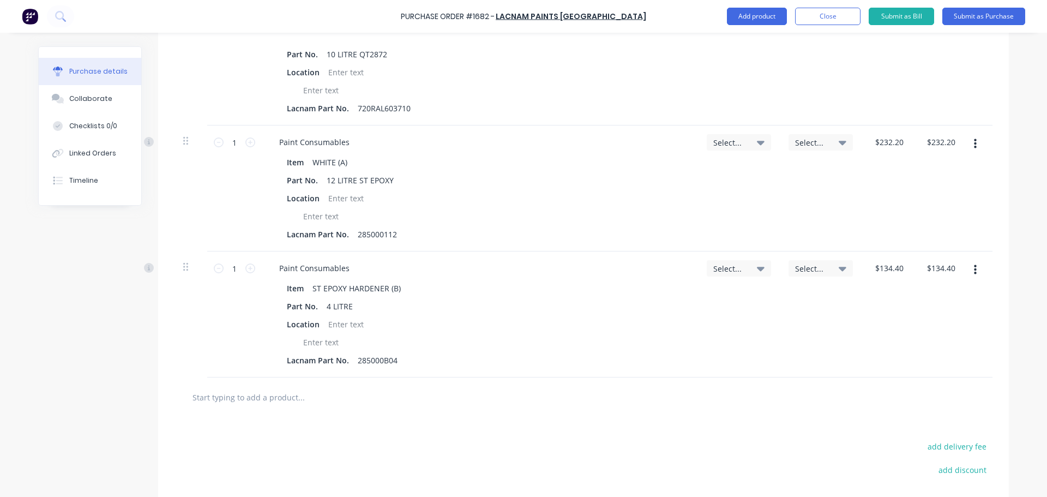
click at [235, 395] on input "text" at bounding box center [301, 397] width 218 height 22
paste input "SO-FREE HARDENER (B)"
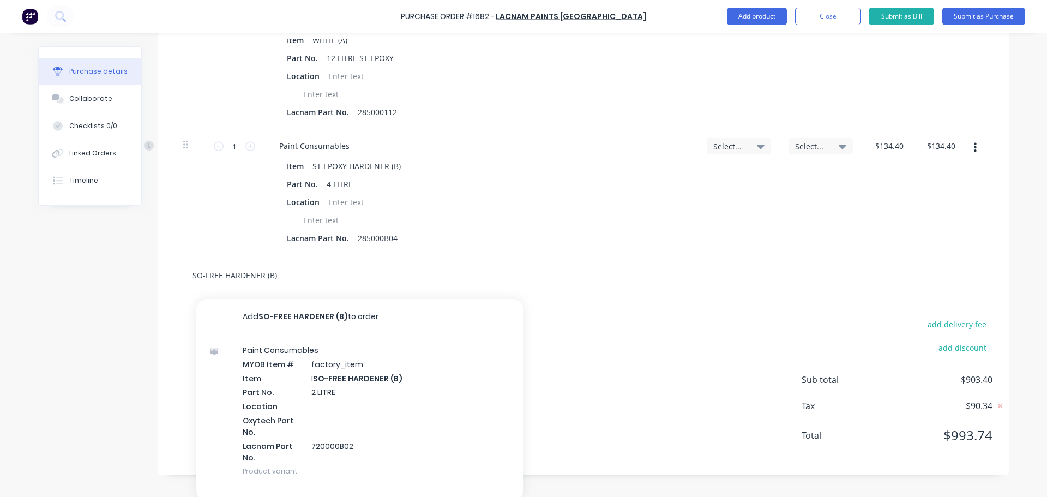
scroll to position [475, 0]
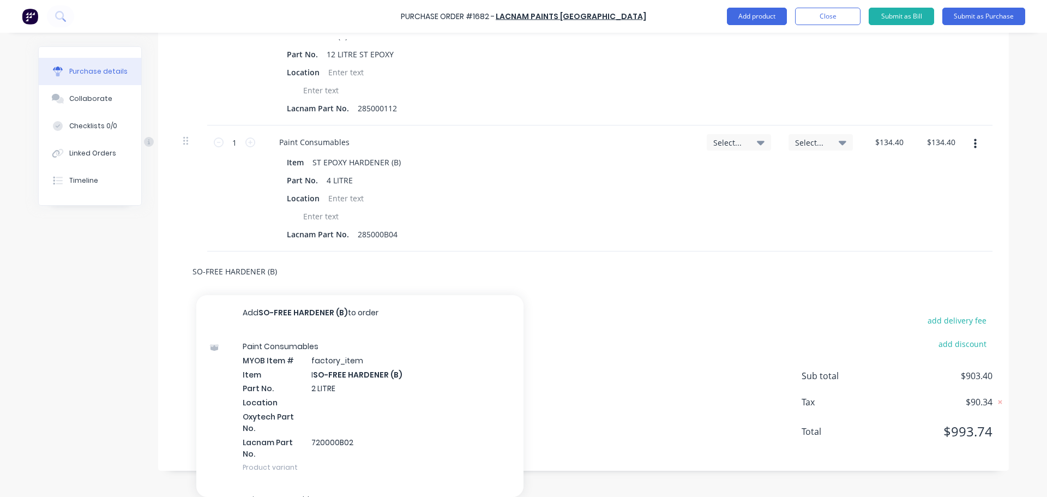
drag, startPoint x: 295, startPoint y: 275, endPoint x: 178, endPoint y: 267, distance: 117.0
click at [178, 267] on div "SO-FREE HARDENER (B) Add SO-FREE HARDENER (B) to order Paint Consumables MYOB I…" at bounding box center [584, 271] width 818 height 40
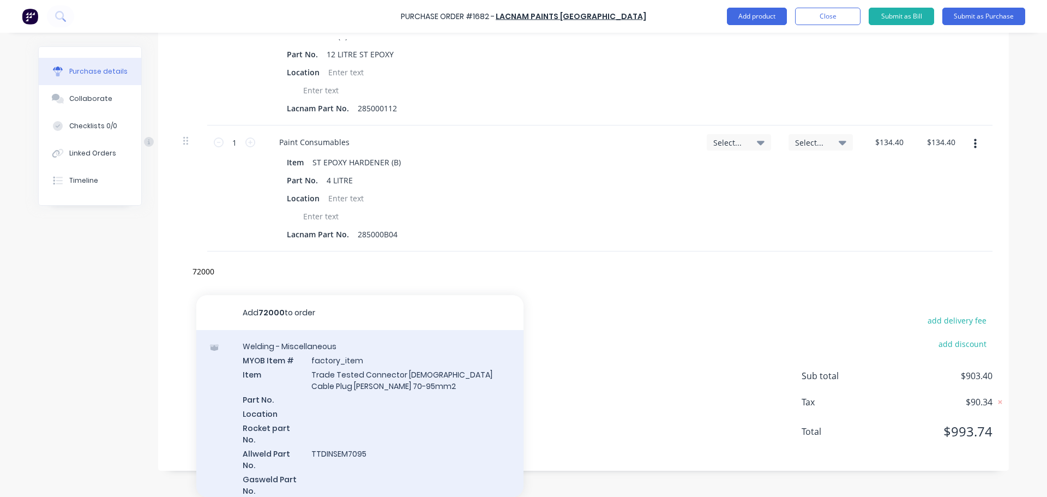
click at [363, 373] on div "Welding - Miscellaneous MYOB Item # factory_item Item Trade Tested Connector Ma…" at bounding box center [359, 425] width 327 height 190
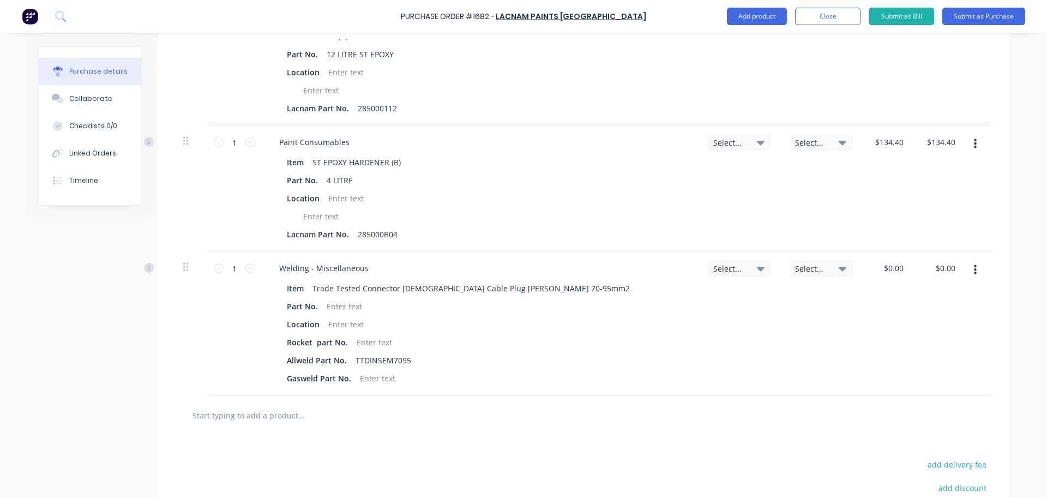
click at [974, 271] on icon "button" at bounding box center [975, 270] width 3 height 12
click at [916, 362] on button "Delete" at bounding box center [942, 364] width 93 height 22
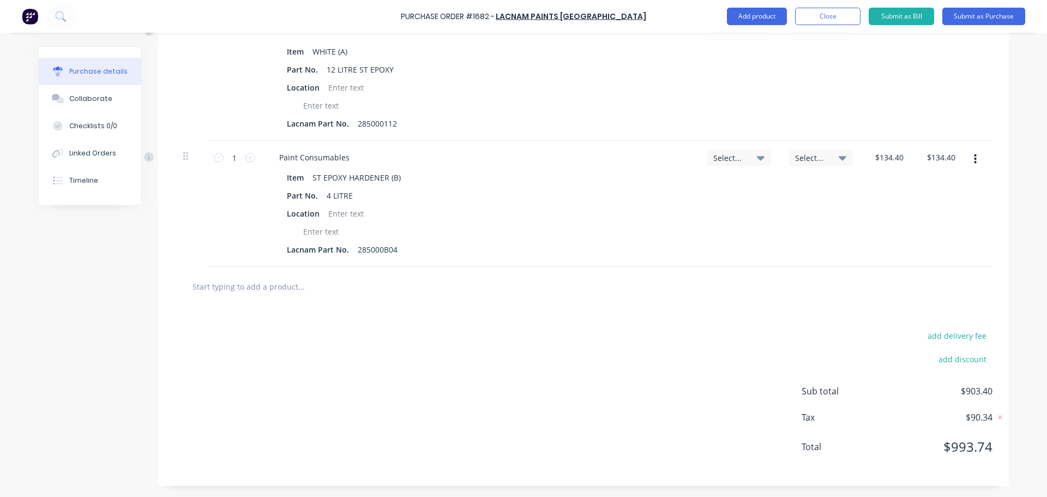
scroll to position [460, 0]
click at [289, 284] on input "text" at bounding box center [301, 286] width 218 height 22
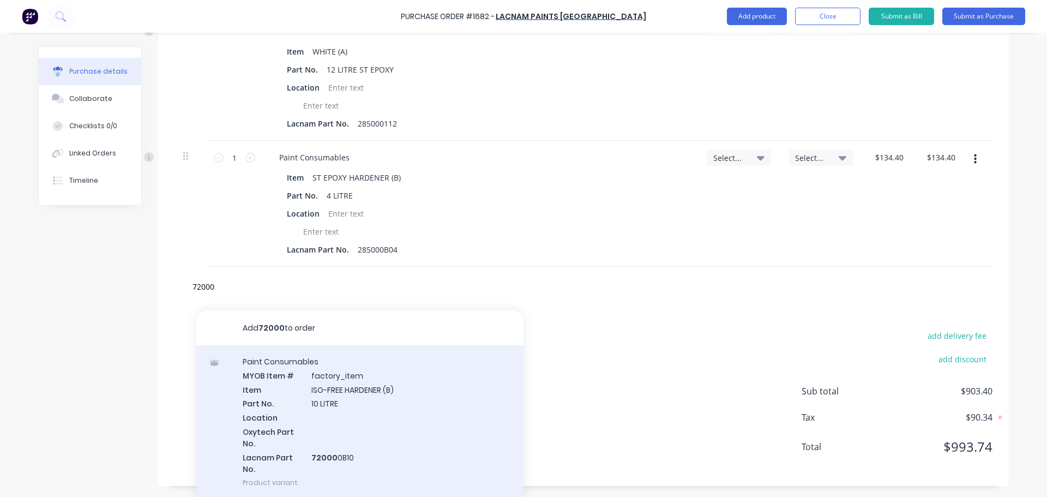
click at [314, 376] on div "Paint Consumables MYOB Item # factory_item Item ISO-FREE HARDENER (B) Part No. …" at bounding box center [359, 421] width 327 height 153
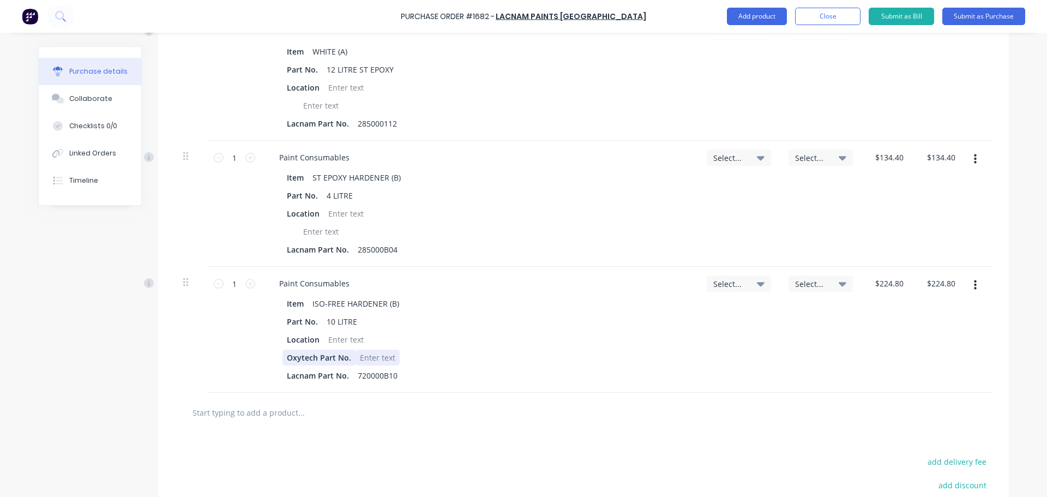
drag, startPoint x: 350, startPoint y: 358, endPoint x: 292, endPoint y: 358, distance: 57.8
click at [292, 358] on div "Oxytech Part No." at bounding box center [478, 358] width 391 height 16
drag, startPoint x: 343, startPoint y: 356, endPoint x: 303, endPoint y: 357, distance: 40.4
click at [299, 355] on div "Oxytech Part No." at bounding box center [478, 358] width 391 height 16
drag, startPoint x: 345, startPoint y: 361, endPoint x: 272, endPoint y: 354, distance: 73.4
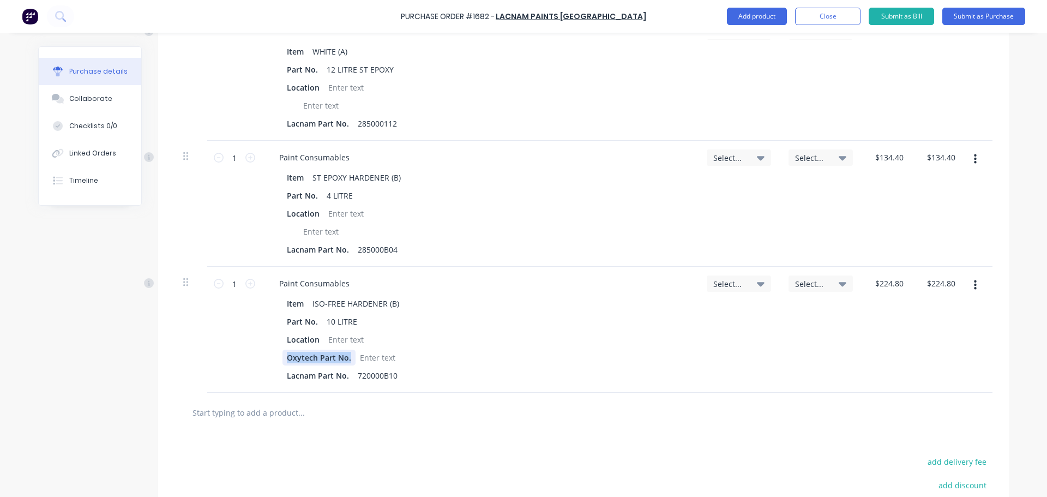
click at [272, 354] on div "Item ISO-FREE HARDENER (B) Part No. 10 LITRE Location Oxytech Part No. Lacnam P…" at bounding box center [480, 340] width 419 height 88
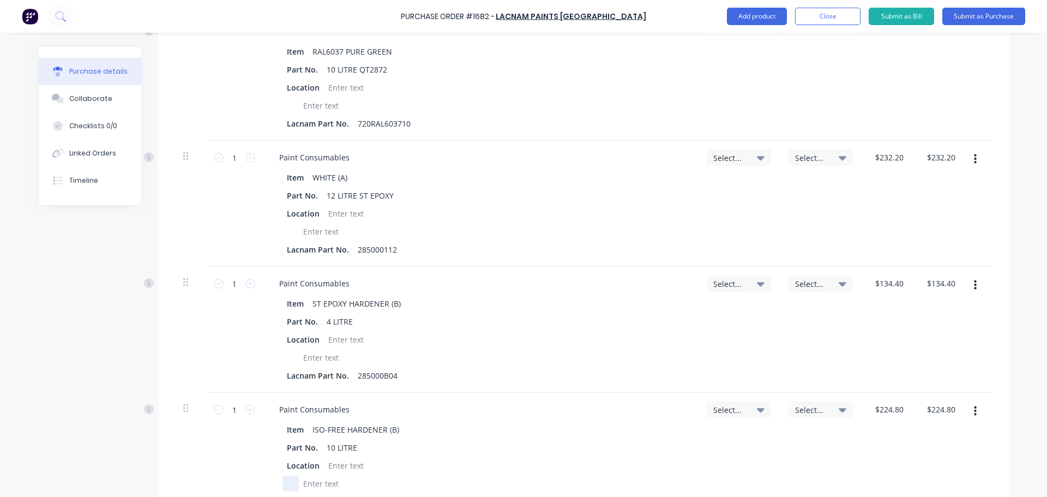
scroll to position [296, 0]
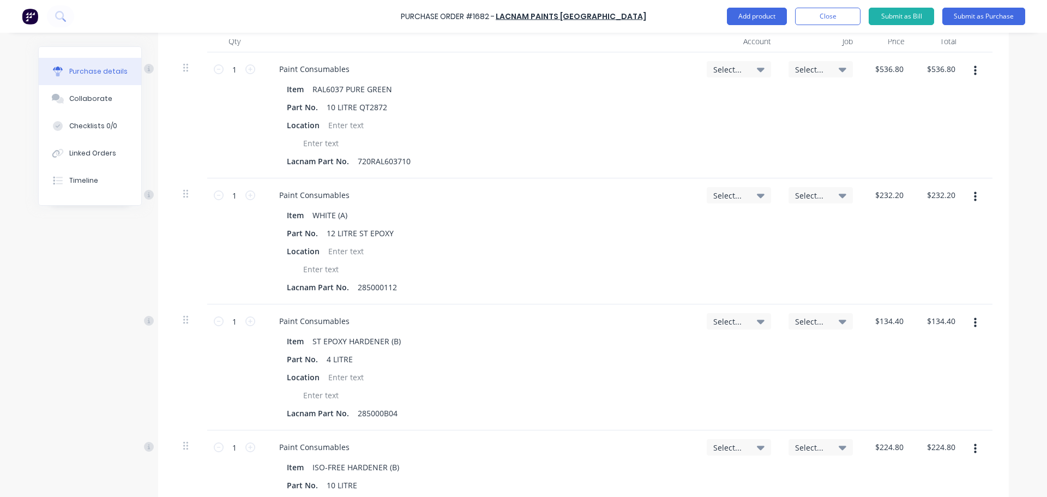
click at [757, 71] on icon at bounding box center [761, 69] width 8 height 12
click at [671, 103] on input at bounding box center [704, 102] width 112 height 22
click at [673, 177] on div "1-1400 / Work in Progress - Materials" at bounding box center [695, 180] width 153 height 22
click at [757, 71] on icon at bounding box center [761, 70] width 8 height 4
click at [672, 101] on input at bounding box center [704, 102] width 112 height 22
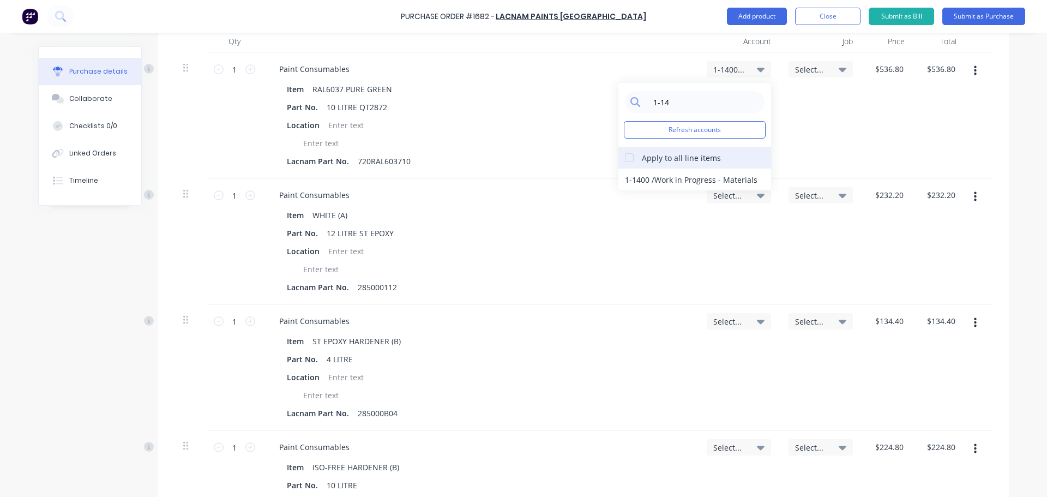
click at [630, 160] on div at bounding box center [630, 158] width 22 height 22
click at [688, 176] on div "1-1400 / Work in Progress - Materials" at bounding box center [695, 180] width 153 height 22
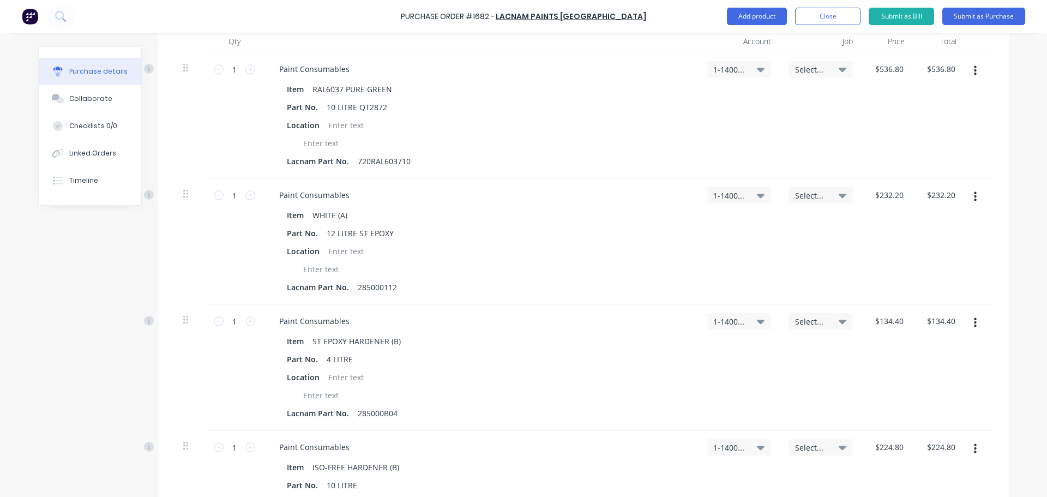
click at [840, 73] on icon at bounding box center [843, 69] width 8 height 12
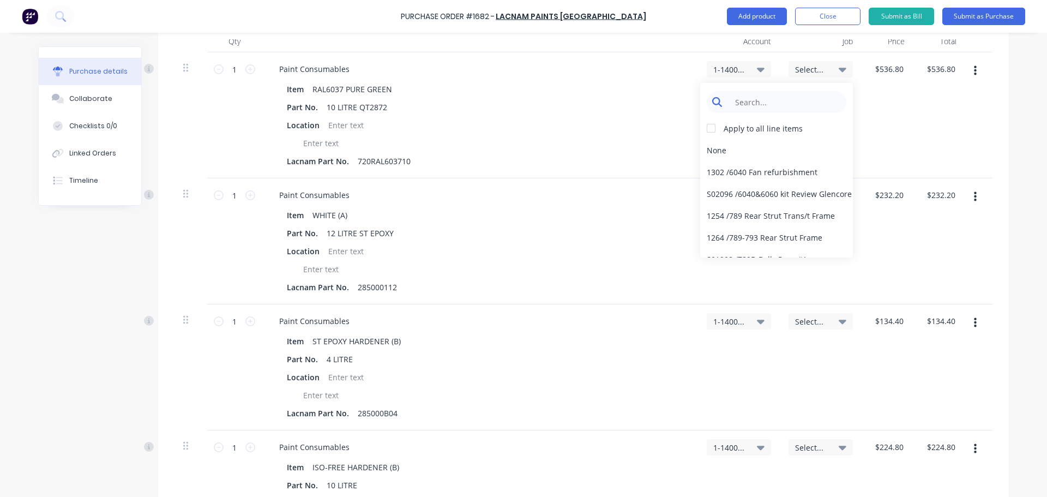
click at [780, 99] on input at bounding box center [785, 102] width 112 height 22
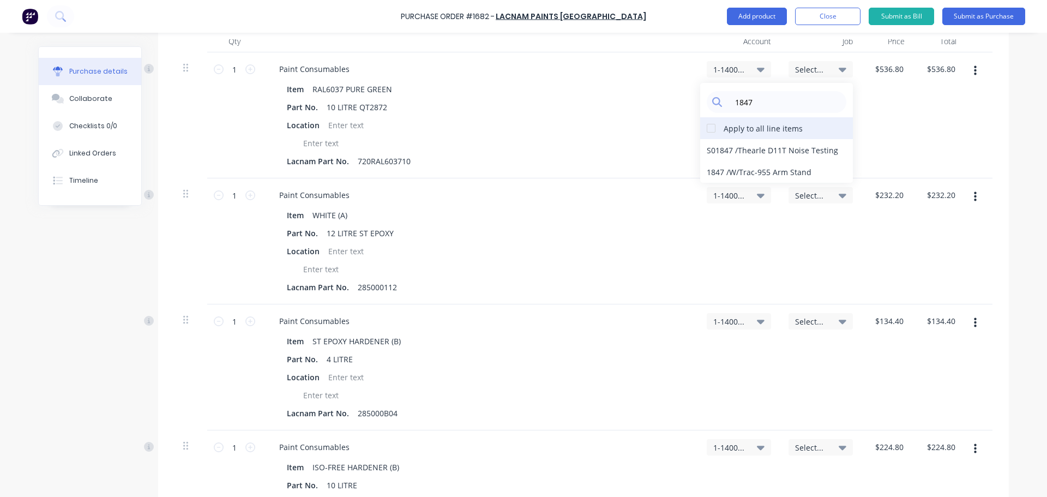
click at [713, 128] on div at bounding box center [711, 128] width 22 height 22
click at [748, 170] on div "1847 / W/Trac-955 Arm Stand" at bounding box center [776, 172] width 153 height 22
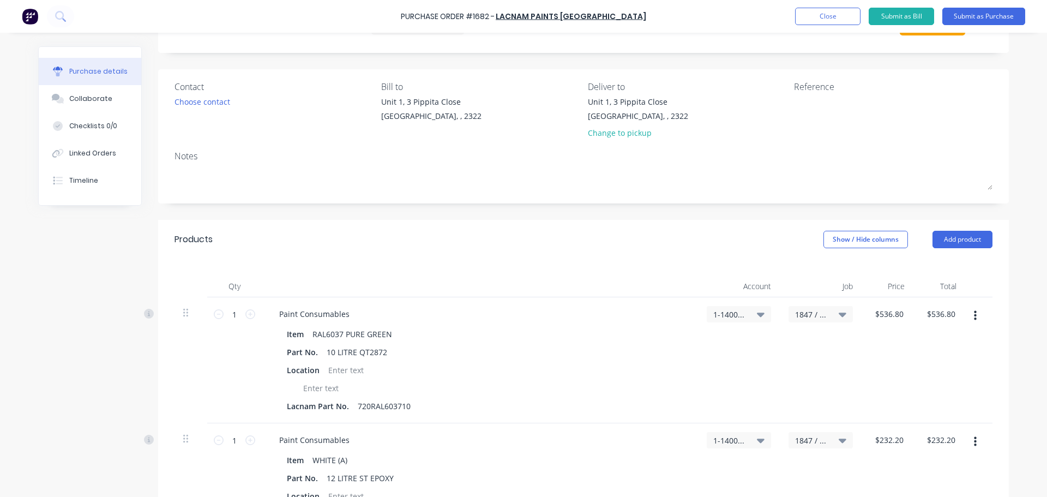
scroll to position [0, 0]
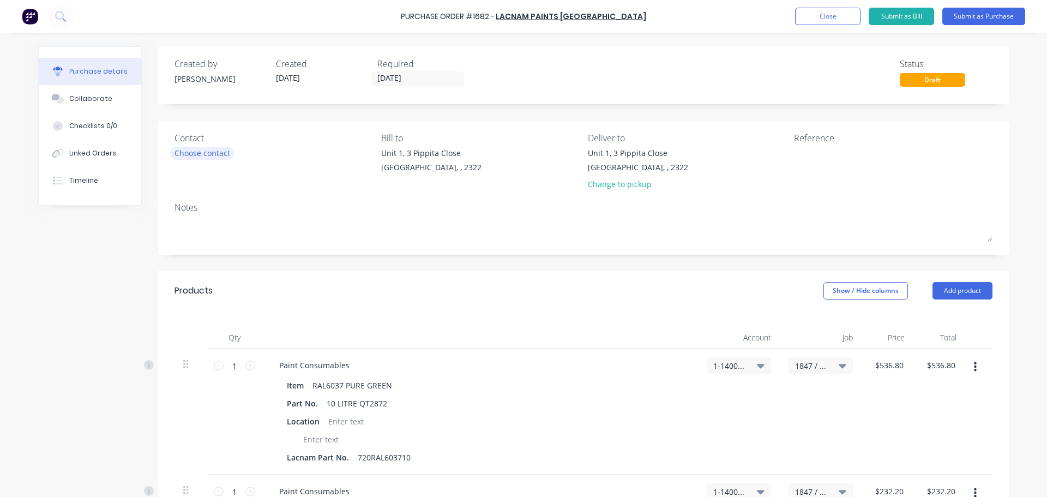
click at [223, 151] on div "Choose contact" at bounding box center [203, 152] width 56 height 11
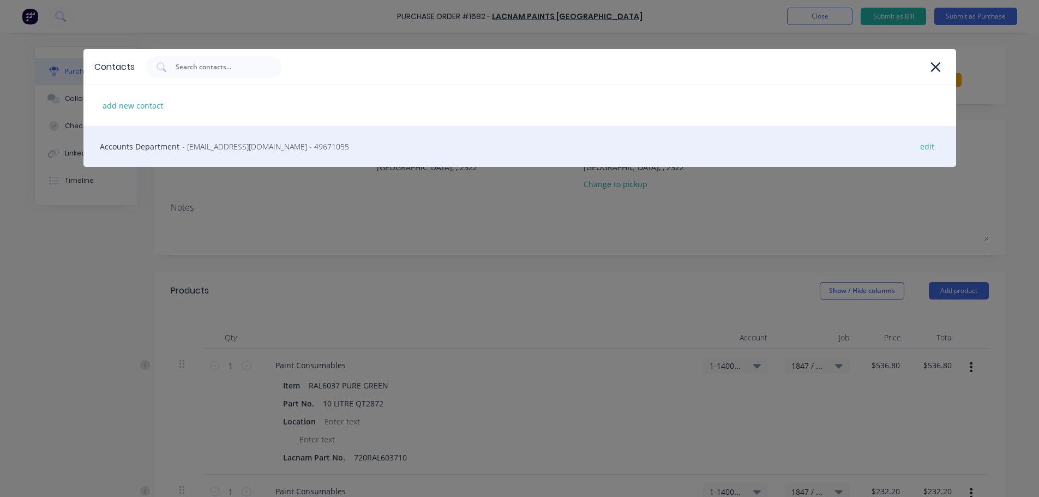
click at [223, 147] on span "- newcastlesales@lacnam.com.au - 49671055" at bounding box center [265, 146] width 167 height 11
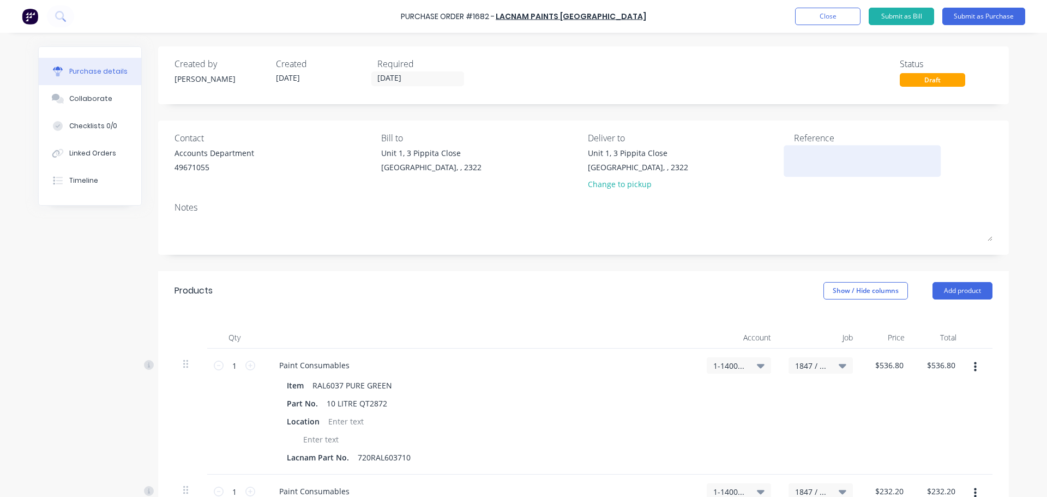
click at [812, 153] on textarea at bounding box center [862, 159] width 136 height 25
paste textarea "133770"
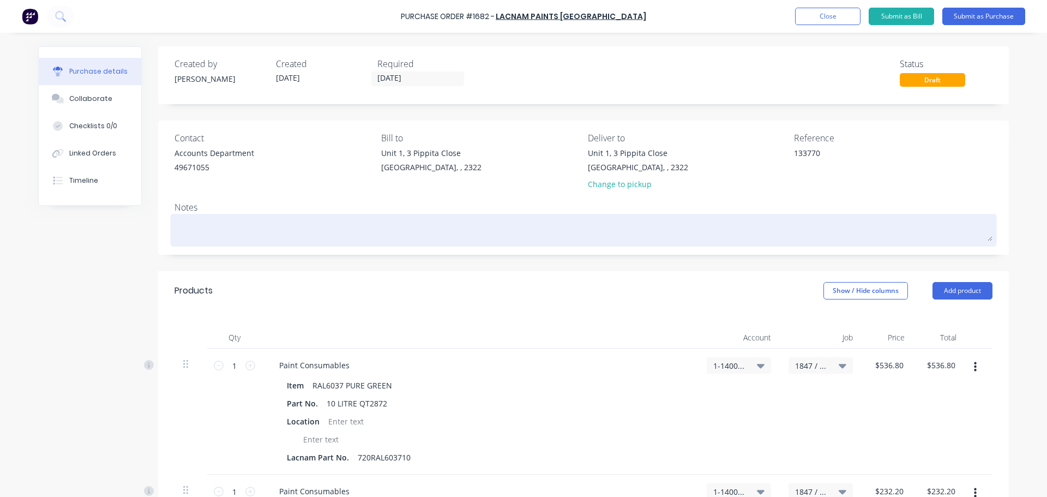
click at [184, 224] on textarea at bounding box center [584, 229] width 818 height 25
paste textarea "133770"
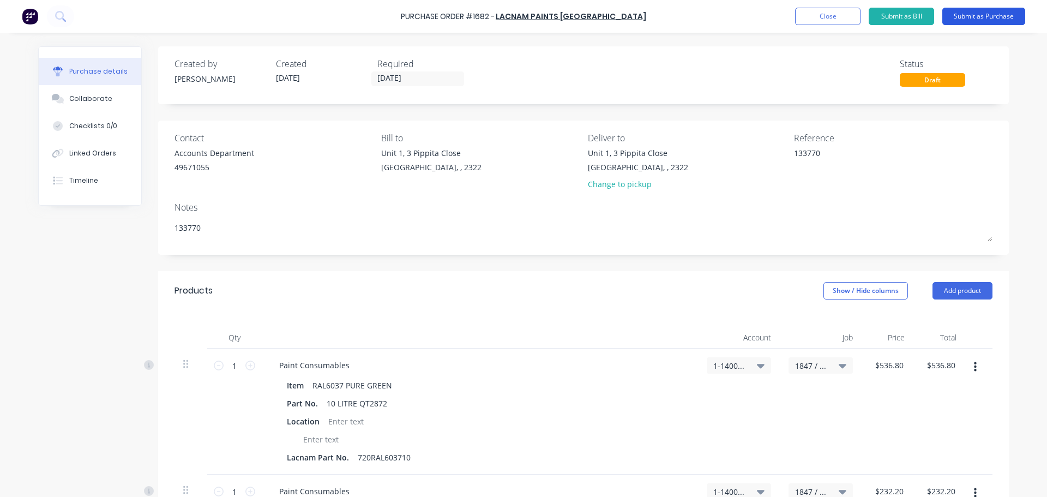
click at [969, 17] on button "Submit as Purchase" at bounding box center [984, 16] width 83 height 17
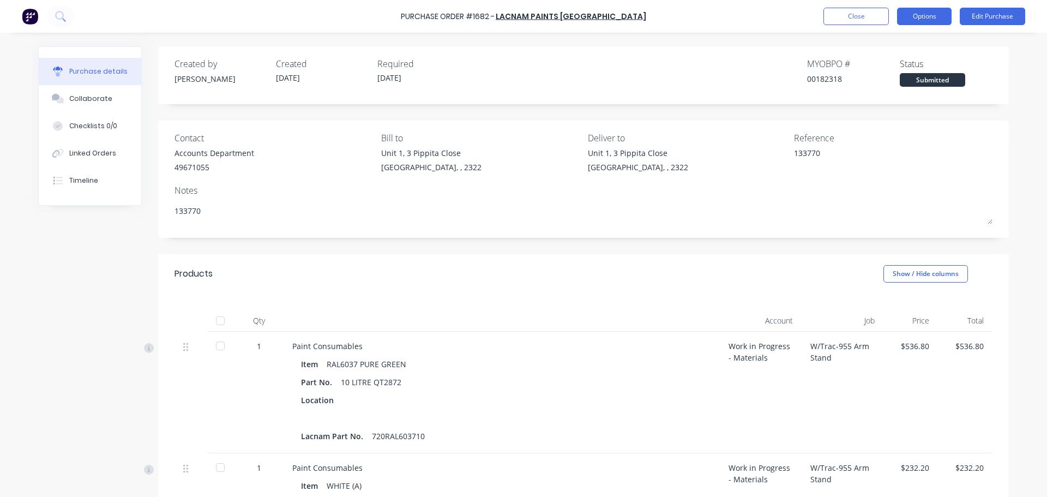
click at [928, 18] on button "Options" at bounding box center [924, 16] width 55 height 17
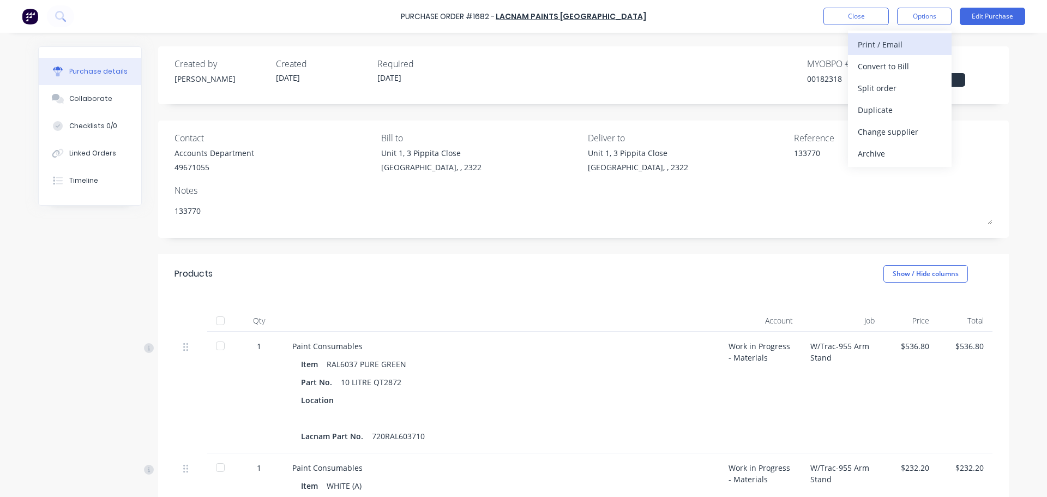
click at [893, 44] on div "Print / Email" at bounding box center [900, 45] width 84 height 16
click at [881, 67] on div "With pricing" at bounding box center [900, 66] width 84 height 16
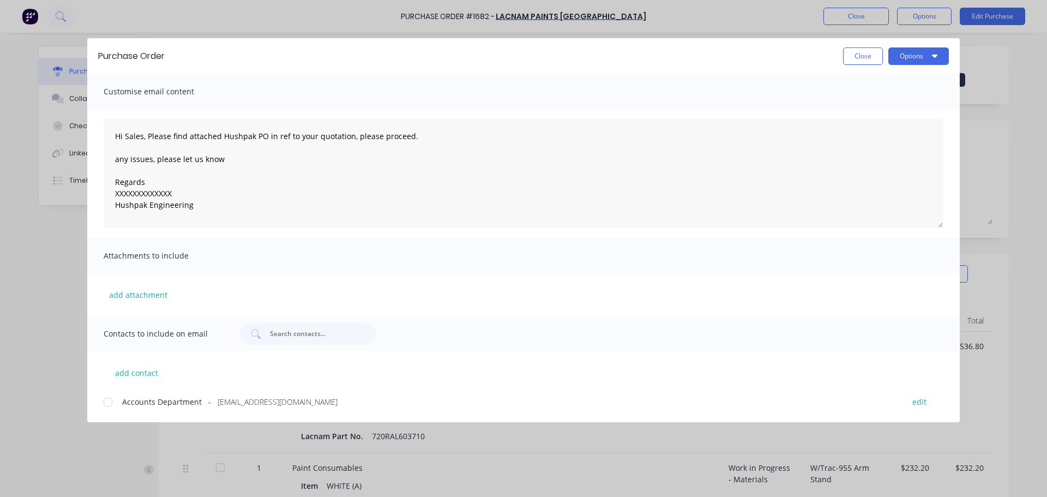
click at [105, 405] on div at bounding box center [108, 402] width 22 height 22
drag, startPoint x: 173, startPoint y: 193, endPoint x: 110, endPoint y: 199, distance: 63.5
click at [110, 199] on textarea "Hi Sales, Please find attached Hushpak PO in ref to your quotation, please proc…" at bounding box center [524, 173] width 840 height 109
click at [917, 56] on button "Options" at bounding box center [919, 55] width 61 height 17
click at [870, 127] on div "Email" at bounding box center [897, 127] width 84 height 16
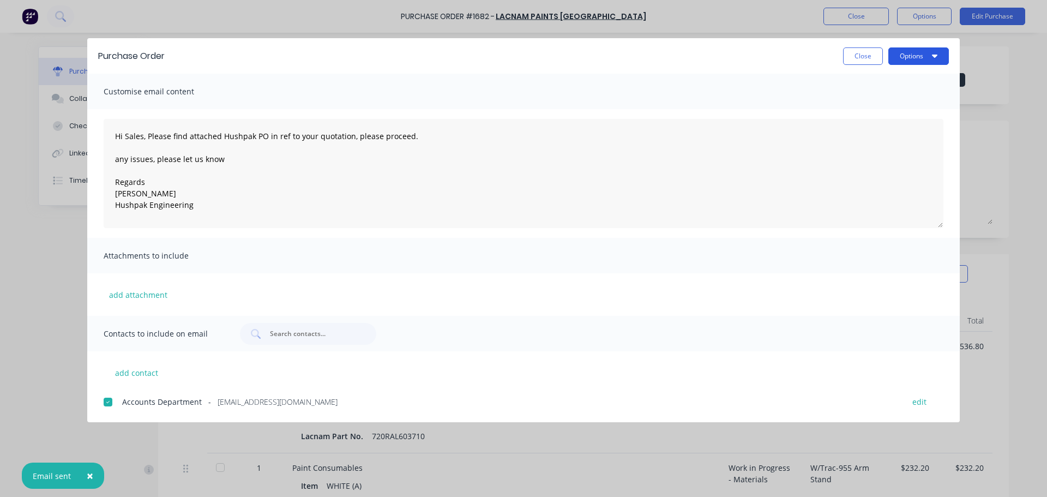
click at [903, 54] on button "Options" at bounding box center [919, 55] width 61 height 17
click at [872, 103] on div "Print" at bounding box center [897, 106] width 84 height 16
click at [859, 56] on button "Close" at bounding box center [863, 55] width 40 height 17
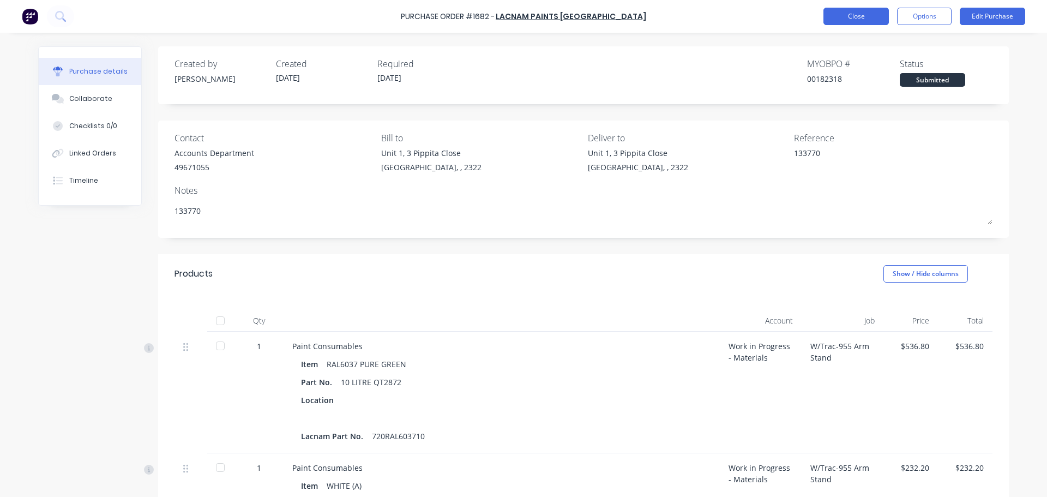
click at [857, 16] on button "Close" at bounding box center [856, 16] width 65 height 17
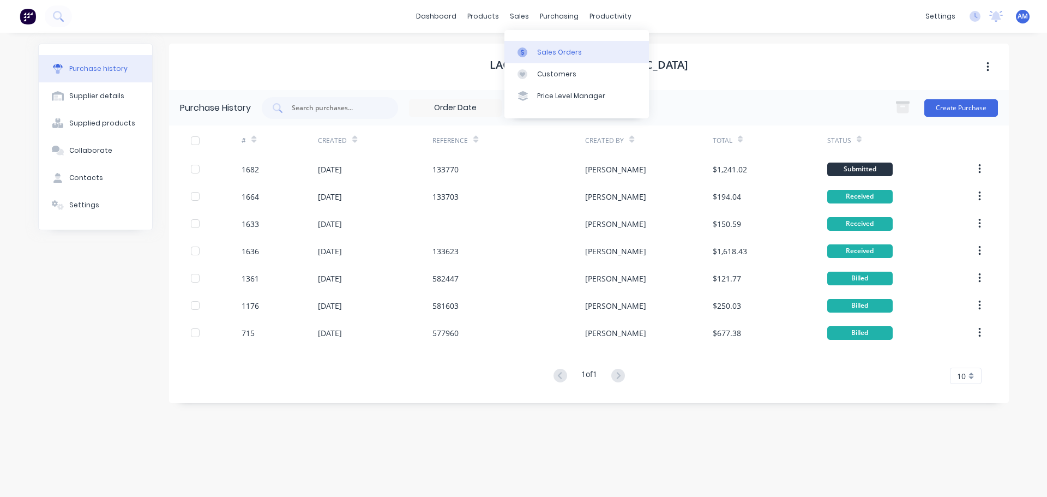
click at [559, 45] on link "Sales Orders" at bounding box center [577, 52] width 145 height 22
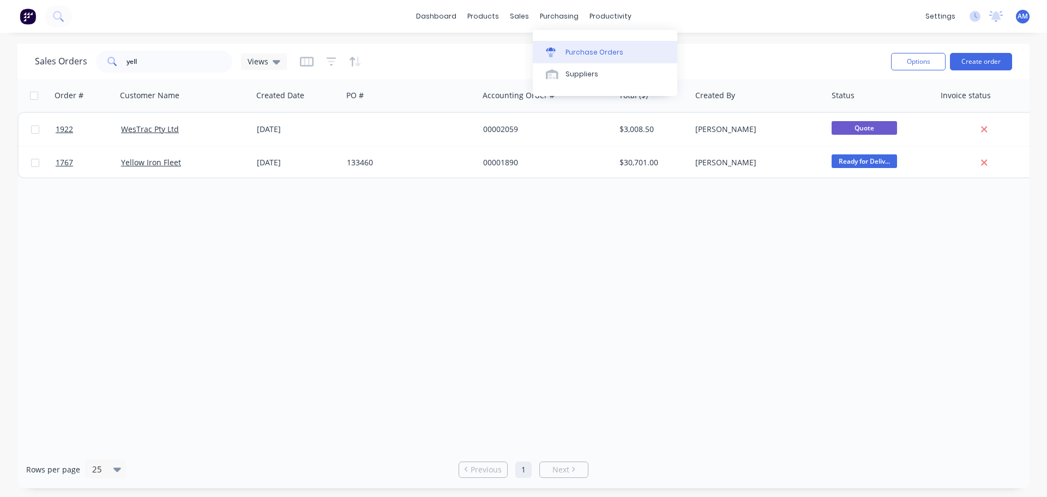
drag, startPoint x: 561, startPoint y: 15, endPoint x: 573, endPoint y: 55, distance: 41.6
click at [561, 17] on div "purchasing" at bounding box center [560, 16] width 50 height 16
click at [577, 58] on link "Purchase Orders" at bounding box center [605, 52] width 145 height 22
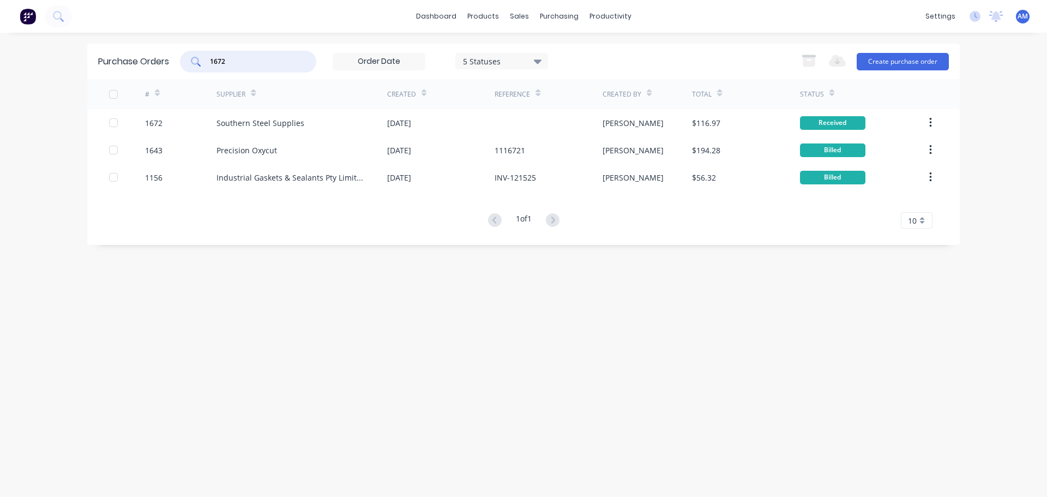
drag, startPoint x: 252, startPoint y: 60, endPoint x: 207, endPoint y: 60, distance: 45.3
click at [207, 60] on div "1672" at bounding box center [248, 62] width 136 height 22
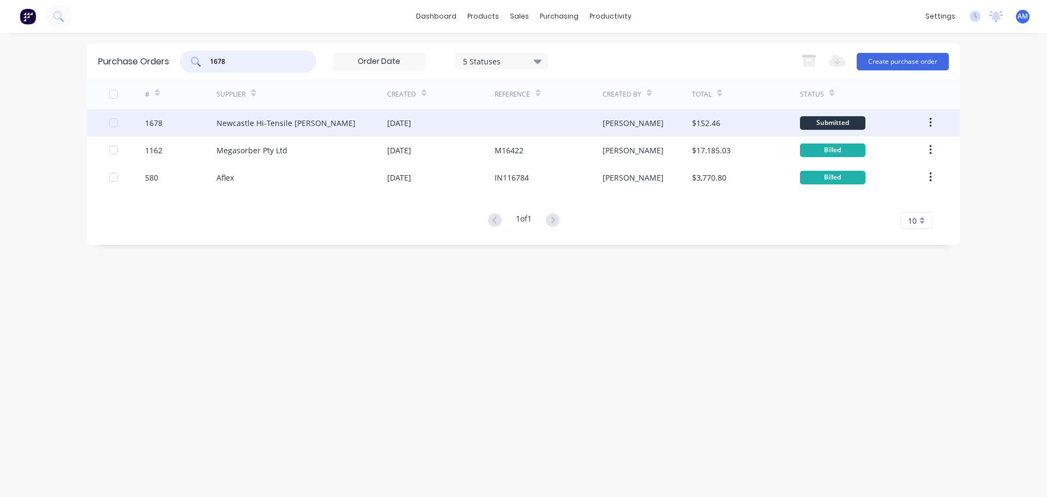
click at [333, 123] on div "Newcastle Hi-Tensile [PERSON_NAME]" at bounding box center [302, 122] width 171 height 27
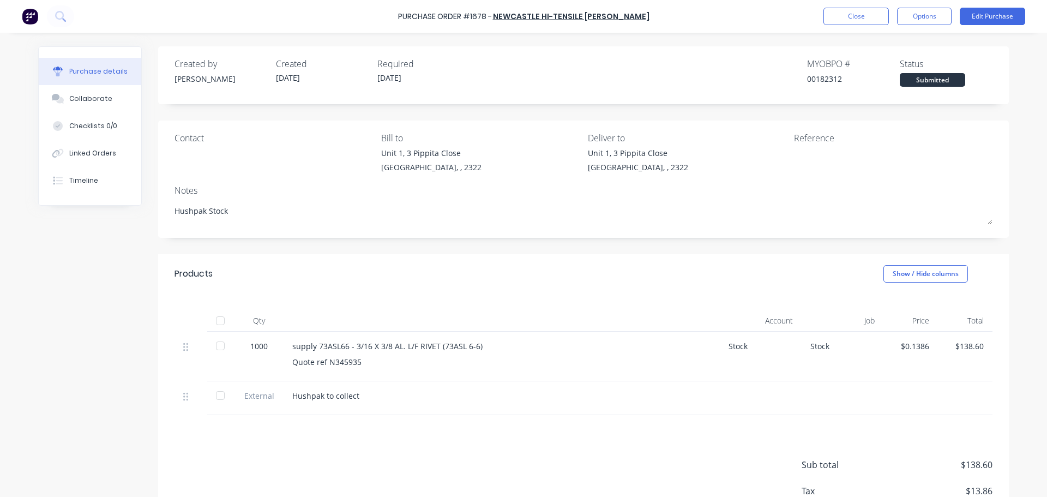
click at [215, 323] on div at bounding box center [220, 321] width 22 height 22
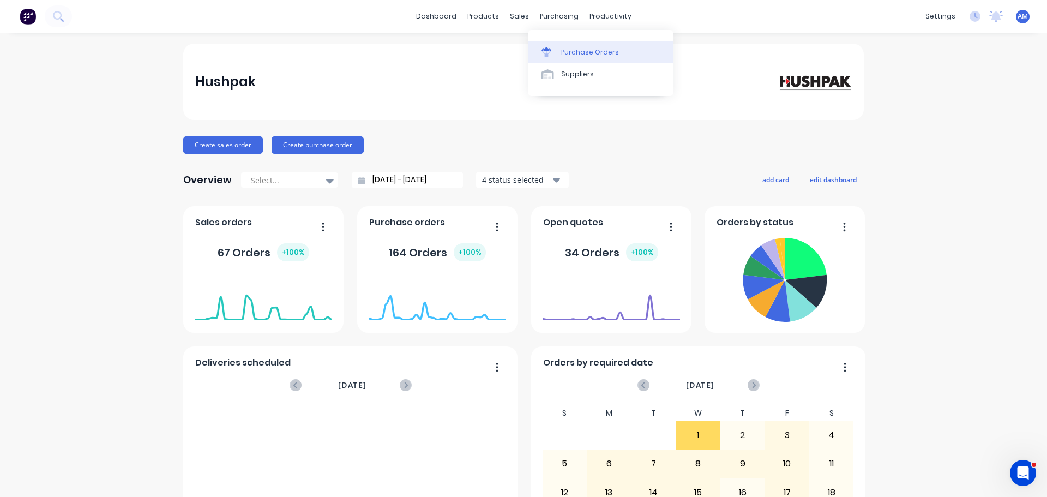
click at [579, 49] on div "Purchase Orders" at bounding box center [590, 52] width 58 height 10
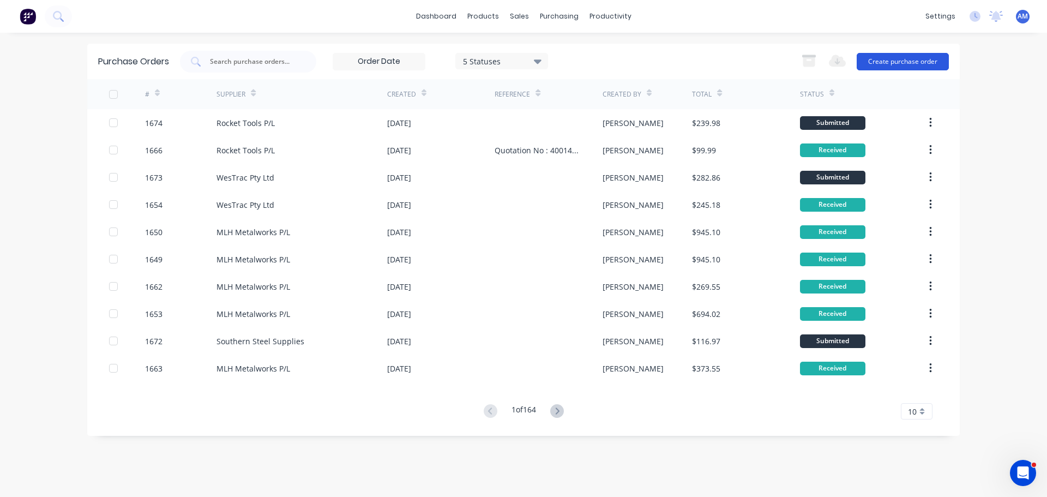
click at [901, 61] on button "Create purchase order" at bounding box center [903, 61] width 92 height 17
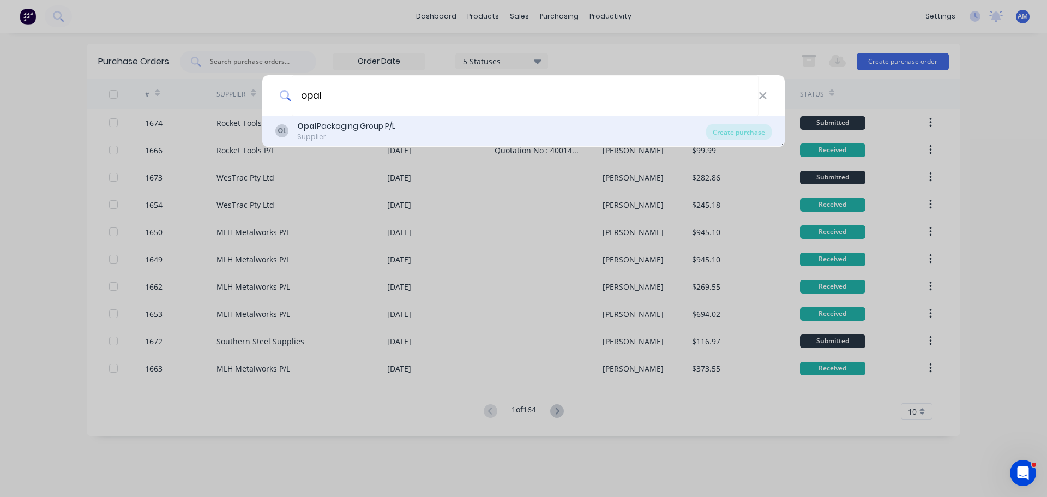
type input "opal"
click at [341, 124] on div "Opal Packaging Group P/L" at bounding box center [346, 126] width 98 height 11
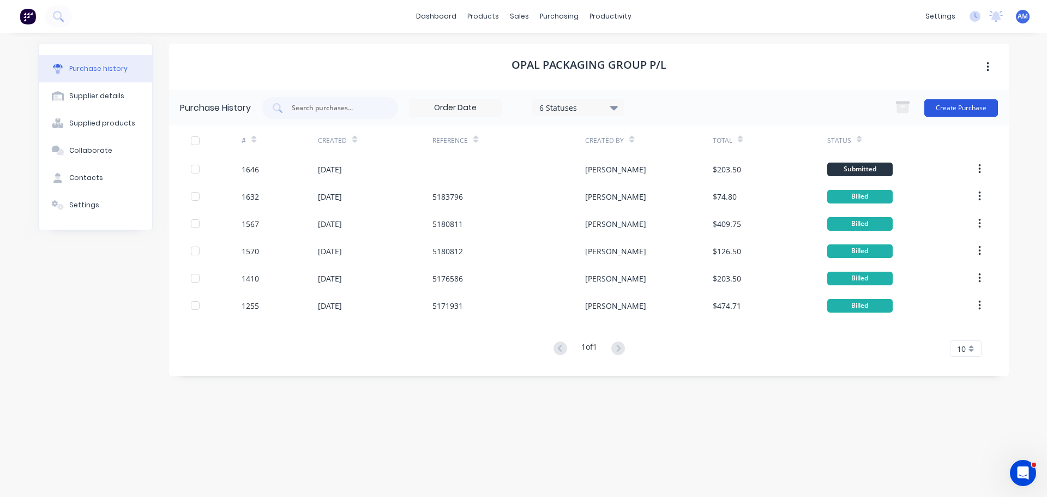
click at [958, 106] on button "Create Purchase" at bounding box center [962, 107] width 74 height 17
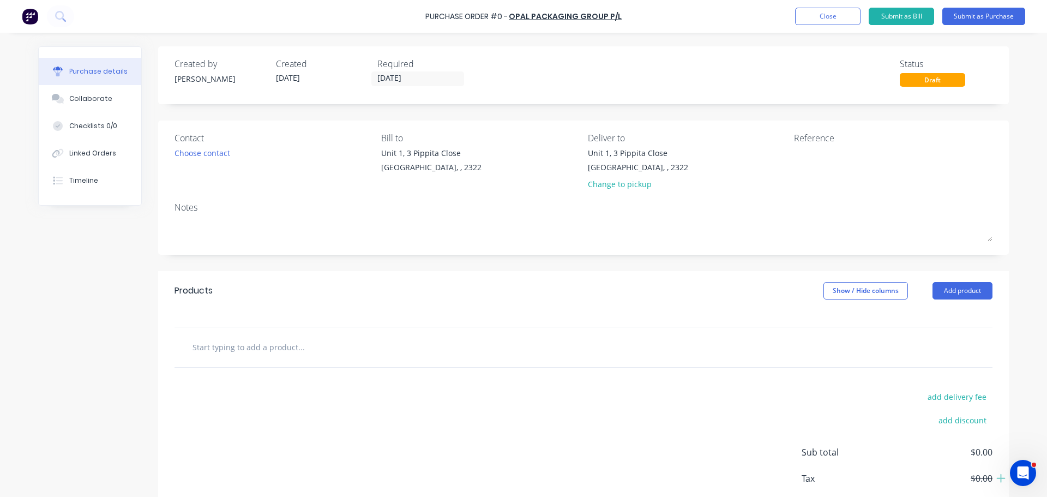
click at [229, 348] on input "text" at bounding box center [301, 347] width 218 height 22
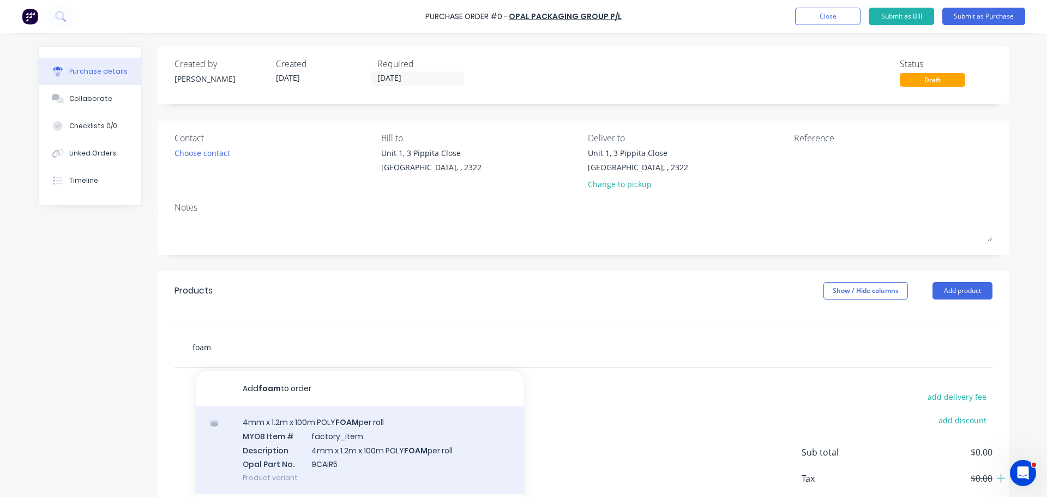
type input "foam"
click at [333, 421] on div "4mm x 1.2m x 100m POLY FOAM per roll MYOB Item # factory_item Description 4mm x…" at bounding box center [359, 450] width 327 height 88
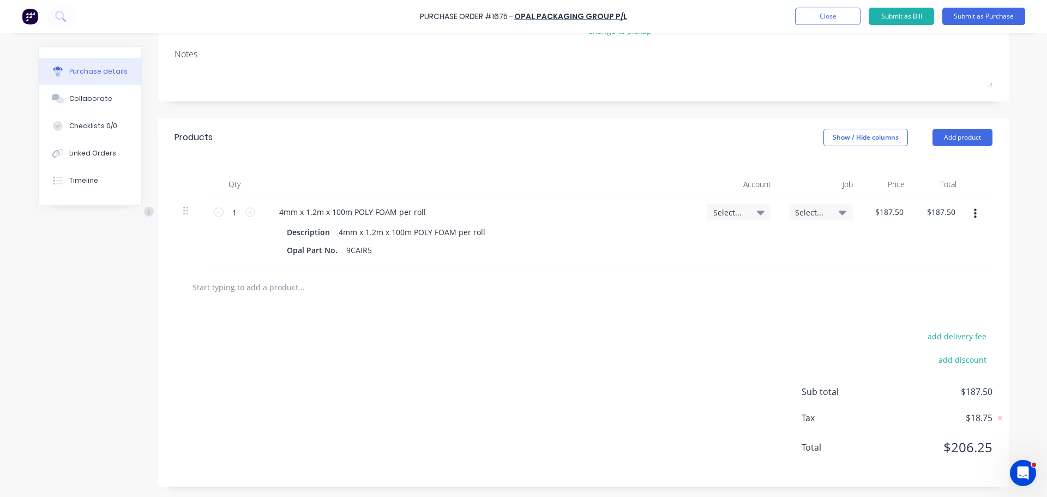
scroll to position [154, 0]
click at [758, 214] on icon at bounding box center [761, 212] width 8 height 12
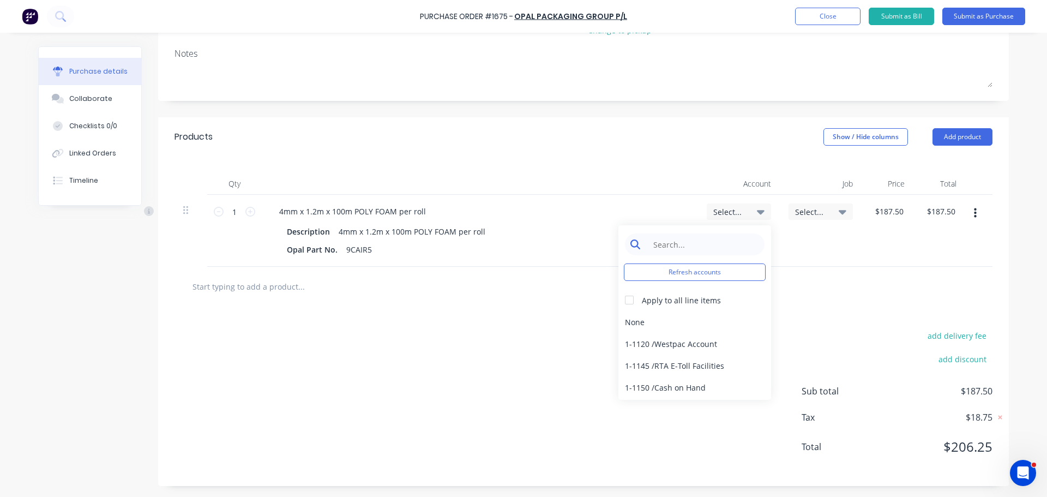
click at [705, 241] on input at bounding box center [704, 244] width 112 height 22
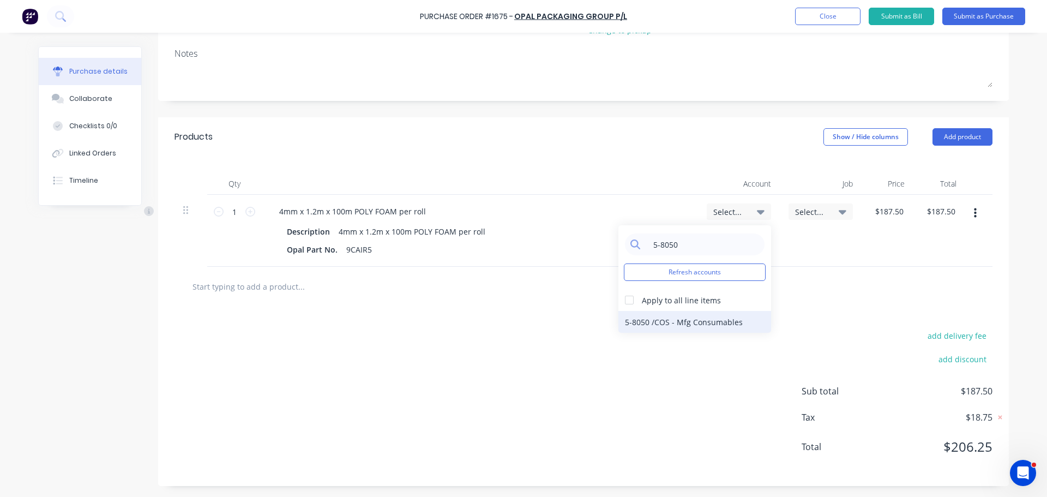
type input "5-8050"
click at [691, 316] on div "5-8050 / COS - Mfg Consumables" at bounding box center [695, 322] width 153 height 22
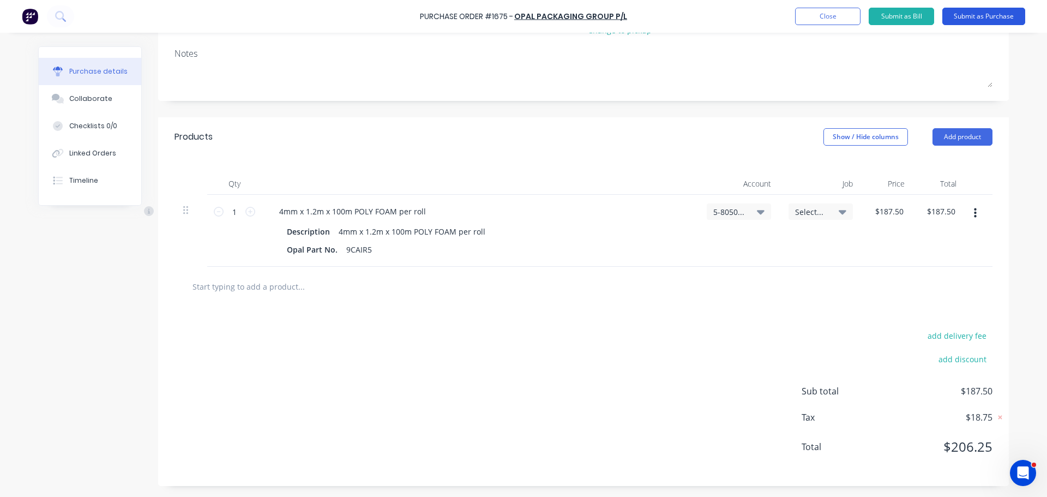
click at [979, 15] on button "Submit as Purchase" at bounding box center [984, 16] width 83 height 17
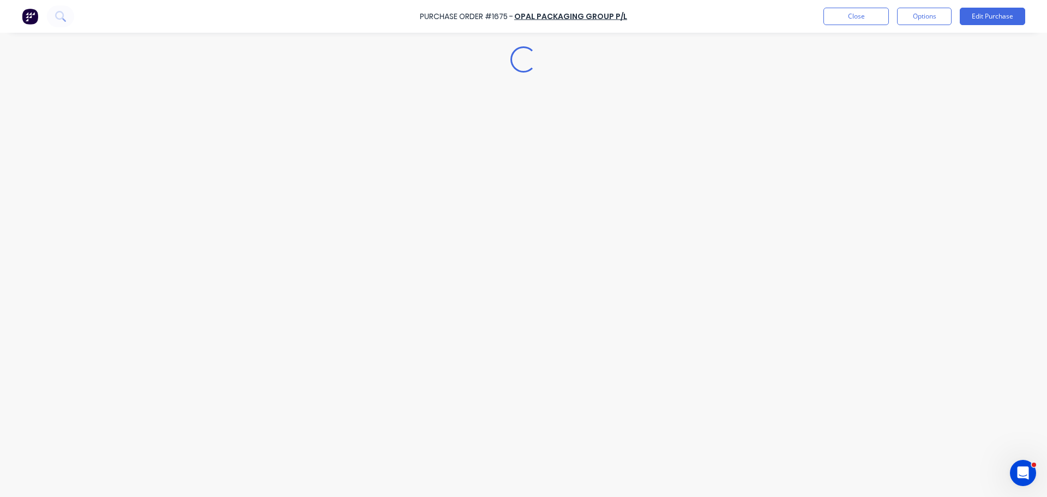
scroll to position [0, 0]
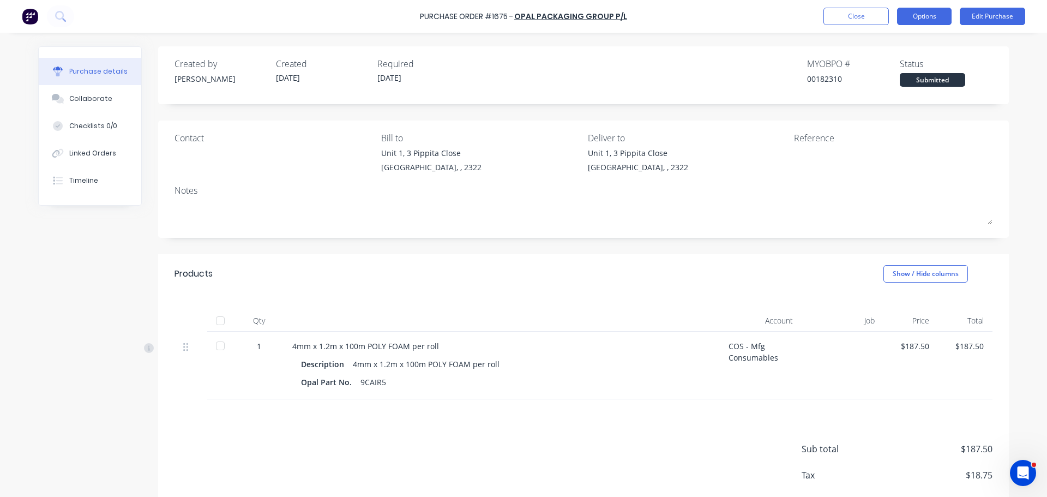
click at [926, 16] on button "Options" at bounding box center [924, 16] width 55 height 17
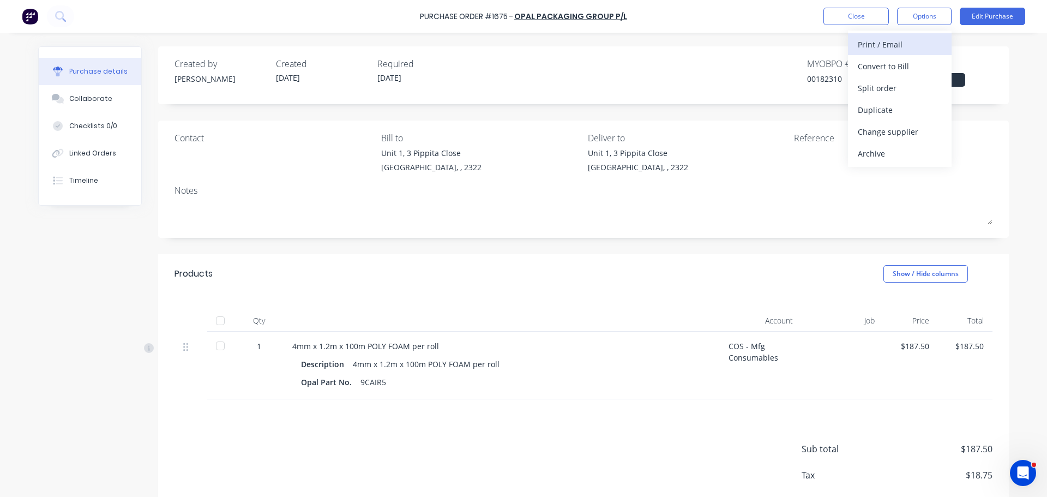
click at [880, 42] on div "Print / Email" at bounding box center [900, 45] width 84 height 16
click at [879, 68] on div "With pricing" at bounding box center [900, 66] width 84 height 16
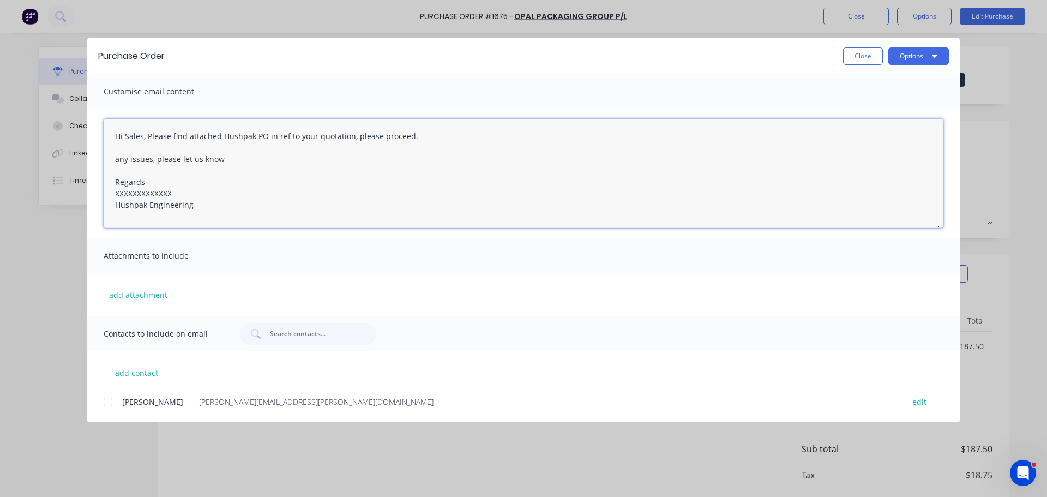
drag, startPoint x: 181, startPoint y: 191, endPoint x: 81, endPoint y: 193, distance: 99.8
click at [81, 193] on div "Purchase Order Close Options Customise email content Hi Sales, Please find atta…" at bounding box center [523, 248] width 1047 height 497
click at [107, 404] on div at bounding box center [108, 402] width 22 height 22
type textarea "Hi Sales, Please find attached Hushpak PO in ref to your quotation, please proc…"
click at [916, 59] on button "Options" at bounding box center [919, 55] width 61 height 17
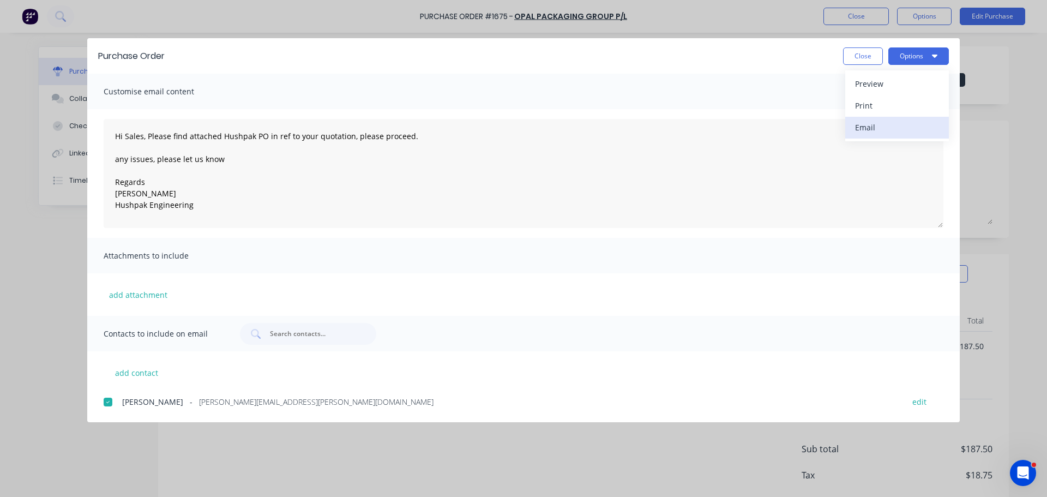
click at [872, 127] on div "Email" at bounding box center [897, 127] width 84 height 16
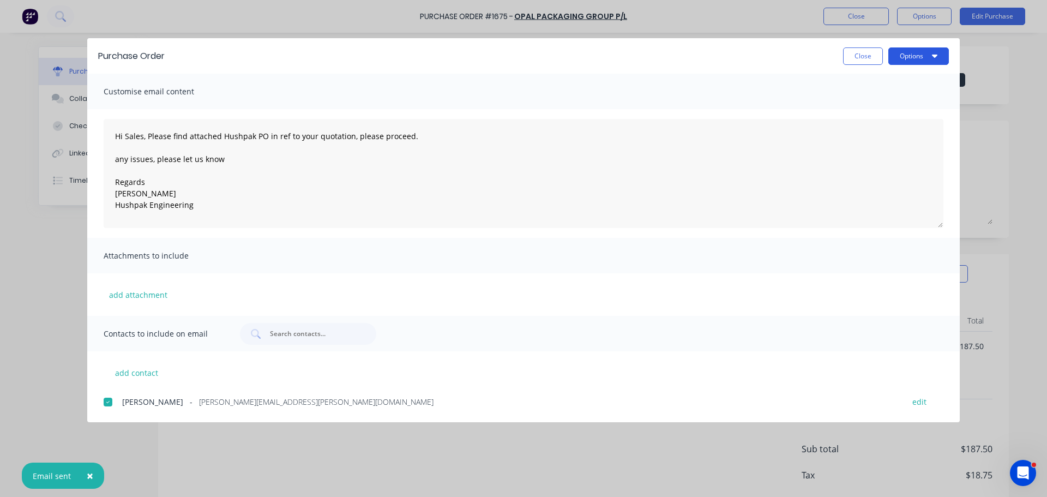
click at [905, 58] on button "Options" at bounding box center [919, 55] width 61 height 17
click at [889, 106] on div "Print" at bounding box center [897, 106] width 84 height 16
click at [866, 59] on button "Close" at bounding box center [863, 55] width 40 height 17
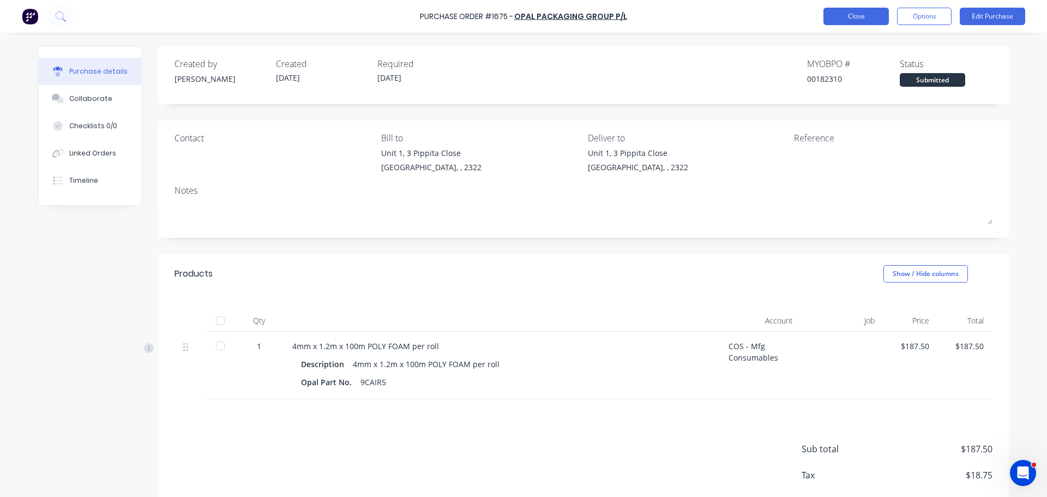
click at [848, 21] on button "Close" at bounding box center [856, 16] width 65 height 17
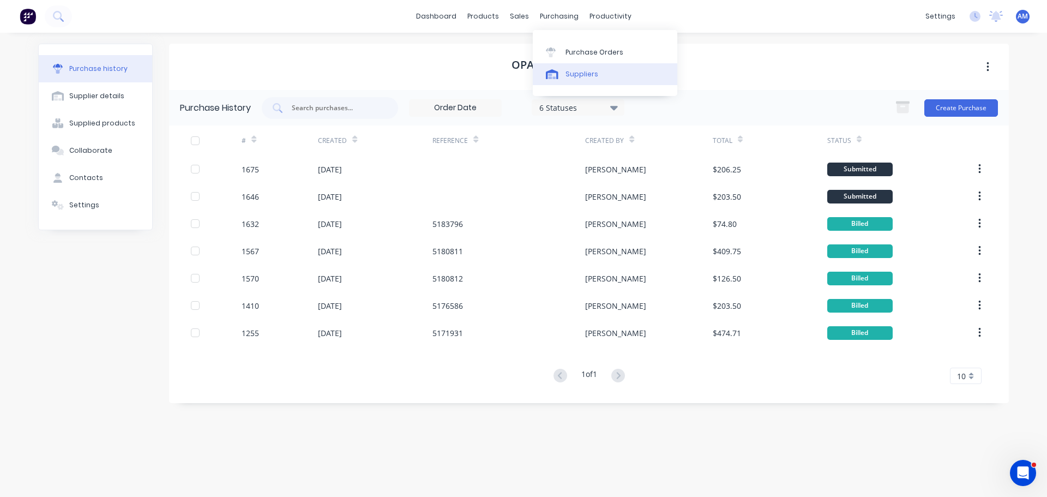
click at [587, 70] on div "Suppliers" at bounding box center [582, 74] width 33 height 10
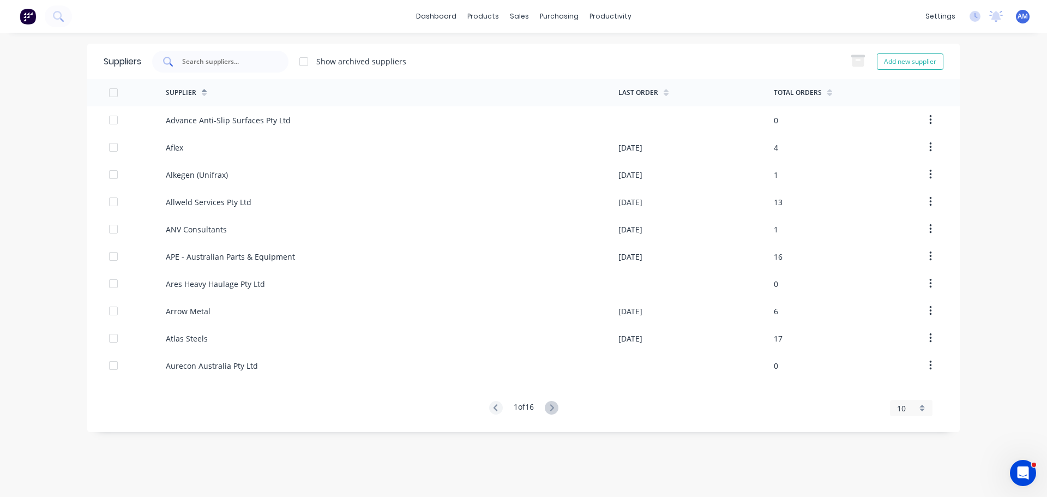
click at [240, 62] on input "text" at bounding box center [226, 61] width 91 height 11
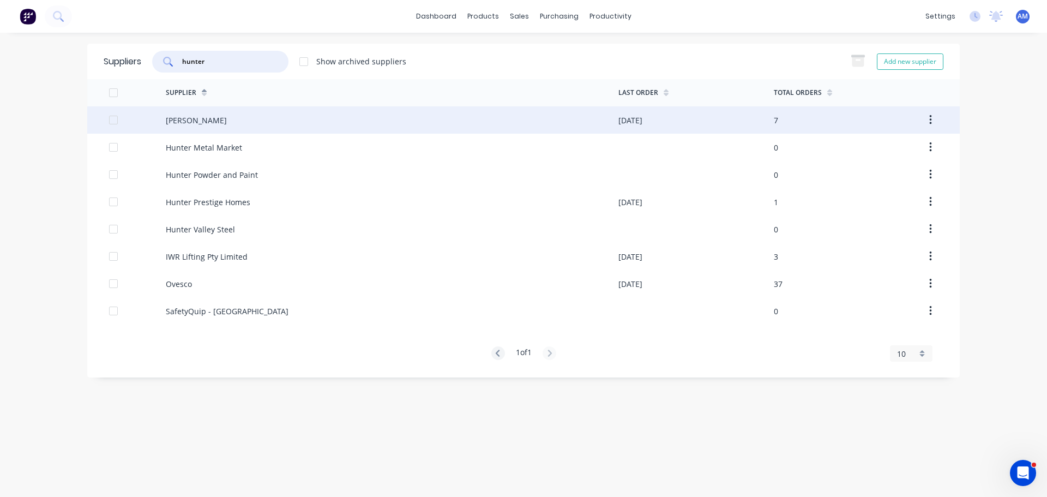
type input "hunter"
click at [225, 119] on div "[PERSON_NAME]" at bounding box center [196, 120] width 61 height 11
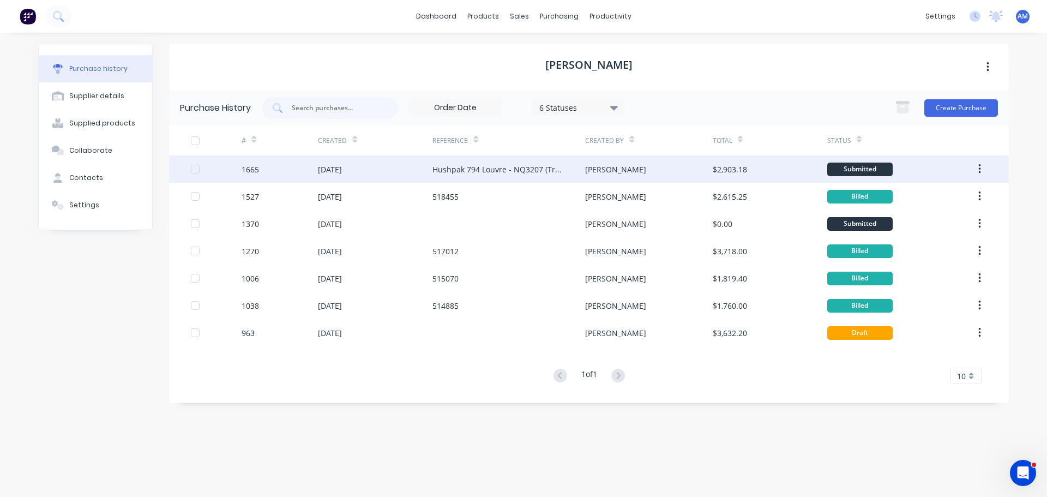
click at [722, 169] on div "$2,903.18" at bounding box center [730, 169] width 34 height 11
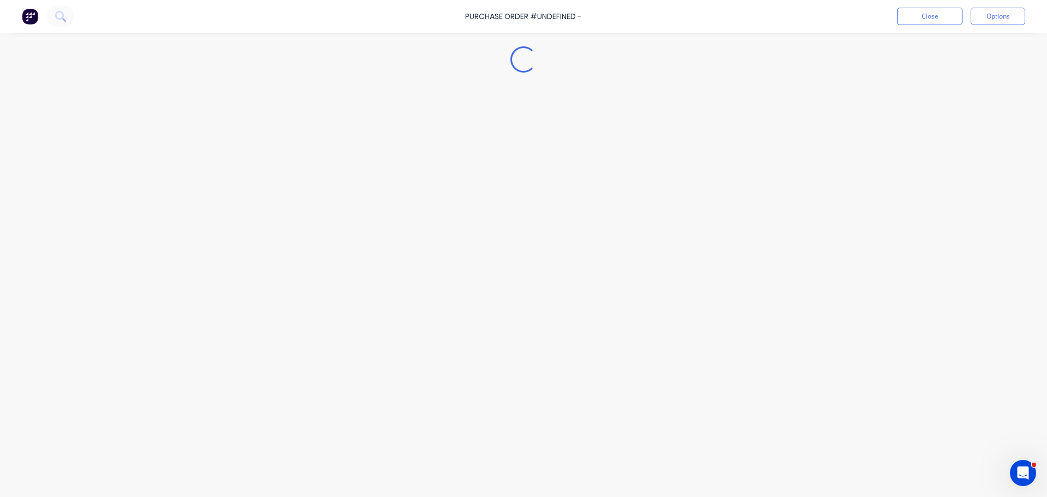
type textarea "x"
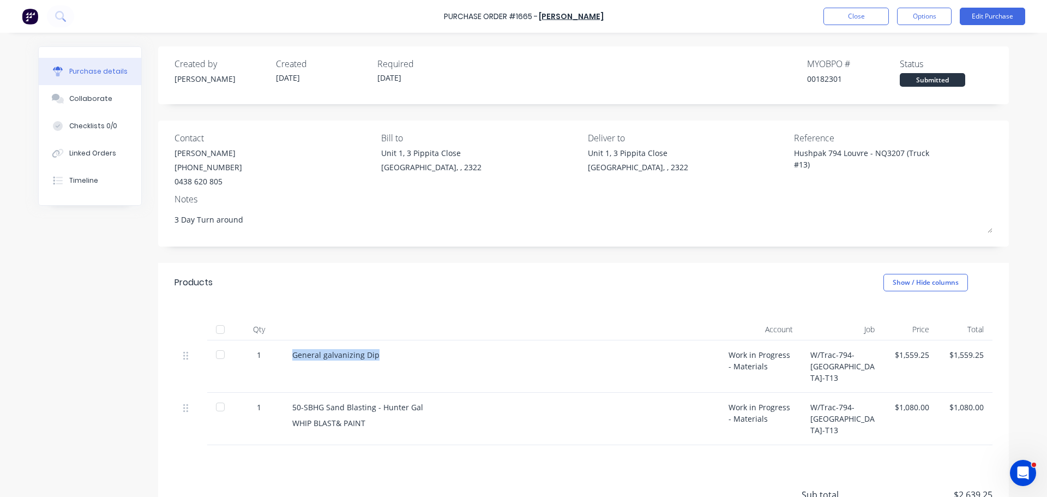
drag, startPoint x: 374, startPoint y: 356, endPoint x: 285, endPoint y: 361, distance: 89.1
click at [285, 361] on div "General galvanizing Dip" at bounding box center [502, 366] width 436 height 52
copy div "General galvanizing Dip"
drag, startPoint x: 372, startPoint y: 412, endPoint x: 284, endPoint y: 392, distance: 90.5
click at [284, 393] on div "50-SBHG Sand Blasting - Hunter Gal WHIP BLAST& PAINT" at bounding box center [502, 419] width 436 height 52
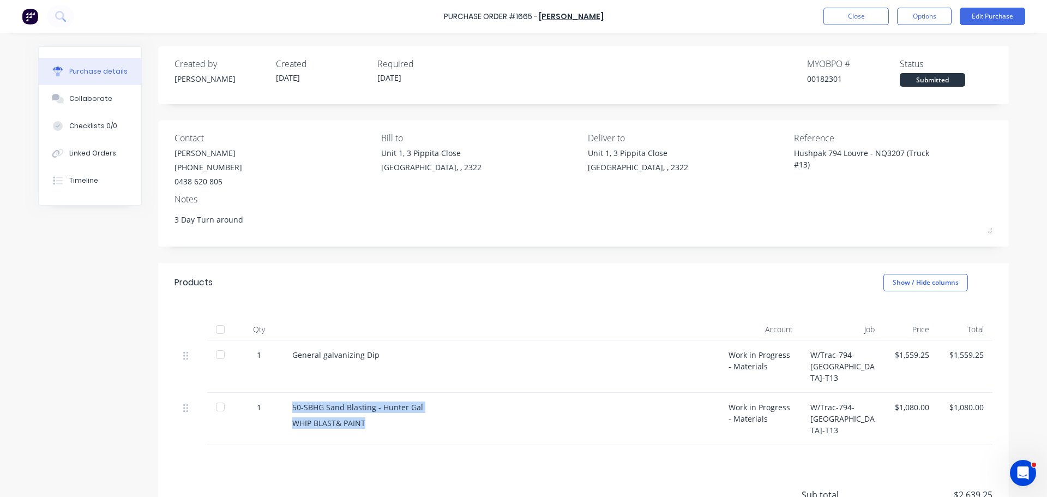
copy div "50-SBHG Sand Blasting - Hunter Gal WHIP BLAST& PAINT"
click at [851, 18] on button "Close" at bounding box center [856, 16] width 65 height 17
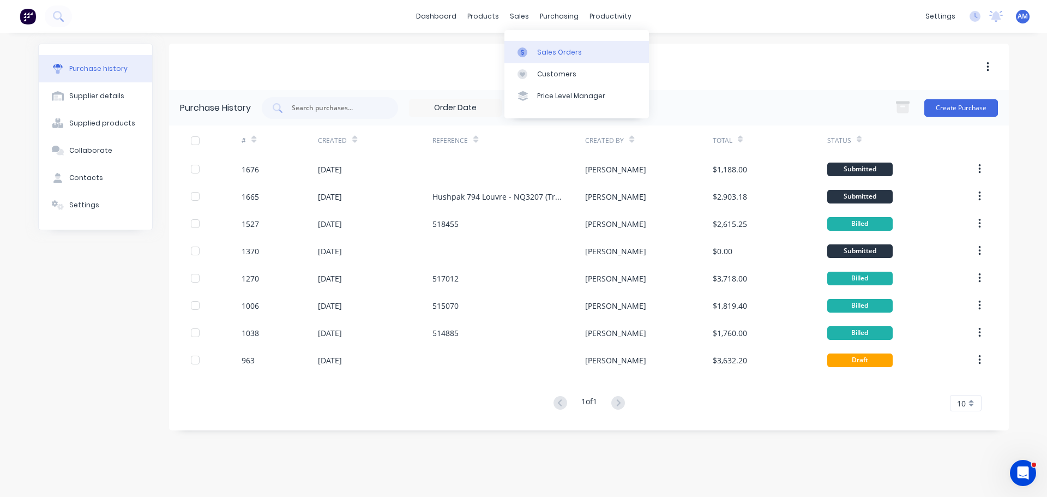
click at [548, 54] on div "Sales Orders" at bounding box center [559, 52] width 45 height 10
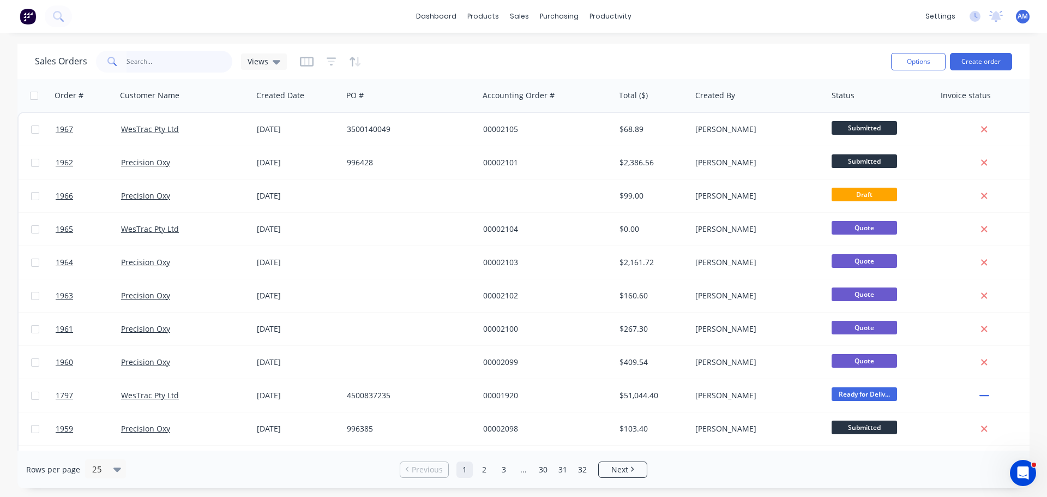
click at [158, 59] on input "text" at bounding box center [180, 62] width 106 height 22
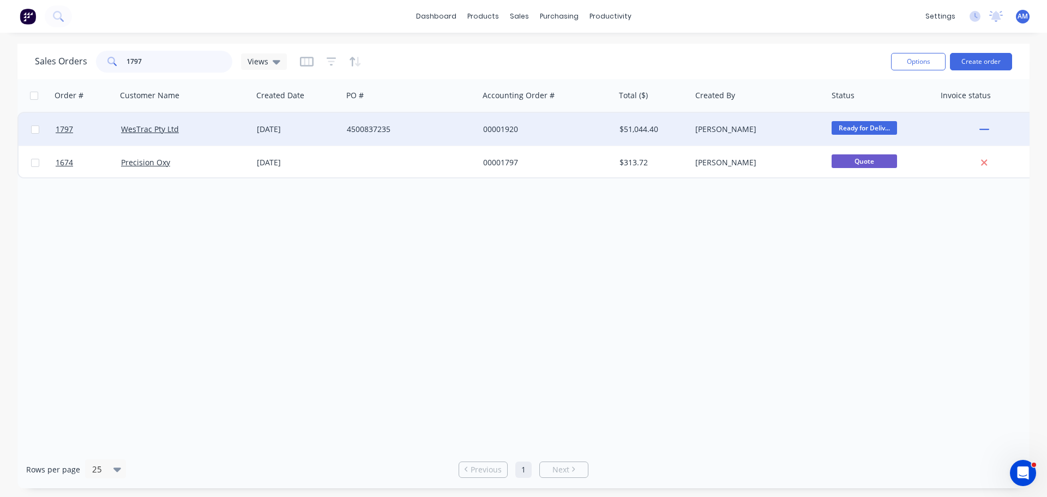
type input "1797"
click at [385, 123] on div "4500837235" at bounding box center [411, 129] width 136 height 33
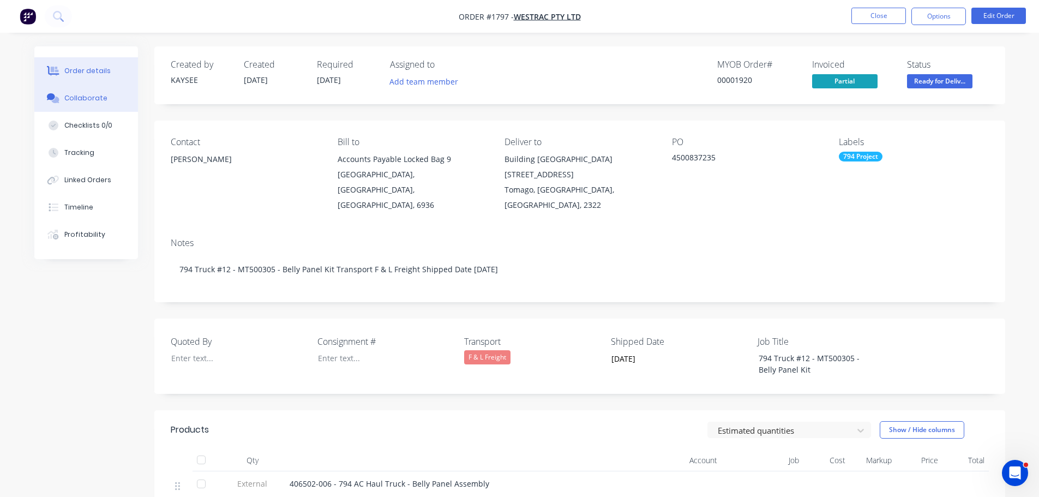
click at [80, 96] on div "Collaborate" at bounding box center [85, 98] width 43 height 10
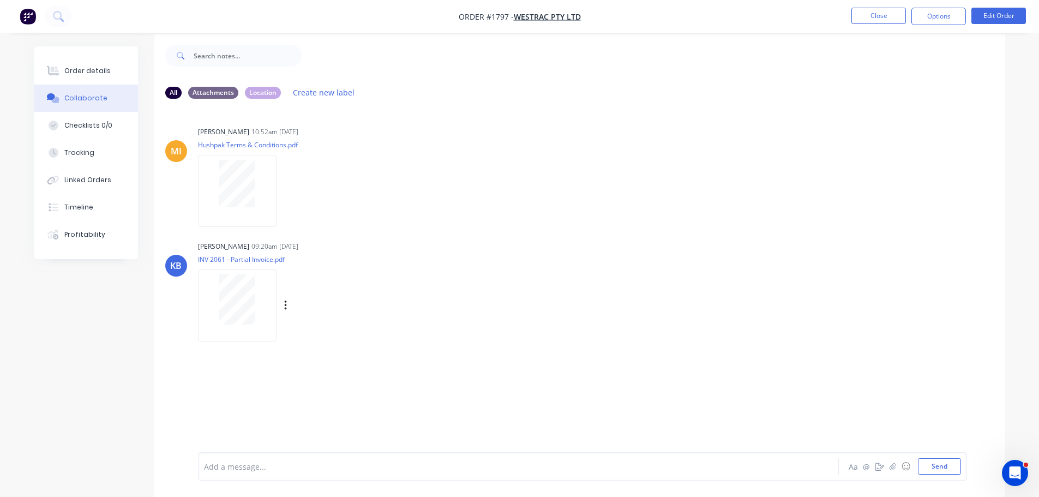
scroll to position [16, 0]
click at [894, 468] on icon "button" at bounding box center [892, 467] width 7 height 8
click at [941, 466] on button "Send" at bounding box center [939, 466] width 43 height 16
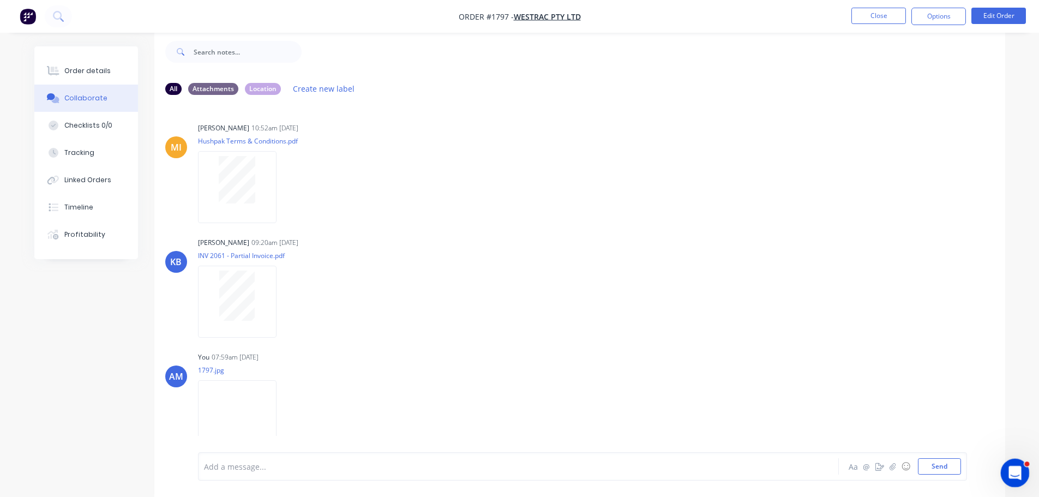
click at [1012, 470] on icon "Open Intercom Messenger" at bounding box center [1014, 472] width 18 height 18
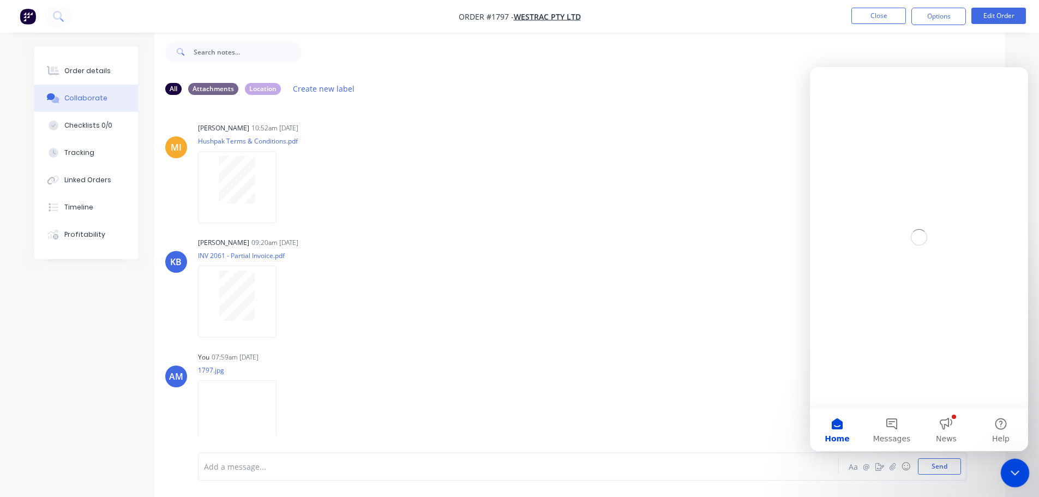
scroll to position [0, 0]
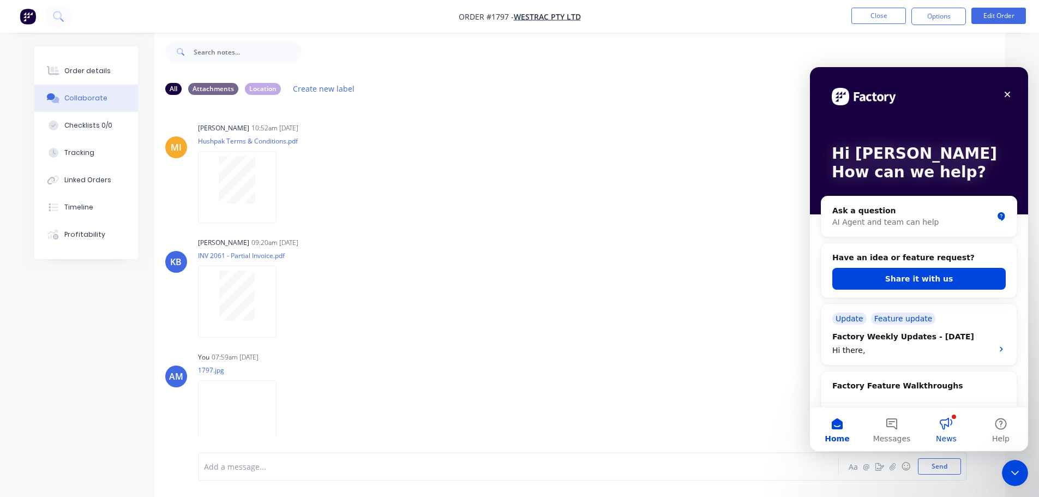
click at [952, 425] on button "News" at bounding box center [946, 430] width 55 height 44
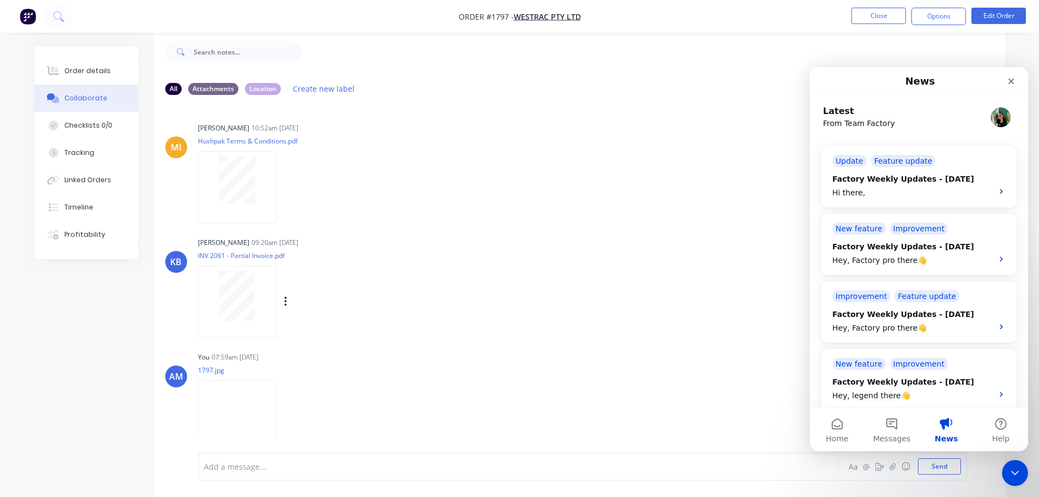
click at [709, 304] on div "KB KAYSEE BROWNE 09:20am 25/09/25 INV 2061 - Partial Invoice.pdf Labels Download" at bounding box center [579, 284] width 851 height 98
click at [1015, 469] on icon "Close Intercom Messenger" at bounding box center [1013, 471] width 13 height 13
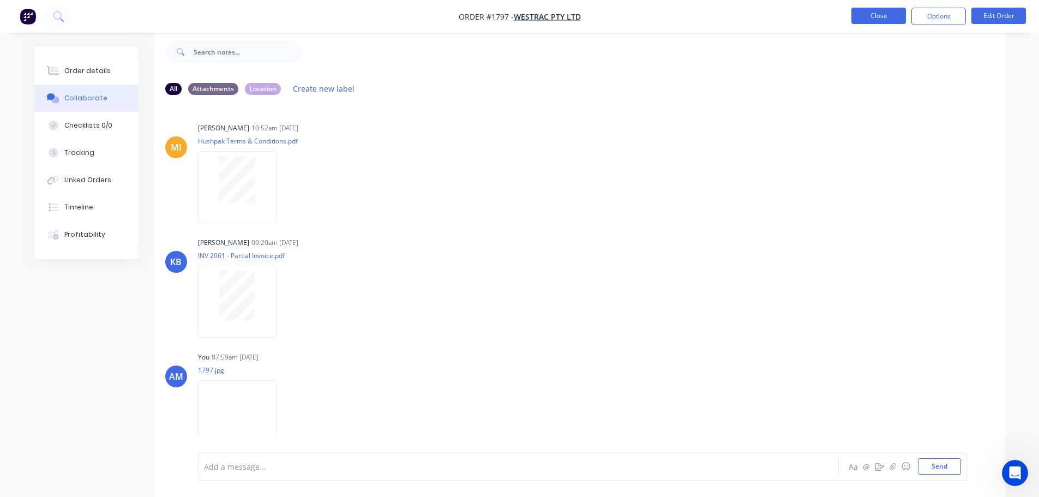
click at [868, 18] on button "Close" at bounding box center [879, 16] width 55 height 16
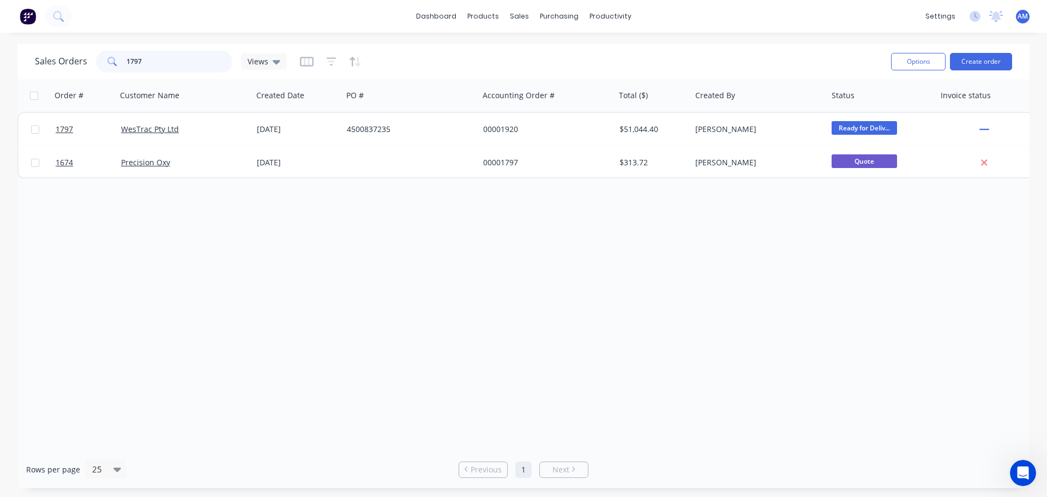
drag, startPoint x: 151, startPoint y: 61, endPoint x: 118, endPoint y: 61, distance: 32.7
click at [118, 61] on div "1797" at bounding box center [164, 62] width 136 height 22
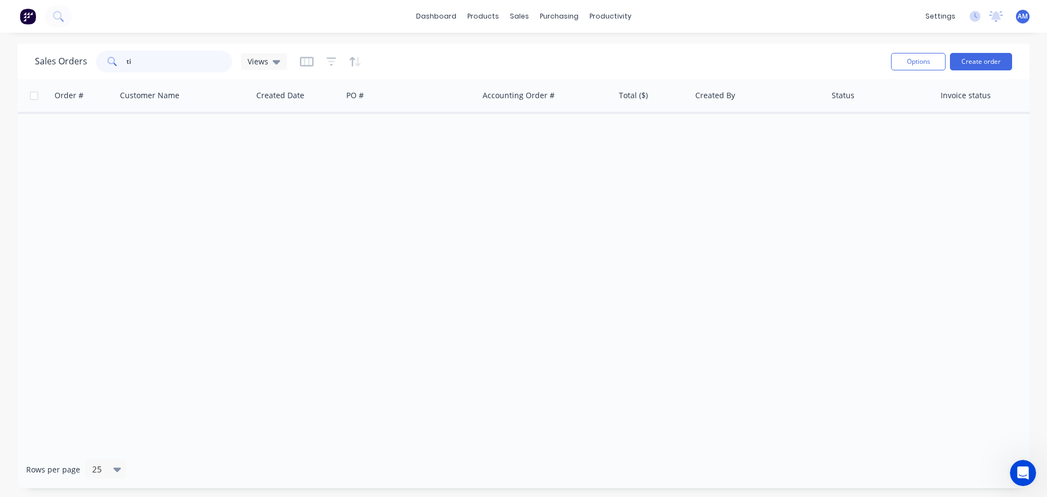
type input "t"
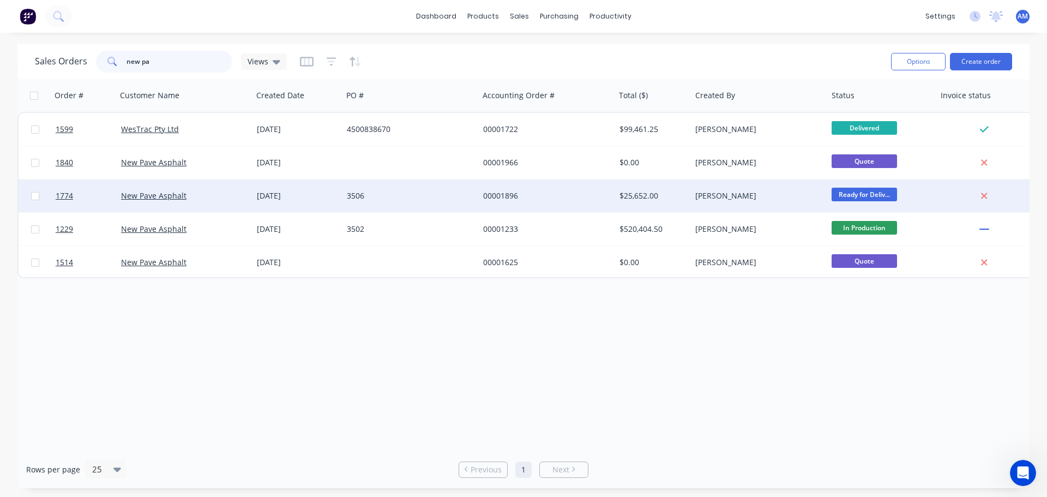
type input "new pa"
click at [328, 200] on div "25 Aug 2025" at bounding box center [297, 195] width 81 height 11
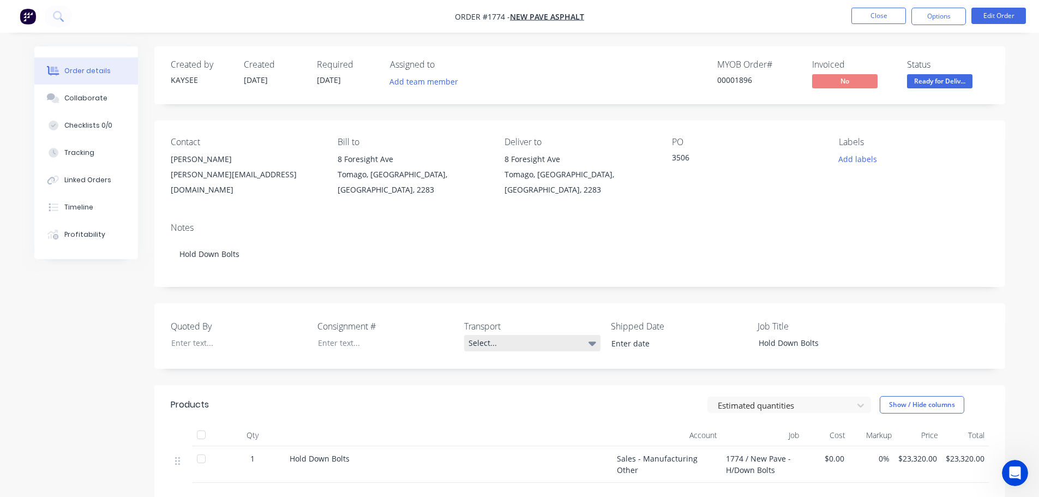
click at [480, 344] on div "Select..." at bounding box center [532, 343] width 136 height 16
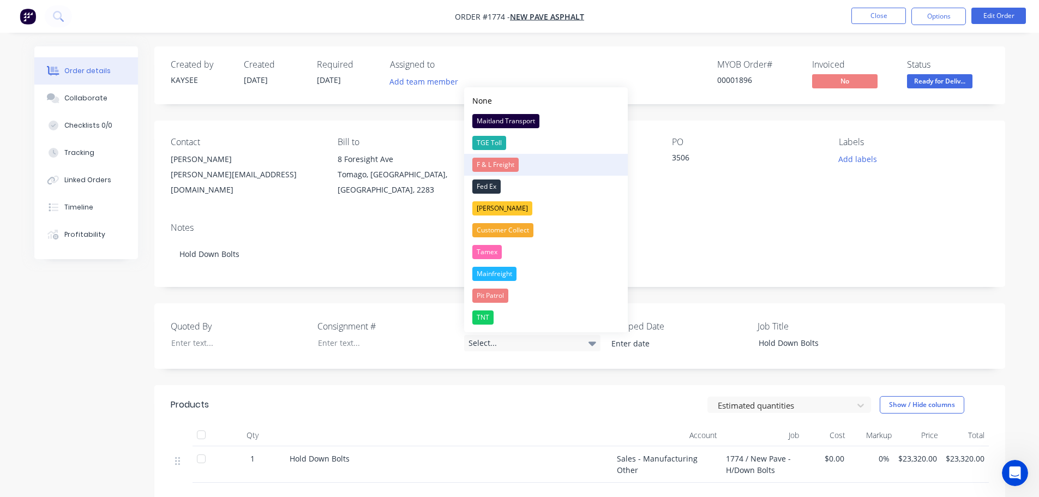
click at [506, 165] on div "F & L Freight" at bounding box center [495, 165] width 46 height 14
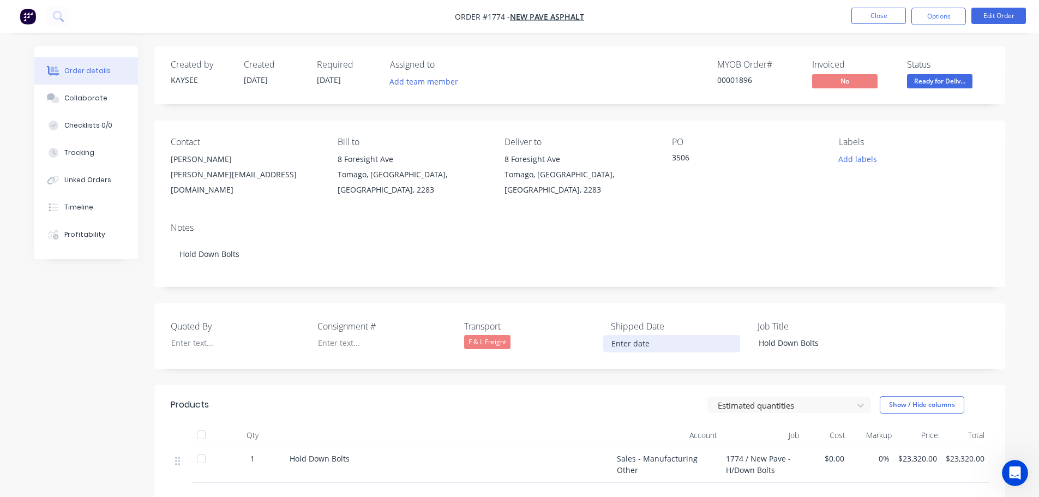
click at [643, 340] on input at bounding box center [672, 343] width 136 height 16
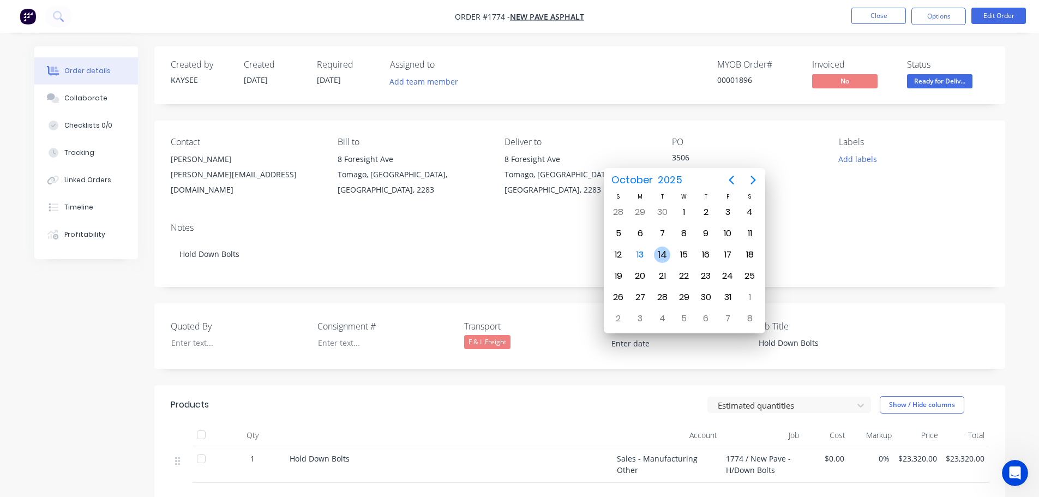
click at [661, 251] on div "14" at bounding box center [662, 255] width 16 height 16
type input "14/10/2025"
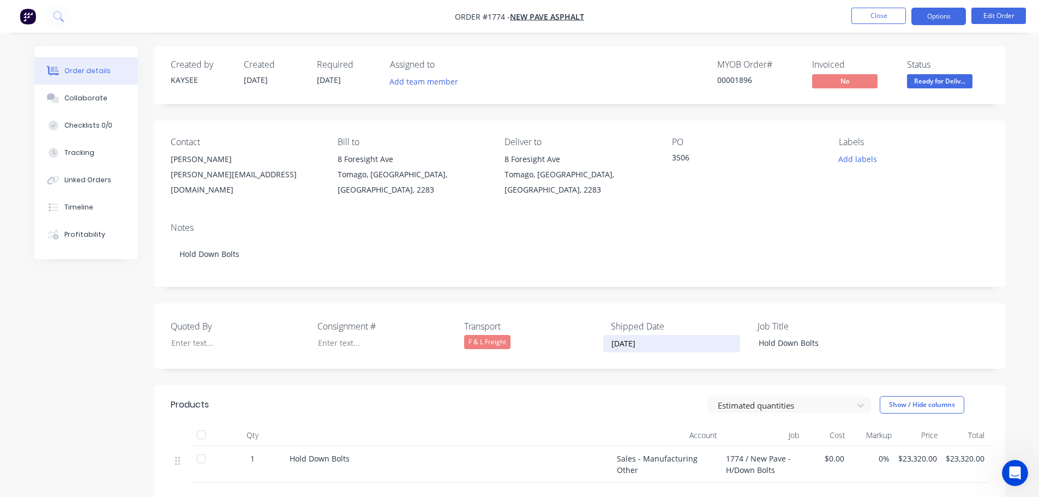
click at [945, 17] on button "Options" at bounding box center [939, 16] width 55 height 17
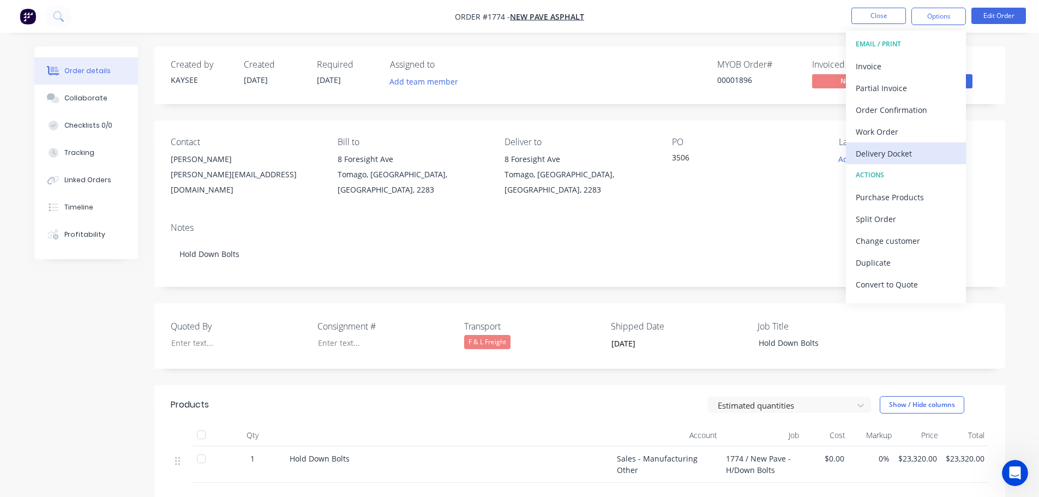
click at [889, 155] on div "Delivery Docket" at bounding box center [906, 154] width 100 height 16
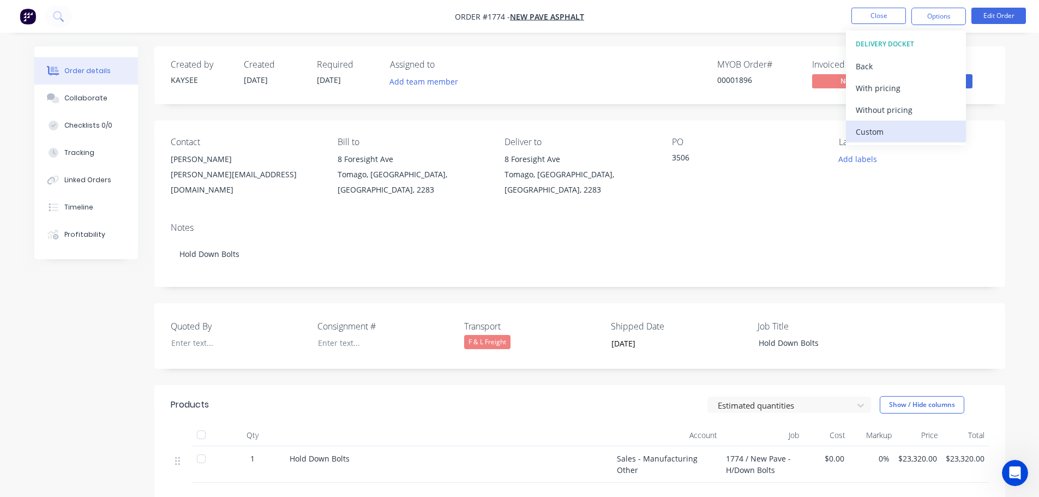
click at [883, 127] on div "Custom" at bounding box center [906, 132] width 100 height 16
click at [882, 112] on div "Without pricing" at bounding box center [906, 110] width 100 height 16
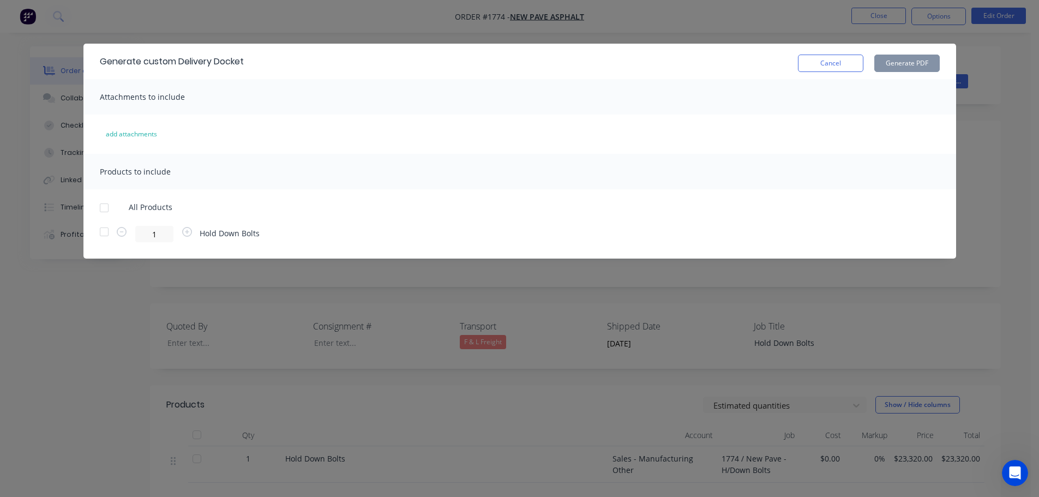
click at [100, 208] on div at bounding box center [104, 208] width 22 height 22
click at [902, 65] on button "Generate PDF" at bounding box center [906, 63] width 65 height 17
click at [826, 63] on button "Cancel" at bounding box center [830, 63] width 65 height 17
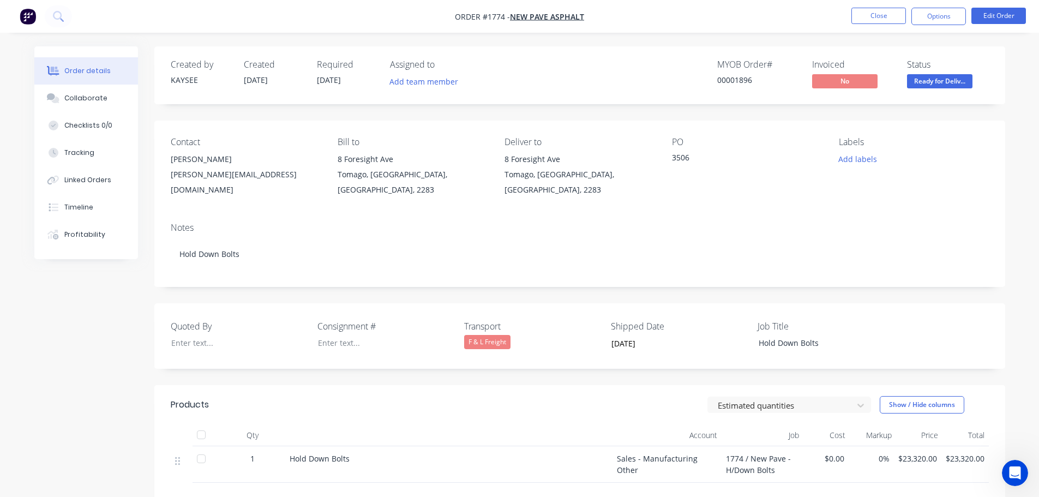
drag, startPoint x: 517, startPoint y: 349, endPoint x: 511, endPoint y: 347, distance: 6.2
click at [511, 347] on div "F & L Freight" at bounding box center [532, 342] width 136 height 14
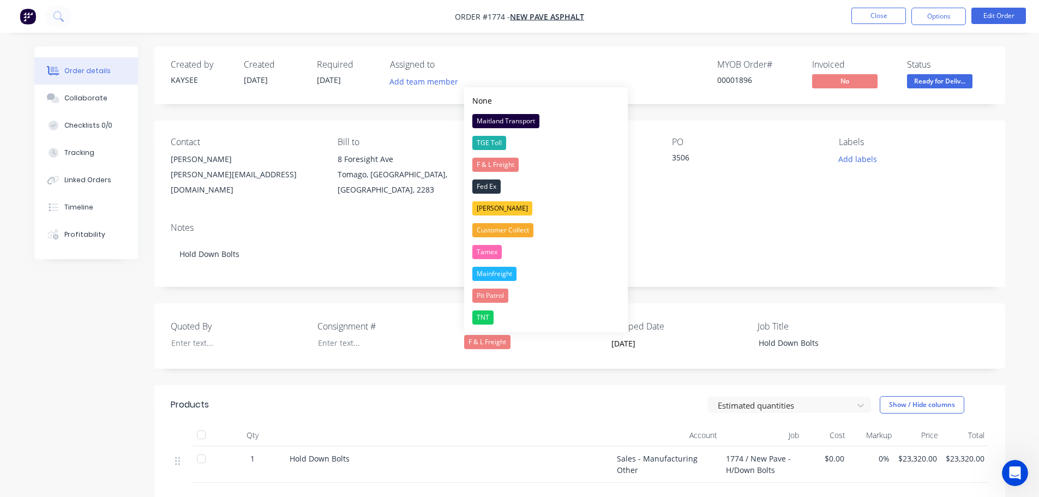
click at [516, 338] on div "F & L Freight" at bounding box center [532, 342] width 136 height 14
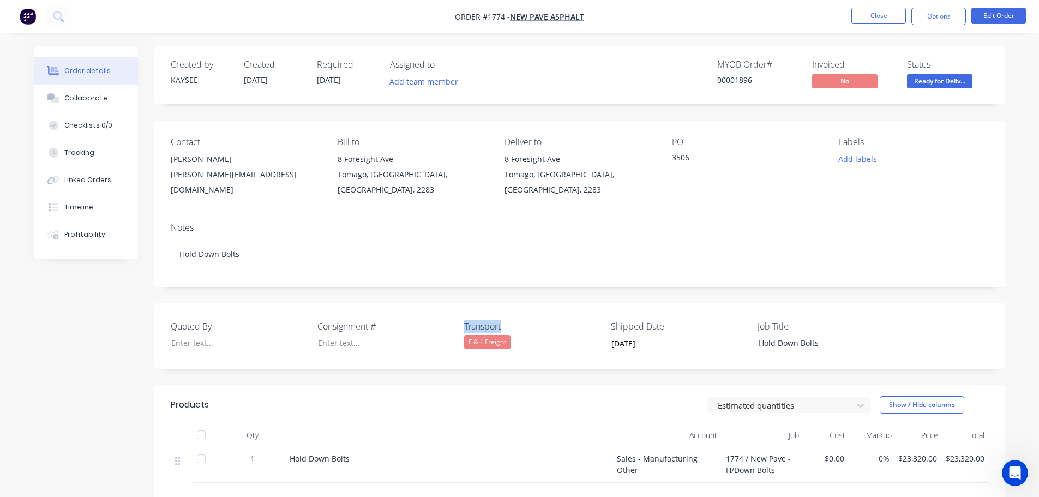
drag, startPoint x: 512, startPoint y: 329, endPoint x: 458, endPoint y: 321, distance: 54.6
click at [458, 321] on div "Quoted By Consignment # Transport F & L Freight Shipped Date 14/10/2025 Job Tit…" at bounding box center [579, 335] width 851 height 65
copy div "Transport"
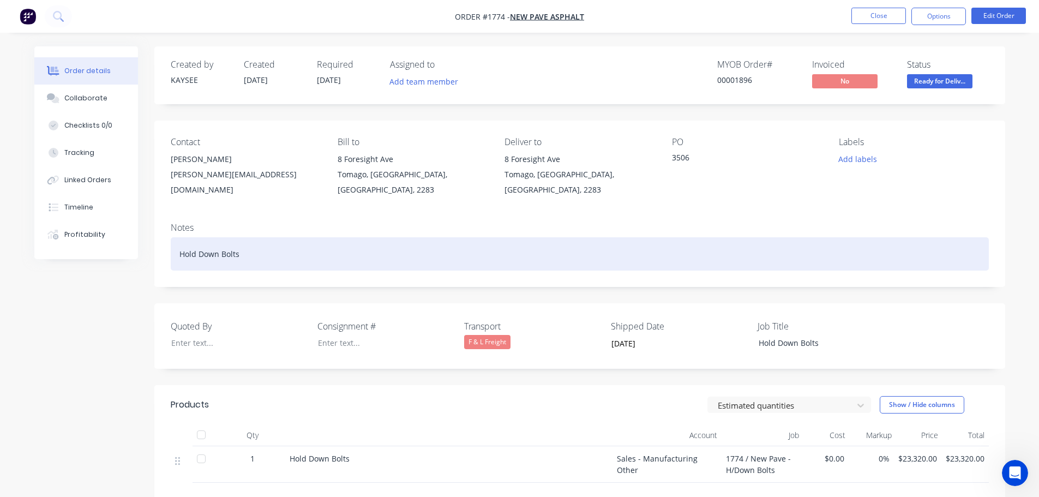
click at [285, 250] on div "Hold Down Bolts" at bounding box center [580, 253] width 818 height 33
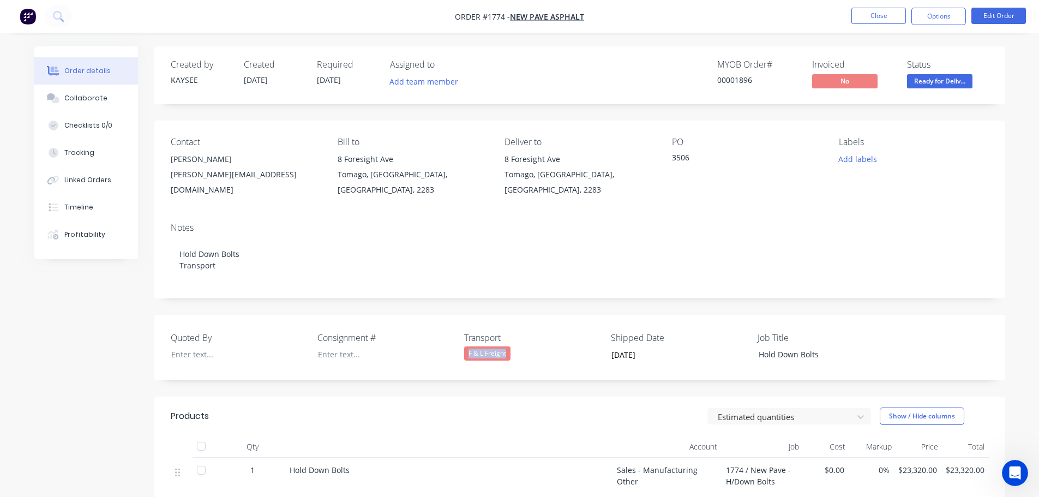
drag, startPoint x: 515, startPoint y: 355, endPoint x: 464, endPoint y: 353, distance: 50.8
click at [464, 353] on div "F & L Freight" at bounding box center [532, 353] width 136 height 14
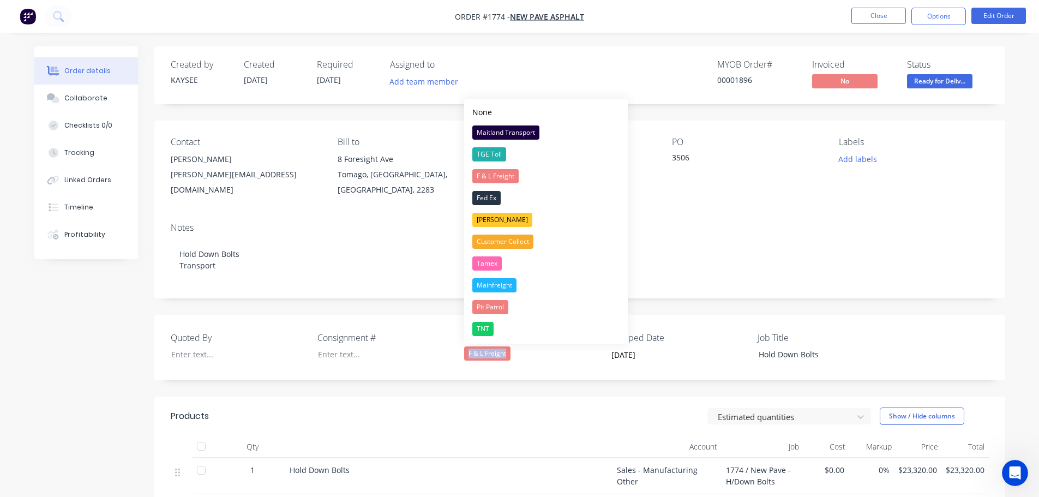
copy div "F & L Freight"
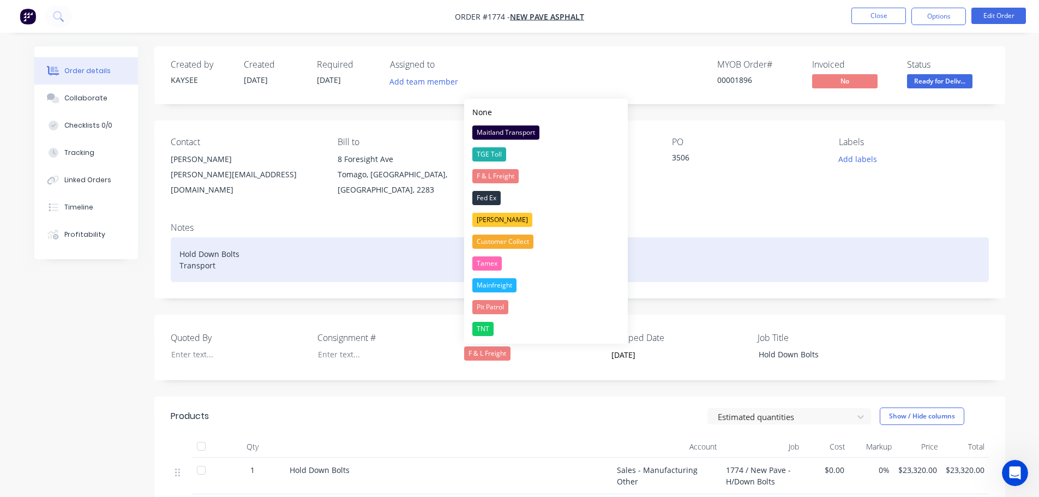
click at [237, 273] on div "Hold Down Bolts Transport" at bounding box center [580, 259] width 818 height 45
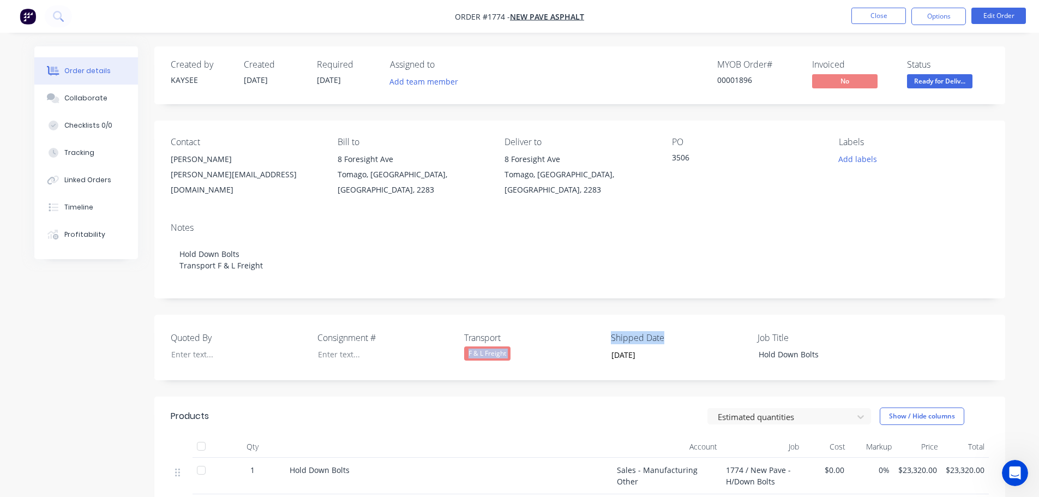
drag, startPoint x: 666, startPoint y: 338, endPoint x: 605, endPoint y: 337, distance: 61.1
click at [605, 337] on div "Quoted By Consignment # Transport F & L Freight Shipped Date 14/10/2025 Job Tit…" at bounding box center [579, 347] width 851 height 65
drag, startPoint x: 605, startPoint y: 337, endPoint x: 634, endPoint y: 336, distance: 28.9
click at [634, 336] on div "Quoted By Consignment # Transport F & L Freight Shipped Date 14/10/2025 Job Tit…" at bounding box center [579, 347] width 851 height 65
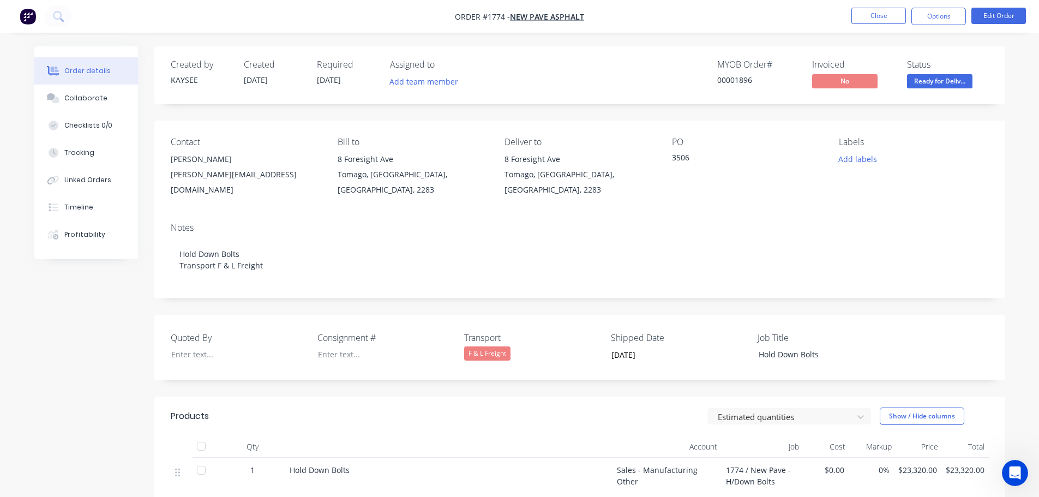
click at [682, 339] on label "Shipped Date" at bounding box center [679, 337] width 136 height 13
drag, startPoint x: 667, startPoint y: 334, endPoint x: 613, endPoint y: 333, distance: 54.0
click at [613, 333] on label "Shipped Date" at bounding box center [679, 337] width 136 height 13
copy label "Shipped Date"
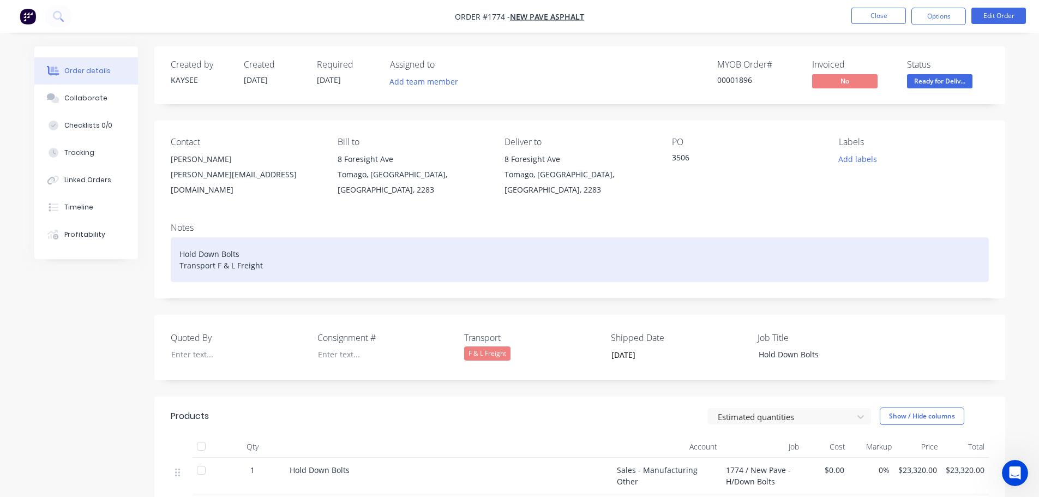
click at [295, 264] on div "Hold Down Bolts Transport F & L Freight" at bounding box center [580, 259] width 818 height 45
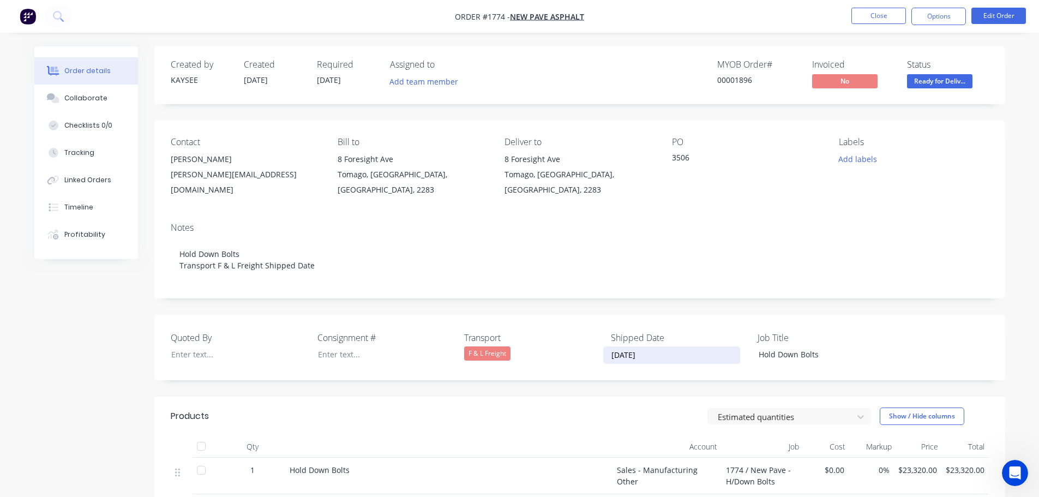
drag, startPoint x: 654, startPoint y: 354, endPoint x: 609, endPoint y: 355, distance: 44.7
click at [609, 355] on input "14/10/2025" at bounding box center [672, 355] width 136 height 16
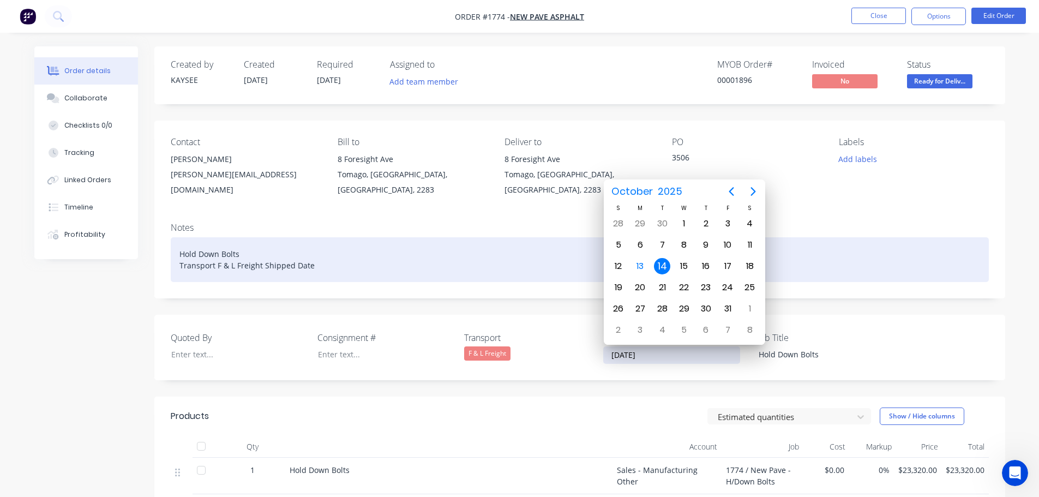
click at [327, 268] on div "Hold Down Bolts Transport F & L Freight Shipped Date" at bounding box center [580, 259] width 818 height 45
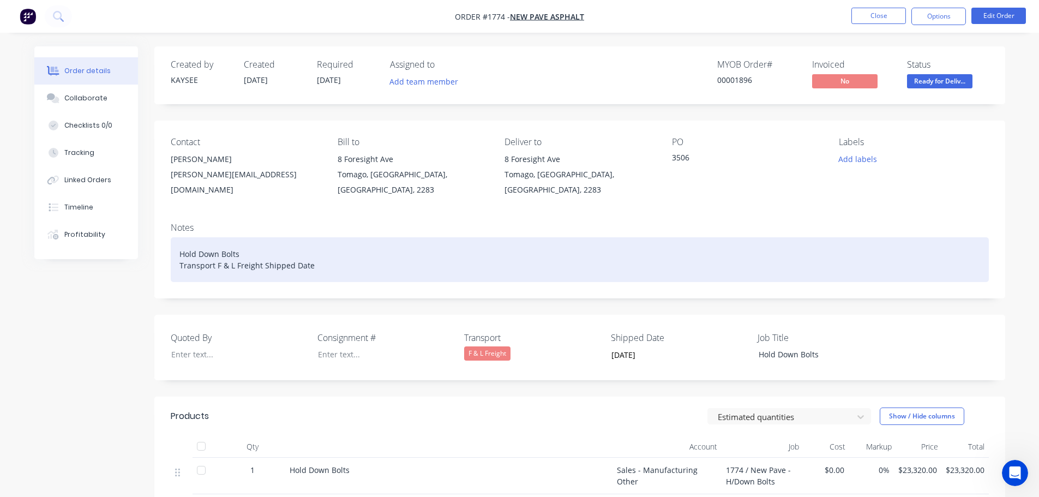
click at [324, 265] on div "Hold Down Bolts Transport F & L Freight Shipped Date" at bounding box center [580, 259] width 818 height 45
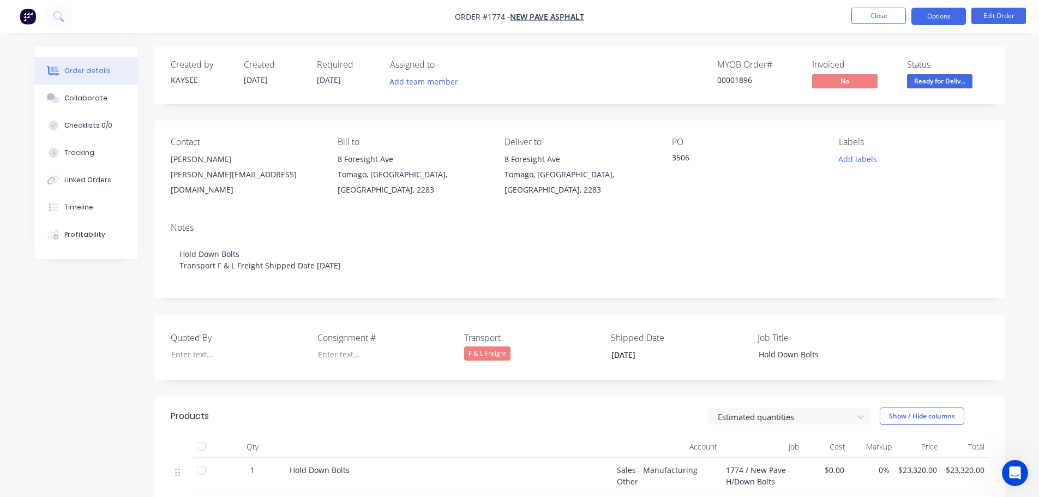
click at [942, 17] on button "Options" at bounding box center [939, 16] width 55 height 17
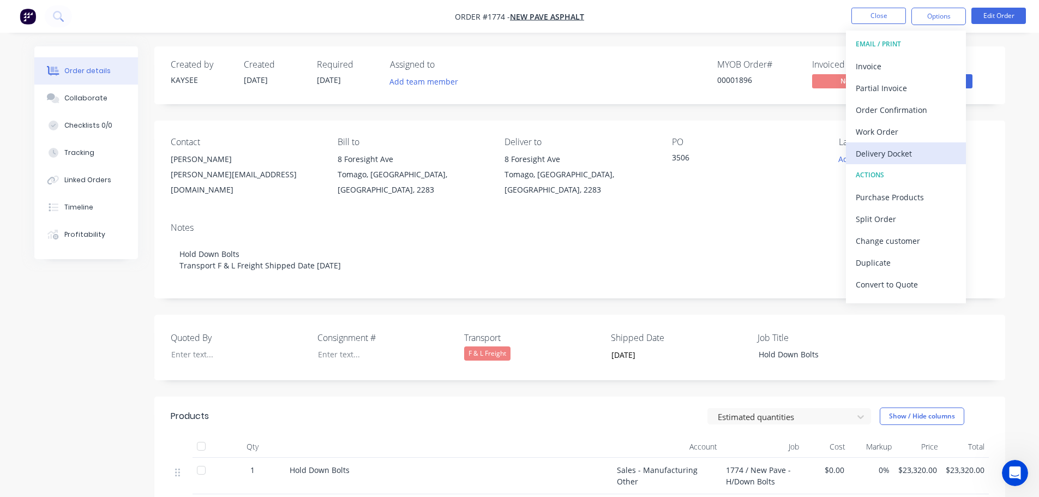
click at [901, 158] on div "Delivery Docket" at bounding box center [906, 154] width 100 height 16
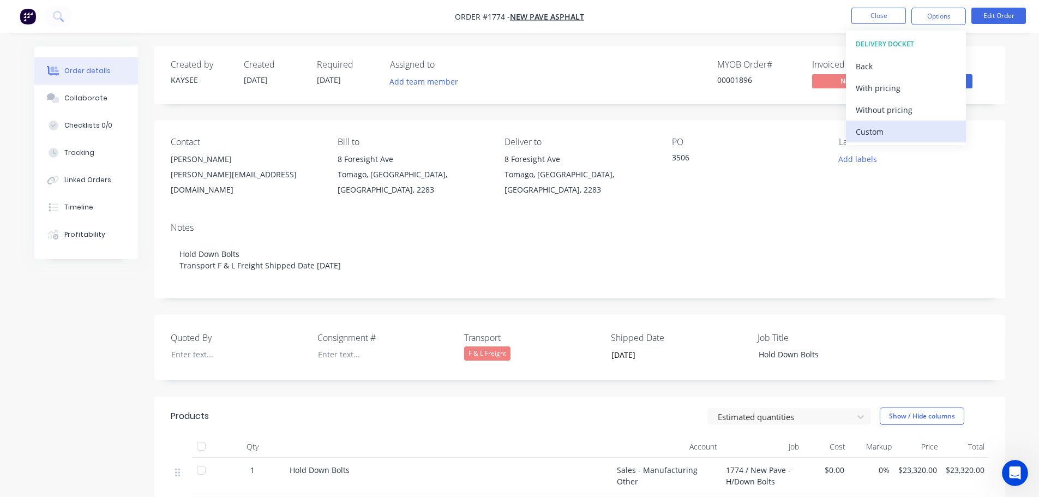
click at [888, 133] on div "Custom" at bounding box center [906, 132] width 100 height 16
click at [889, 113] on div "Without pricing" at bounding box center [906, 110] width 100 height 16
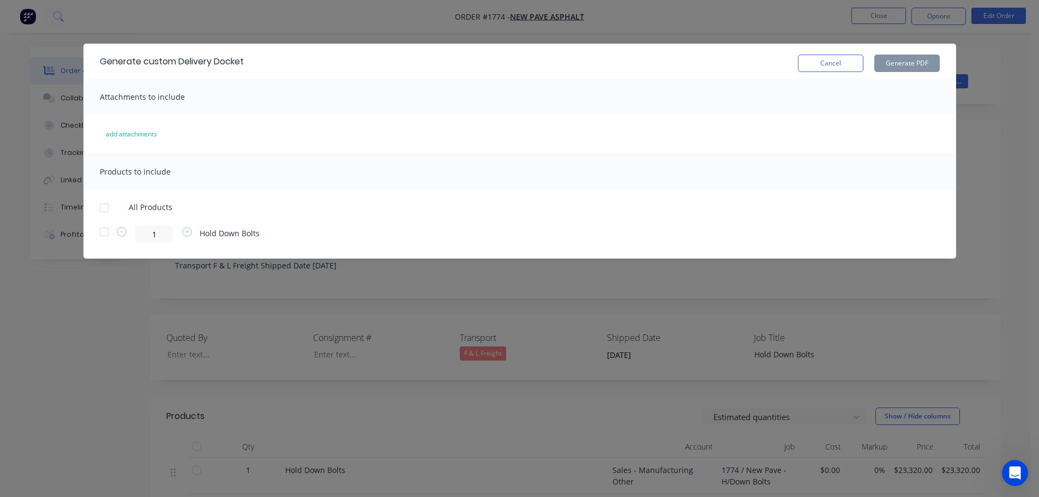
click at [112, 207] on div at bounding box center [104, 208] width 22 height 22
click at [904, 68] on button "Generate PDF" at bounding box center [906, 63] width 65 height 17
click at [812, 61] on button "Cancel" at bounding box center [830, 63] width 65 height 17
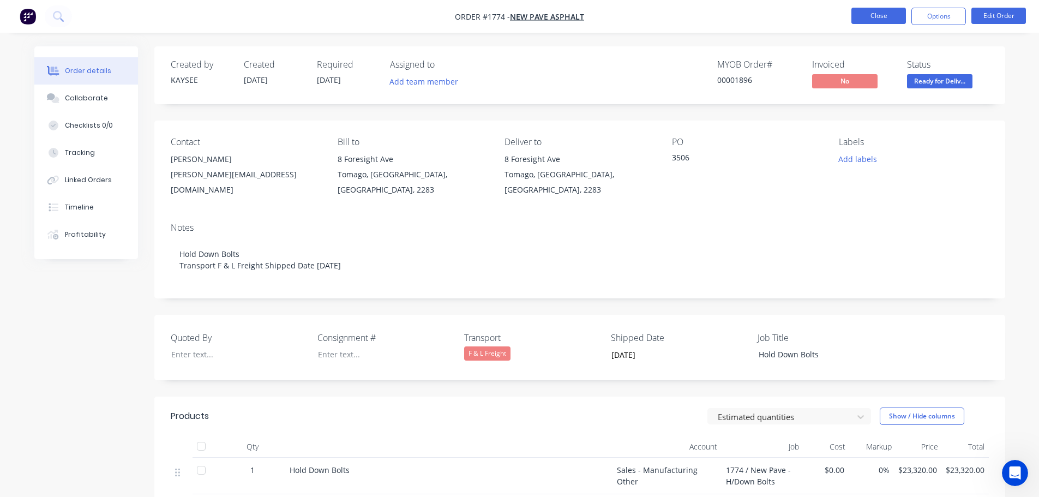
click at [874, 14] on button "Close" at bounding box center [879, 16] width 55 height 16
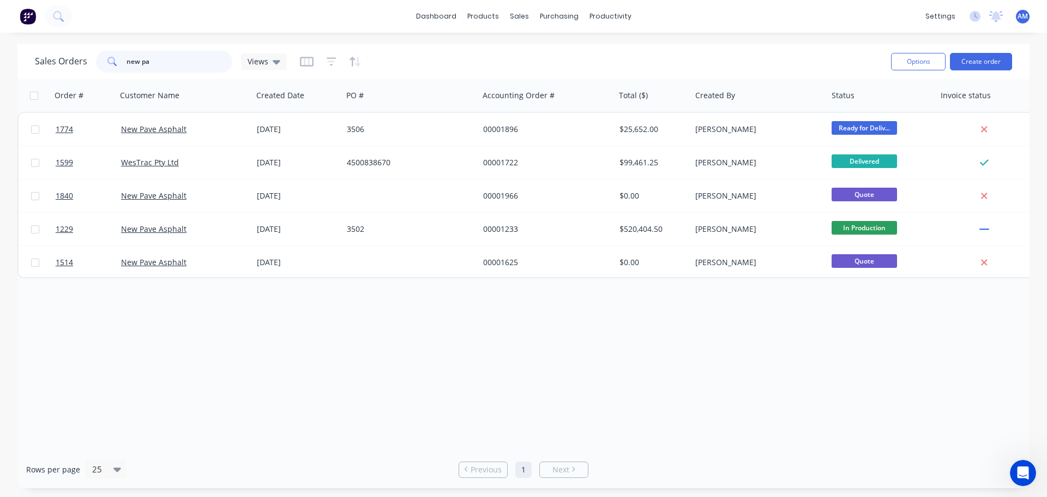
drag, startPoint x: 156, startPoint y: 67, endPoint x: 69, endPoint y: 74, distance: 87.0
click at [69, 74] on div "Sales Orders new pa Views" at bounding box center [459, 61] width 848 height 27
click at [588, 51] on div "Purchase Orders" at bounding box center [595, 52] width 58 height 10
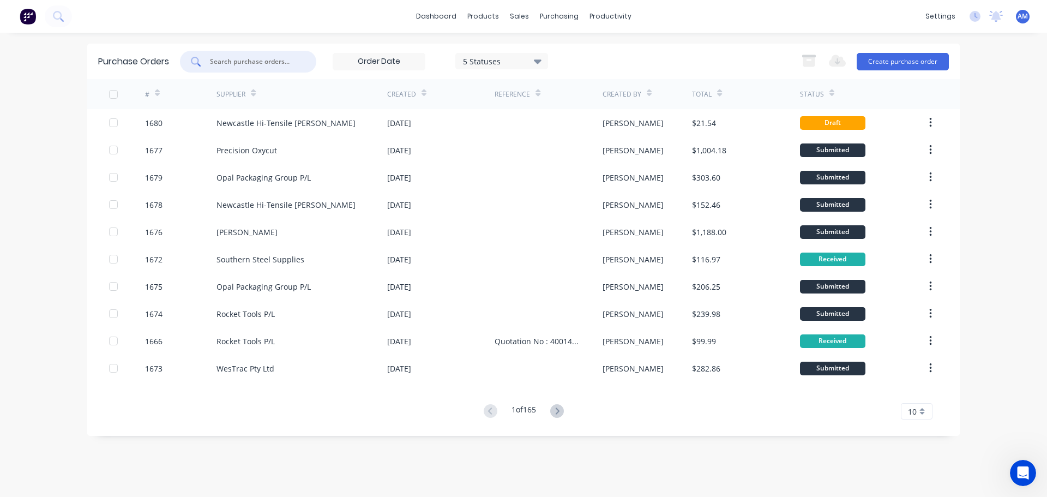
click at [273, 64] on input "text" at bounding box center [254, 61] width 91 height 11
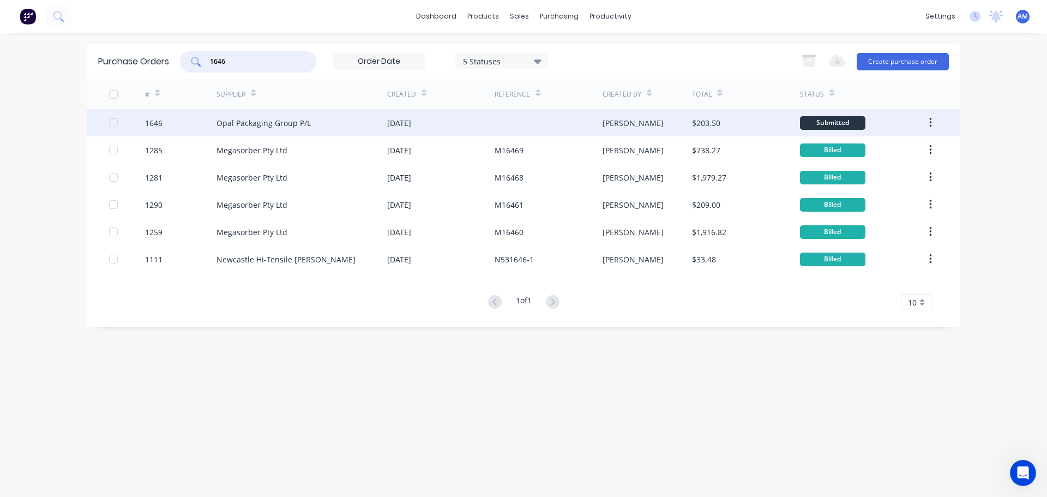
type input "1646"
click at [411, 125] on div "[DATE]" at bounding box center [399, 122] width 24 height 11
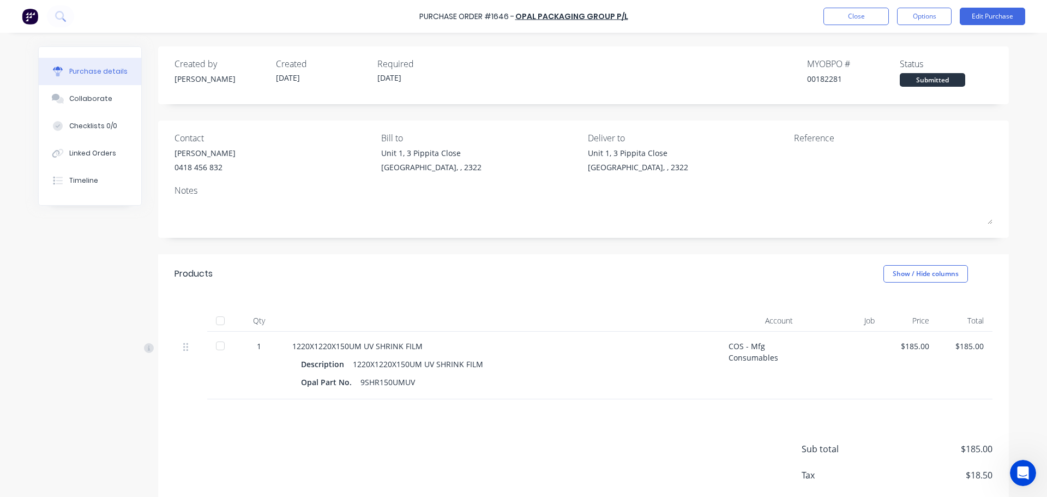
click at [218, 322] on div at bounding box center [220, 321] width 22 height 22
click at [853, 21] on button "Close" at bounding box center [856, 16] width 65 height 17
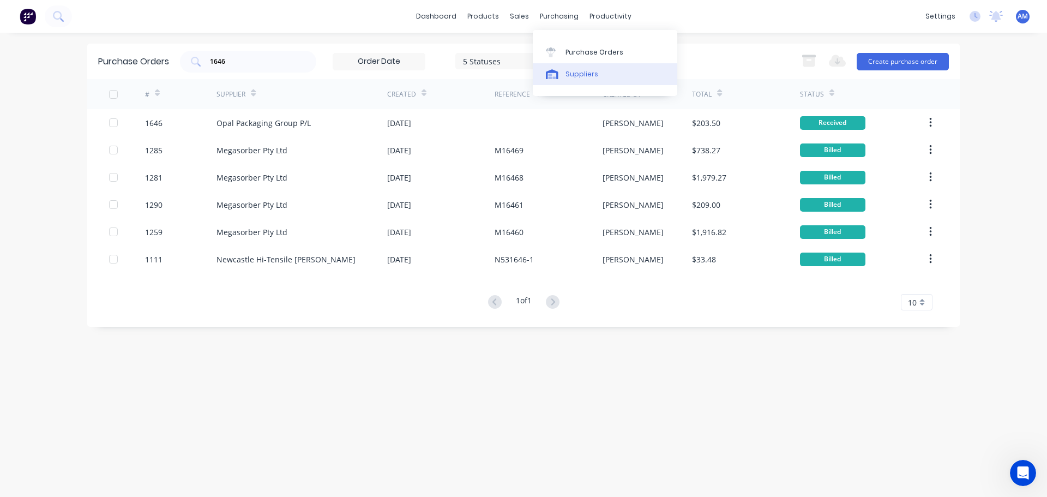
click at [585, 74] on div "Suppliers" at bounding box center [582, 74] width 33 height 10
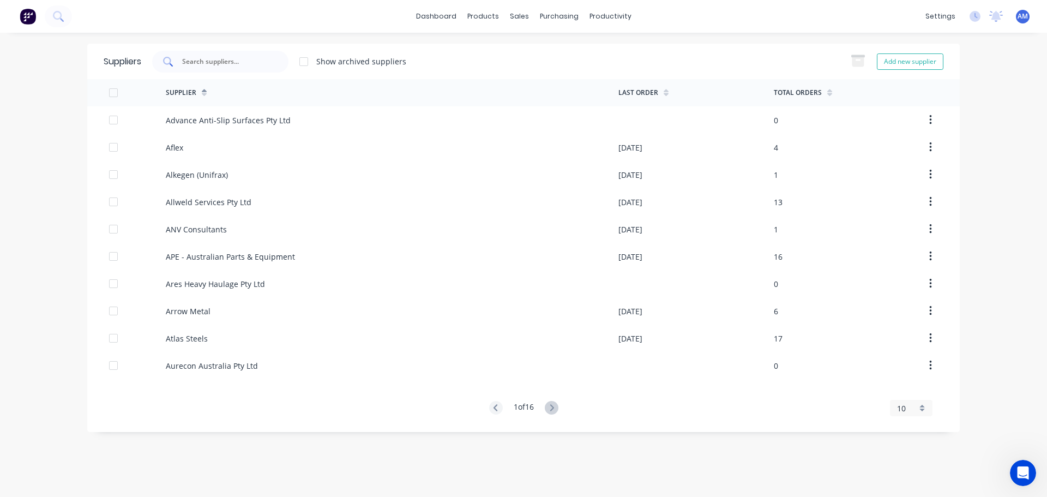
click at [246, 61] on input "text" at bounding box center [226, 61] width 91 height 11
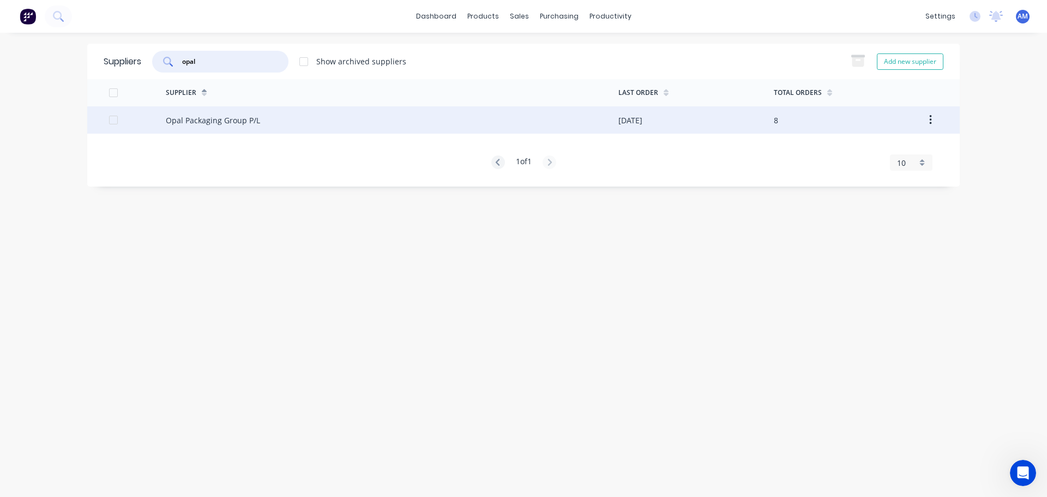
type input "opal"
click at [257, 117] on div "Opal Packaging Group P/L" at bounding box center [213, 120] width 94 height 11
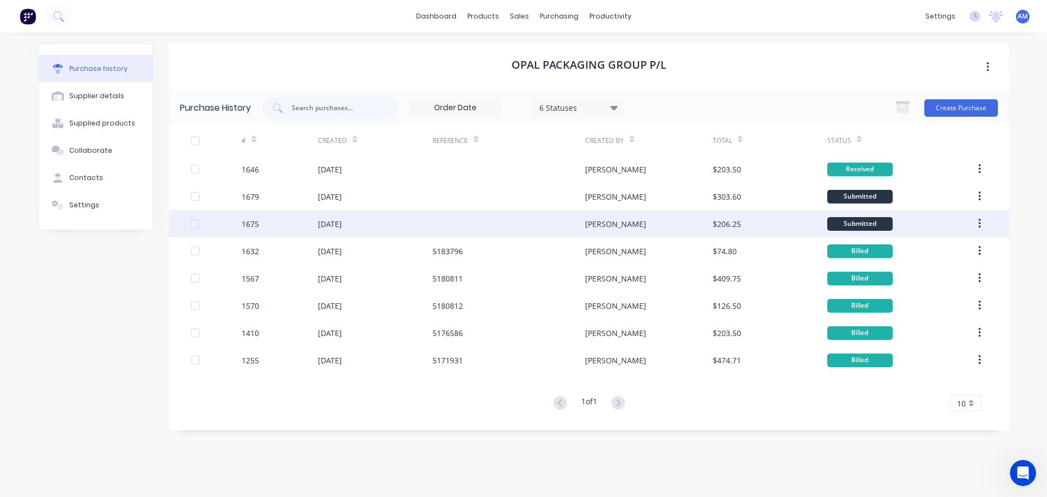
click at [342, 219] on div "[DATE]" at bounding box center [330, 223] width 24 height 11
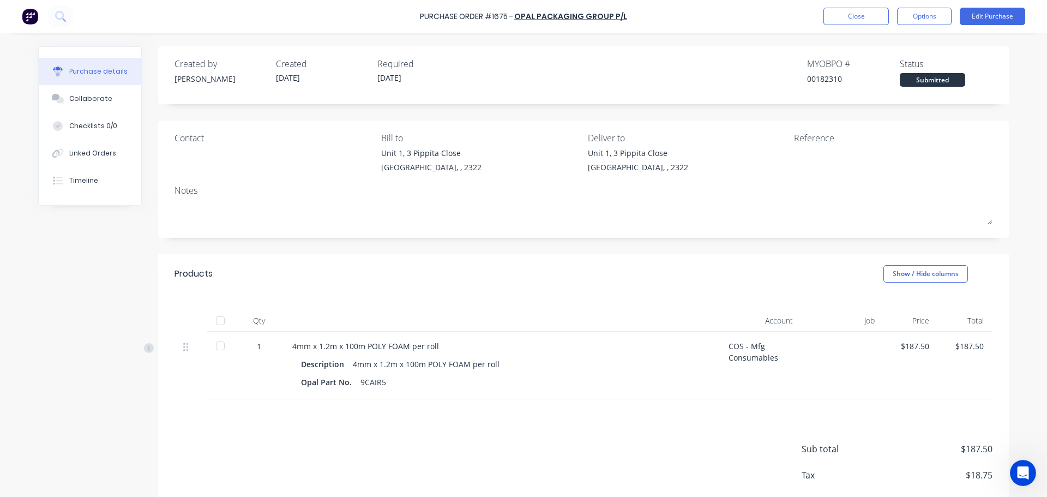
click at [217, 323] on div at bounding box center [220, 321] width 22 height 22
click at [870, 17] on button "Close" at bounding box center [856, 16] width 65 height 17
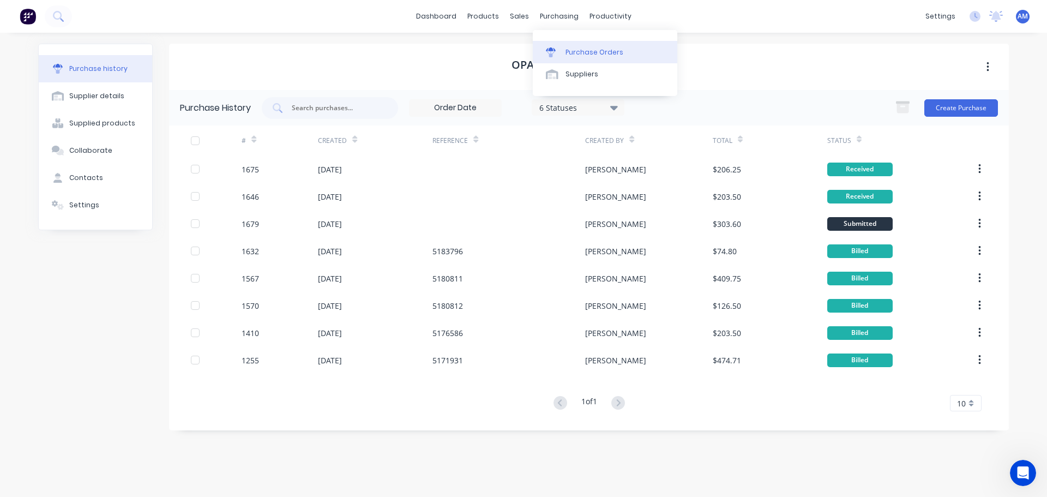
click at [578, 46] on link "Purchase Orders" at bounding box center [605, 52] width 145 height 22
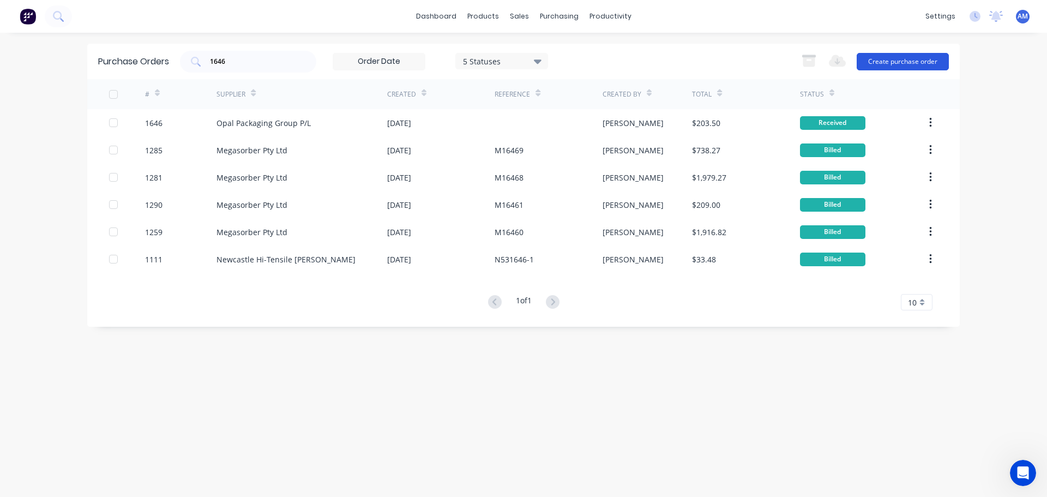
click at [908, 66] on button "Create purchase order" at bounding box center [903, 61] width 92 height 17
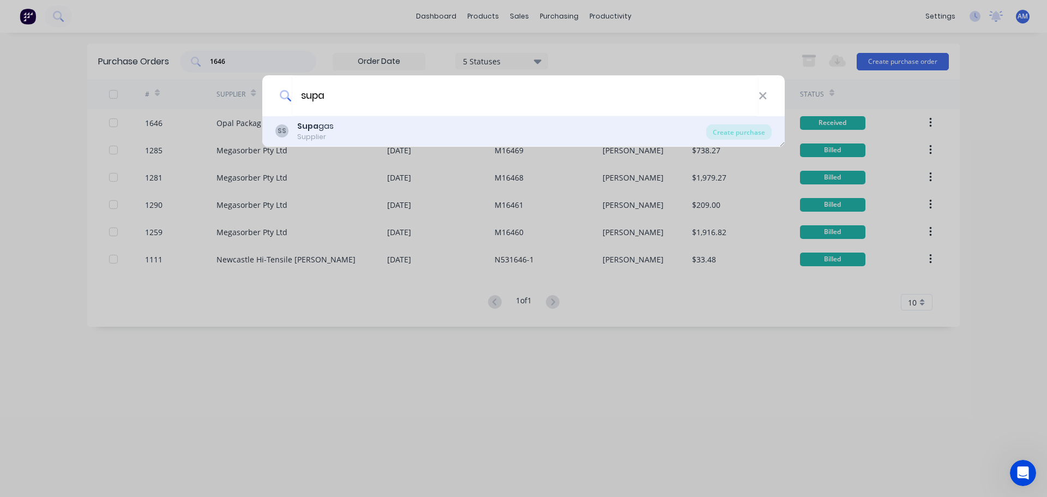
type input "supa"
click at [317, 129] on div "Supa gas" at bounding box center [315, 126] width 37 height 11
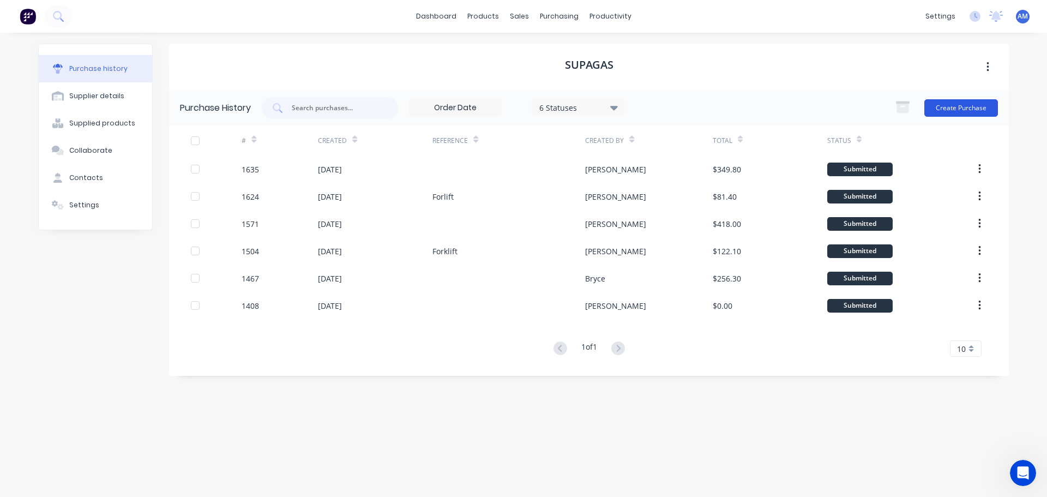
click at [959, 107] on button "Create Purchase" at bounding box center [962, 107] width 74 height 17
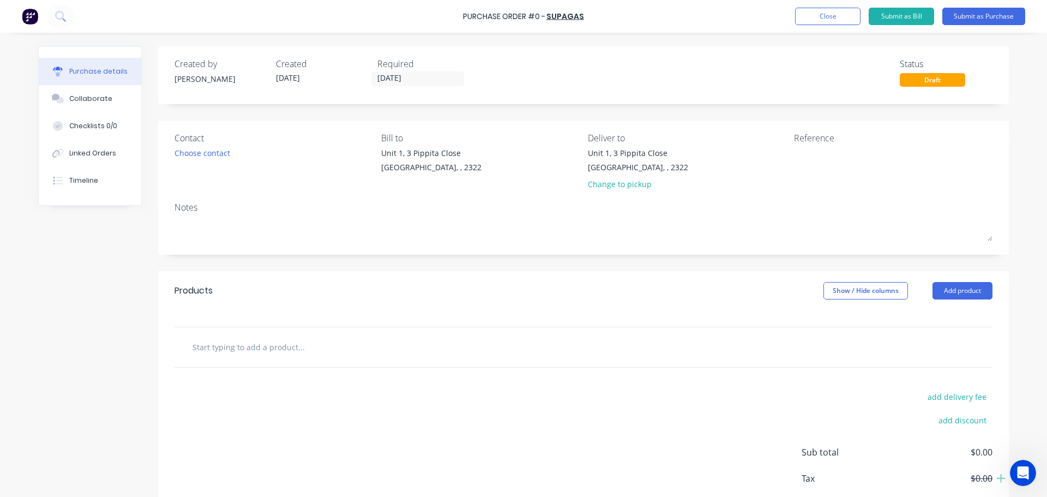
click at [288, 344] on input "text" at bounding box center [301, 347] width 218 height 22
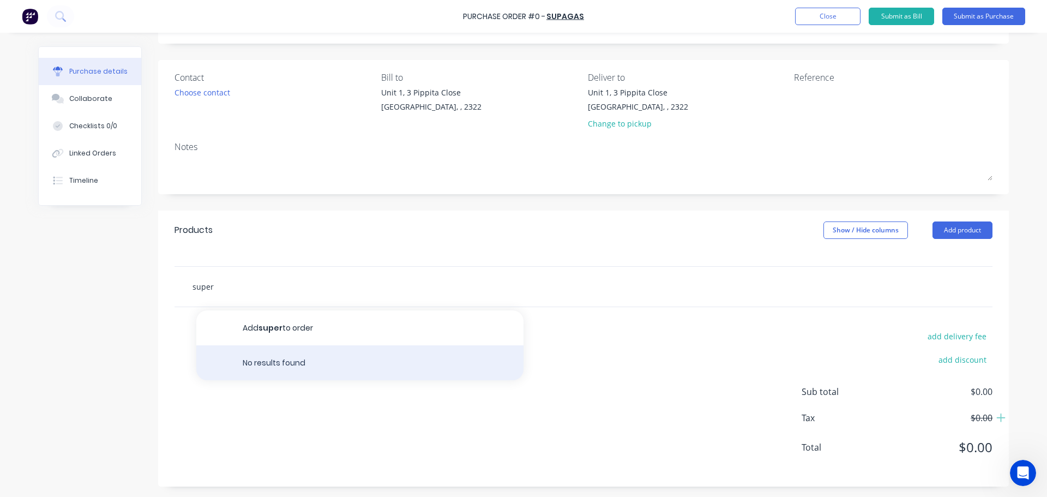
scroll to position [61, 0]
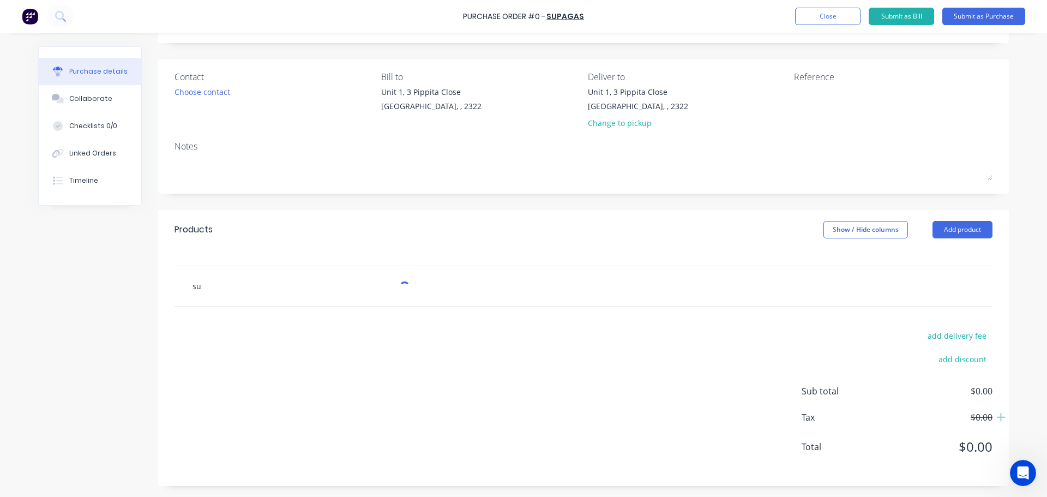
type input "s"
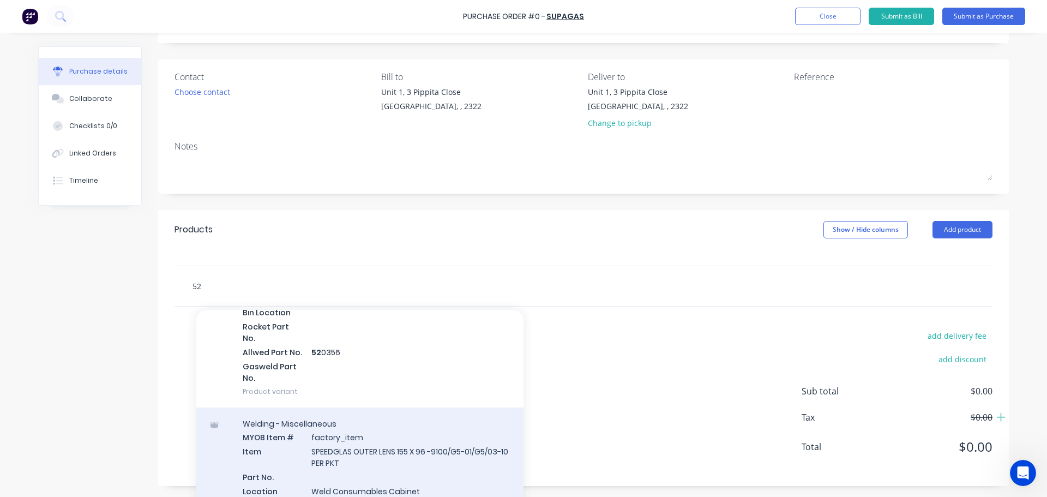
scroll to position [655, 0]
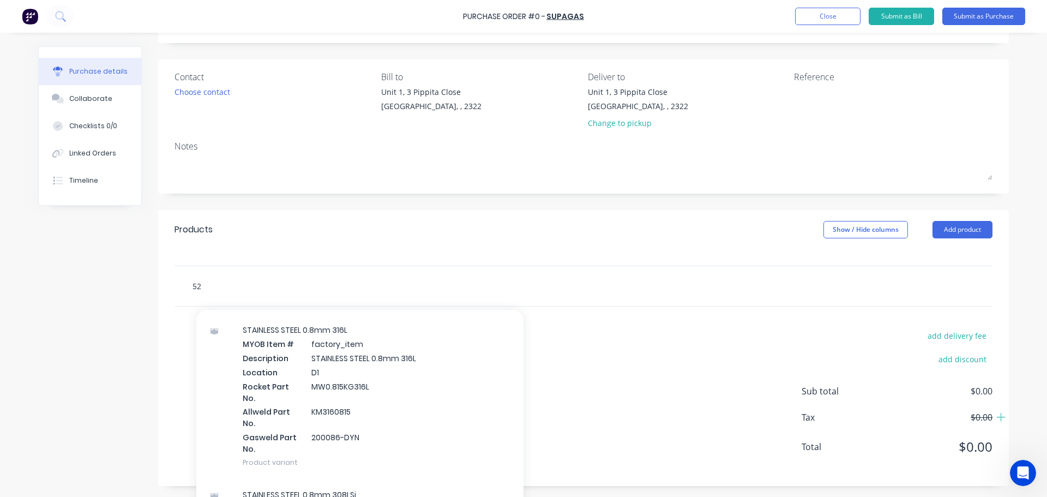
click at [192, 286] on input "52" at bounding box center [301, 286] width 218 height 22
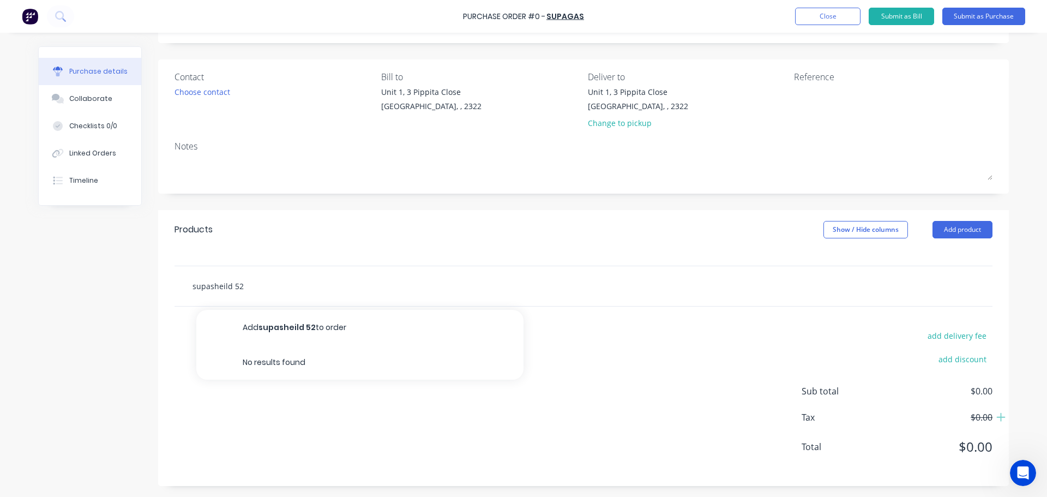
drag, startPoint x: 254, startPoint y: 288, endPoint x: 118, endPoint y: 288, distance: 135.8
click at [118, 288] on div "Created by Aaron Created 13/10/25 Required 13/10/25 Status Draft Contact Choose…" at bounding box center [523, 235] width 971 height 501
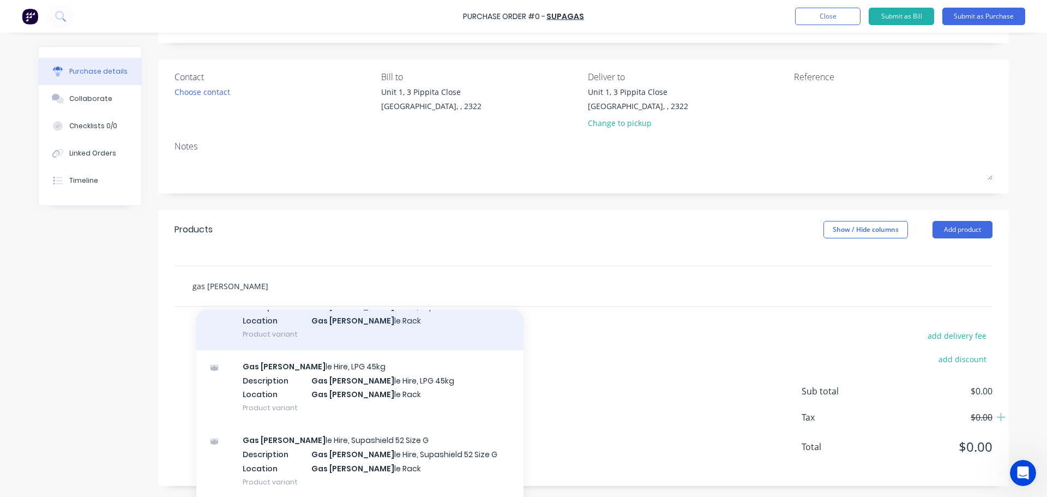
scroll to position [164, 0]
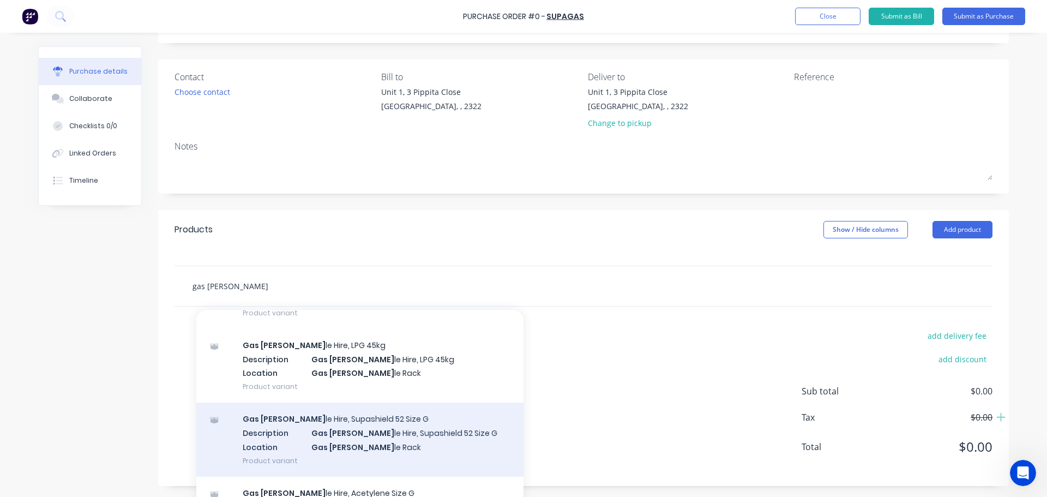
type input "gas bott"
click at [361, 436] on div "Gas Bott le Hire, Supashield 52 Size G Description Gas Bott le Hire, Supashield…" at bounding box center [359, 440] width 327 height 74
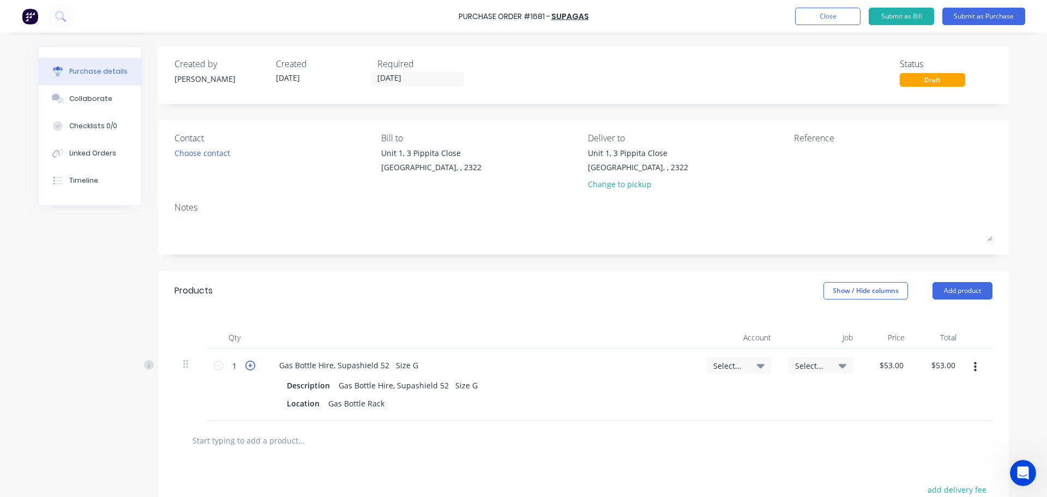
click at [248, 365] on icon at bounding box center [250, 366] width 10 height 10
type input "2"
type input "$106.00"
click at [248, 365] on icon at bounding box center [250, 366] width 10 height 10
type input "3"
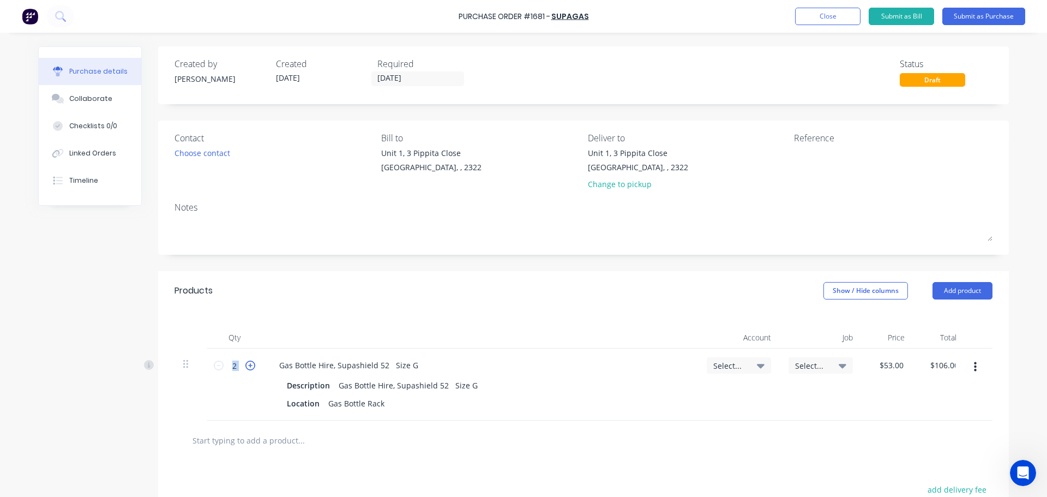
type input "$159.00"
click at [248, 365] on icon at bounding box center [250, 366] width 10 height 10
type input "4"
type input "$212.00"
click at [277, 445] on input "text" at bounding box center [301, 440] width 218 height 22
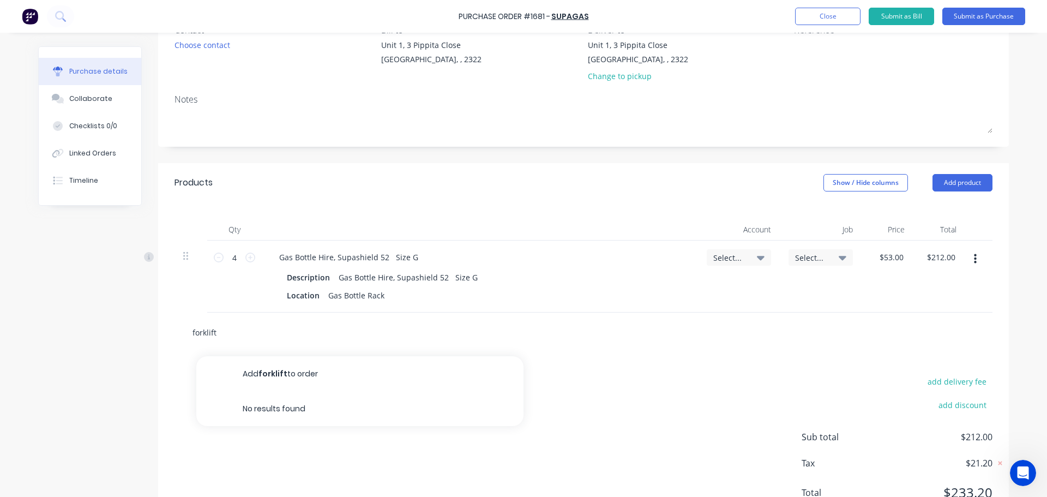
scroll to position [109, 0]
drag, startPoint x: 233, startPoint y: 334, endPoint x: 159, endPoint y: 335, distance: 74.2
click at [159, 335] on div "forklift gas Add forklift gas to order No results found" at bounding box center [583, 331] width 851 height 40
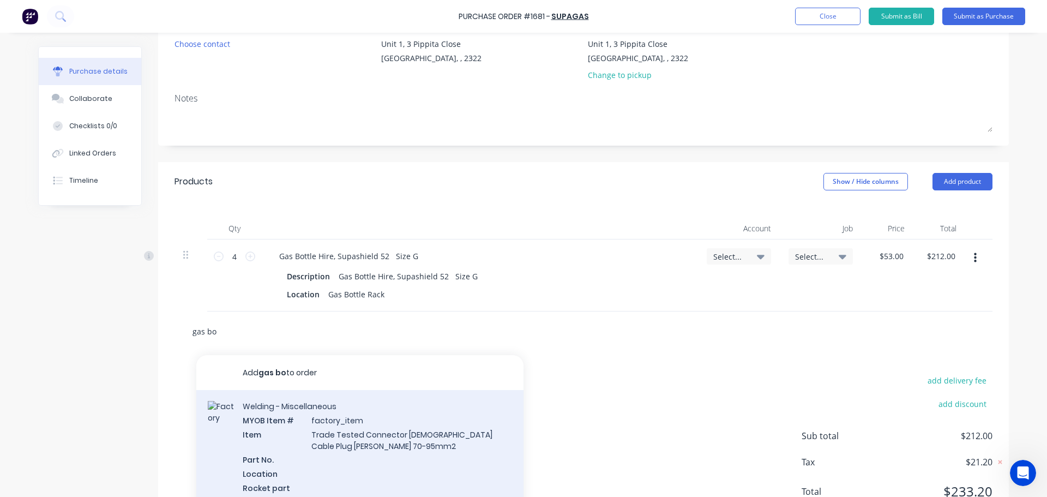
type input "gas bo"
click at [332, 433] on div "Welding - Miscellaneous MYOB Item # factory_item Item Trade Tested Connector Ma…" at bounding box center [359, 485] width 327 height 190
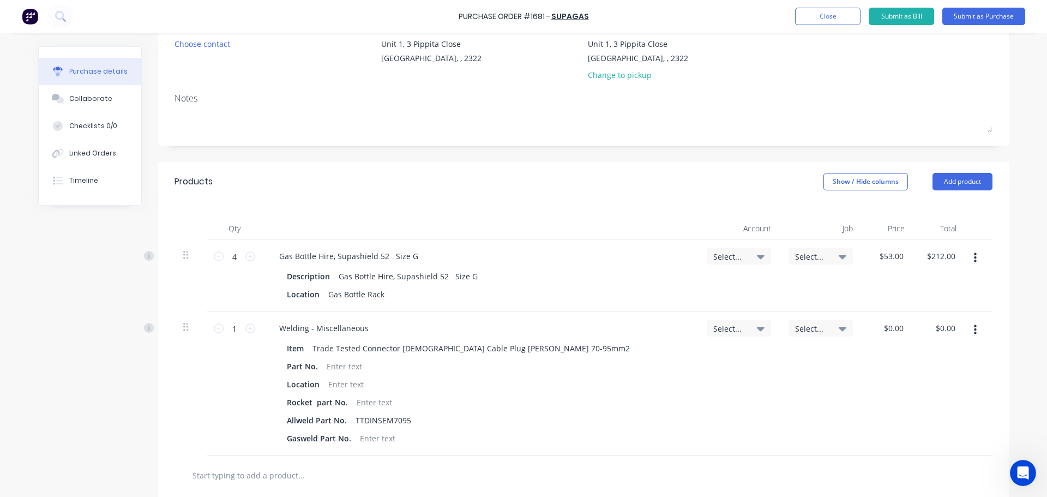
click at [975, 328] on button "button" at bounding box center [976, 330] width 26 height 20
click at [926, 424] on button "Delete" at bounding box center [942, 425] width 93 height 22
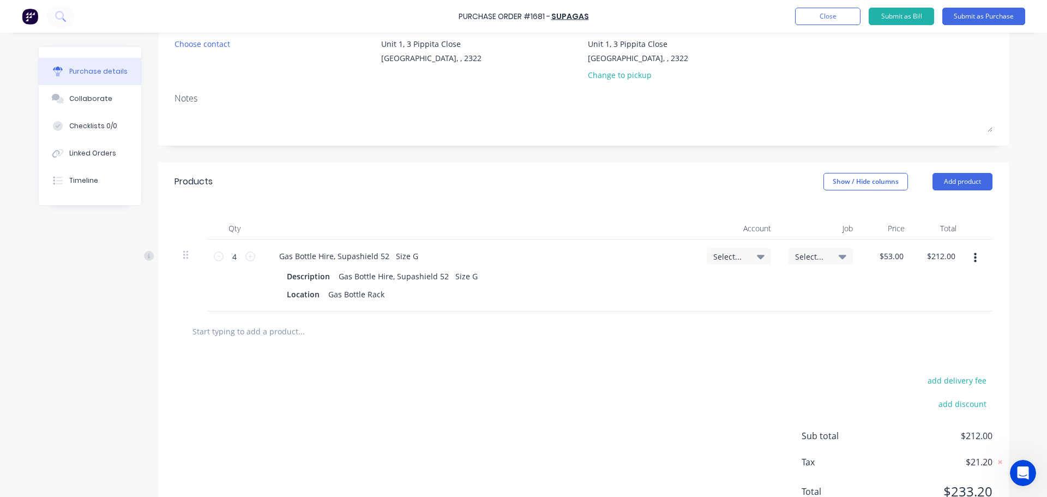
click at [283, 330] on input "text" at bounding box center [301, 331] width 218 height 22
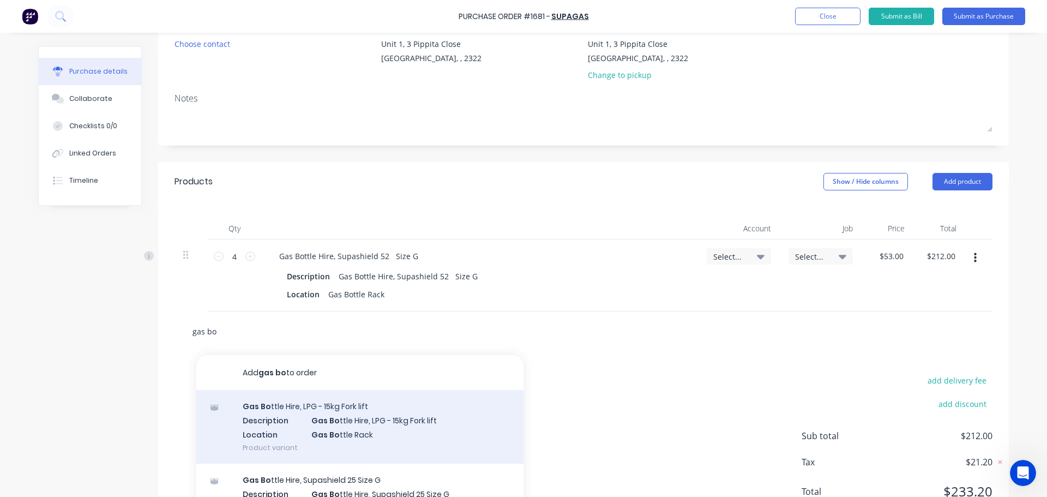
type input "gas bo"
click at [361, 422] on div "Gas Bo ttle Hire, LPG - 15kg Fork lift Description Gas Bo ttle Hire, LPG - 15kg…" at bounding box center [359, 427] width 327 height 74
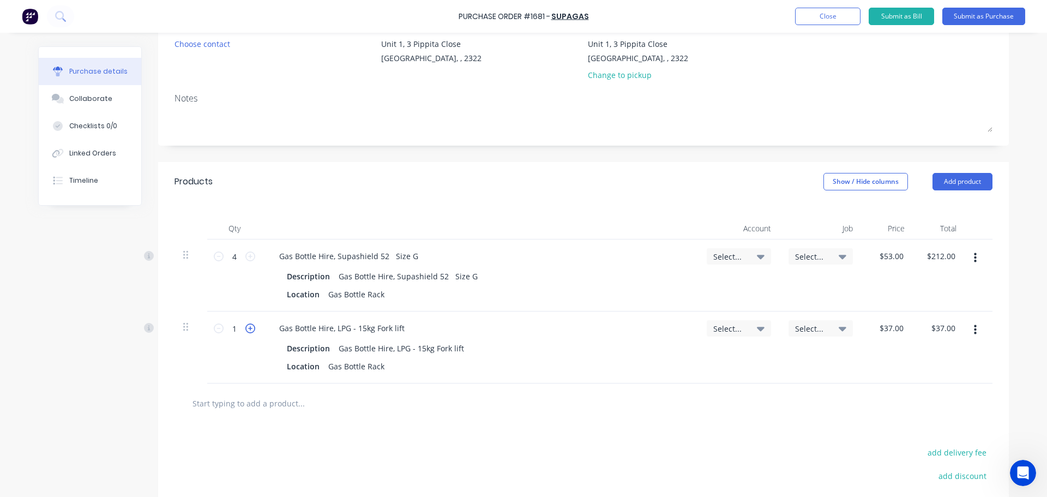
click at [250, 326] on icon at bounding box center [250, 328] width 10 height 10
type input "2"
type input "$74.00"
click at [757, 258] on icon at bounding box center [761, 256] width 8 height 12
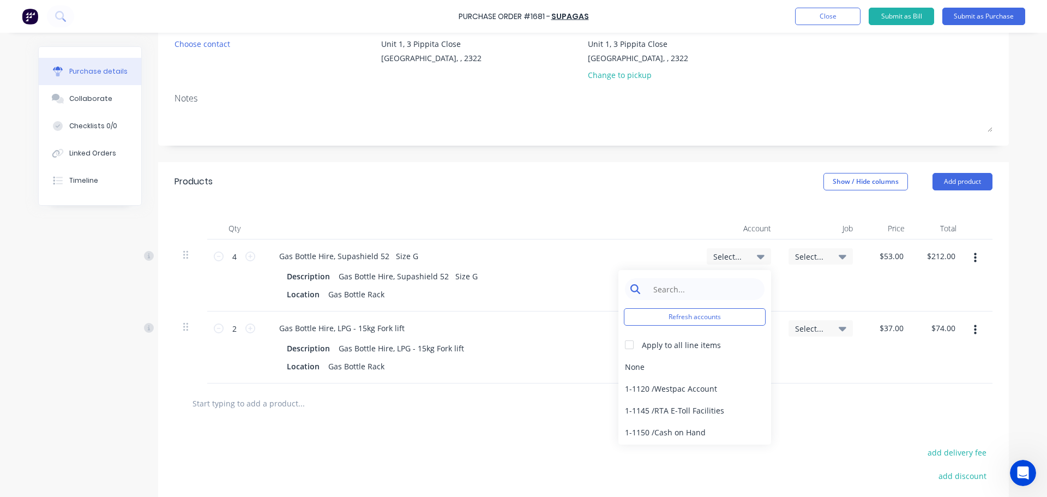
click at [693, 296] on input at bounding box center [704, 289] width 112 height 22
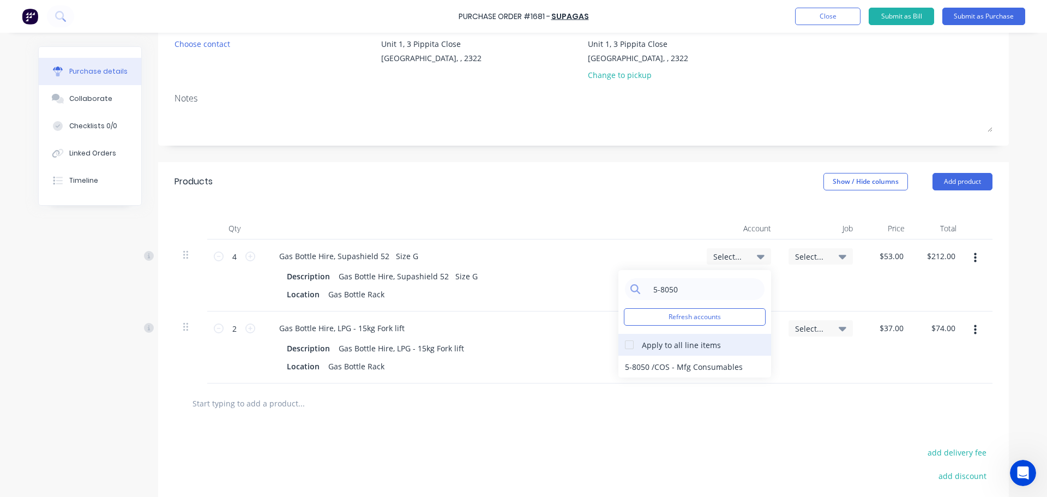
type input "5-8050"
click at [624, 341] on div at bounding box center [630, 345] width 22 height 22
click at [631, 364] on div "5-8050 / COS - Mfg Consumables" at bounding box center [695, 367] width 153 height 22
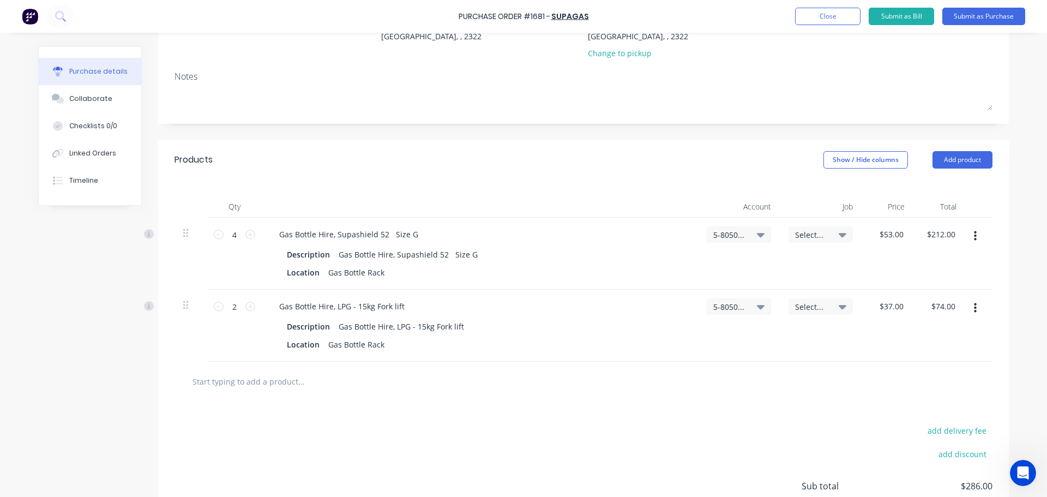
scroll to position [0, 0]
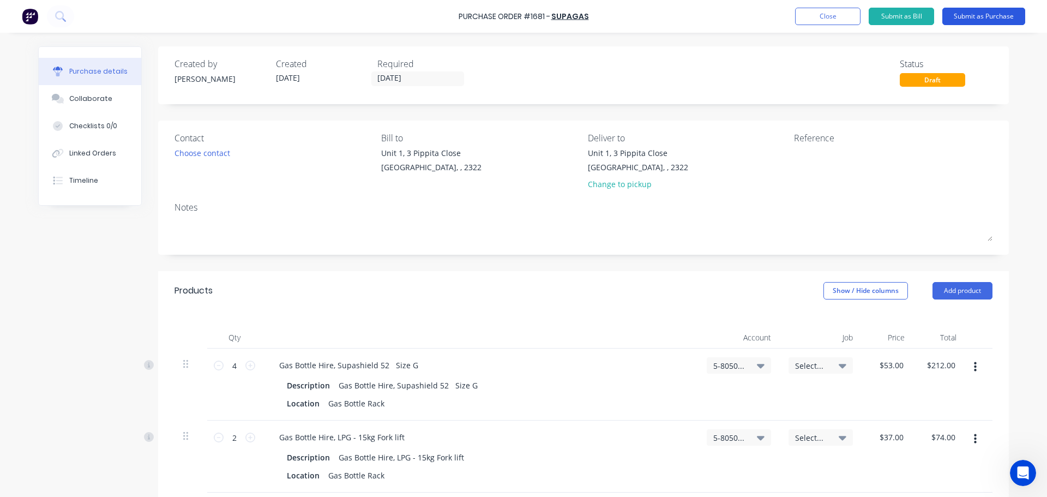
click at [982, 19] on button "Submit as Purchase" at bounding box center [984, 16] width 83 height 17
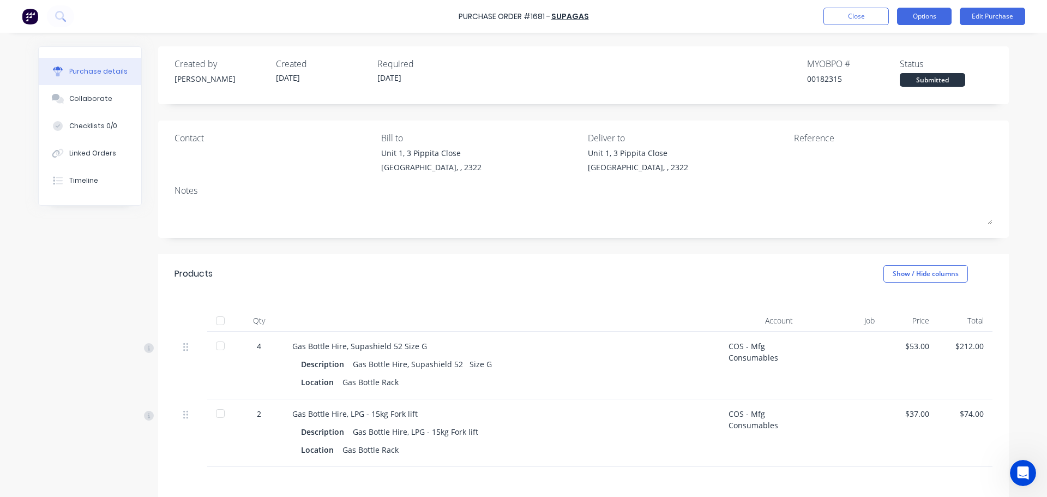
click at [930, 20] on button "Options" at bounding box center [924, 16] width 55 height 17
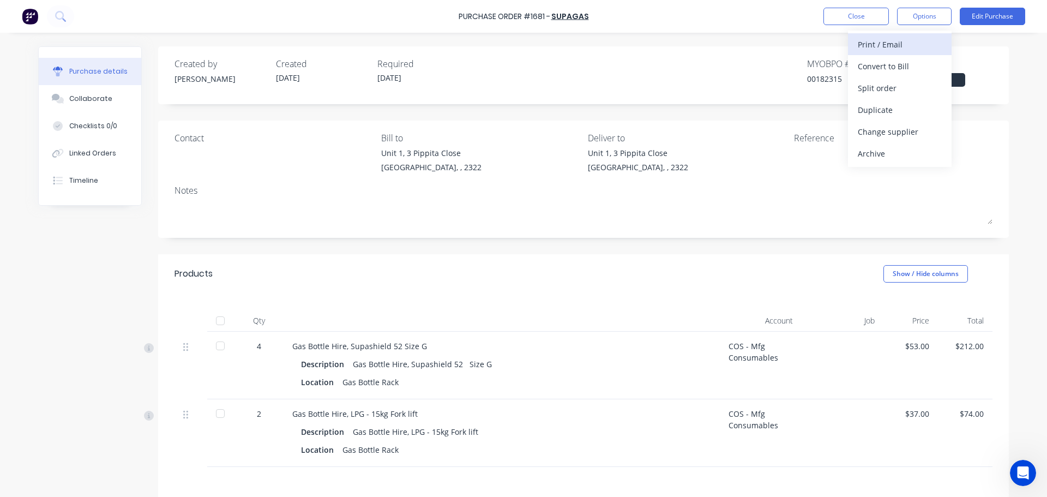
click at [903, 45] on div "Print / Email" at bounding box center [900, 45] width 84 height 16
click at [874, 65] on div "With pricing" at bounding box center [900, 66] width 84 height 16
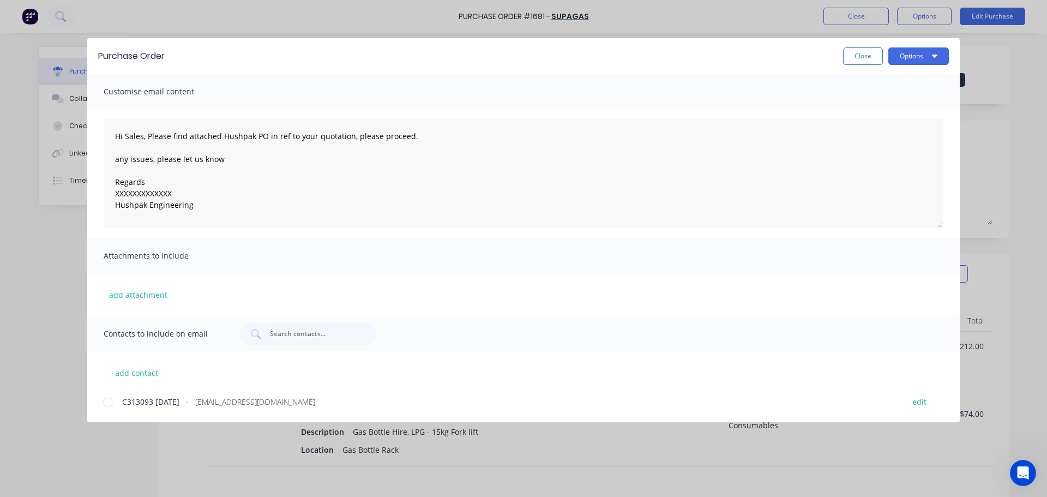
click at [109, 404] on div at bounding box center [108, 402] width 22 height 22
drag, startPoint x: 173, startPoint y: 196, endPoint x: 110, endPoint y: 193, distance: 63.3
click at [110, 193] on textarea "Hi Sales, Please find attached Hushpak PO in ref to your quotation, please proc…" at bounding box center [524, 173] width 840 height 109
type textarea "Hi Sales, Please find attached Hushpak PO in ref to your quotation, please proc…"
click at [910, 61] on button "Options" at bounding box center [919, 55] width 61 height 17
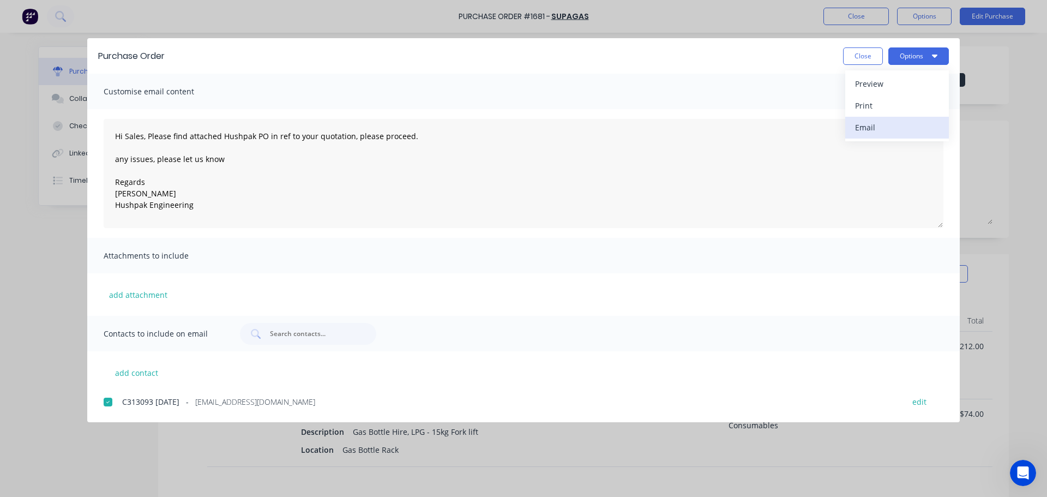
click at [880, 123] on div "Email" at bounding box center [897, 127] width 84 height 16
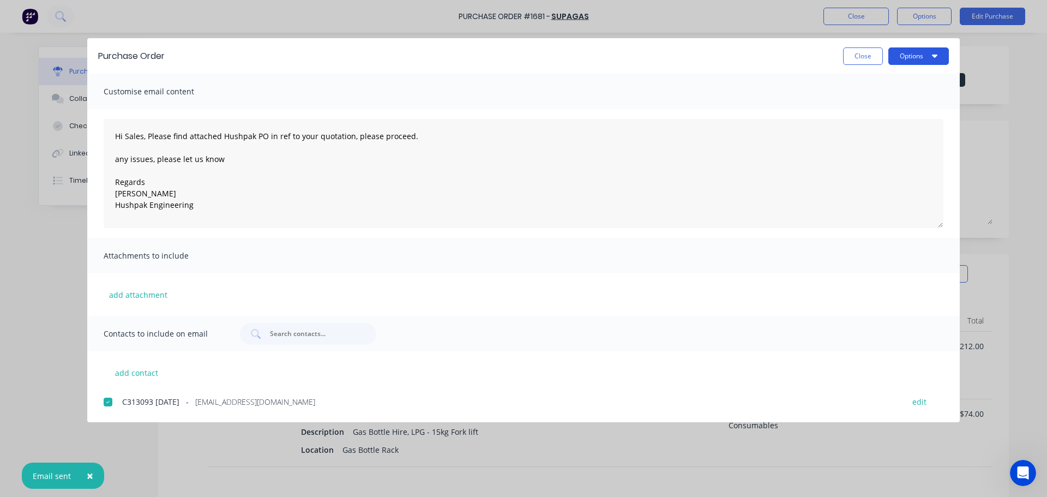
click at [900, 55] on button "Options" at bounding box center [919, 55] width 61 height 17
click at [872, 104] on div "Print" at bounding box center [897, 106] width 84 height 16
click at [855, 58] on button "Close" at bounding box center [863, 55] width 40 height 17
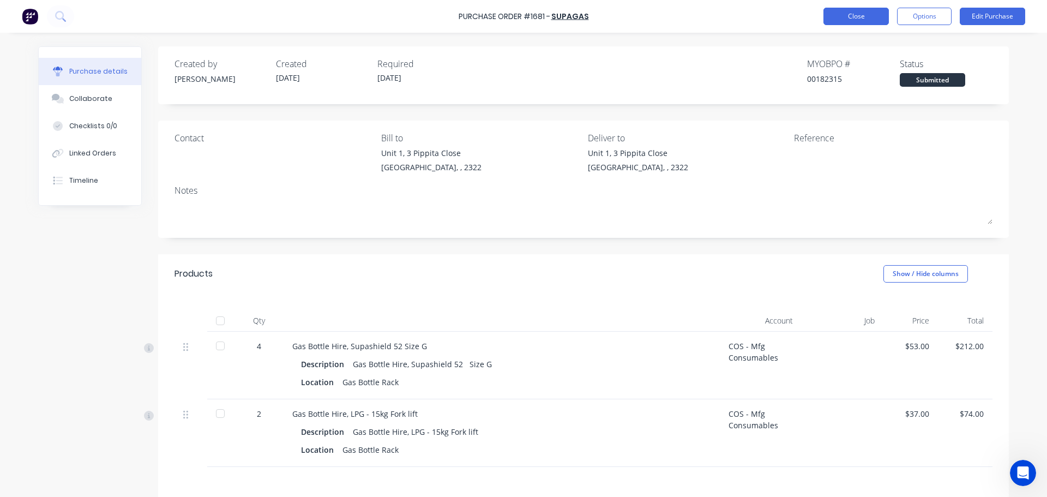
click at [846, 17] on button "Close" at bounding box center [856, 16] width 65 height 17
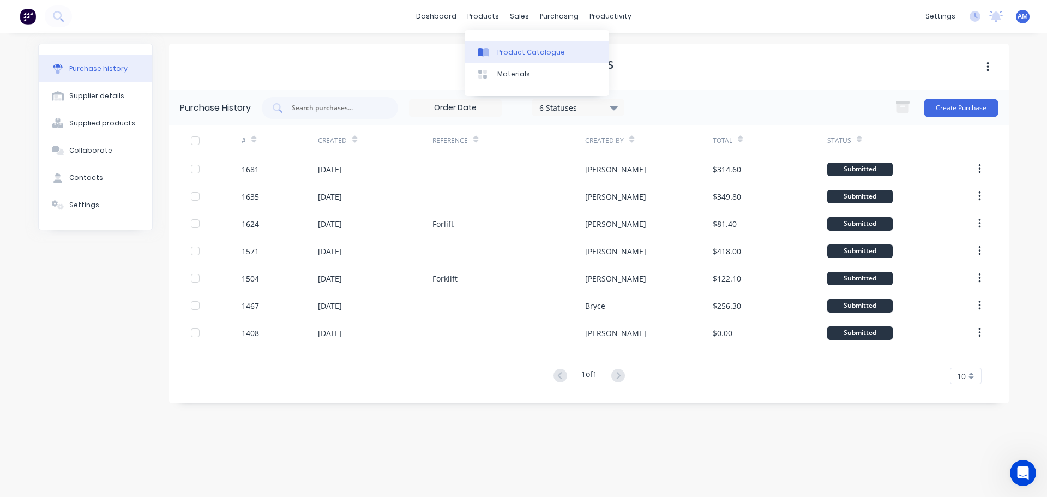
click at [517, 51] on div "Product Catalogue" at bounding box center [532, 52] width 68 height 10
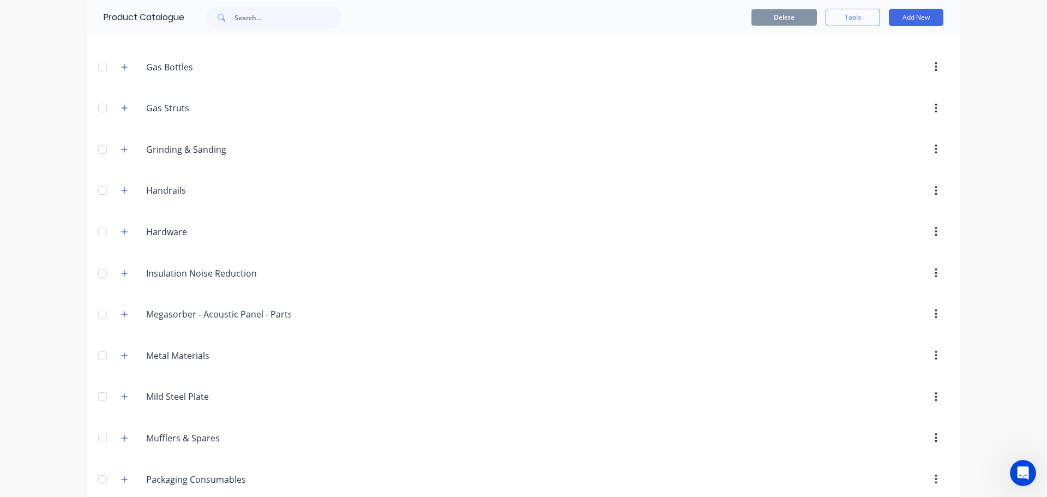
scroll to position [662, 0]
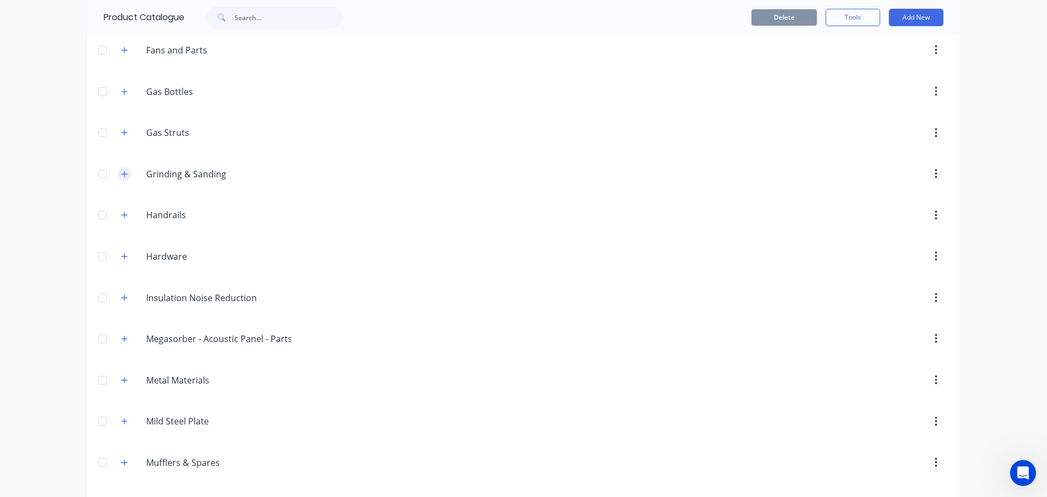
click at [121, 172] on icon "button" at bounding box center [124, 174] width 7 height 8
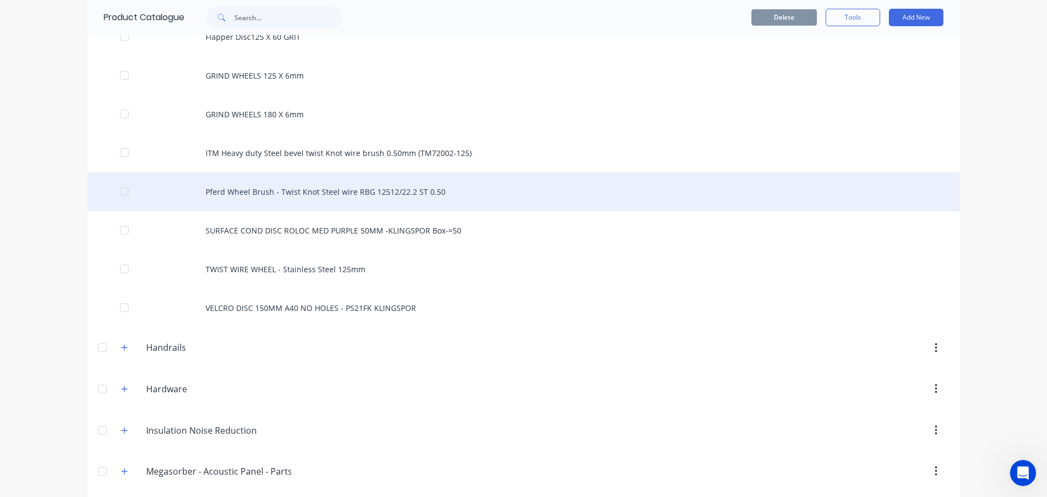
scroll to position [1207, 0]
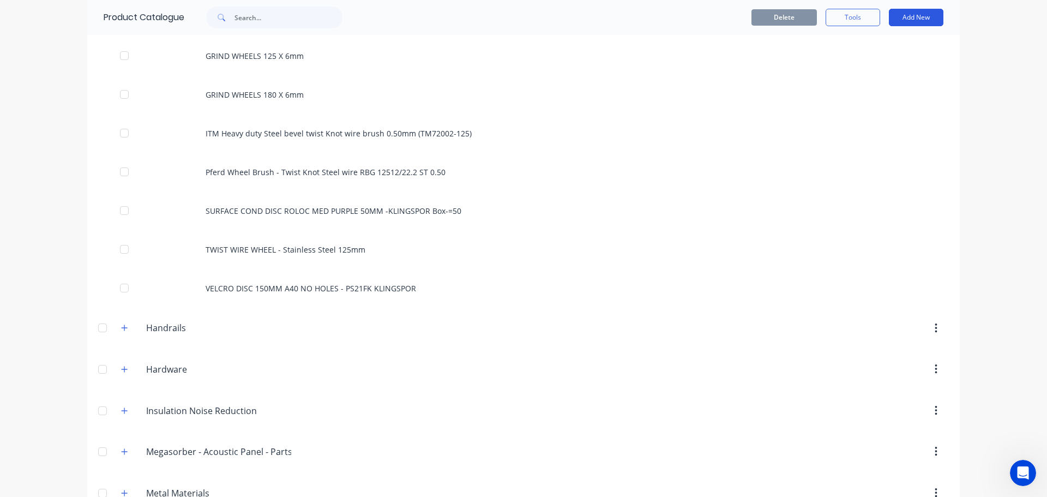
click at [914, 17] on button "Add New" at bounding box center [916, 17] width 55 height 17
click at [869, 68] on div "Product" at bounding box center [892, 67] width 84 height 16
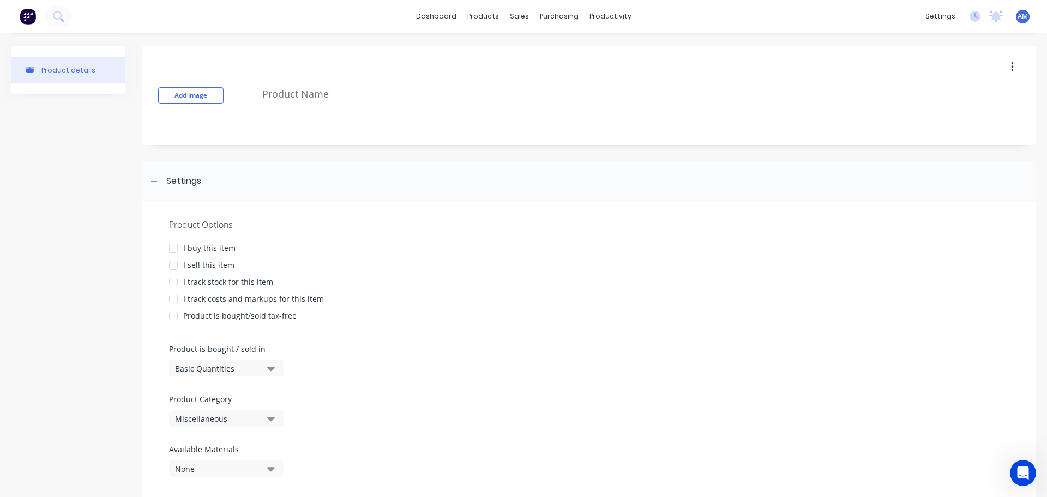
drag, startPoint x: 175, startPoint y: 248, endPoint x: 174, endPoint y: 266, distance: 18.0
click at [172, 250] on div at bounding box center [174, 248] width 22 height 22
click at [170, 281] on div at bounding box center [174, 282] width 22 height 22
click at [169, 301] on div at bounding box center [174, 299] width 22 height 22
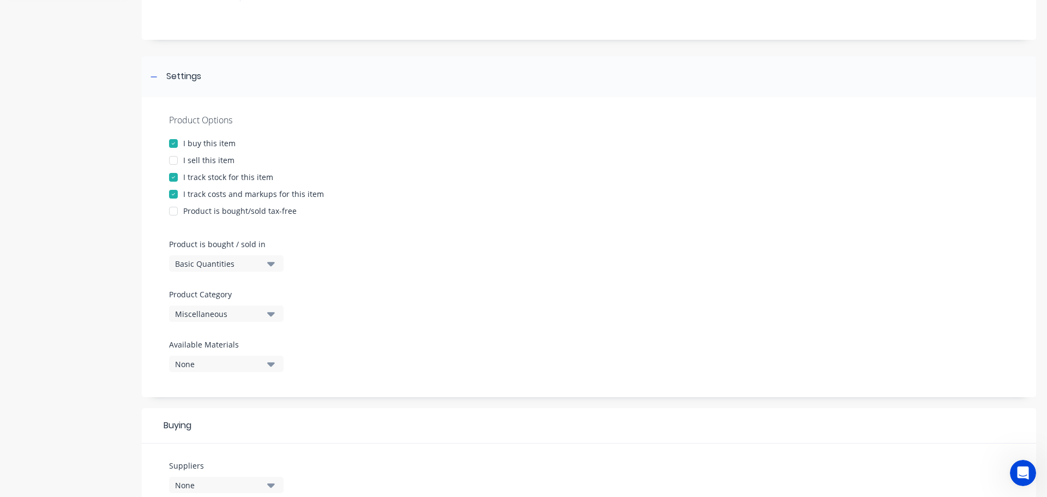
scroll to position [109, 0]
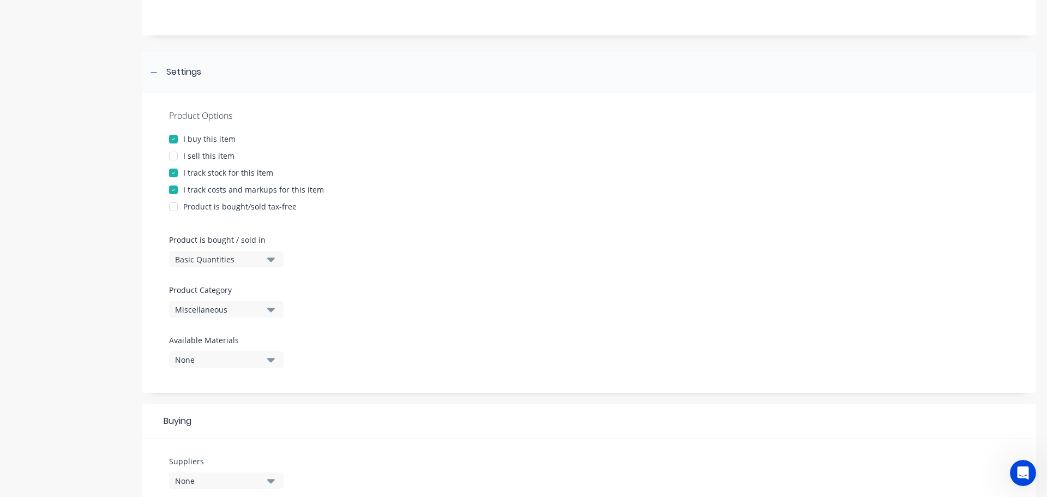
click at [268, 310] on icon "button" at bounding box center [271, 309] width 8 height 12
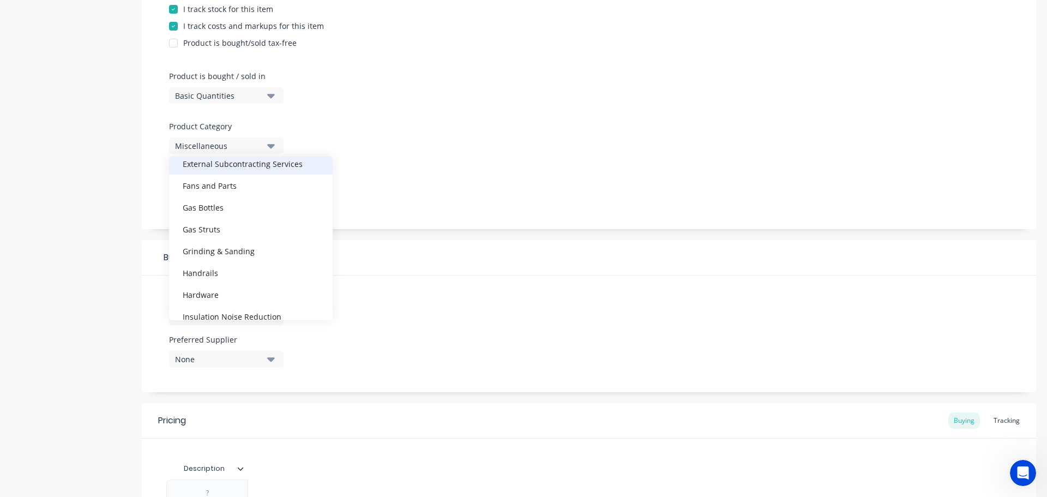
scroll to position [382, 0]
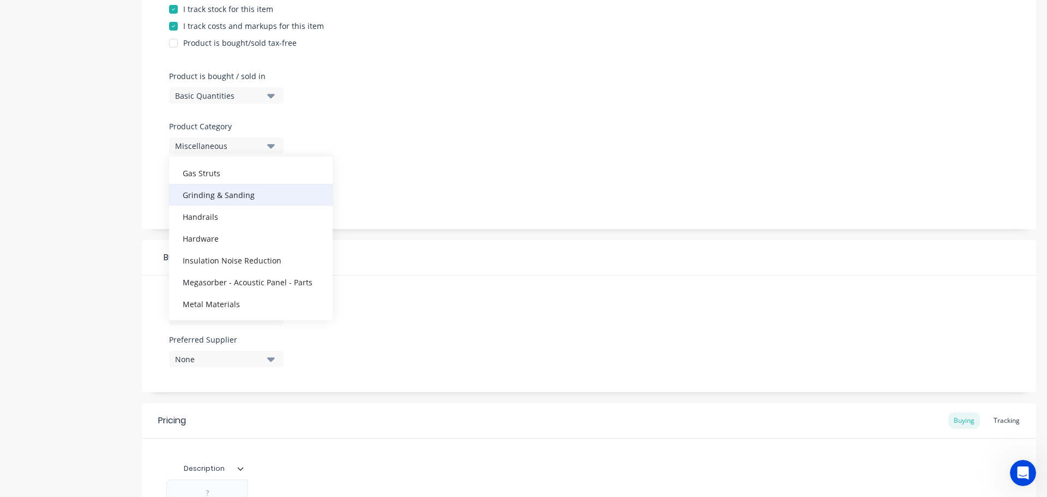
click at [233, 193] on div "Grinding & Sanding" at bounding box center [251, 195] width 164 height 22
type textarea "x"
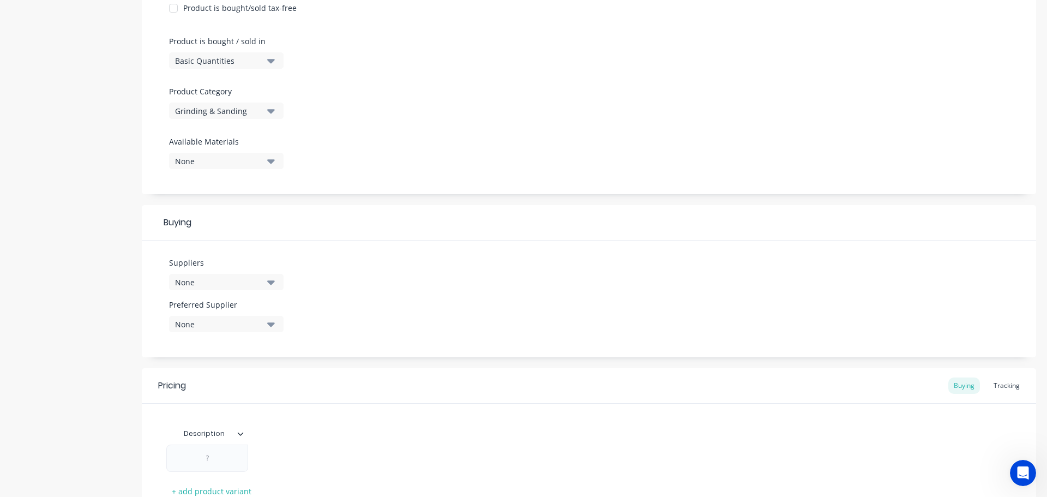
scroll to position [327, 0]
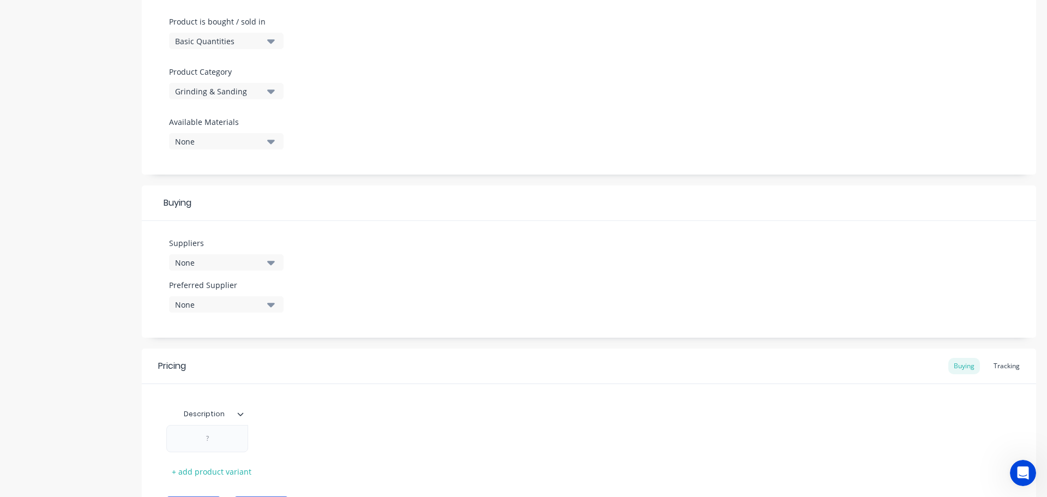
click at [269, 262] on icon "button" at bounding box center [271, 263] width 8 height 4
click at [208, 293] on input "text" at bounding box center [259, 295] width 116 height 22
type input "a"
click at [270, 262] on icon "button" at bounding box center [271, 263] width 8 height 4
click at [272, 262] on icon "button" at bounding box center [271, 263] width 8 height 4
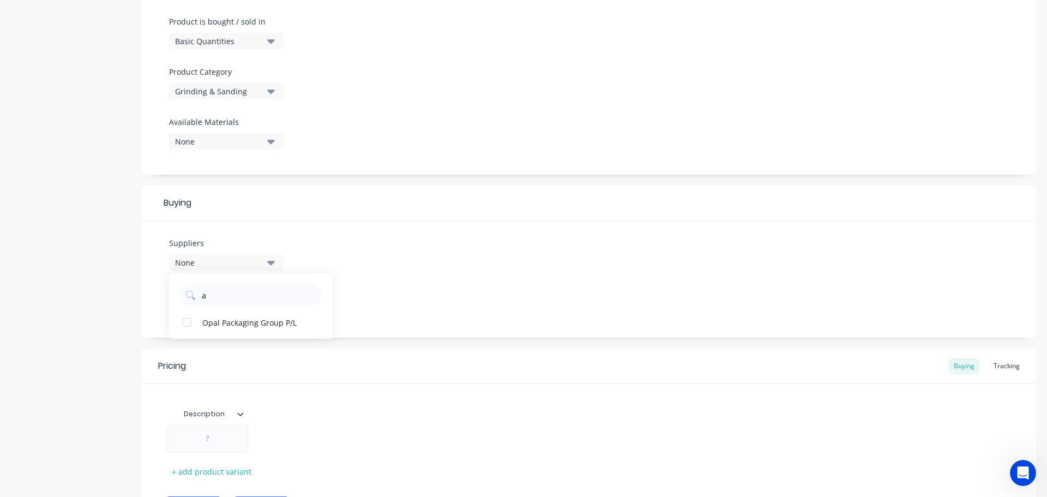
click at [272, 262] on icon "button" at bounding box center [271, 263] width 8 height 4
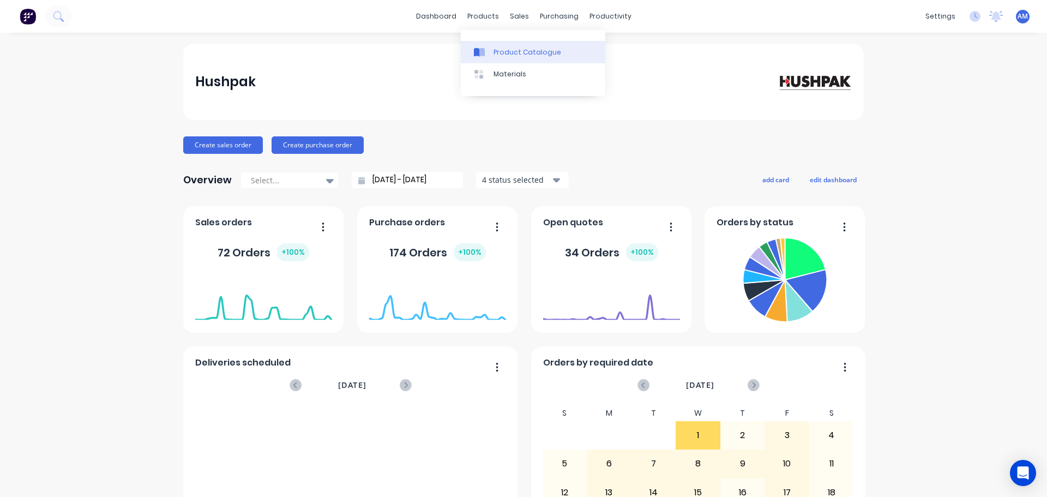
click at [513, 52] on div "Product Catalogue" at bounding box center [528, 52] width 68 height 10
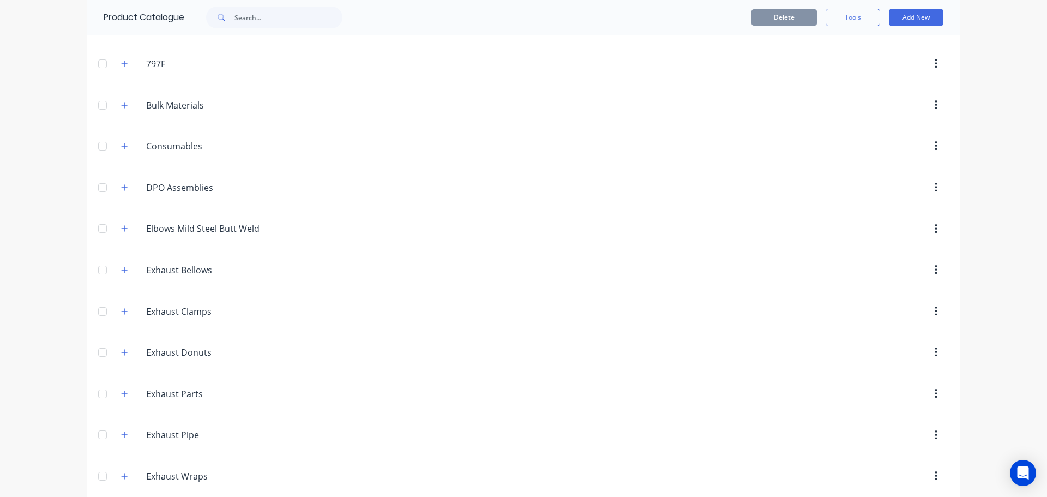
scroll to position [164, 0]
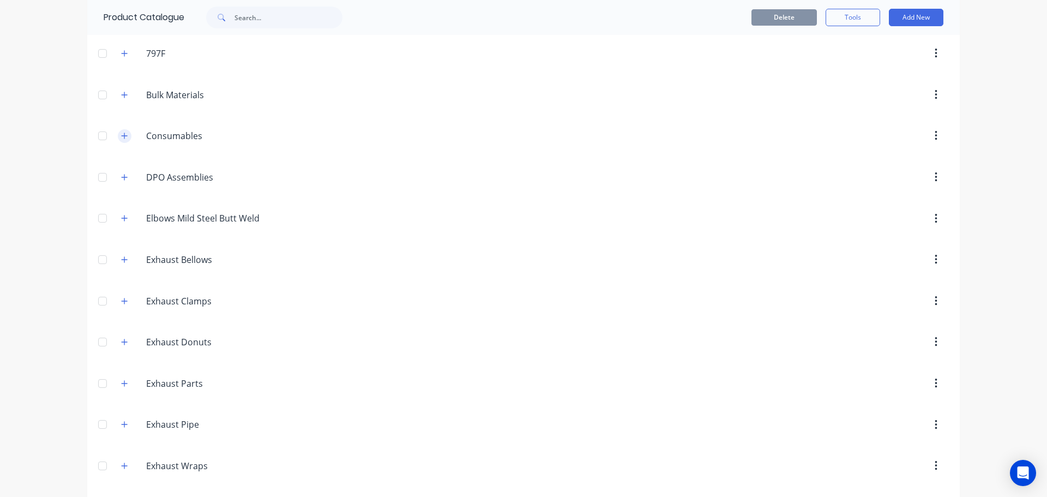
click at [121, 139] on icon "button" at bounding box center [124, 136] width 7 height 8
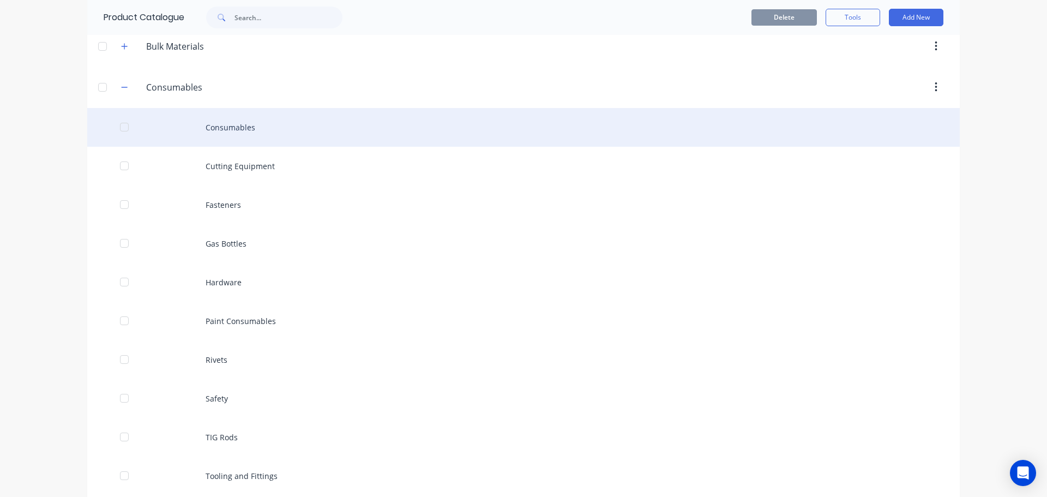
scroll to position [436, 0]
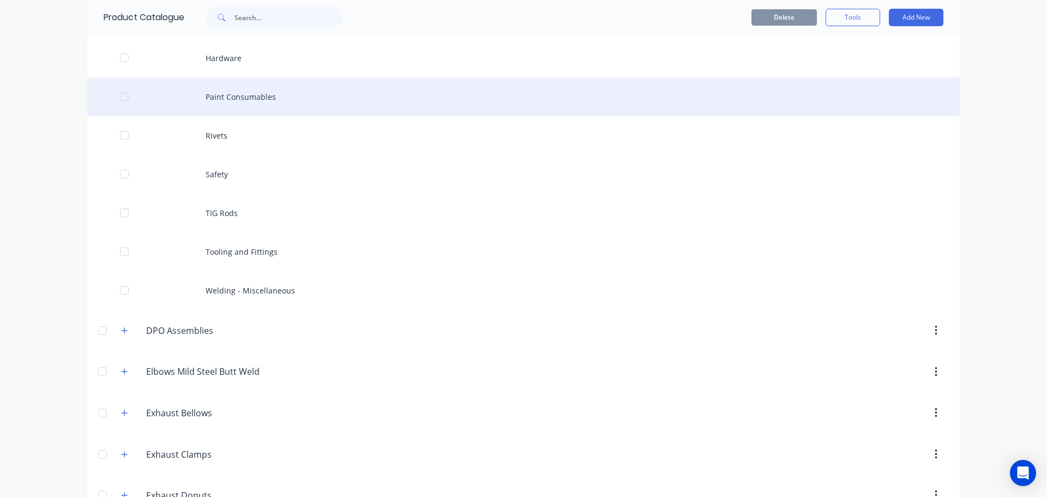
click at [233, 99] on div "Paint Consumables" at bounding box center [523, 96] width 873 height 39
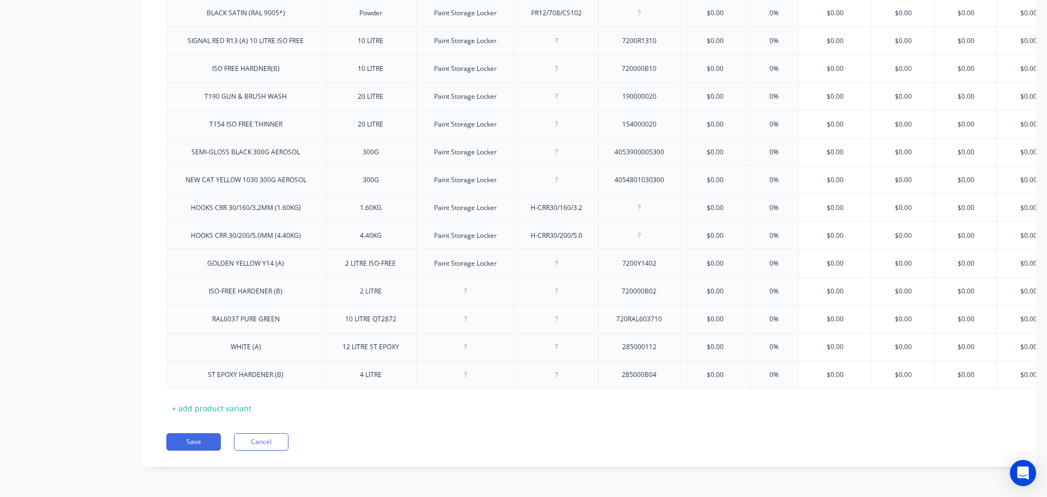
scroll to position [974, 0]
click at [219, 400] on div "+ add product variant" at bounding box center [211, 408] width 91 height 17
type textarea "x"
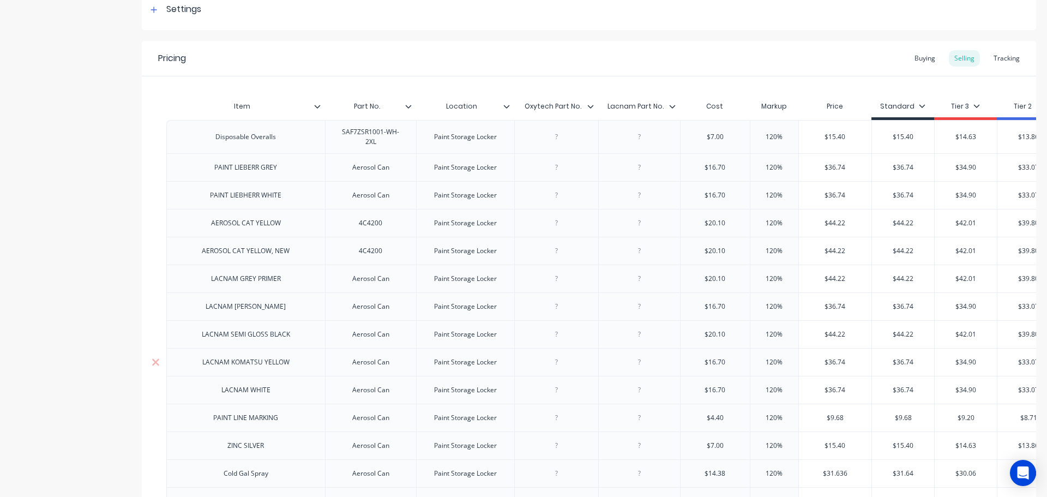
scroll to position [156, 0]
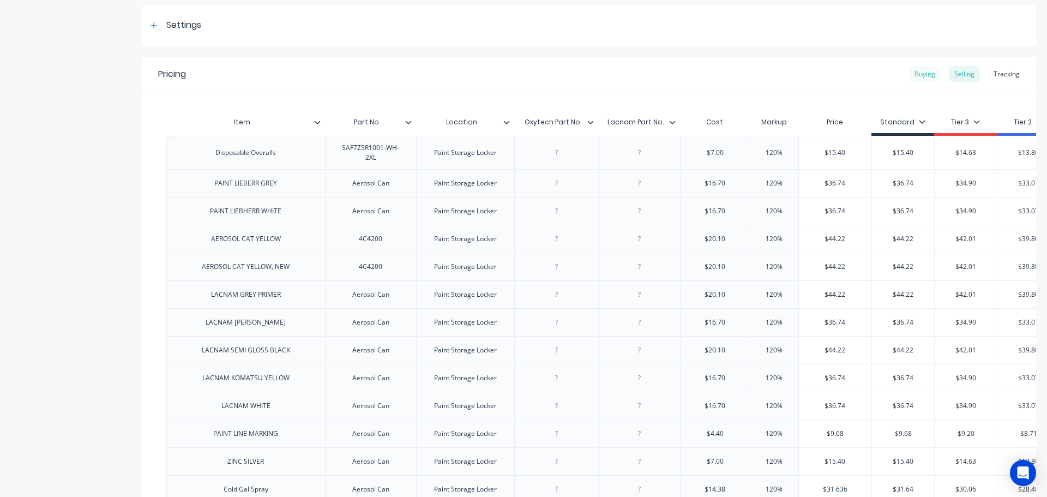
click at [919, 75] on div "Buying" at bounding box center [925, 74] width 32 height 16
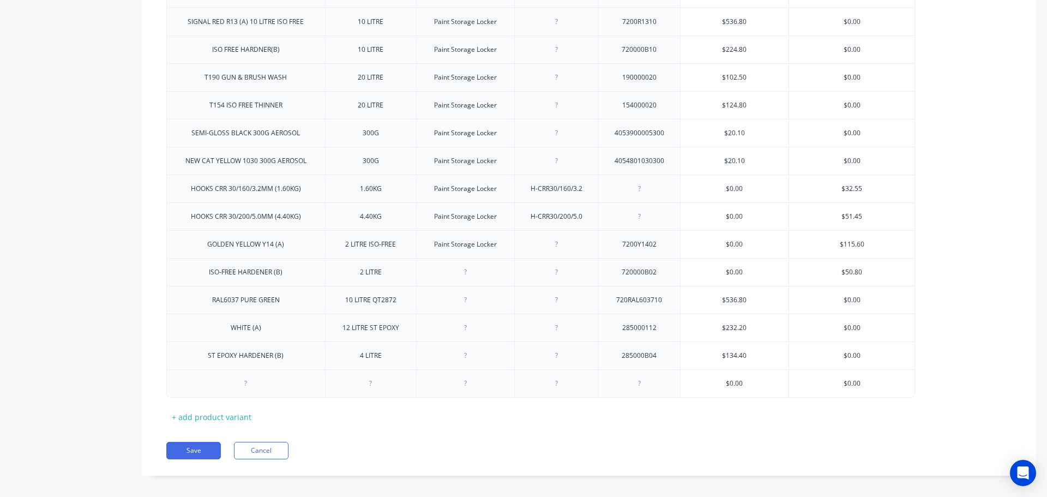
scroll to position [991, 0]
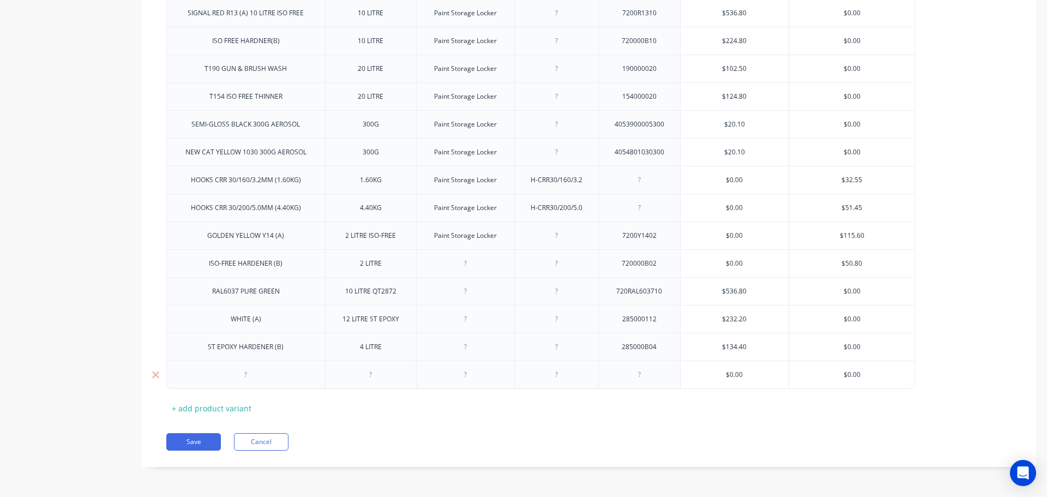
click at [643, 379] on div at bounding box center [639, 375] width 55 height 14
paste div
type textarea "x"
type input "$0.00"
drag, startPoint x: 757, startPoint y: 374, endPoint x: 715, endPoint y: 370, distance: 42.8
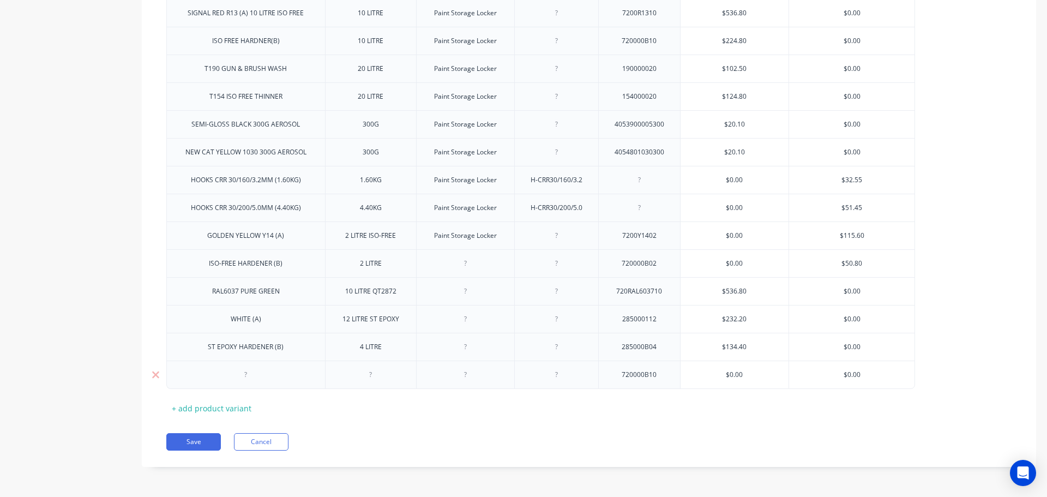
click at [715, 370] on input "$0.00" at bounding box center [735, 375] width 109 height 10
paste input "224.8"
type textarea "x"
type input "$224.80"
drag, startPoint x: 369, startPoint y: 379, endPoint x: 380, endPoint y: 378, distance: 10.9
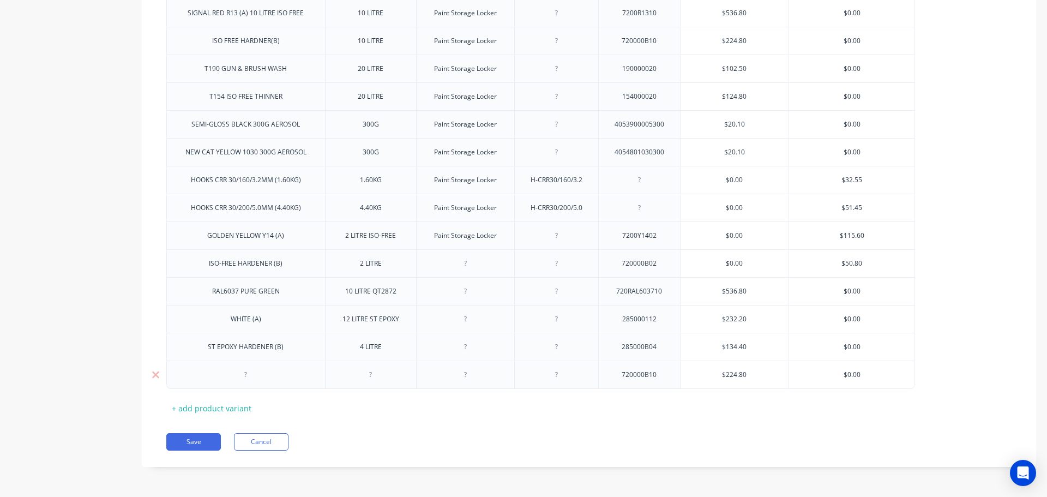
click at [369, 379] on div at bounding box center [371, 375] width 55 height 14
paste div
type textarea "x"
click at [246, 377] on div at bounding box center [246, 375] width 55 height 14
paste div
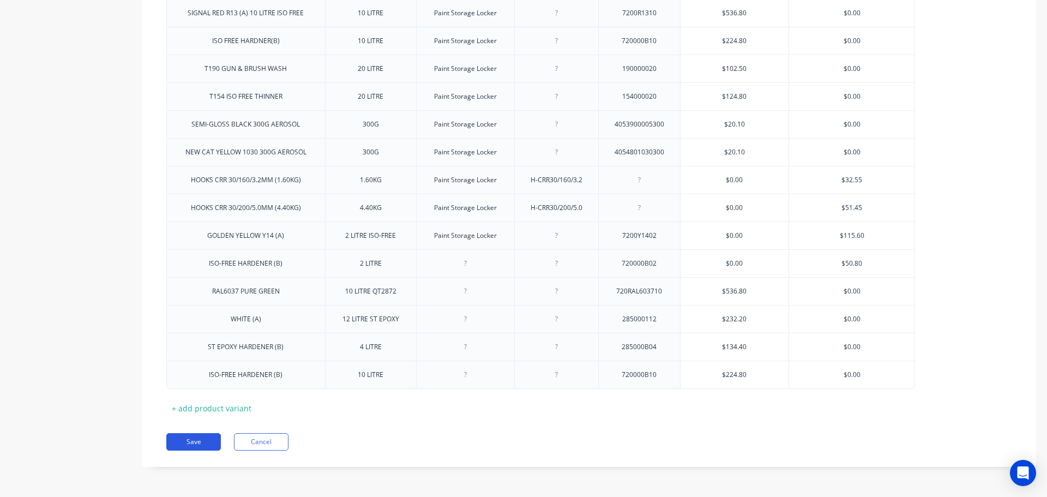
click at [187, 438] on button "Save" at bounding box center [193, 441] width 55 height 17
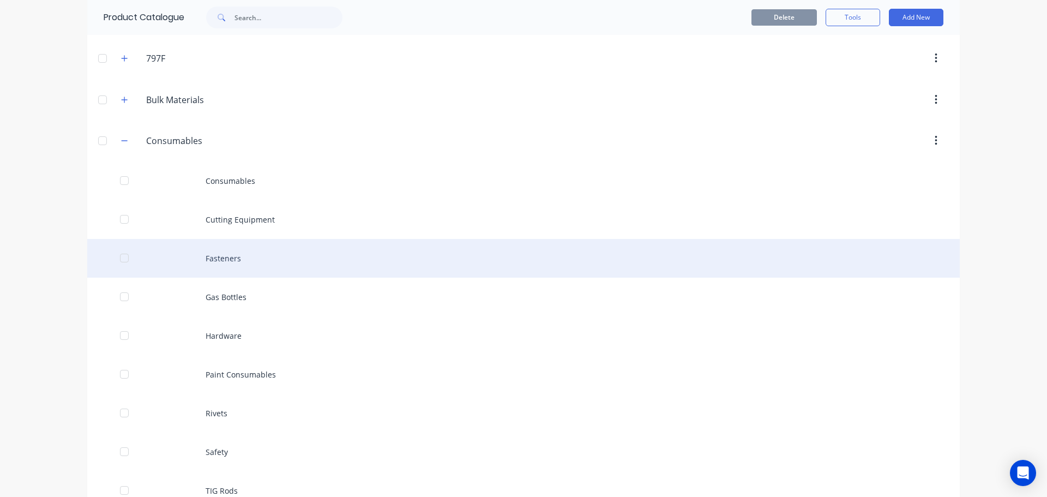
scroll to position [164, 0]
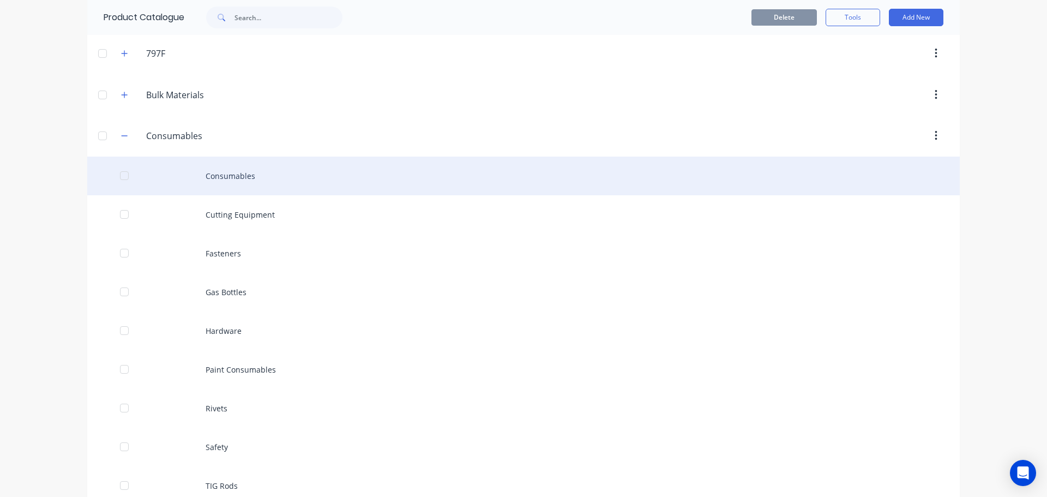
click at [235, 174] on div "Consumables" at bounding box center [523, 176] width 873 height 39
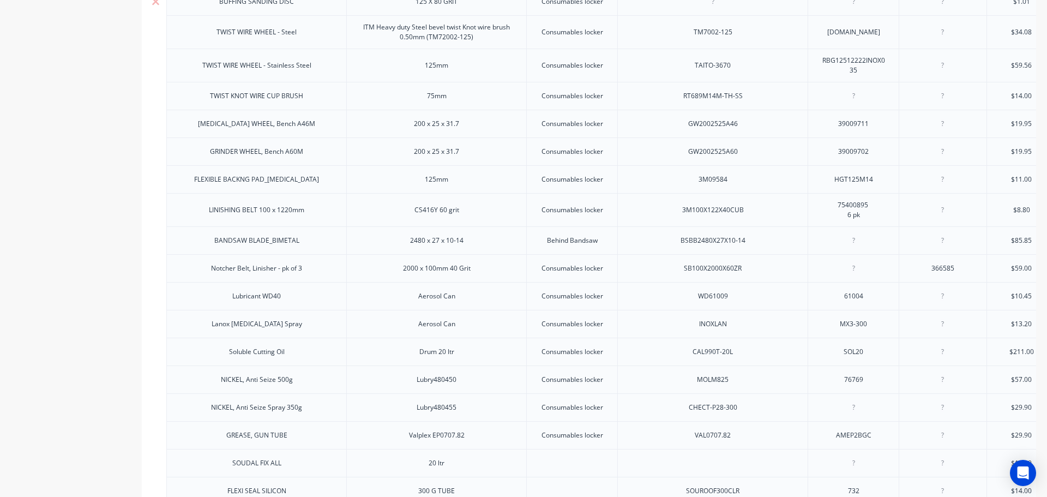
scroll to position [655, 0]
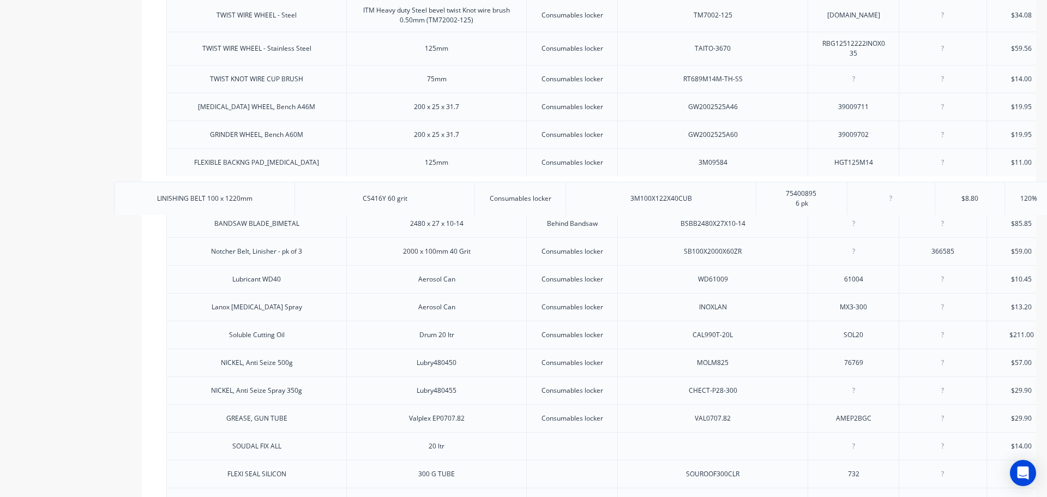
drag, startPoint x: 314, startPoint y: 200, endPoint x: 267, endPoint y: 203, distance: 47.0
click at [264, 202] on div "CUTTING WHEELS 125 X 1mm Consumables locker 3M71251 Per 25 75650763 359546-KLI …" at bounding box center [589, 454] width 846 height 1634
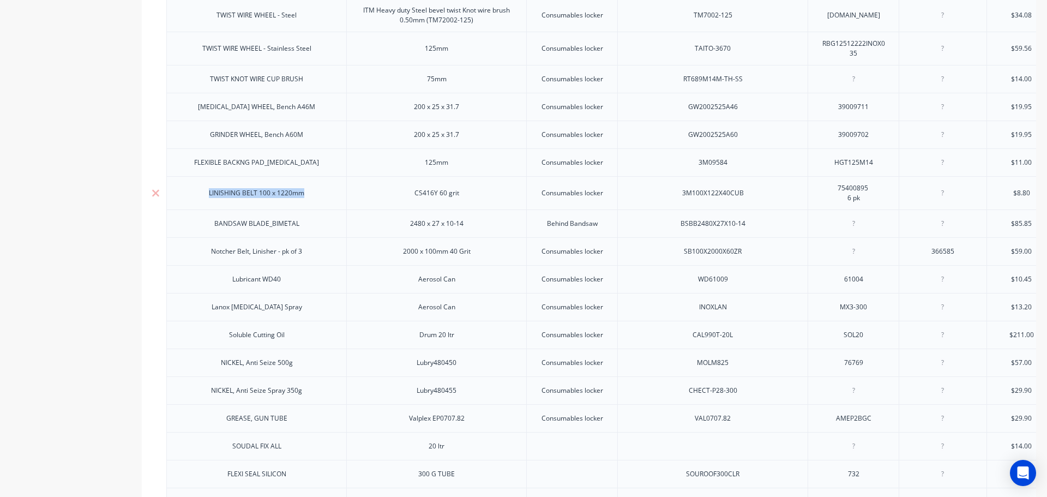
drag, startPoint x: 306, startPoint y: 200, endPoint x: 205, endPoint y: 202, distance: 101.5
click at [205, 200] on div "LINISHING BELT 100 x 1220mm" at bounding box center [256, 193] width 113 height 14
copy div "LINISHING BELT 100 x 1220mm"
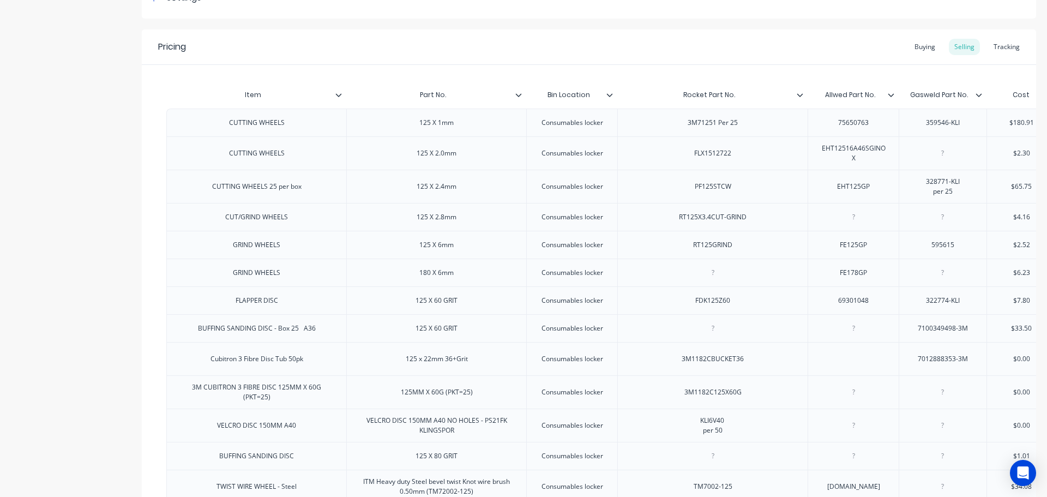
scroll to position [164, 0]
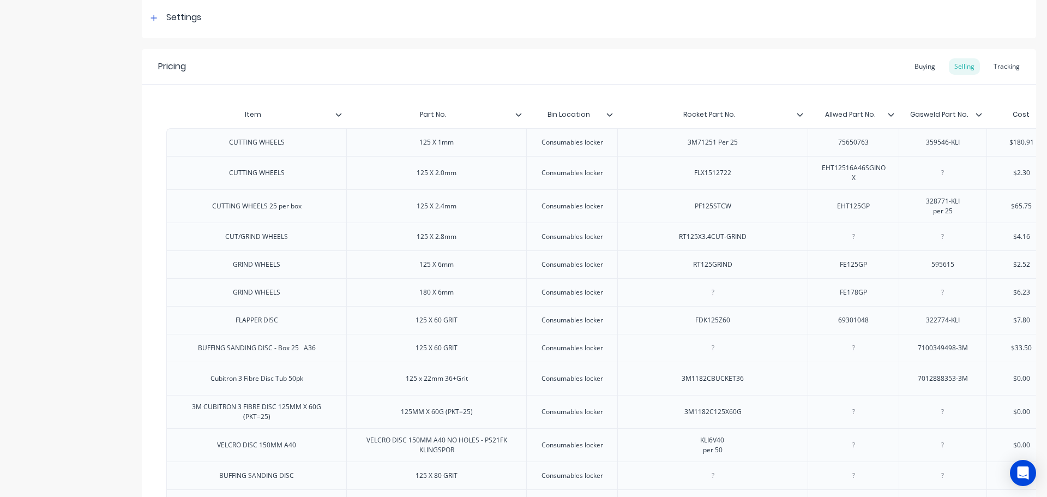
type textarea "x"
drag, startPoint x: 594, startPoint y: 112, endPoint x: 565, endPoint y: 111, distance: 28.9
copy div "LINISHING BELT 100 x 1220mm"
type input "Rocket Part No."
drag, startPoint x: 735, startPoint y: 113, endPoint x: 684, endPoint y: 112, distance: 51.3
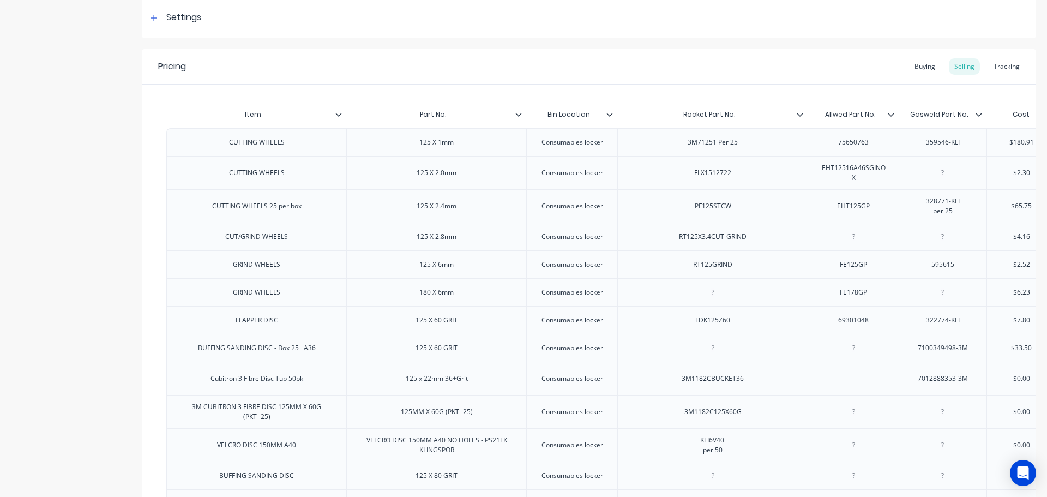
click at [684, 112] on input "Rocket Part No." at bounding box center [710, 115] width 184 height 10
type textarea "x"
type input "Allwed Part No."
drag, startPoint x: 879, startPoint y: 118, endPoint x: 821, endPoint y: 115, distance: 58.4
click at [823, 115] on input "Allwed Part No." at bounding box center [850, 115] width 85 height 10
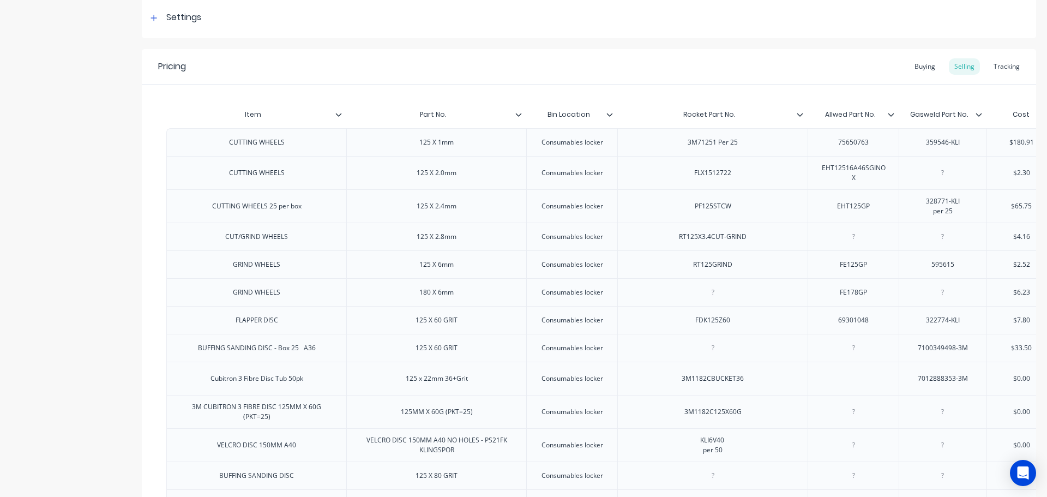
type textarea "x"
type input "Gasweld Part No."
drag, startPoint x: 970, startPoint y: 115, endPoint x: 907, endPoint y: 114, distance: 63.8
click at [907, 114] on input "Gasweld Part No." at bounding box center [939, 115] width 81 height 10
click at [914, 65] on div "Buying" at bounding box center [925, 66] width 32 height 16
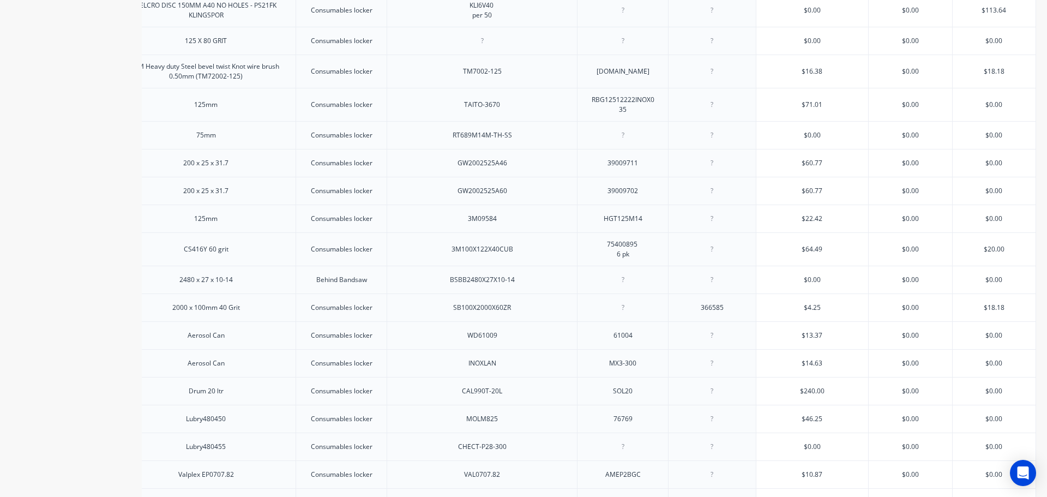
scroll to position [621, 0]
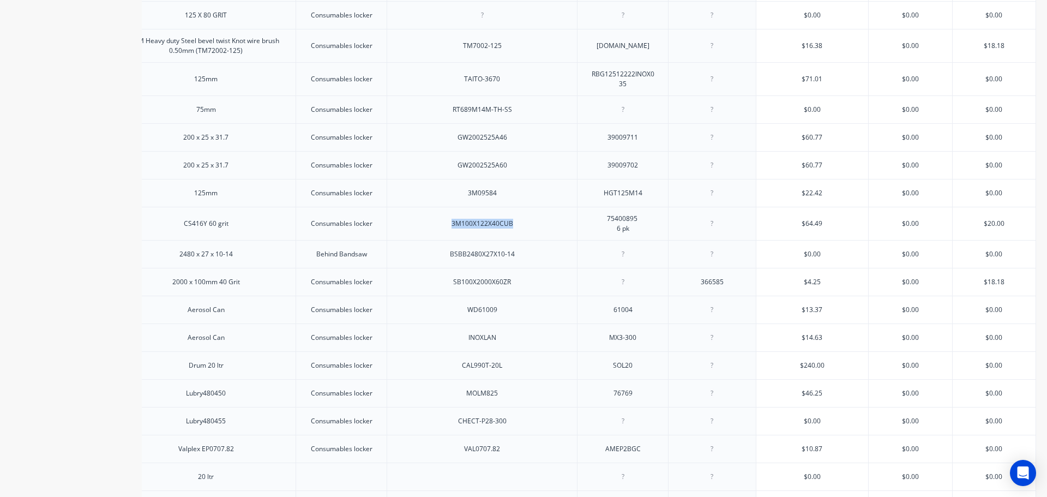
drag, startPoint x: 512, startPoint y: 232, endPoint x: 432, endPoint y: 234, distance: 80.8
click at [432, 234] on div "3M100X122X40CUB" at bounding box center [482, 223] width 190 height 33
copy div "3M100X122X40CUB"
drag, startPoint x: 643, startPoint y: 235, endPoint x: 615, endPoint y: 235, distance: 28.4
click at [615, 235] on div "CUTTING WHEELS 125 X 1mm Consumables locker 3M71251 Per 25 75650763 359546-KLI …" at bounding box center [359, 485] width 846 height 1634
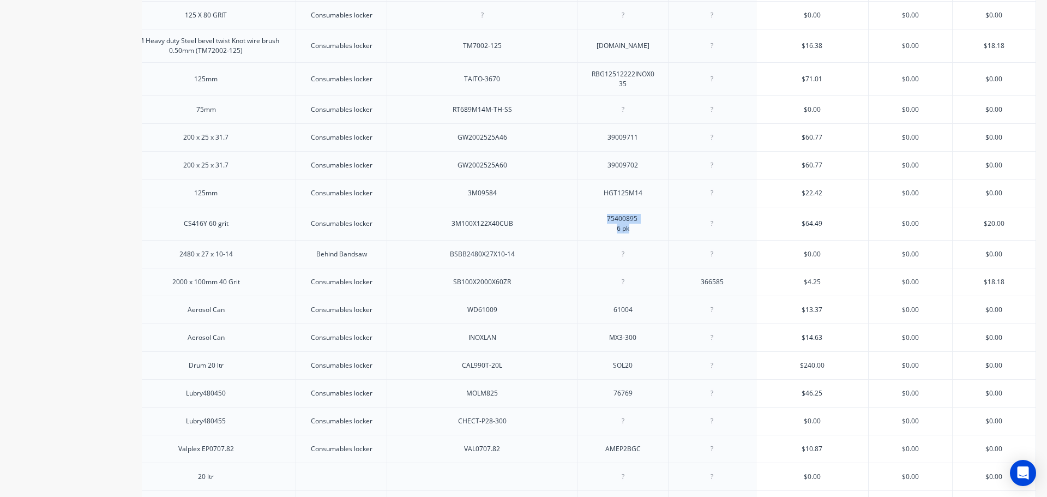
drag, startPoint x: 628, startPoint y: 237, endPoint x: 599, endPoint y: 219, distance: 34.1
click at [599, 219] on div "75400895 6 pk" at bounding box center [623, 224] width 55 height 24
copy div "75400895 6 pk"
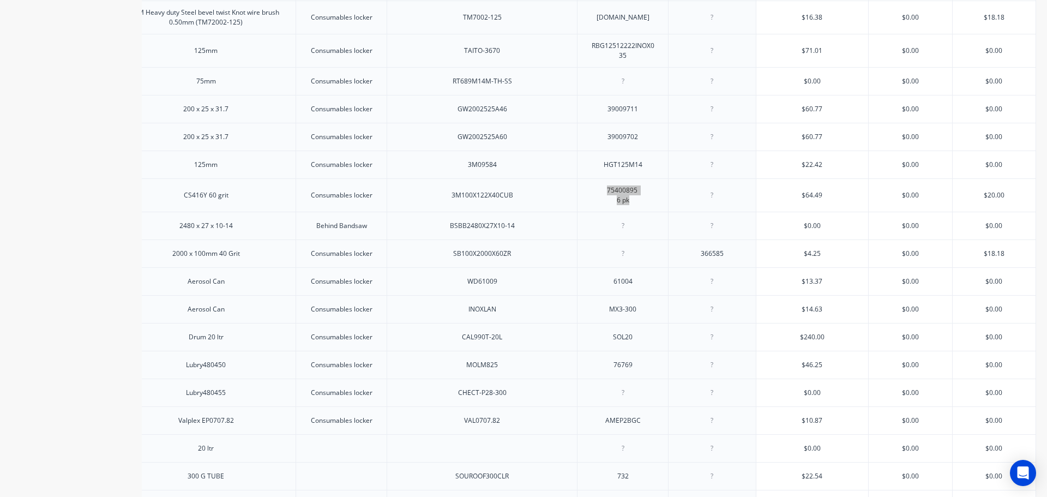
scroll to position [676, 0]
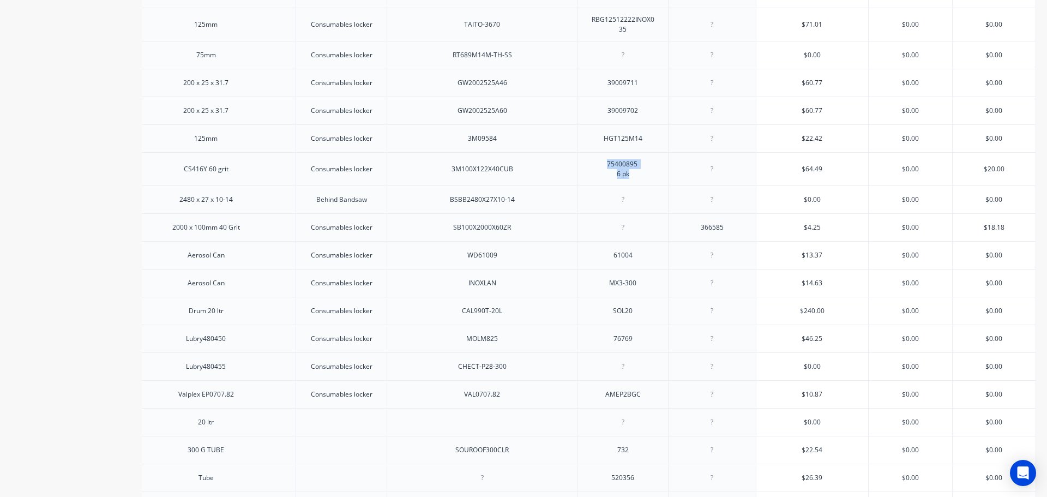
type textarea "x"
type input "$20.00"
drag, startPoint x: 997, startPoint y: 175, endPoint x: 969, endPoint y: 175, distance: 28.4
click at [969, 174] on input "$20.00" at bounding box center [994, 169] width 83 height 10
type input "$64.49"
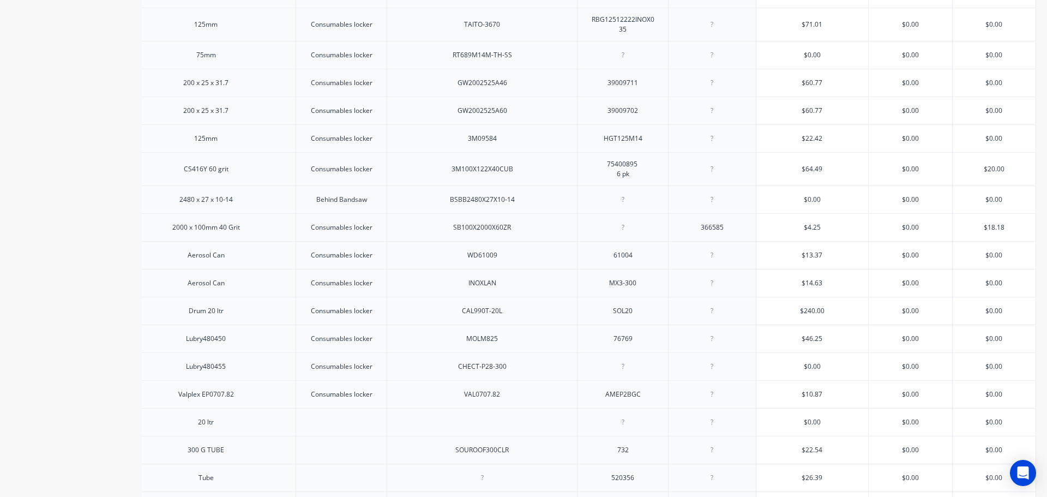
drag, startPoint x: 822, startPoint y: 174, endPoint x: 786, endPoint y: 173, distance: 36.6
click at [786, 173] on input "$64.49" at bounding box center [813, 169] width 112 height 10
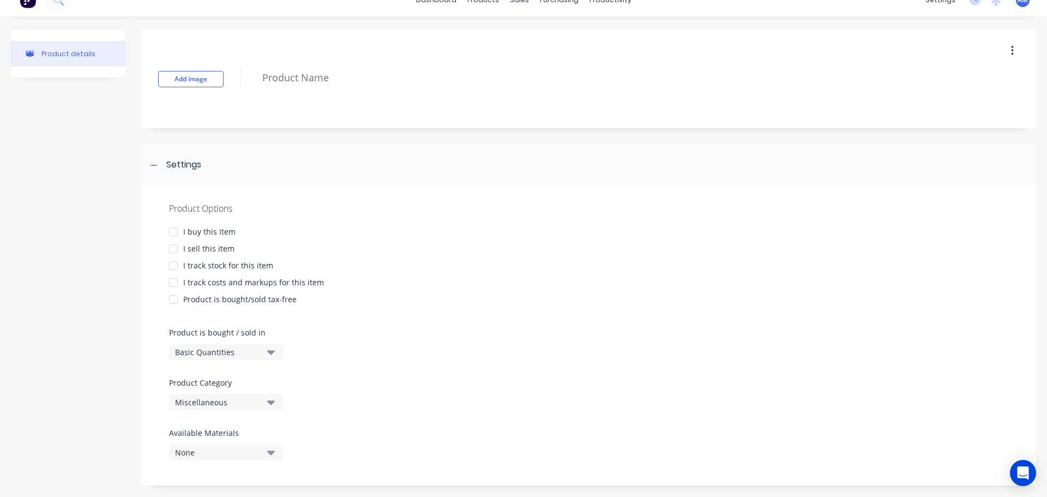
scroll to position [29, 0]
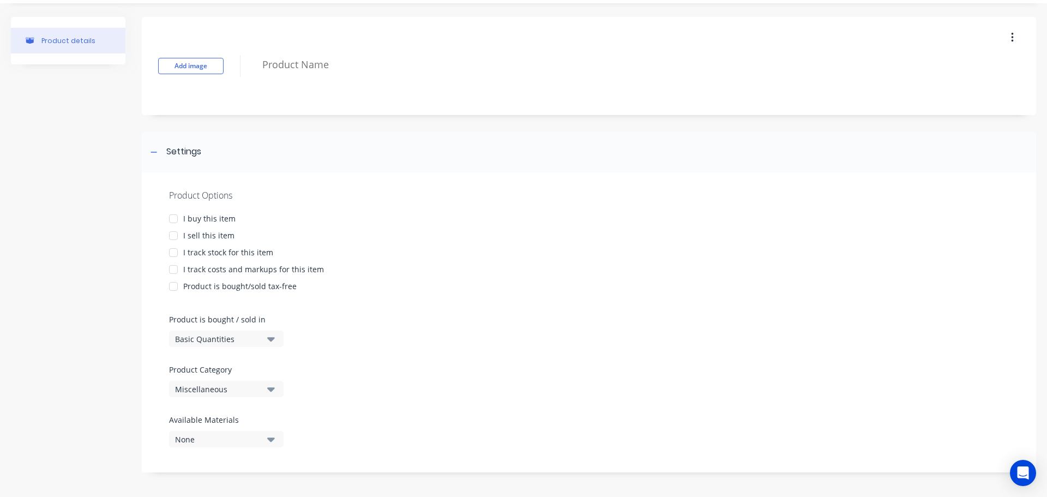
click at [173, 221] on div at bounding box center [174, 219] width 22 height 22
click at [171, 249] on div at bounding box center [174, 253] width 22 height 22
click at [170, 272] on div at bounding box center [174, 270] width 22 height 22
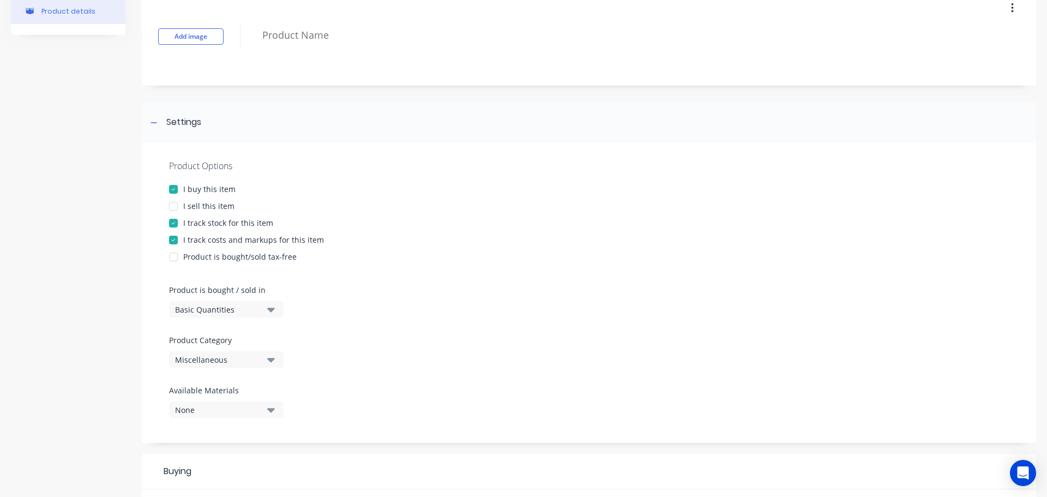
scroll to position [84, 0]
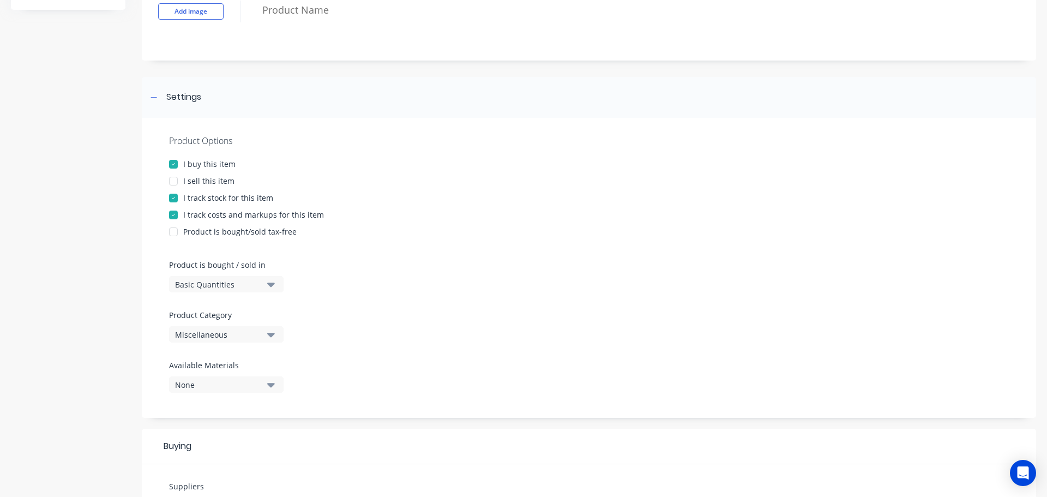
click at [271, 334] on icon "button" at bounding box center [271, 335] width 8 height 4
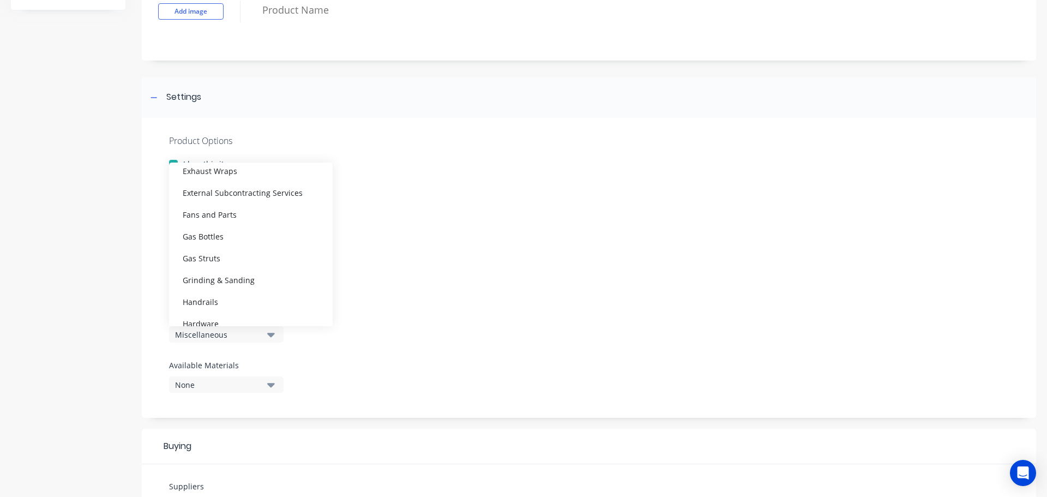
scroll to position [327, 0]
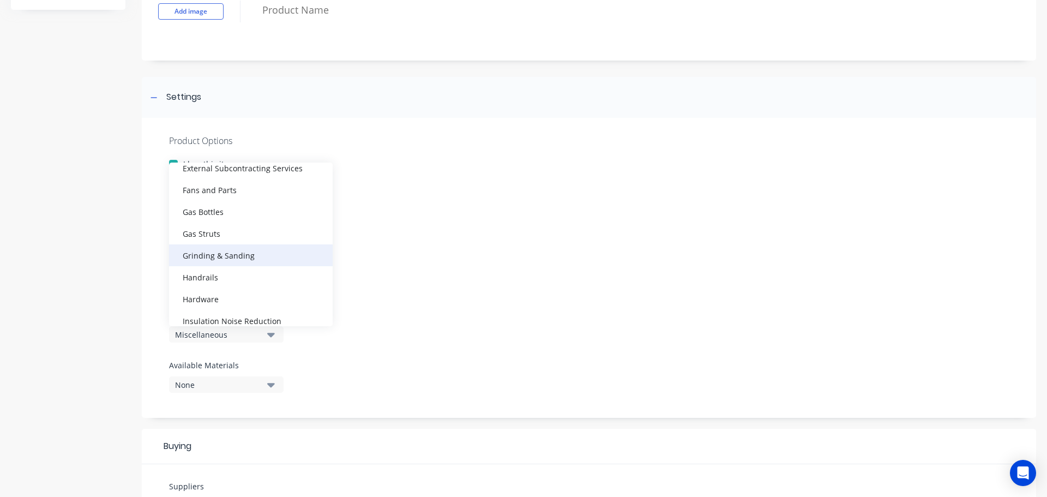
click at [247, 254] on div "Grinding & Sanding" at bounding box center [251, 255] width 164 height 22
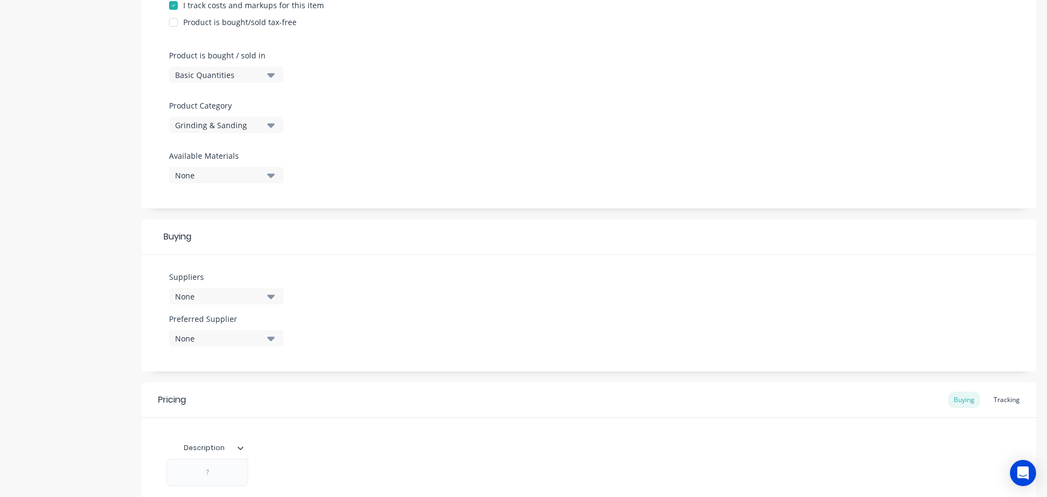
scroll to position [302, 0]
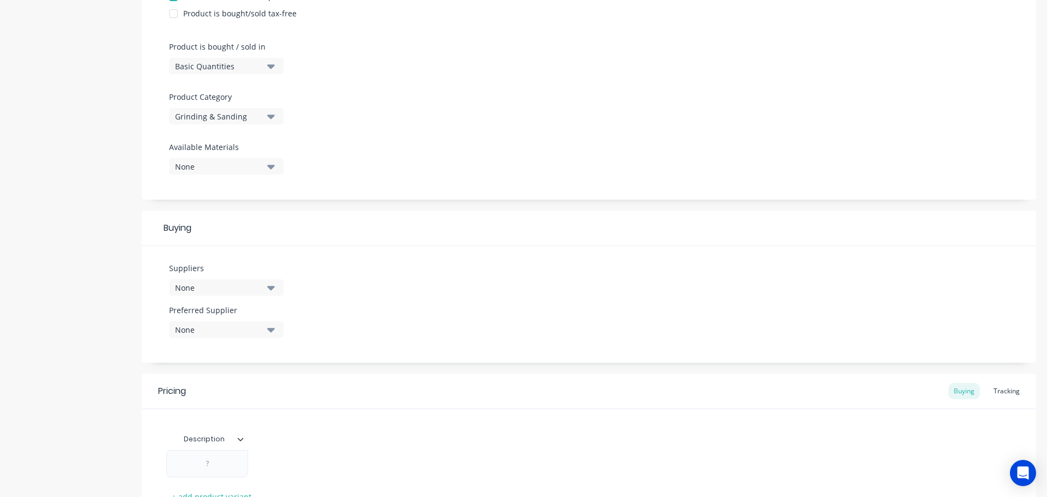
click at [271, 291] on icon "button" at bounding box center [271, 287] width 8 height 12
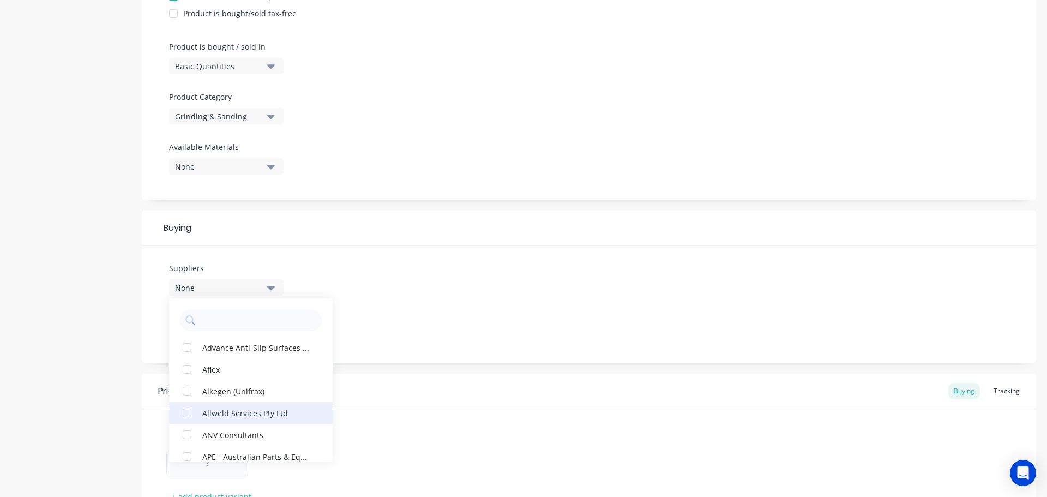
click at [234, 415] on div "Allweld Services Pty Ltd" at bounding box center [256, 412] width 109 height 11
type textarea "x"
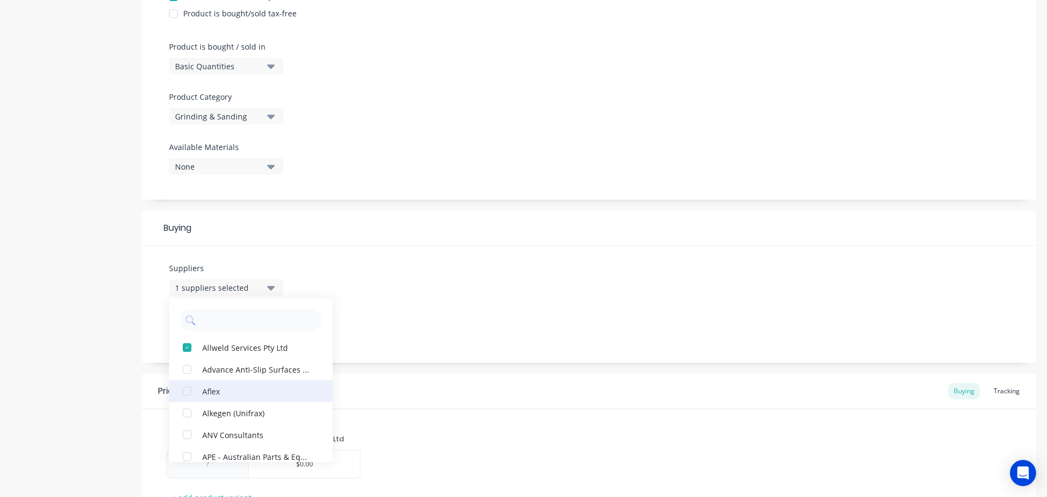
scroll to position [2346, 0]
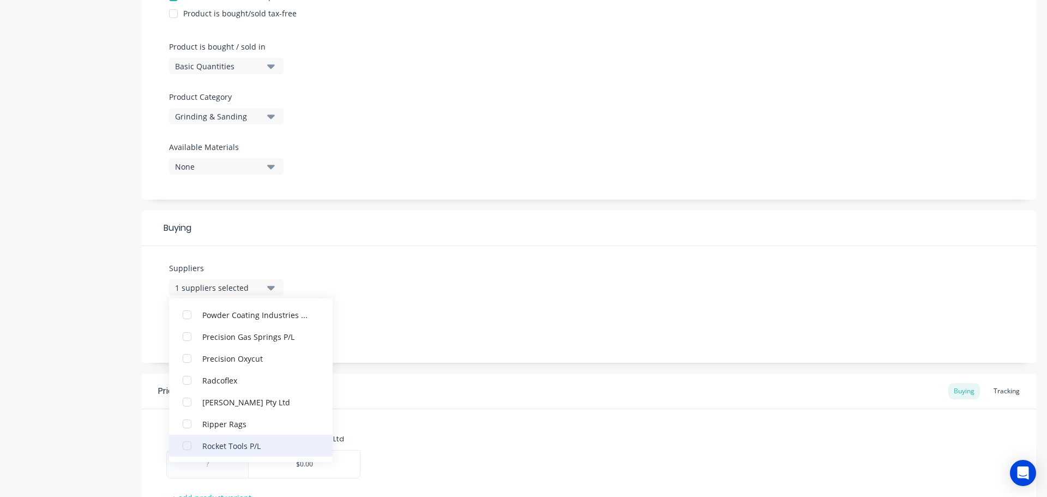
click at [233, 445] on div "Rocket Tools P/L" at bounding box center [256, 445] width 109 height 11
type textarea "x"
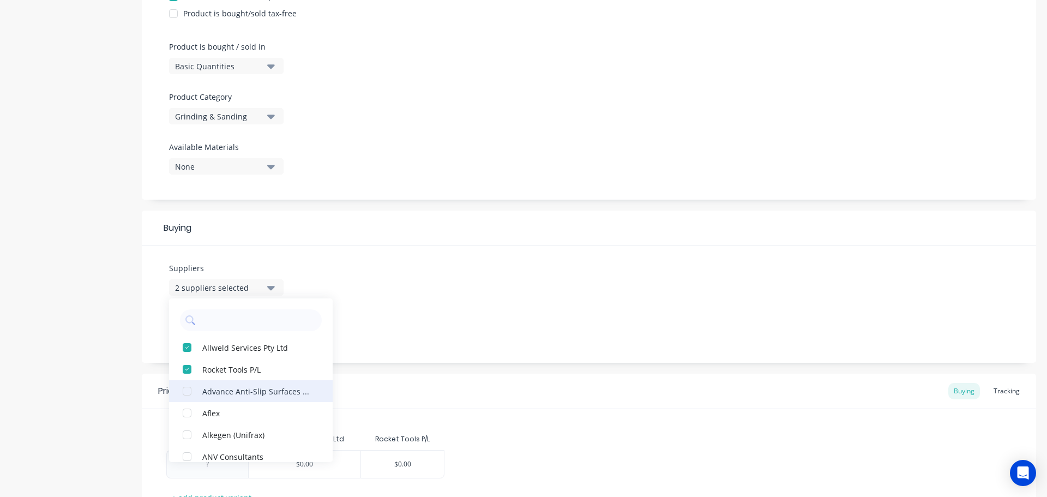
scroll to position [884, 0]
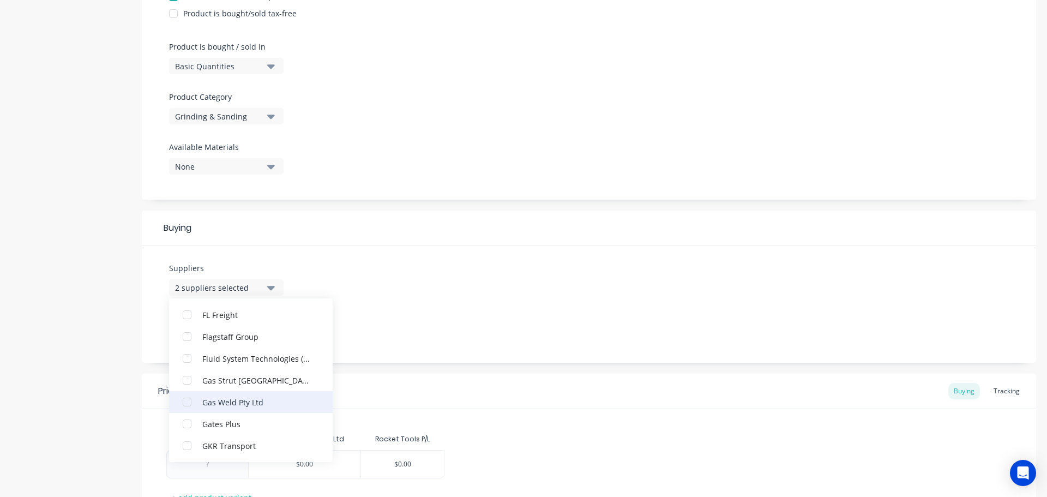
click at [230, 400] on div "Gas Weld Pty Ltd" at bounding box center [256, 401] width 109 height 11
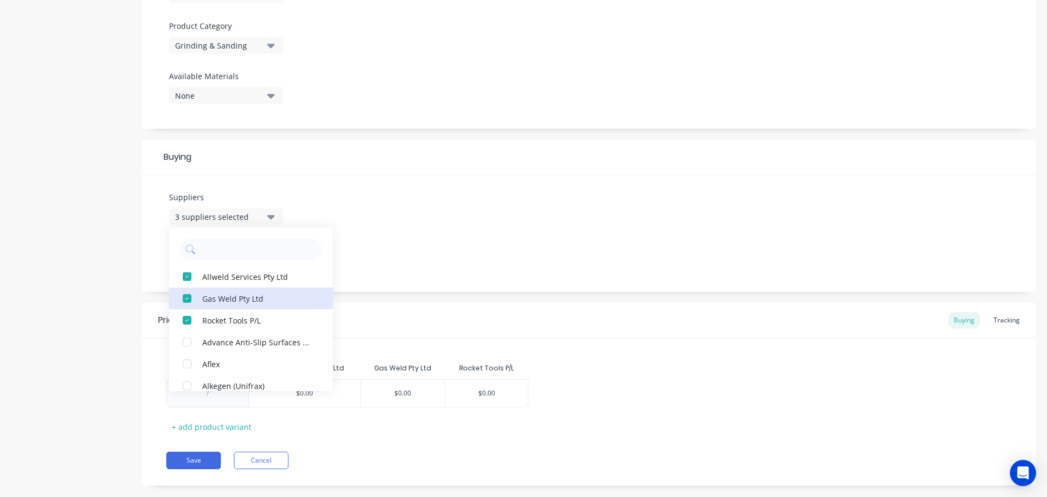
scroll to position [392, 0]
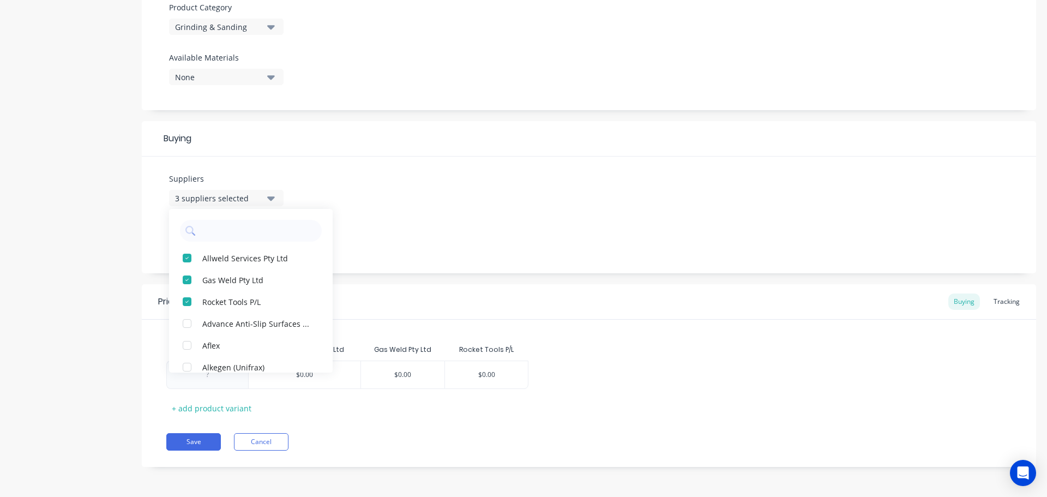
click at [404, 222] on div "Suppliers 3 suppliers selected Allweld Services Pty Ltd Gas Weld Pty Ltd Rocket…" at bounding box center [589, 215] width 895 height 117
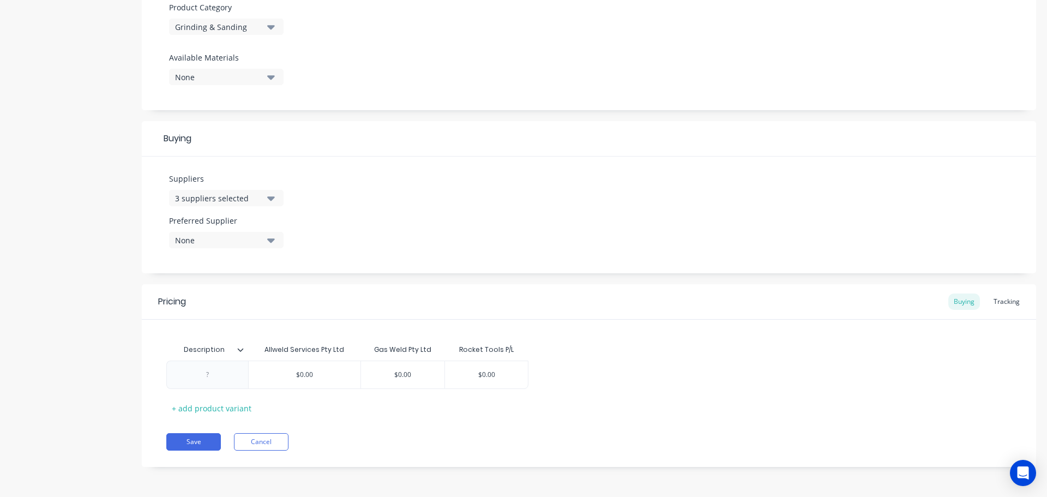
click at [239, 349] on icon at bounding box center [240, 349] width 7 height 7
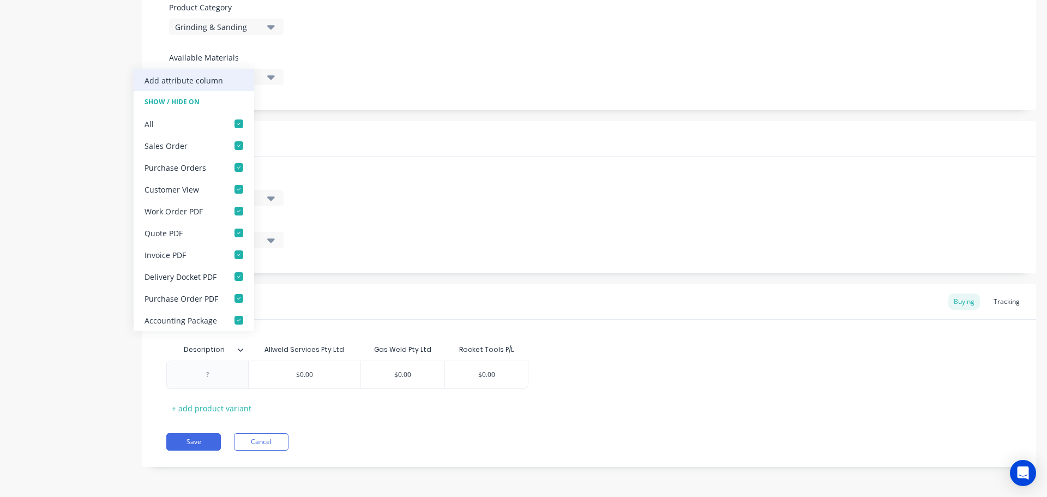
click at [205, 78] on div "Add attribute column" at bounding box center [184, 80] width 79 height 11
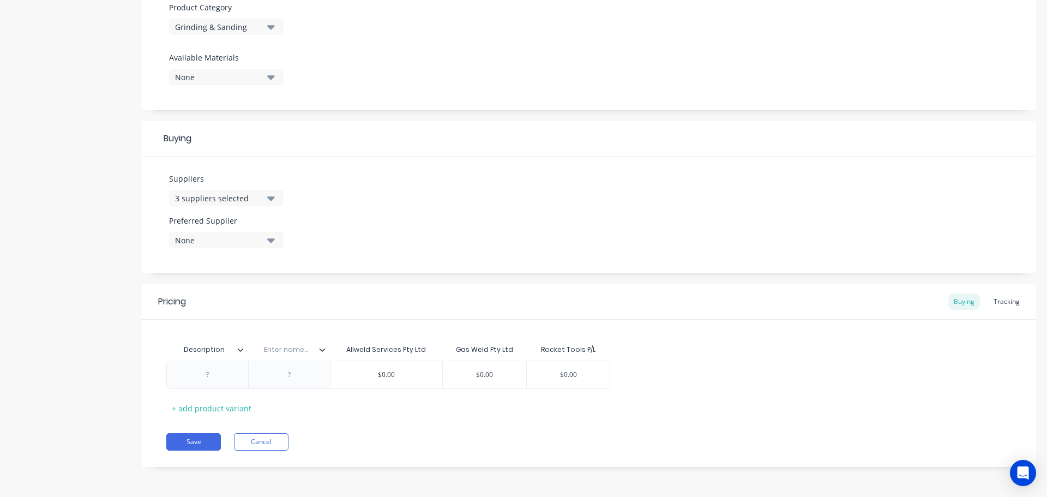
click at [323, 353] on input "text" at bounding box center [285, 350] width 75 height 10
click at [322, 350] on icon at bounding box center [322, 349] width 7 height 7
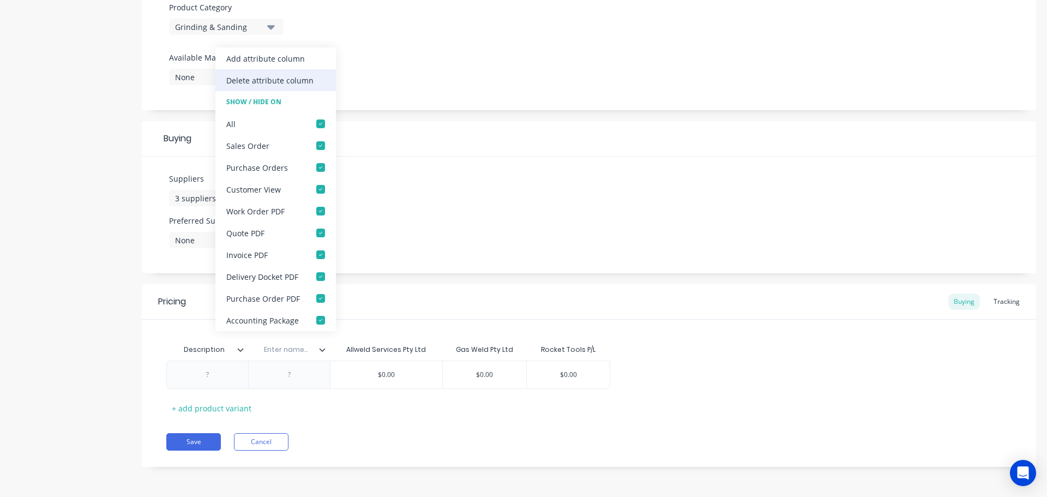
click at [302, 84] on div "Delete attribute column" at bounding box center [269, 80] width 87 height 11
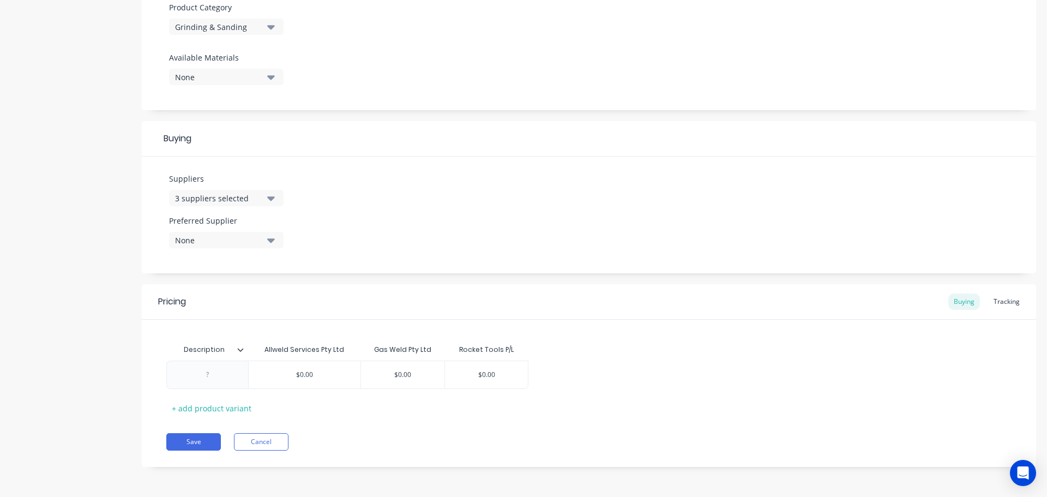
click at [238, 350] on icon at bounding box center [240, 349] width 7 height 7
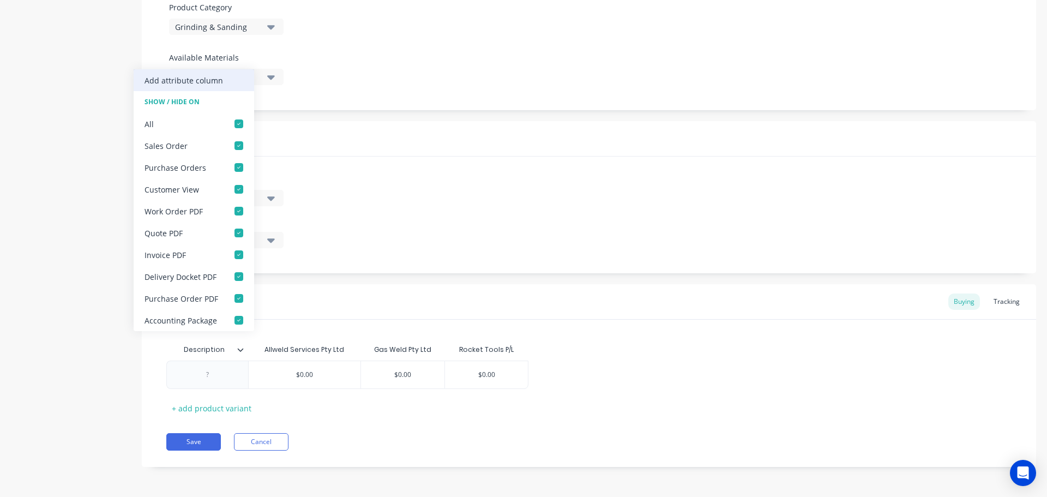
click at [190, 83] on div "Add attribute column" at bounding box center [184, 80] width 79 height 11
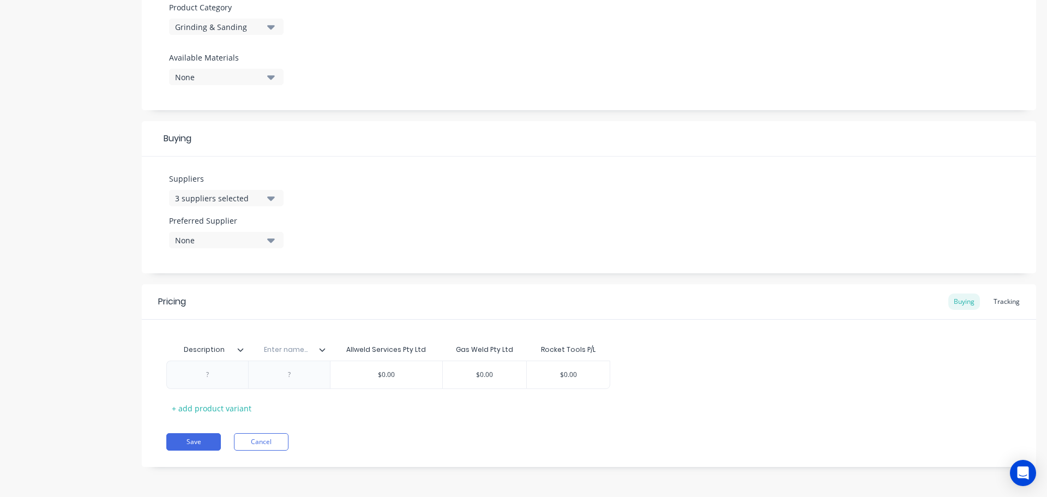
click at [323, 352] on icon at bounding box center [322, 349] width 7 height 7
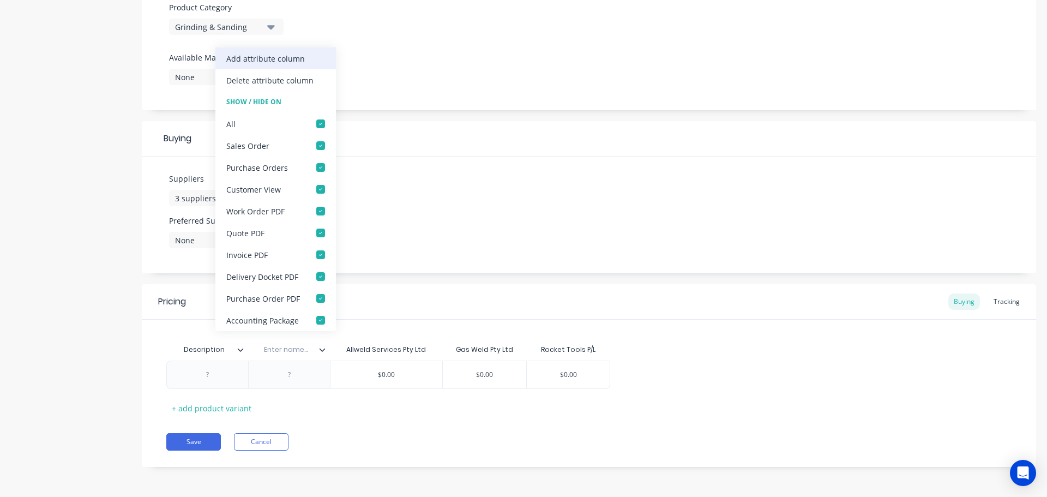
click at [290, 57] on div "Add attribute column" at bounding box center [265, 58] width 79 height 11
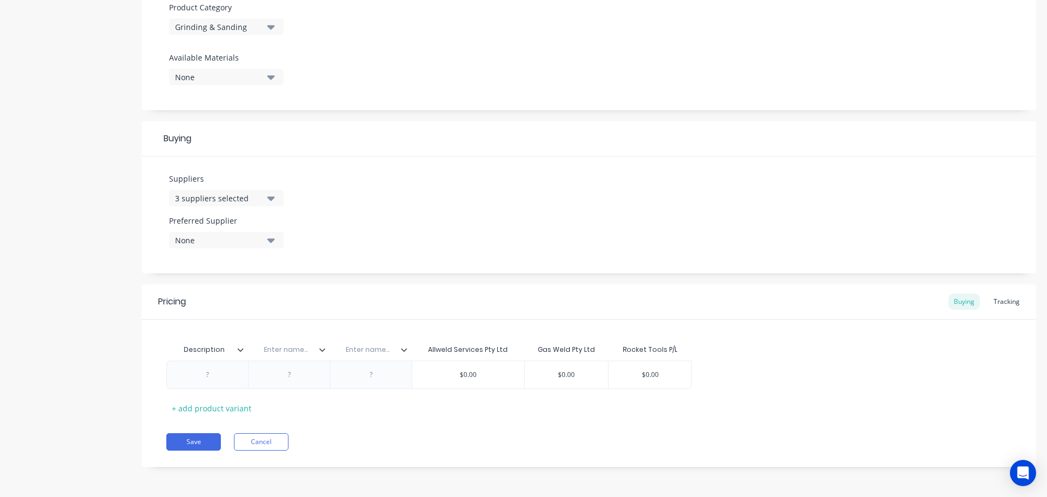
click at [404, 350] on icon at bounding box center [405, 349] width 6 height 3
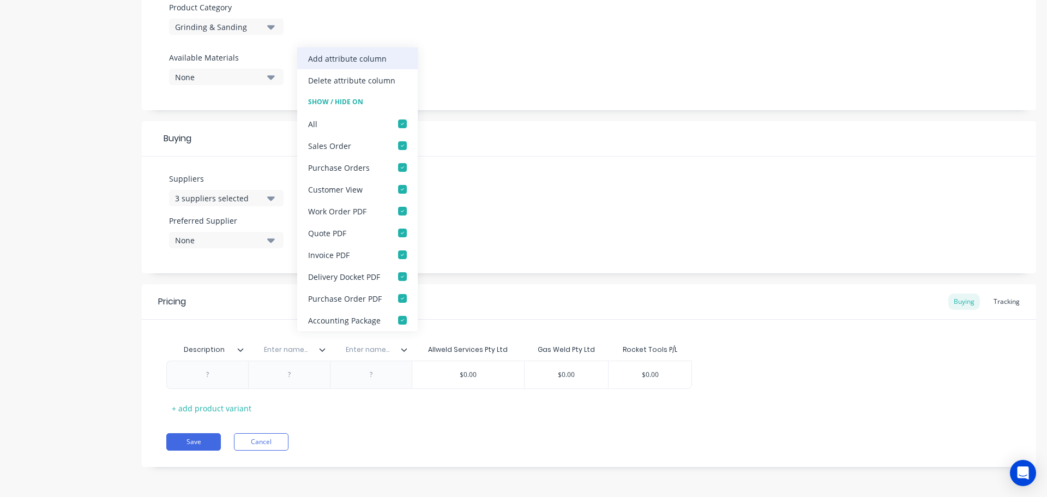
click at [361, 55] on div "Add attribute column" at bounding box center [347, 58] width 79 height 11
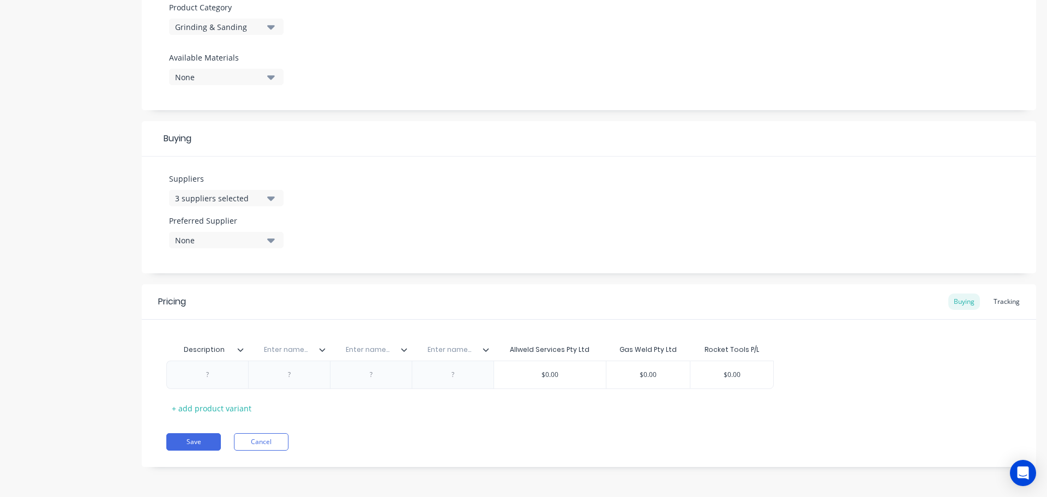
click at [484, 349] on icon at bounding box center [486, 349] width 7 height 7
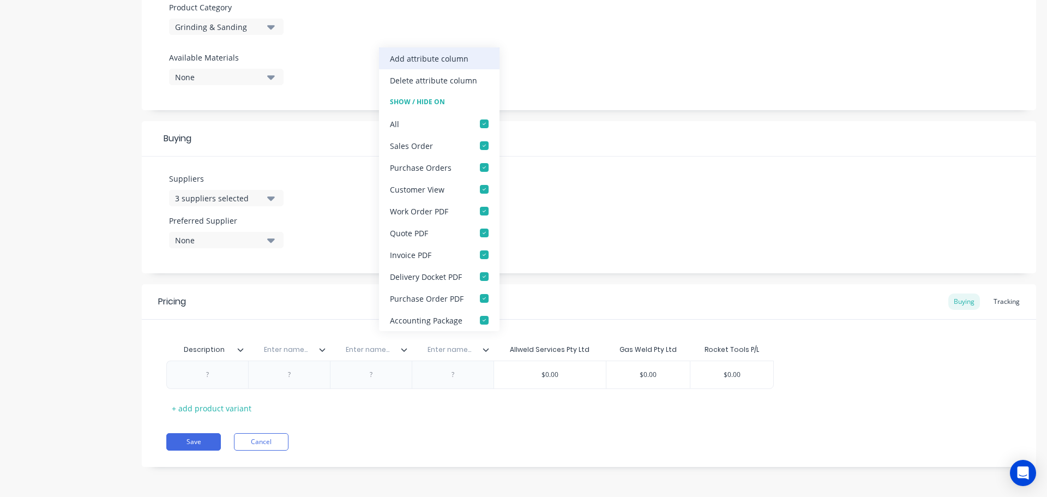
click at [460, 57] on div "Add attribute column" at bounding box center [429, 58] width 79 height 11
type textarea "x"
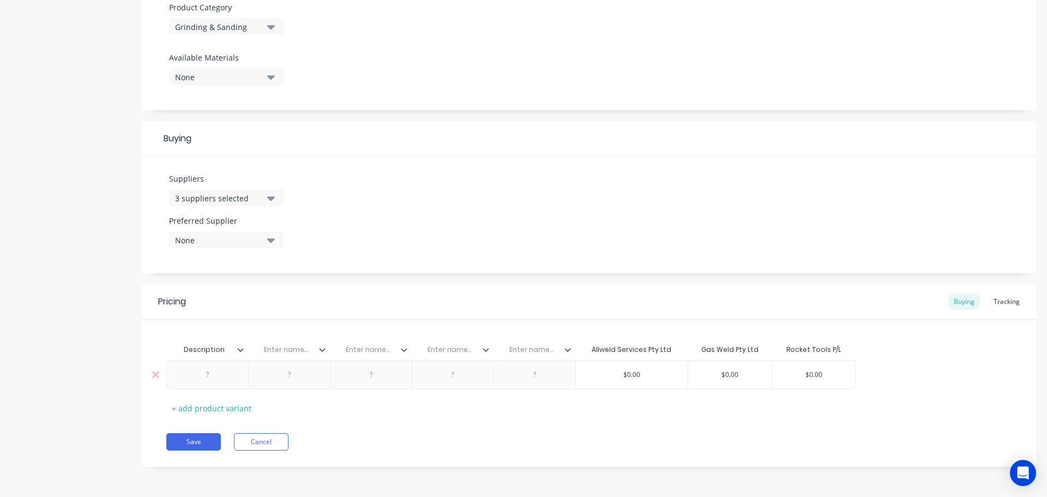
click at [208, 372] on div at bounding box center [208, 375] width 55 height 14
paste div
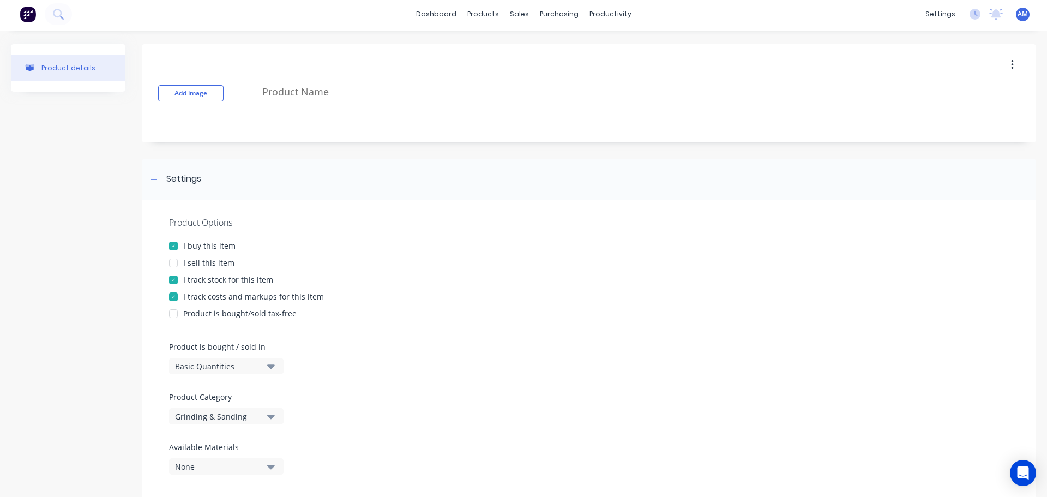
scroll to position [0, 0]
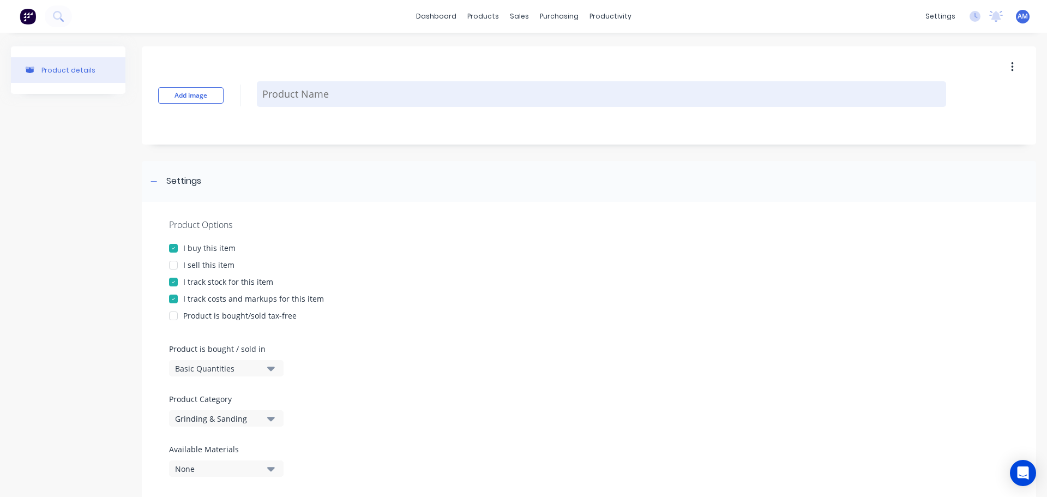
type textarea "x"
click at [303, 94] on textarea at bounding box center [602, 94] width 690 height 26
paste textarea "LINISHING BELT 100 x 1220mm"
type textarea "LINISHING BELT 100 x 1220mm"
type textarea "x"
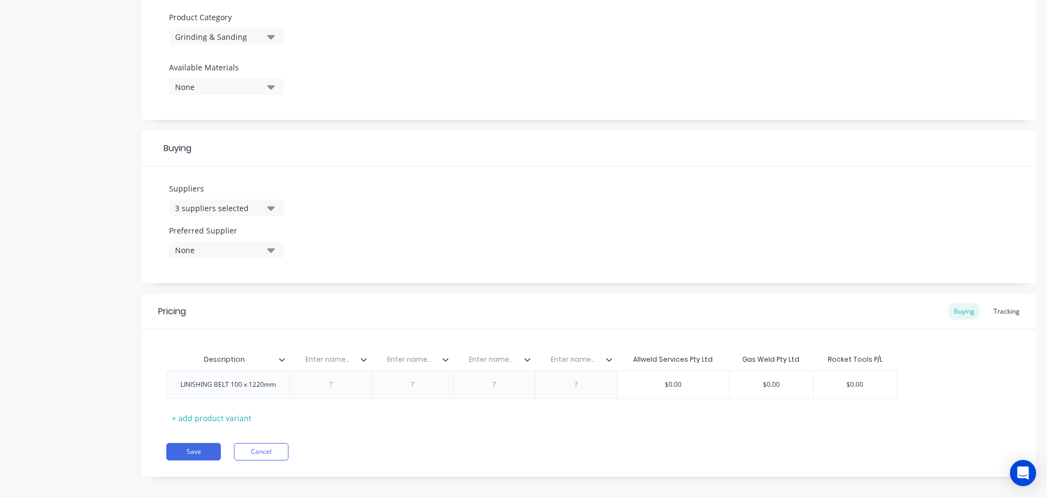
scroll to position [392, 0]
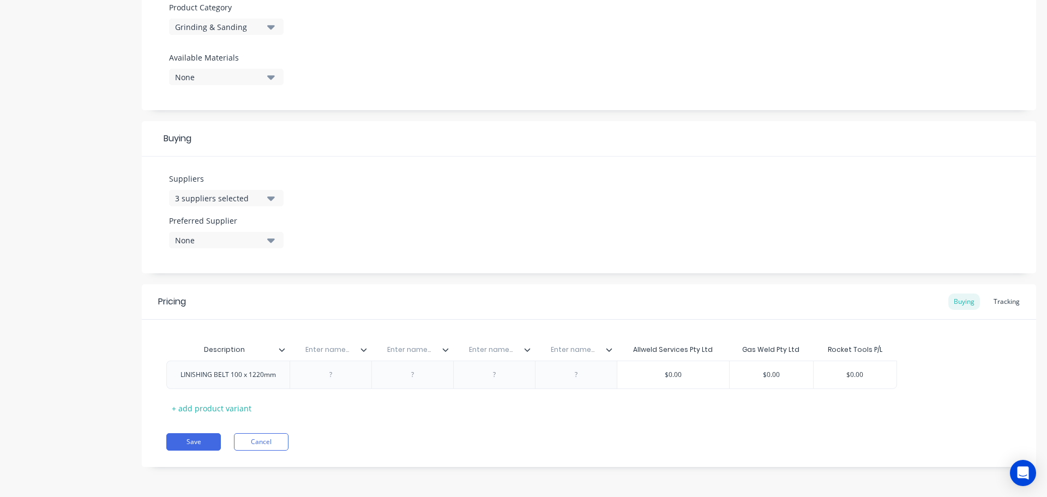
type textarea "LINISHING BELT 100 x 1220mm"
type textarea "x"
click at [326, 353] on input "text" at bounding box center [327, 350] width 75 height 10
paste input "Bin Location"
type input "Bin Location"
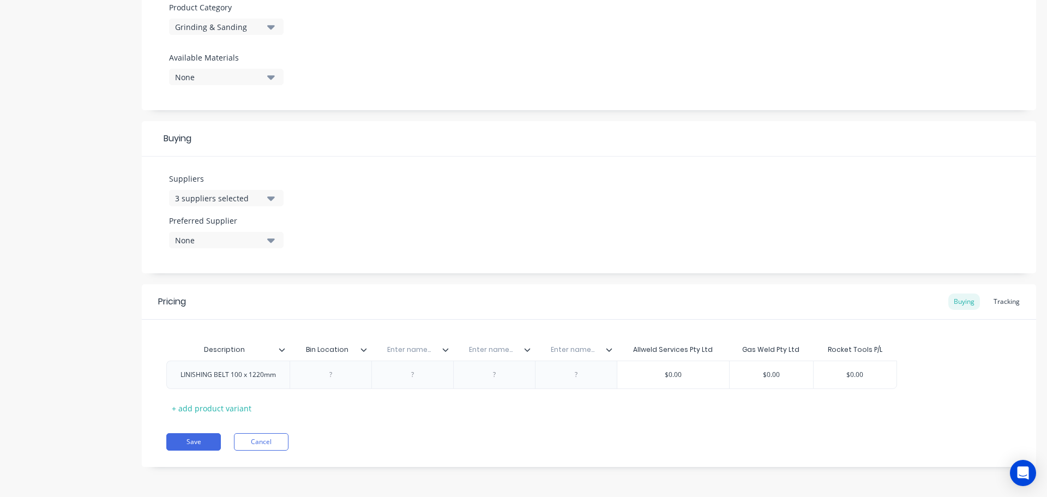
type textarea "x"
click at [409, 349] on input "text" at bounding box center [408, 350] width 75 height 10
paste input "Rocket Part No."
type input "Rocket Part No."
type textarea "x"
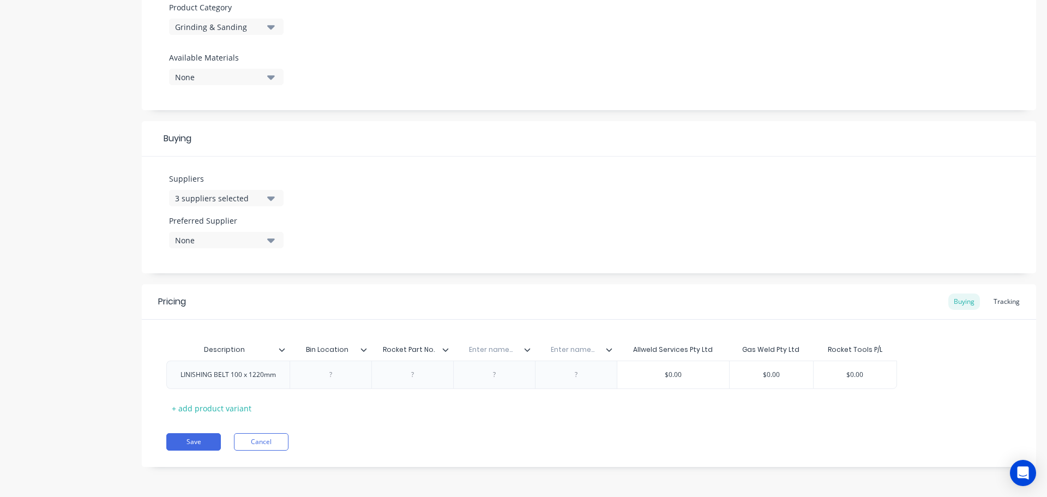
click at [487, 352] on input "text" at bounding box center [490, 350] width 75 height 10
paste input "Allwed Part No."
type input "Allwed Part No."
type textarea "x"
click at [577, 351] on input "text" at bounding box center [572, 350] width 75 height 10
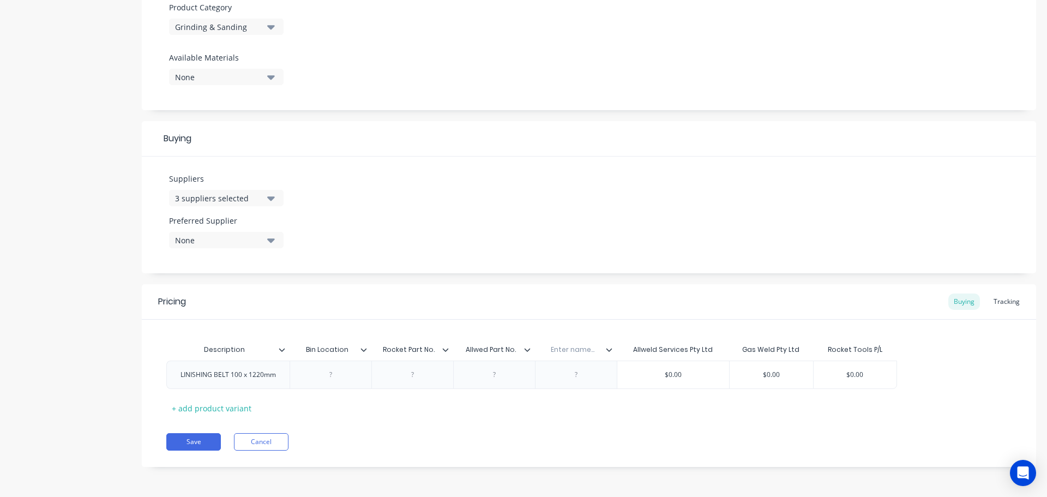
paste input "Gasweld Part No."
type input "Gasweld Part No."
type textarea "x"
click at [413, 375] on div at bounding box center [412, 375] width 55 height 14
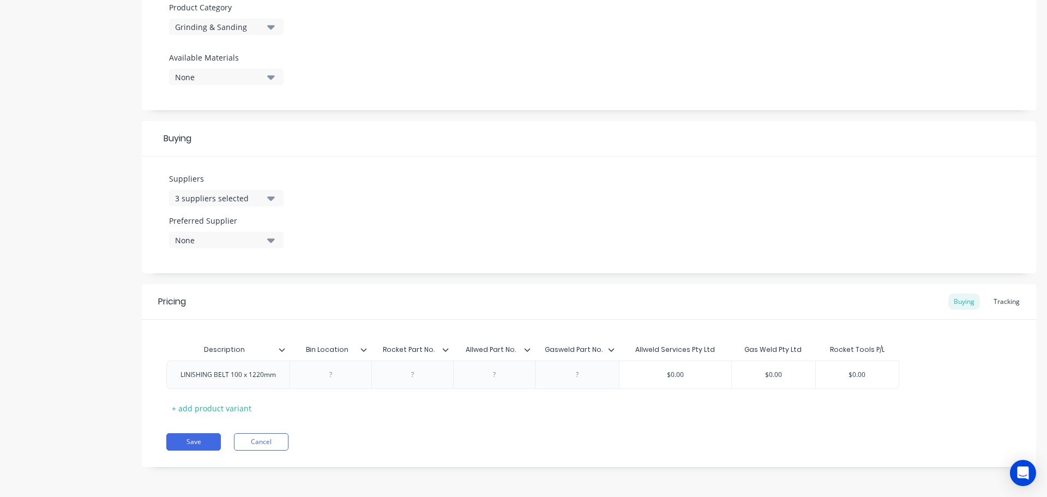
paste div
type textarea "x"
click at [492, 379] on div at bounding box center [494, 377] width 55 height 14
paste div
type textarea "x"
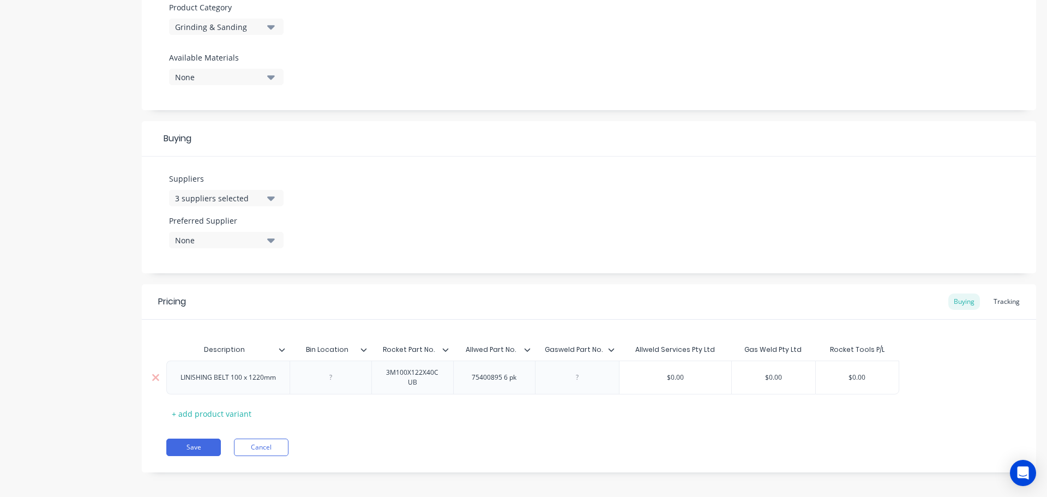
type input "$0.00"
drag, startPoint x: 867, startPoint y: 377, endPoint x: 836, endPoint y: 373, distance: 31.5
click at [836, 373] on input "$0.00" at bounding box center [857, 378] width 83 height 10
paste input "2"
type textarea "x"
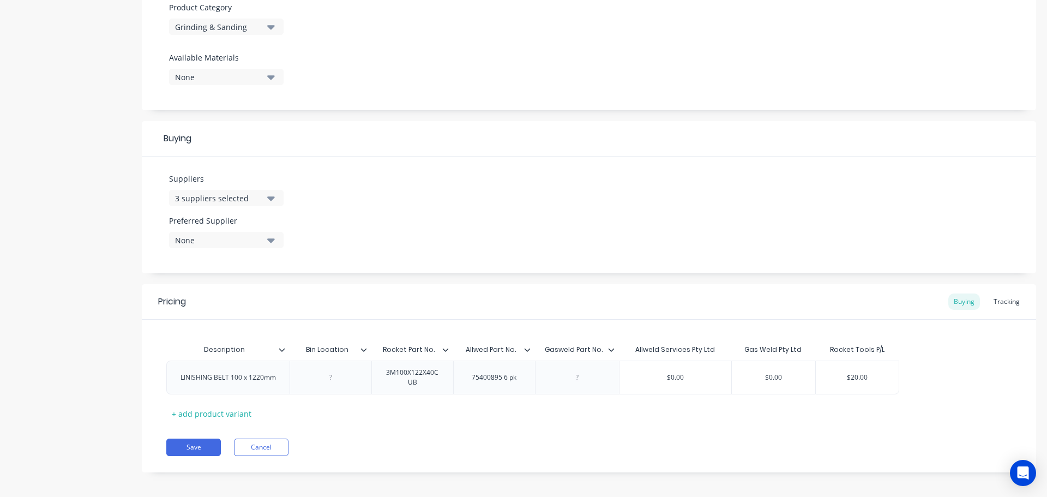
type input "$20.00"
type input "$0.00"
click at [674, 379] on input "$0.00" at bounding box center [676, 378] width 112 height 10
drag, startPoint x: 691, startPoint y: 376, endPoint x: 648, endPoint y: 374, distance: 43.7
click at [648, 374] on input "$0.00" at bounding box center [676, 378] width 112 height 10
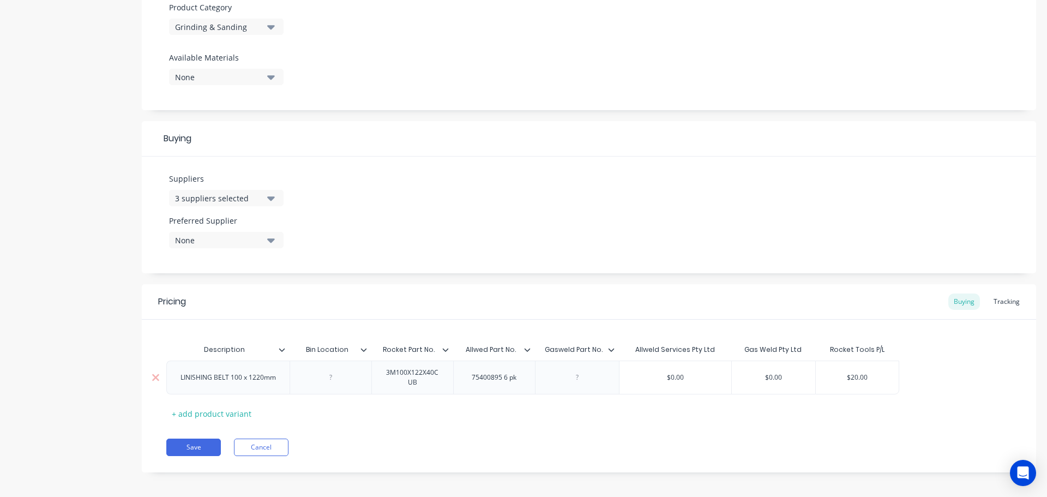
paste input "64.49"
type textarea "x"
type input "$64.49"
click at [268, 241] on icon "button" at bounding box center [271, 240] width 8 height 12
click at [232, 338] on div "Rocket Tools P/L" at bounding box center [256, 343] width 109 height 11
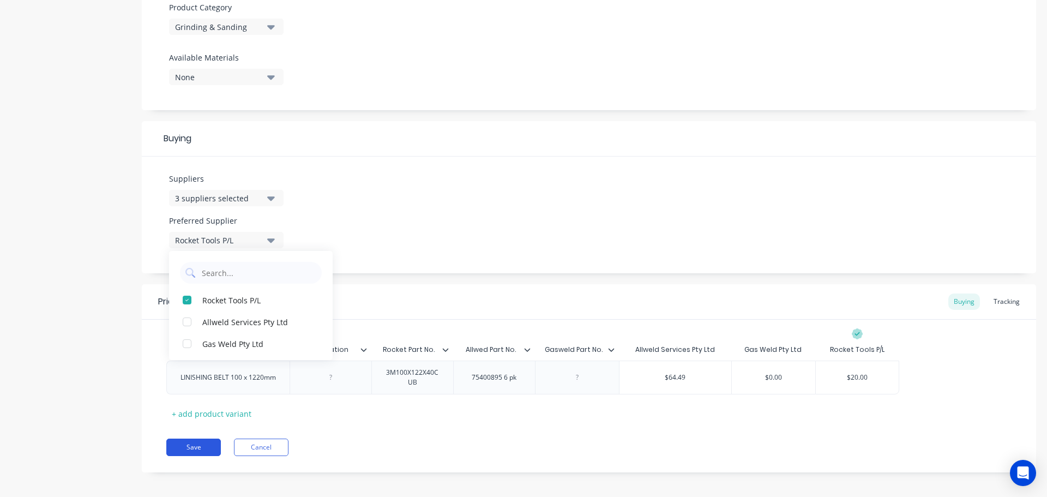
click at [200, 447] on button "Save" at bounding box center [193, 447] width 55 height 17
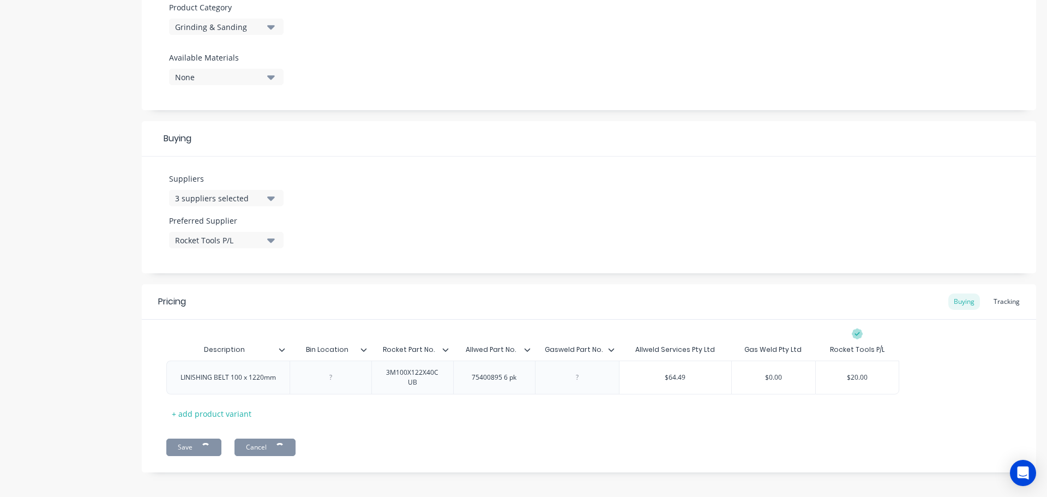
type textarea "x"
